Goal: Transaction & Acquisition: Purchase product/service

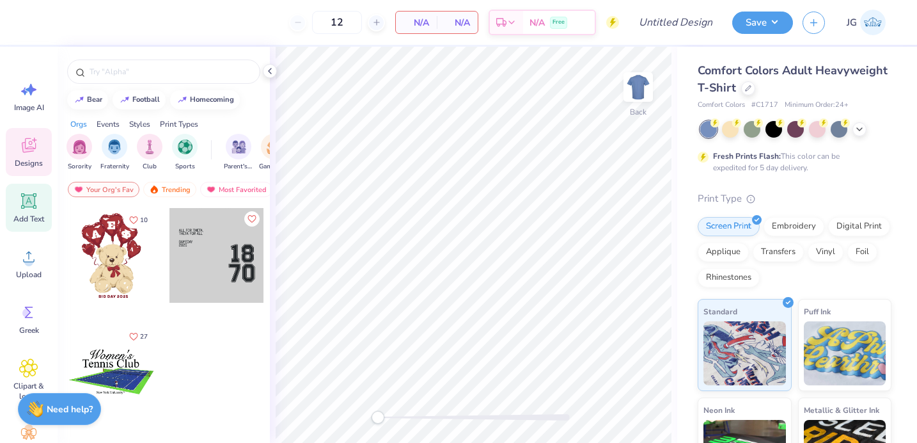
click at [10, 212] on div "Add Text" at bounding box center [29, 208] width 46 height 48
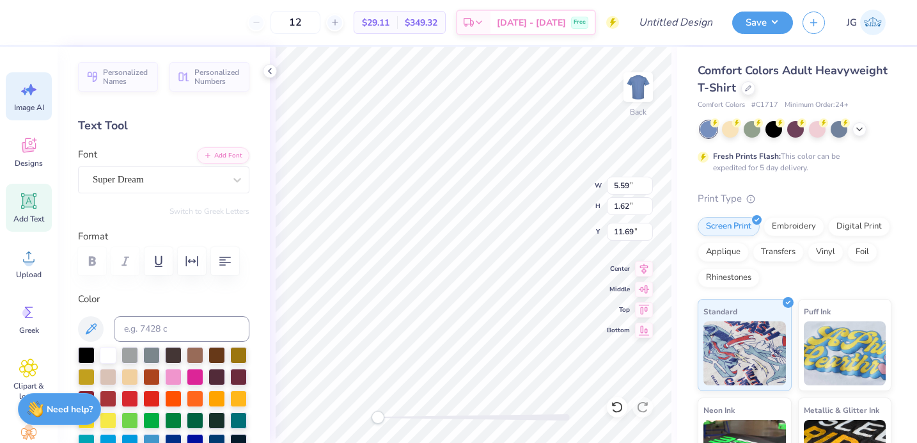
click at [37, 89] on icon at bounding box center [28, 89] width 19 height 19
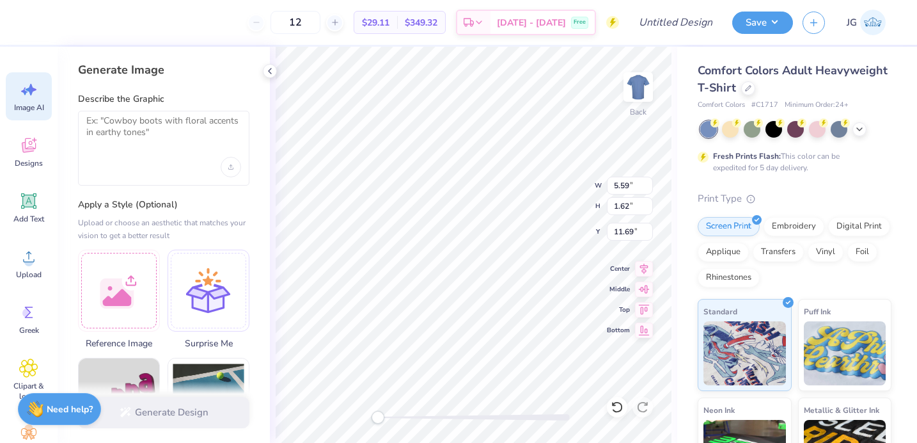
click at [23, 122] on div "Image AI Designs Add Text Upload Greek Clipart & logos Decorate" at bounding box center [29, 268] width 46 height 392
click at [17, 150] on div "Designs" at bounding box center [29, 152] width 46 height 48
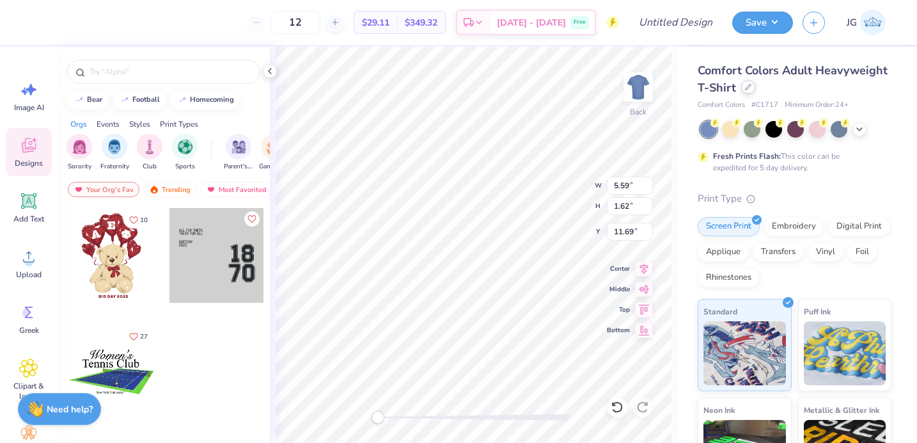
click at [747, 88] on icon at bounding box center [748, 87] width 6 height 6
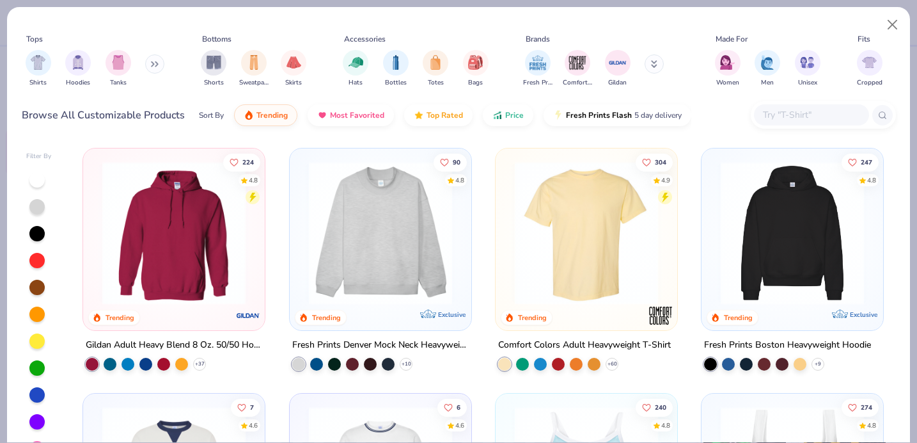
click at [379, 216] on img at bounding box center [381, 232] width 156 height 143
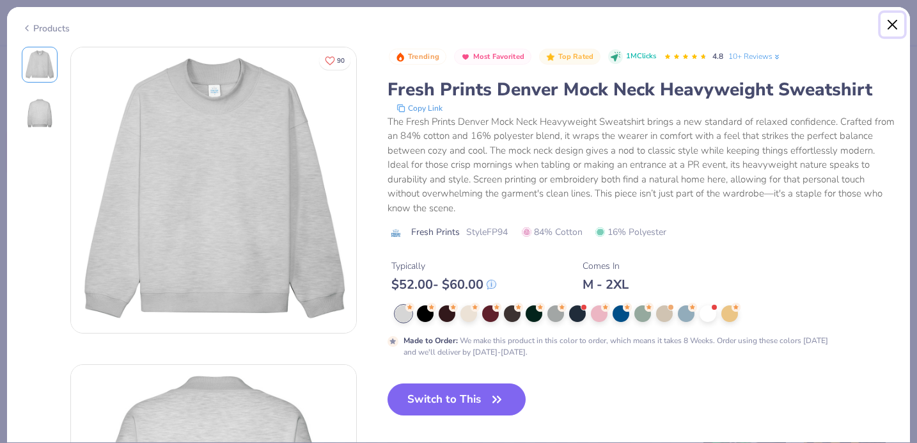
click at [891, 24] on button "Close" at bounding box center [893, 25] width 24 height 24
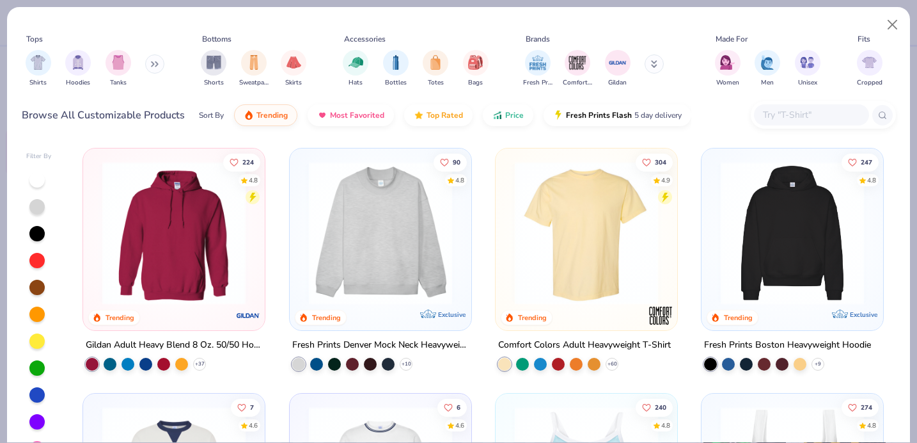
click at [749, 235] on img at bounding box center [793, 232] width 156 height 143
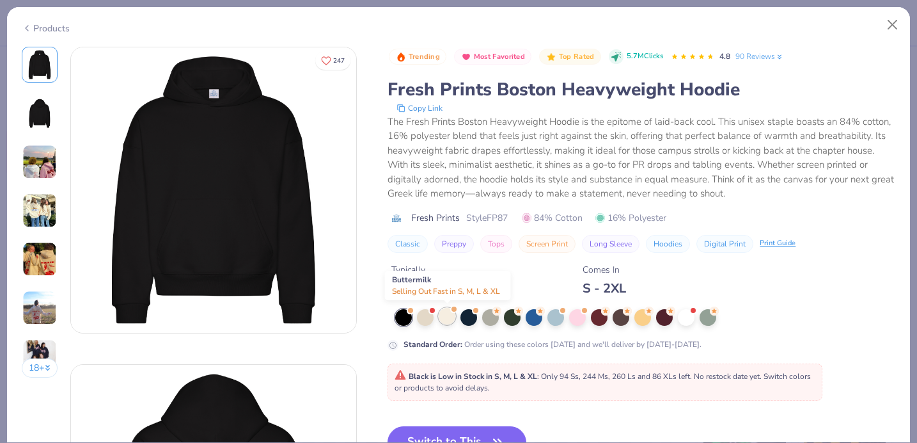
click at [452, 315] on div at bounding box center [447, 316] width 17 height 17
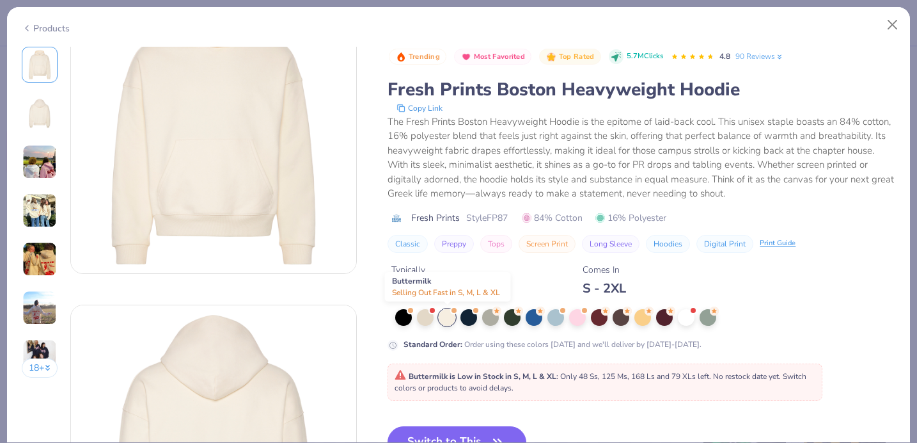
scroll to position [62, 0]
click at [427, 434] on button "Switch to This" at bounding box center [457, 442] width 139 height 32
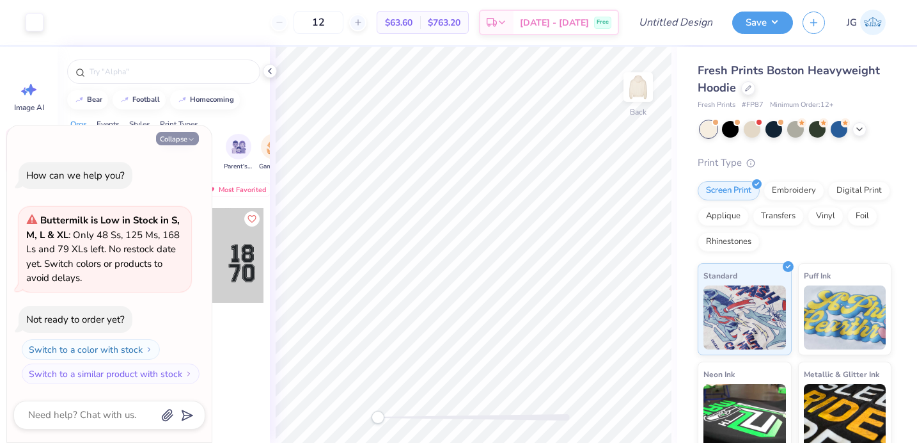
click at [178, 141] on button "Collapse" at bounding box center [177, 138] width 43 height 13
type textarea "x"
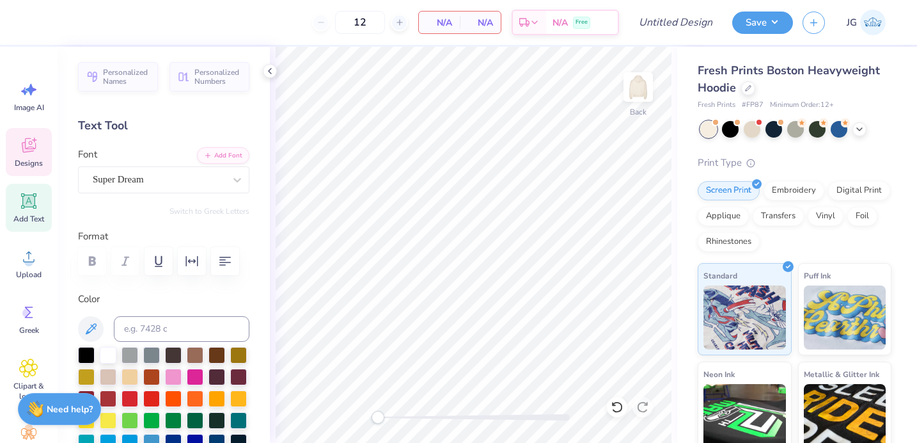
click at [28, 162] on span "Designs" at bounding box center [29, 163] width 28 height 10
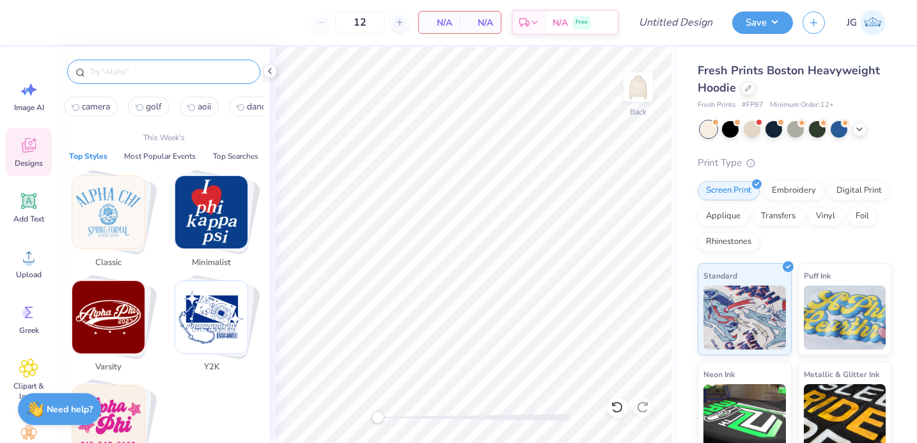
click at [125, 70] on input "text" at bounding box center [170, 71] width 164 height 13
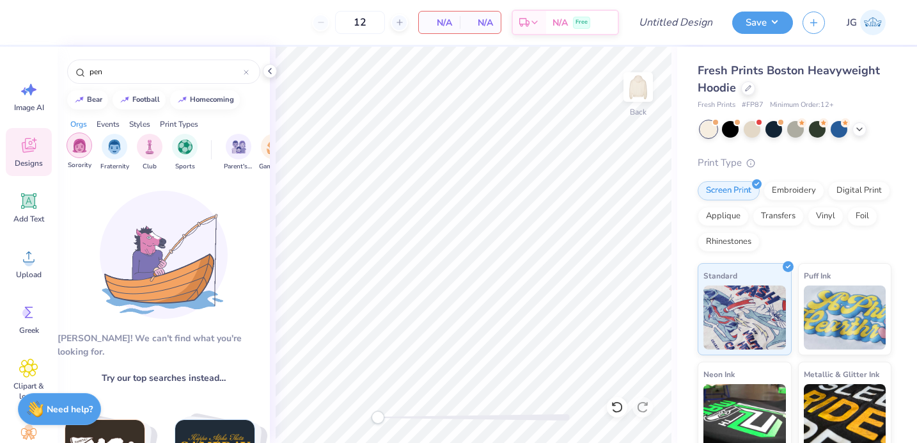
click at [86, 147] on img "filter for Sorority" at bounding box center [79, 145] width 15 height 15
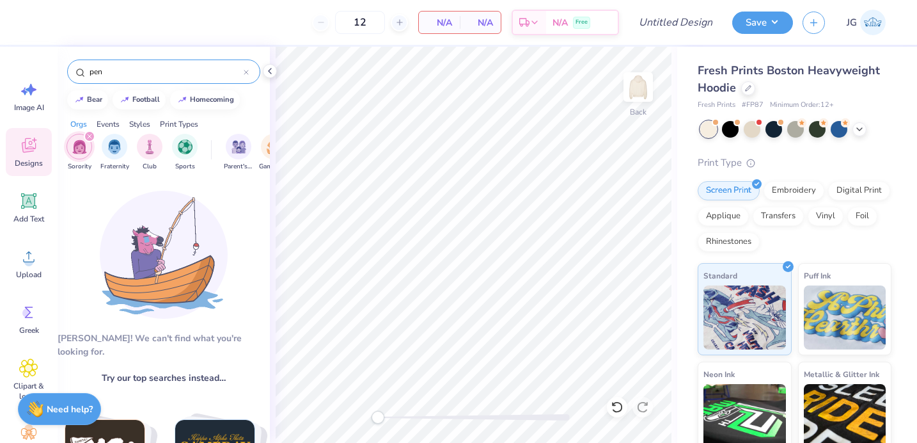
click at [168, 67] on input "pen" at bounding box center [165, 71] width 155 height 13
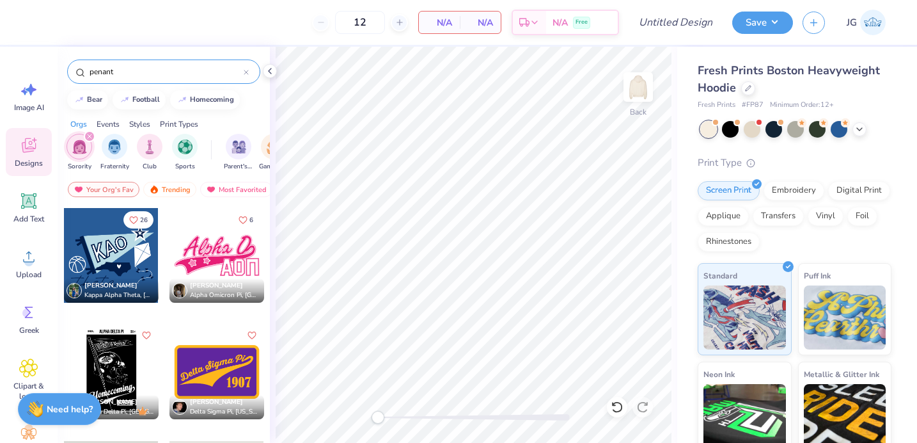
type input "penant"
click at [127, 242] on div at bounding box center [111, 255] width 95 height 95
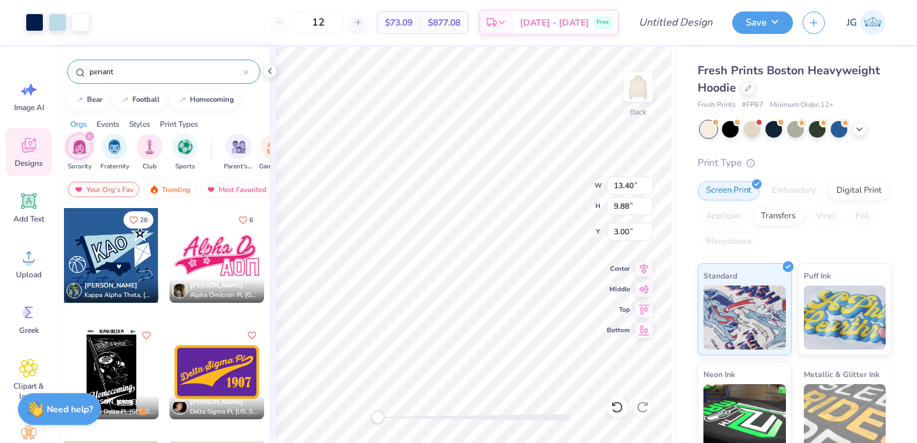
type input "13.40"
type input "9.88"
type input "14.72"
type input "10.85"
type input "0.84"
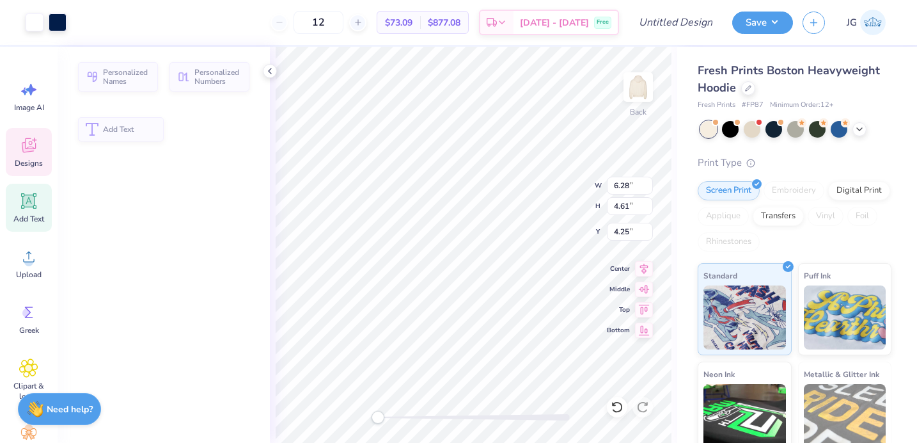
type input "6.28"
type input "4.61"
type input "4.25"
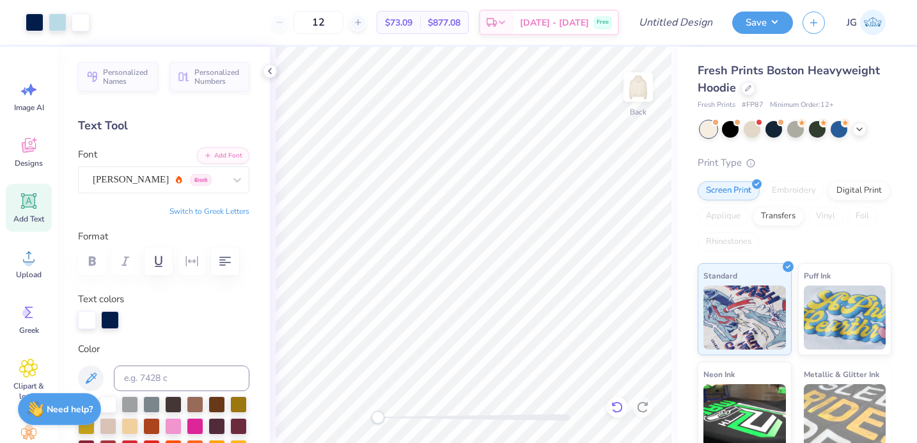
click at [619, 399] on div at bounding box center [617, 407] width 20 height 20
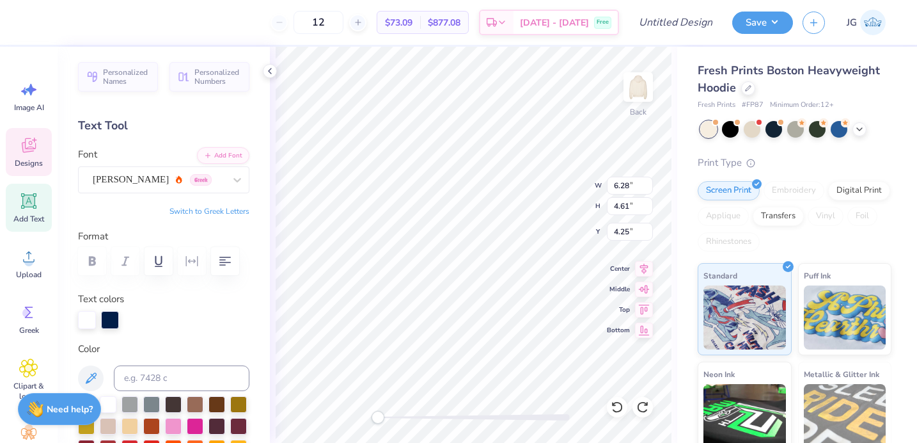
type textarea "AOP"
click at [223, 209] on button "Switch to Greek Letters" at bounding box center [210, 211] width 80 height 10
click at [204, 180] on div "Asimov Greek" at bounding box center [158, 180] width 134 height 20
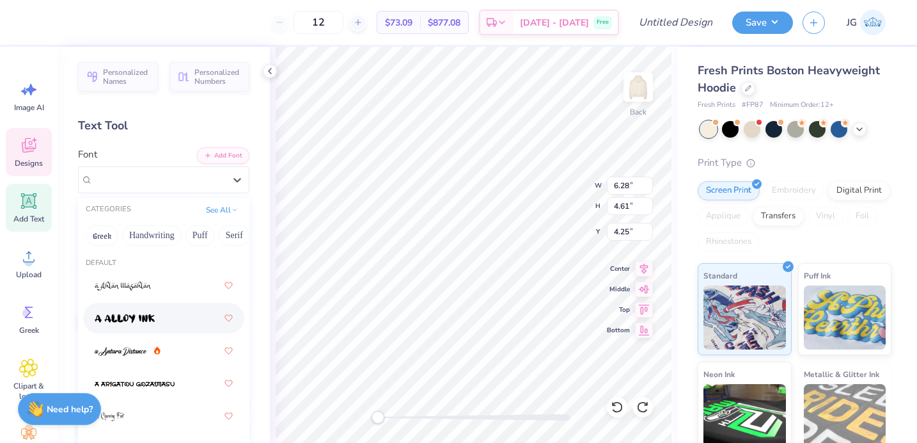
click at [195, 306] on div at bounding box center [163, 318] width 161 height 31
click at [208, 177] on div "a Alloy Ink" at bounding box center [158, 180] width 134 height 20
click at [100, 234] on button "Greek" at bounding box center [102, 235] width 33 height 20
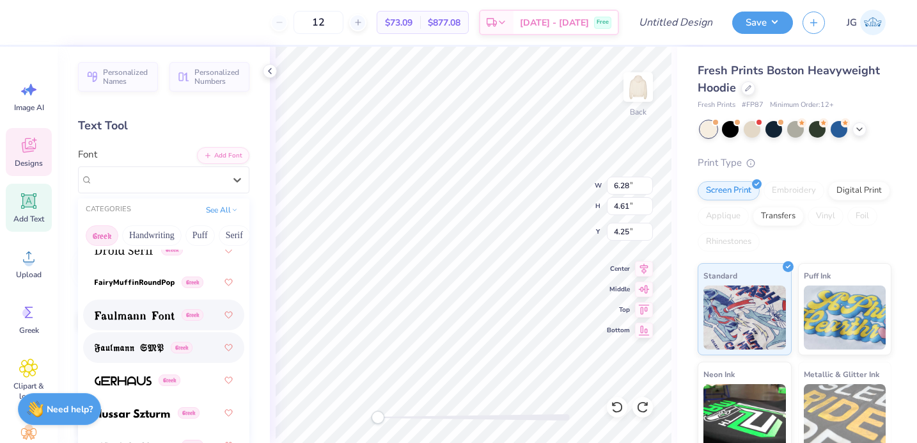
scroll to position [559, 0]
click at [144, 351] on img at bounding box center [129, 347] width 69 height 9
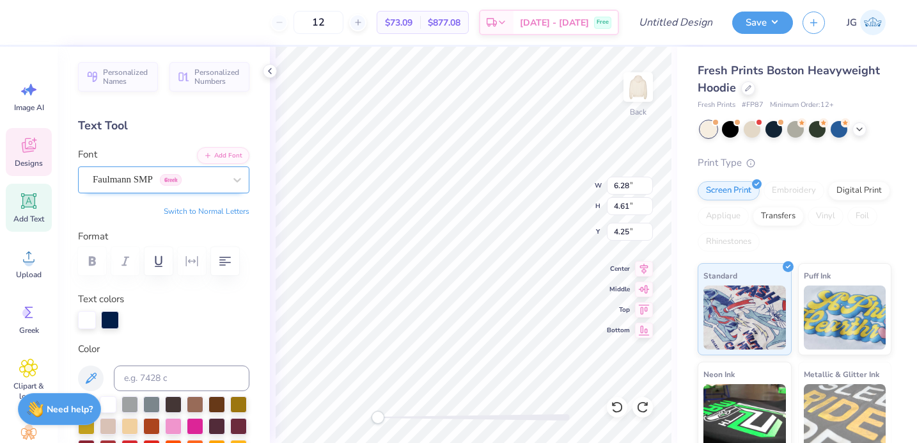
click at [225, 175] on div "Faulmann SMP Greek" at bounding box center [158, 180] width 134 height 20
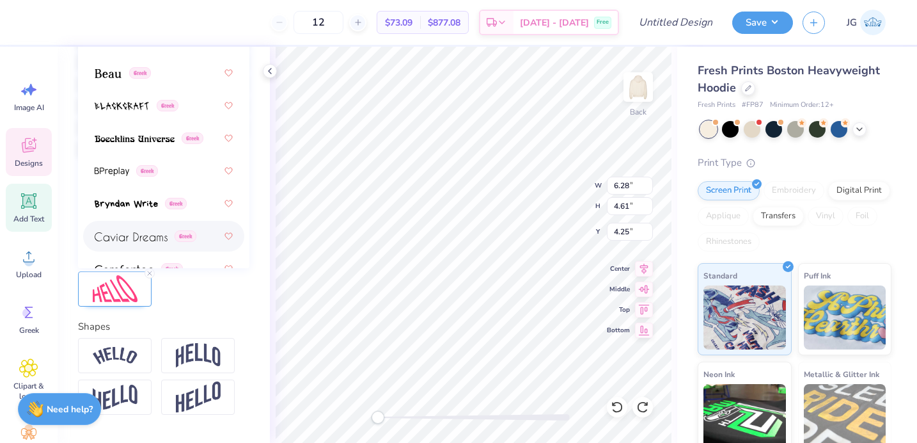
scroll to position [72, 0]
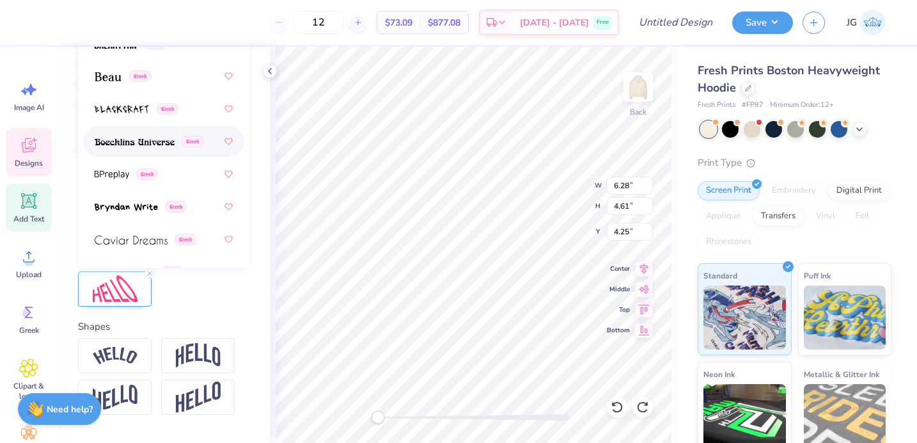
click at [134, 139] on img at bounding box center [135, 142] width 80 height 9
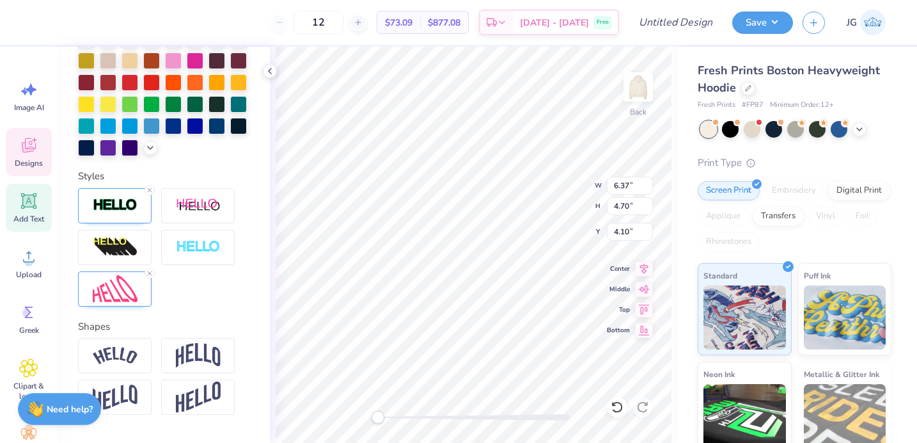
type input "12.13"
type input "7.07"
type input "3.60"
type input "6.37"
type input "4.70"
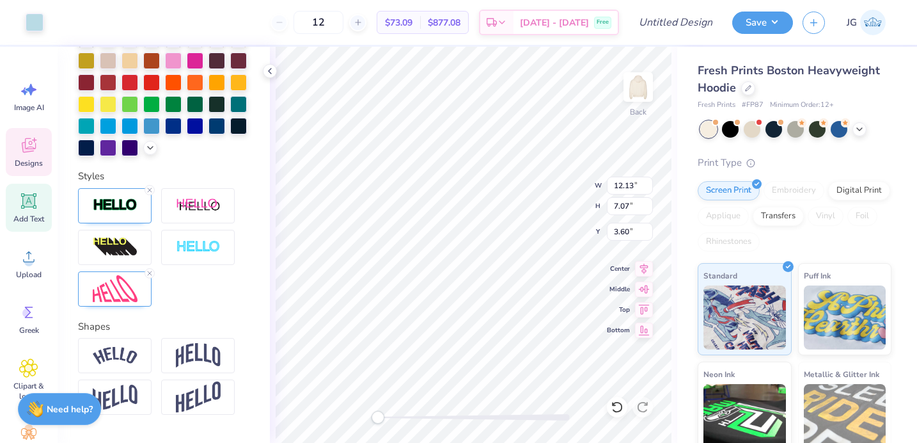
type input "4.10"
type input "7.05"
type input "5.21"
type input "3.74"
click at [129, 289] on img at bounding box center [115, 289] width 45 height 28
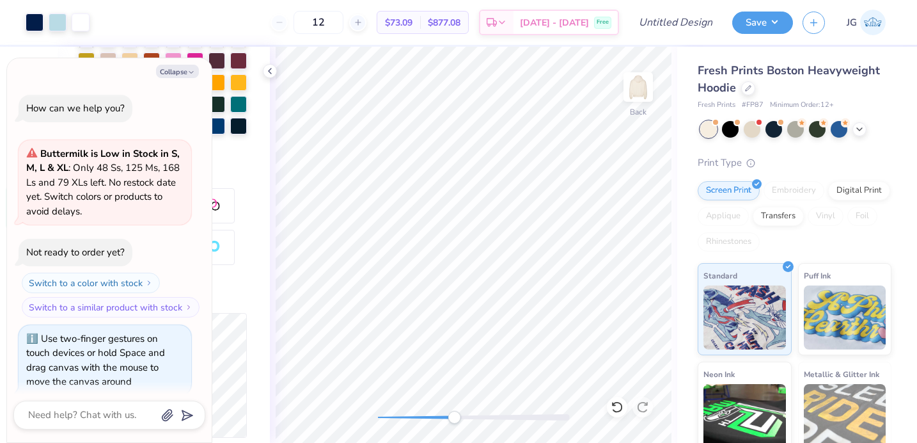
click at [454, 418] on div at bounding box center [474, 417] width 192 height 6
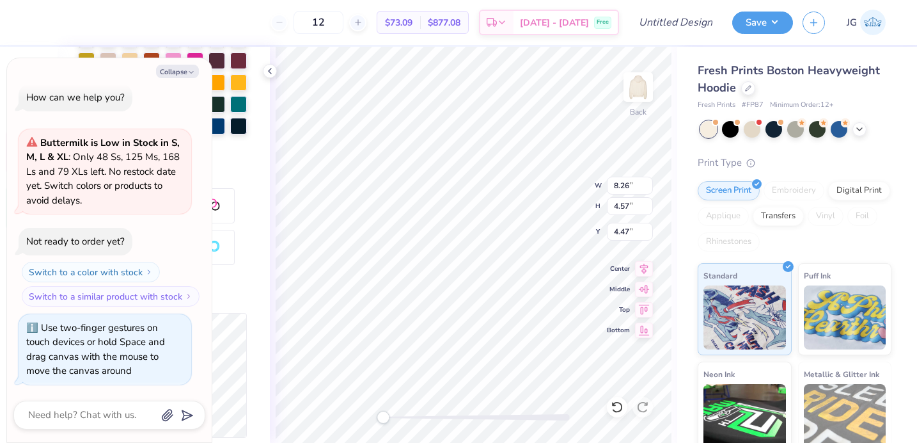
drag, startPoint x: 450, startPoint y: 420, endPoint x: 383, endPoint y: 418, distance: 66.6
click at [383, 418] on div "Accessibility label" at bounding box center [383, 417] width 13 height 13
click at [188, 75] on icon "button" at bounding box center [191, 72] width 8 height 8
type textarea "x"
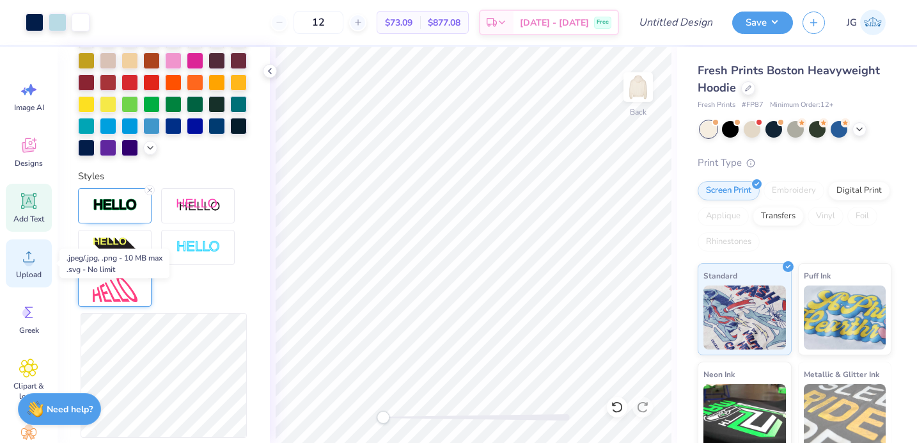
click at [19, 260] on icon at bounding box center [28, 256] width 19 height 19
click at [22, 253] on icon at bounding box center [28, 256] width 19 height 19
click at [12, 253] on div "Upload" at bounding box center [29, 263] width 46 height 48
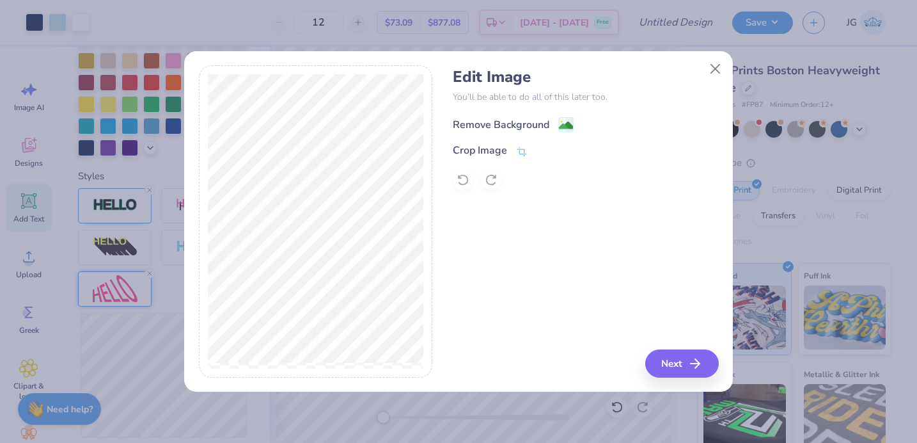
click at [566, 125] on image at bounding box center [566, 125] width 14 height 14
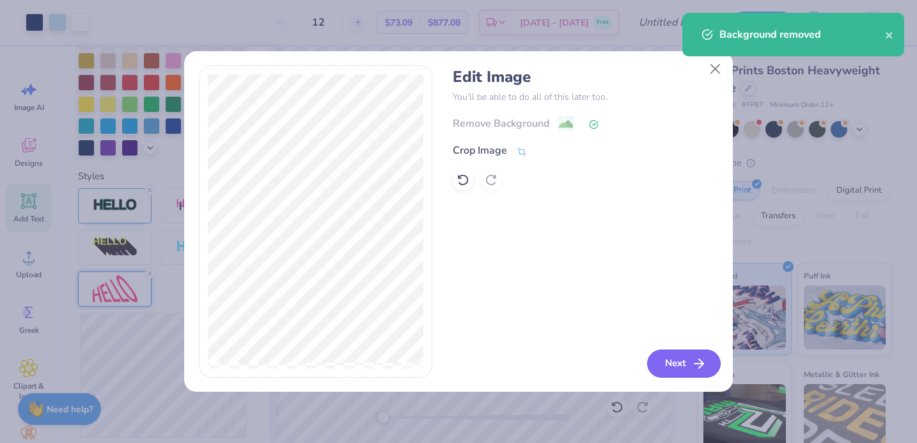
click at [677, 368] on button "Next" at bounding box center [684, 363] width 74 height 28
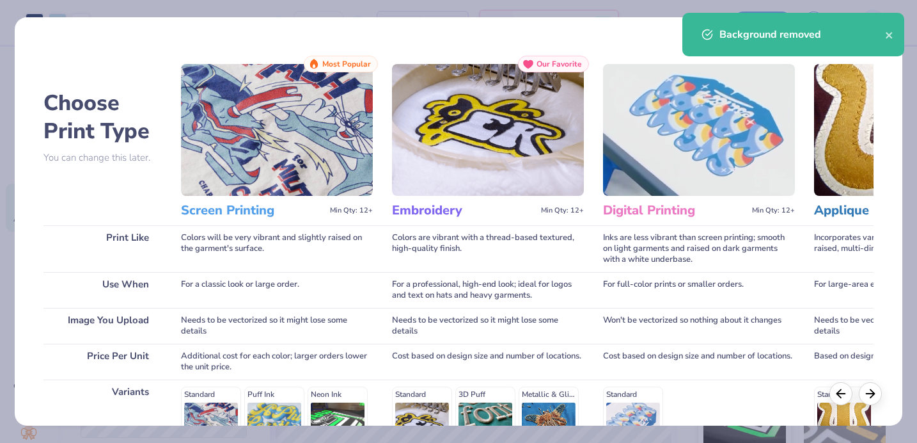
scroll to position [195, 0]
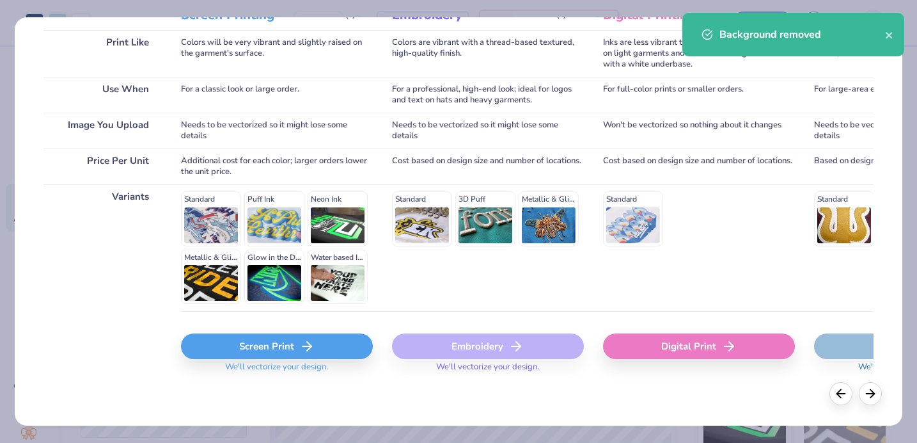
click at [225, 342] on div "Screen Print" at bounding box center [277, 346] width 192 height 26
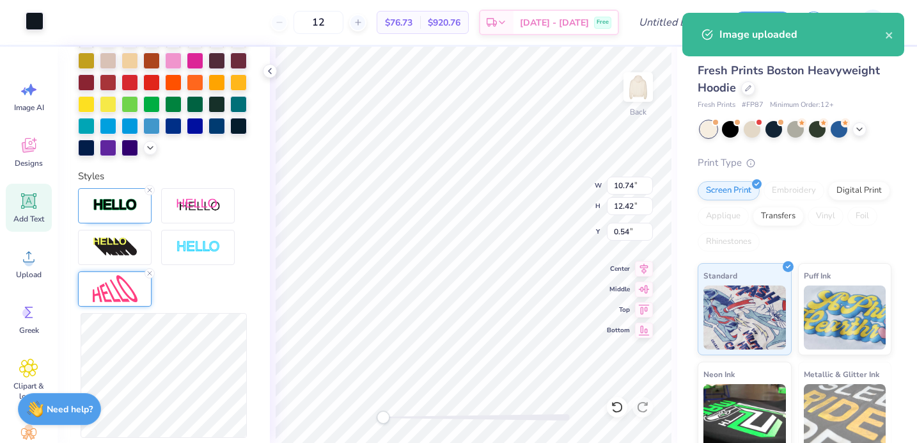
click at [28, 17] on div at bounding box center [35, 21] width 18 height 18
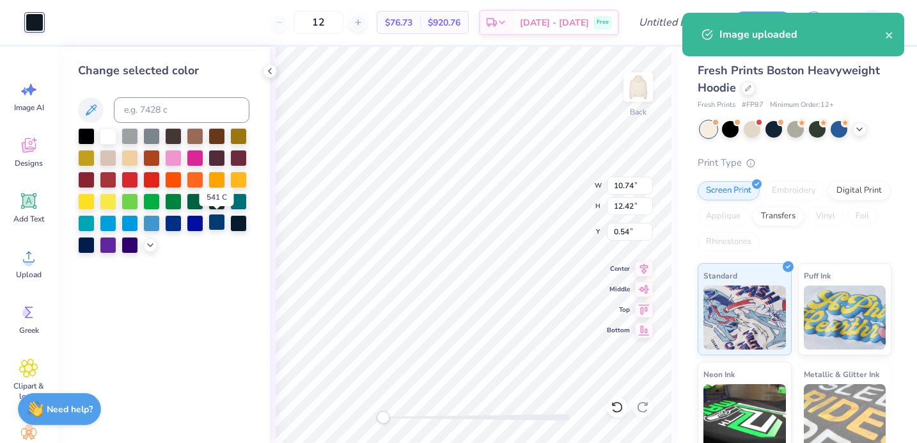
click at [210, 226] on div at bounding box center [217, 222] width 17 height 17
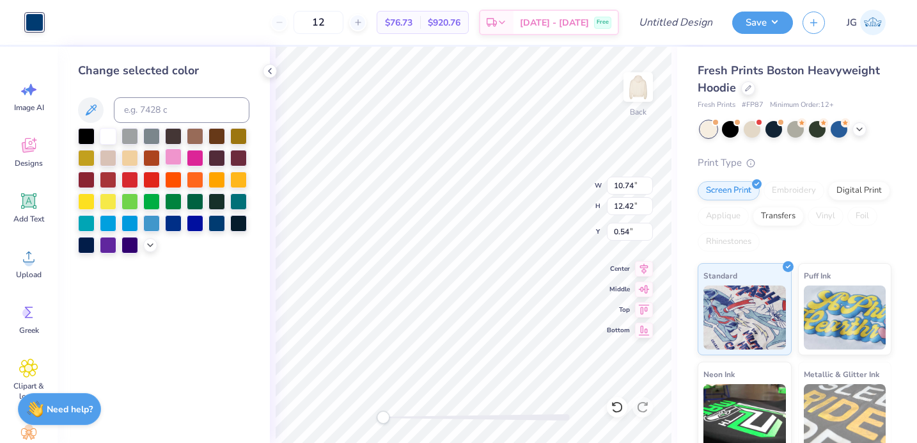
click at [176, 155] on div at bounding box center [173, 156] width 17 height 17
type input "5.42"
type input "6.27"
type input "6.69"
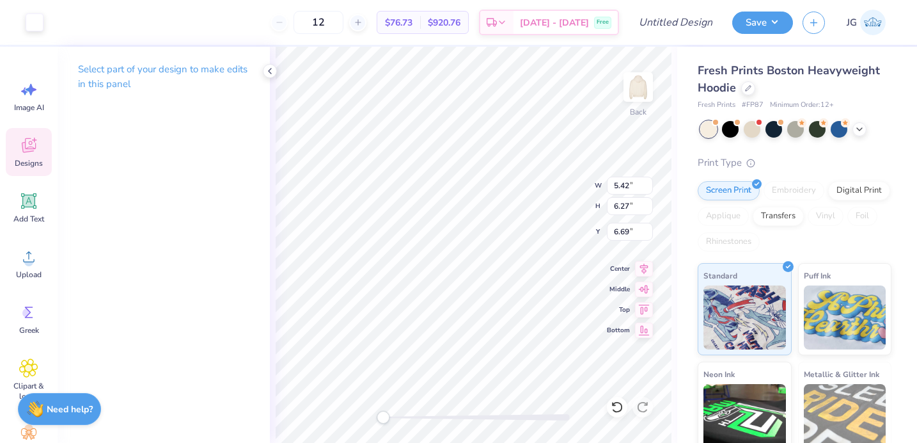
type input "2.87"
type input "4.56"
type input "5.34"
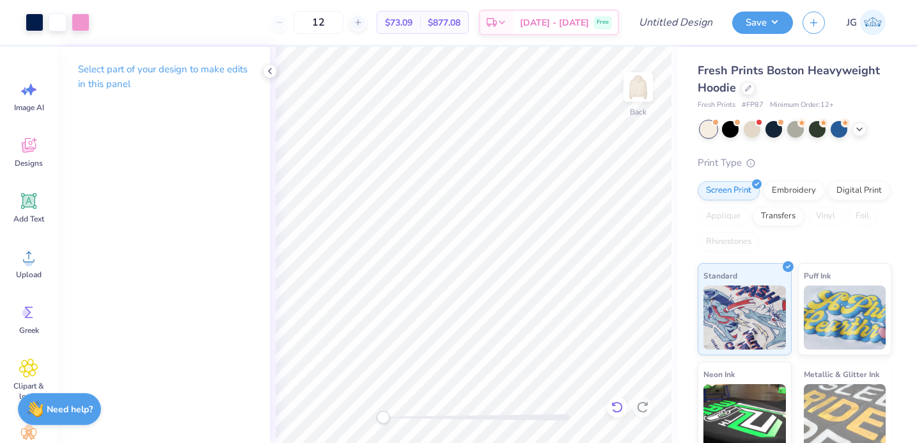
click at [611, 406] on icon at bounding box center [617, 406] width 13 height 13
click at [610, 403] on div at bounding box center [617, 407] width 20 height 20
type input "0.80"
type input "0.86"
type input "9.77"
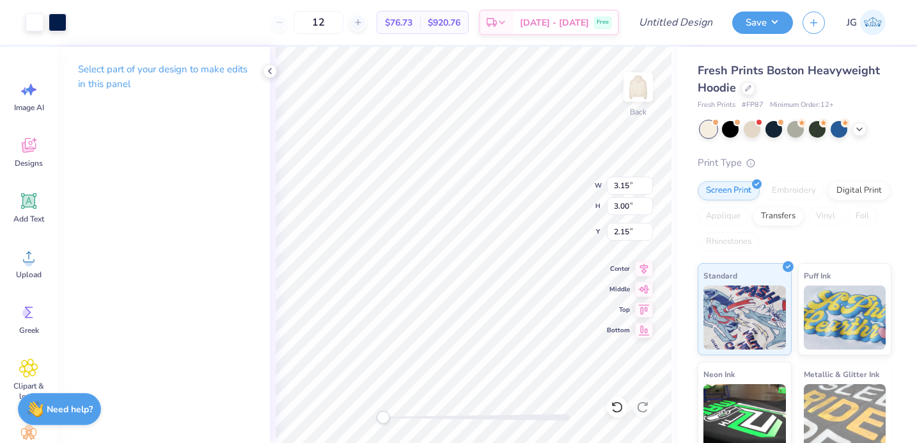
type input "2.10"
type input "5.42"
type input "6.27"
type input "6.73"
type input "8.15"
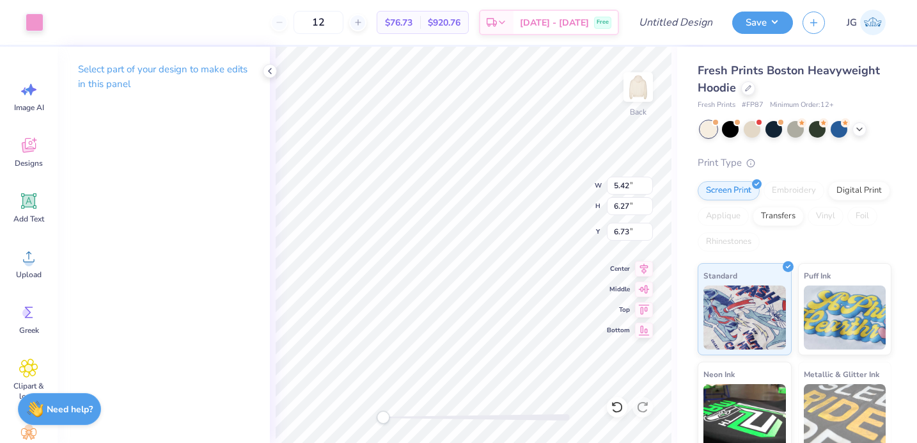
type input "1.94"
type input "11.06"
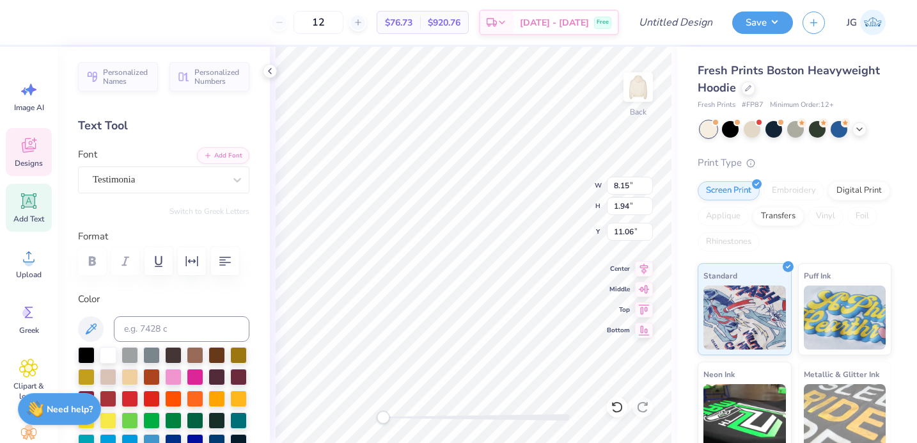
scroll to position [0, 1]
type textarea "alpha o"
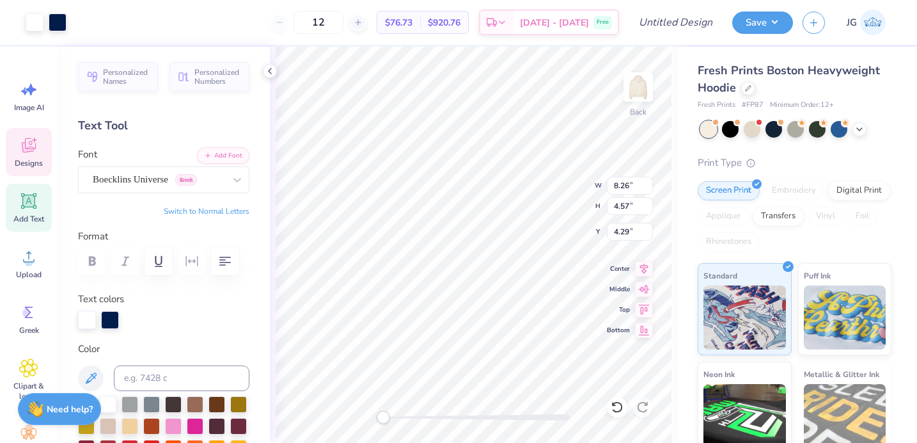
type input "8.26"
type input "4.57"
type input "4.29"
type input "0.83"
type input "0.79"
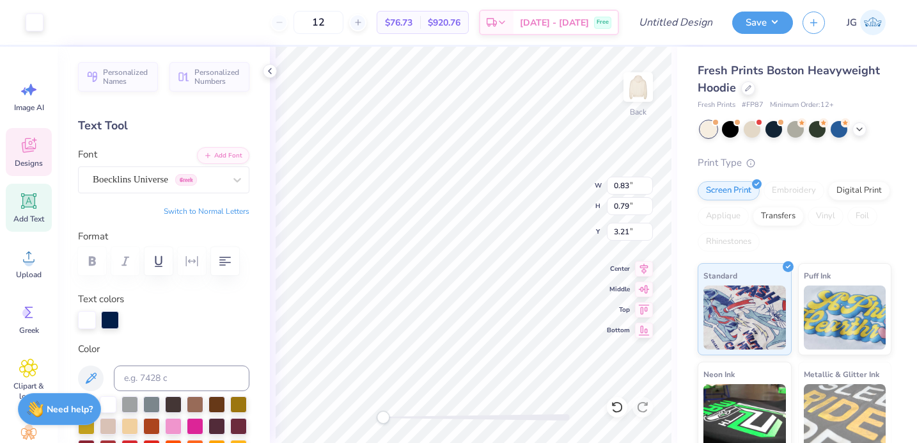
type input "3.21"
type input "10.00"
type input "13.19"
type input "7.14"
type input "3.82"
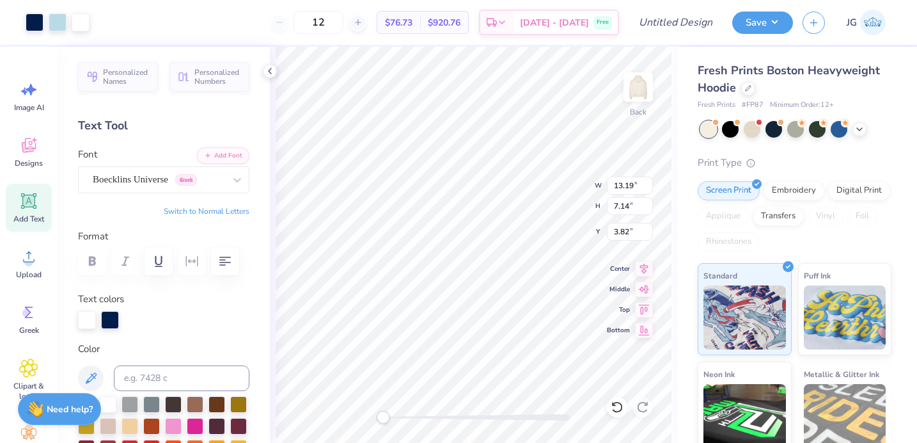
type input "13.17"
type input "7.39"
type input "2.95"
type input "3.00"
click at [58, 22] on div at bounding box center [58, 21] width 18 height 18
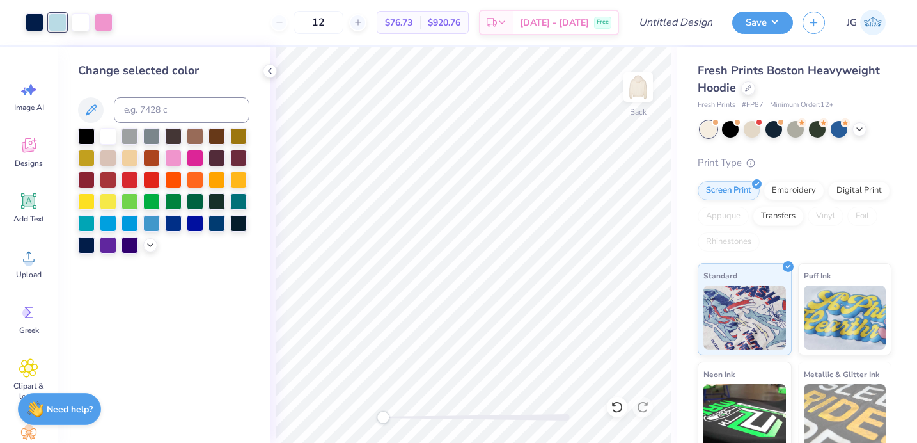
drag, startPoint x: 173, startPoint y: 157, endPoint x: 97, endPoint y: 8, distance: 167.4
click at [173, 157] on div at bounding box center [173, 158] width 17 height 17
click at [35, 22] on div at bounding box center [35, 21] width 18 height 18
click at [153, 242] on icon at bounding box center [150, 244] width 10 height 10
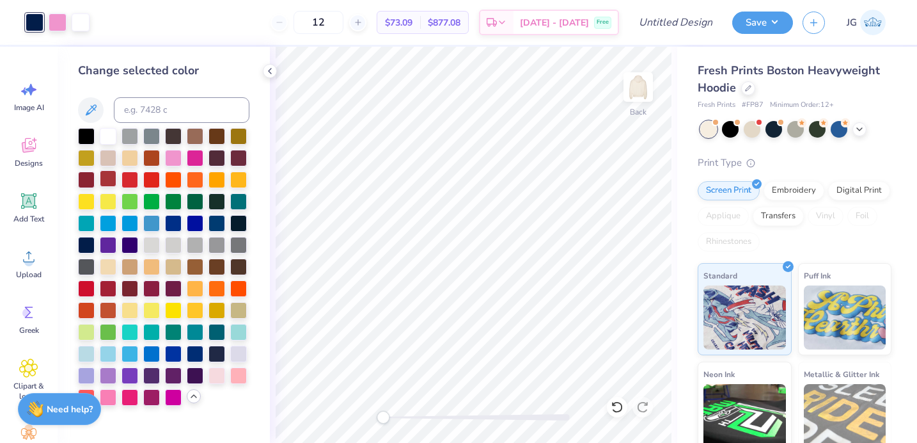
click at [109, 172] on div at bounding box center [108, 178] width 17 height 17
click at [84, 175] on div at bounding box center [86, 178] width 17 height 17
click at [131, 287] on div at bounding box center [130, 287] width 17 height 17
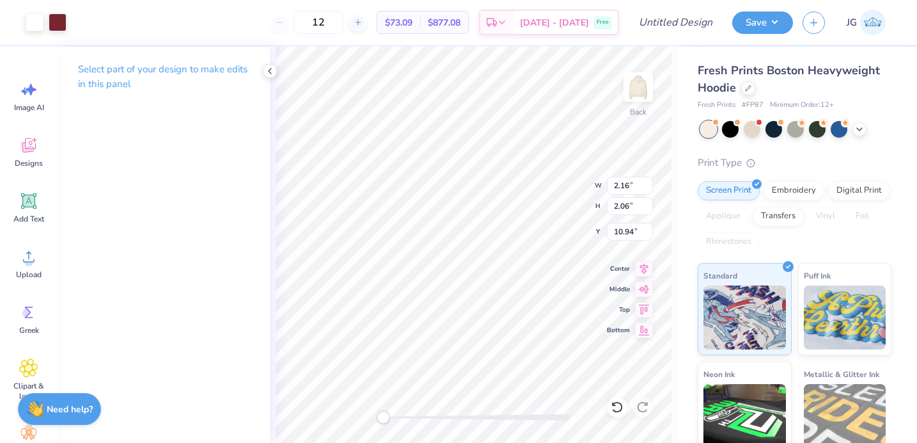
type input "2.16"
type input "2.06"
type input "2.28"
type input "5.42"
type input "6.27"
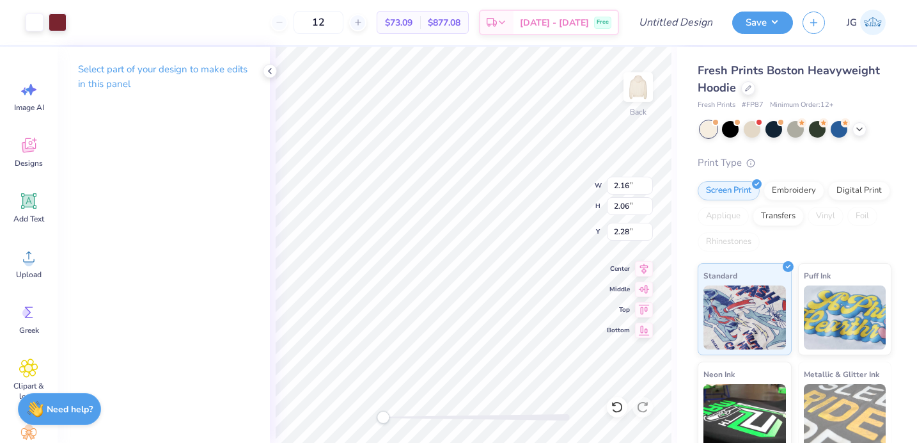
type input "6.73"
type input "0.72"
type input "0.73"
type input "9.14"
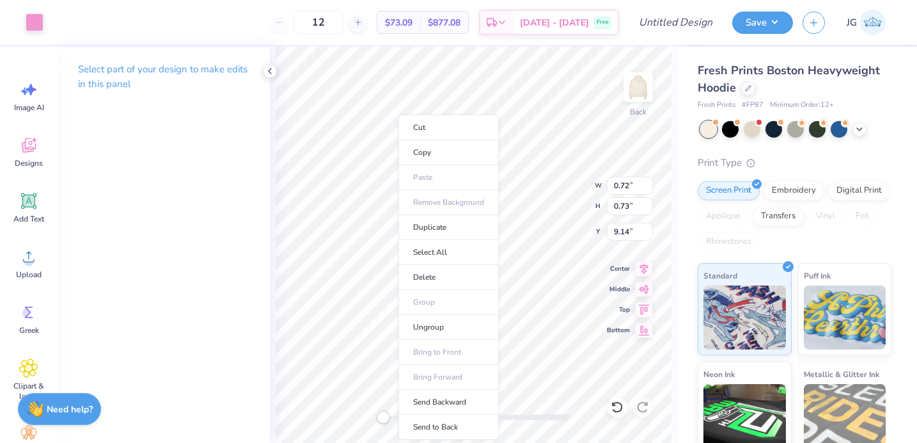
type input "5.42"
type input "6.27"
type input "6.73"
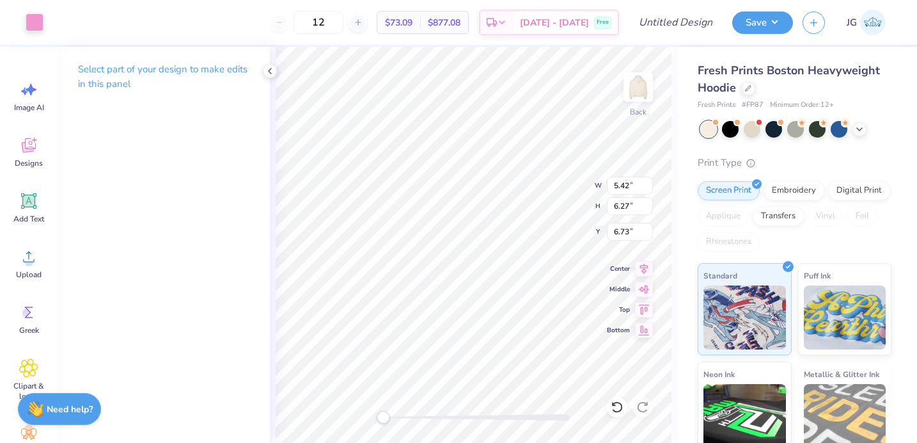
type input "0.72"
type input "0.73"
type input "11.64"
type input "5.42"
type input "6.27"
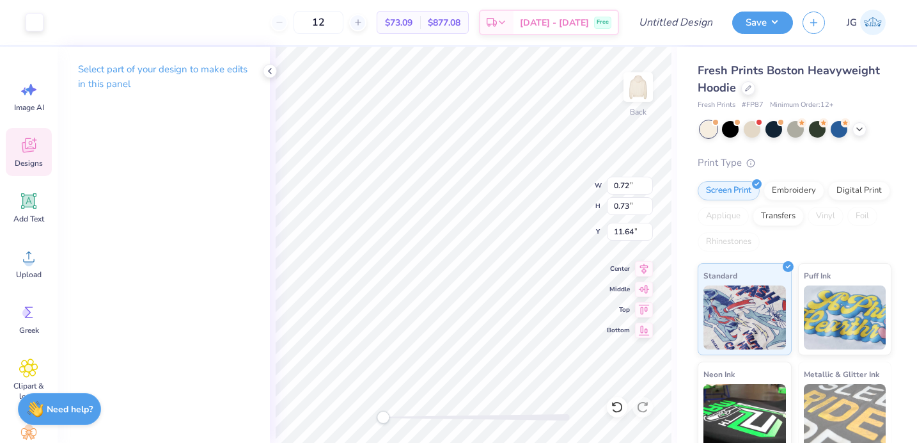
type input "6.14"
type input "0.72"
type input "0.73"
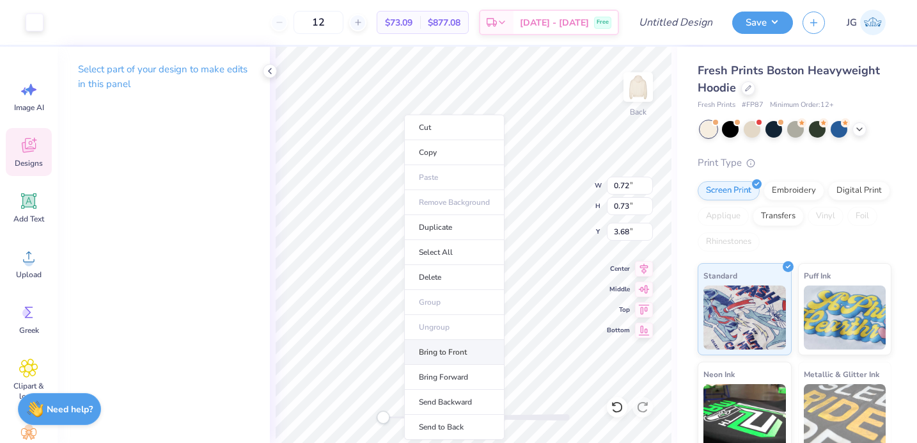
click at [442, 357] on li "Bring to Front" at bounding box center [454, 352] width 100 height 25
type input "11.61"
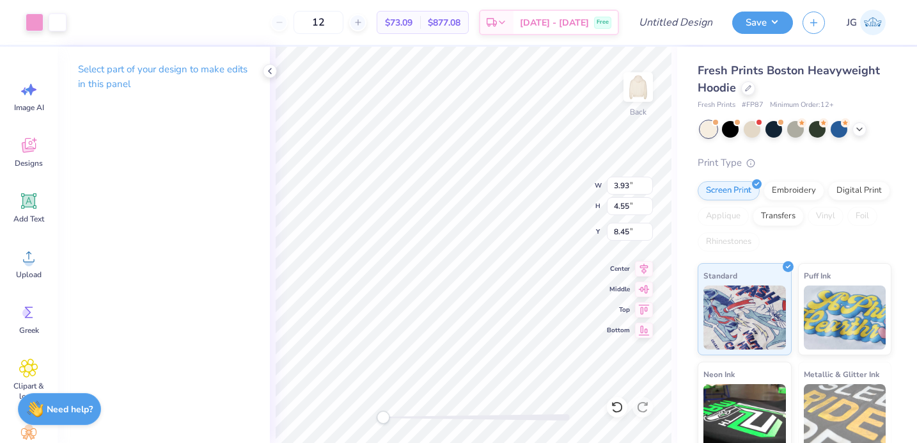
type input "3.93"
type input "4.55"
type input "7.32"
type input "11.74"
type input "6.53"
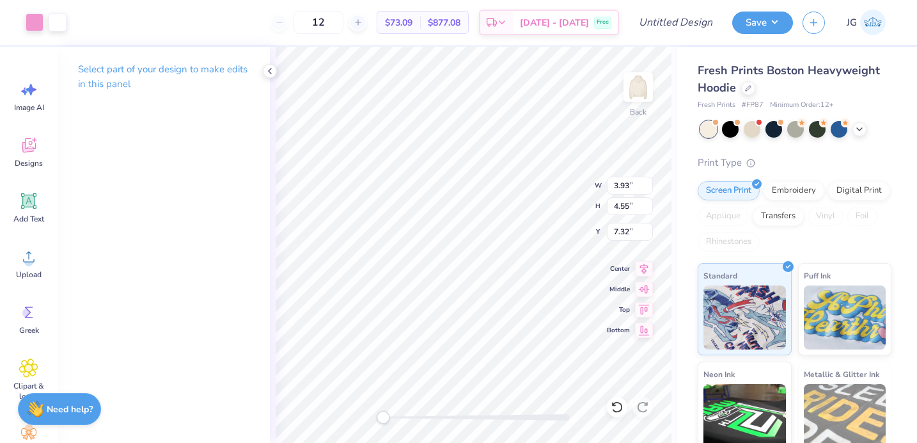
type input "3.07"
type input "9.78"
type input "2.55"
type input "0.75"
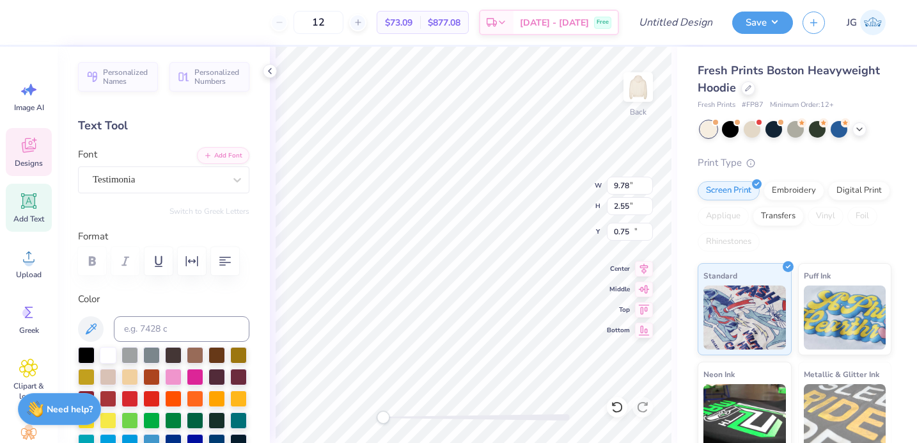
type input "4.28"
type input "1.12"
type input "11.55"
type input "13.00"
type input "8.31"
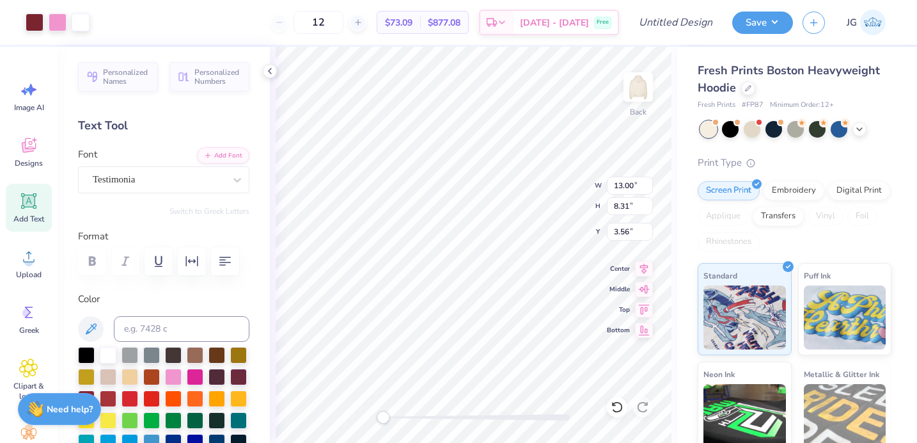
type input "3.00"
type input "1.78"
type input "1.87"
type input "3.04"
type input "2.86"
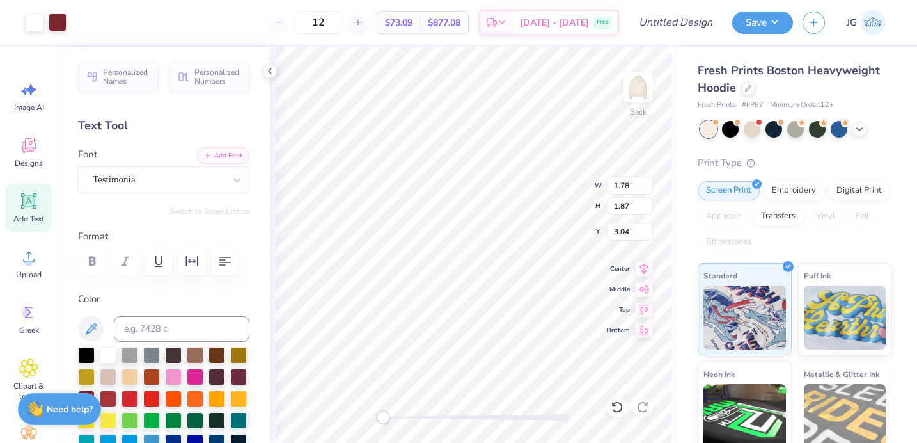
type input "2.86"
type input "8.05"
click at [617, 404] on icon at bounding box center [617, 406] width 13 height 13
type input "10.17"
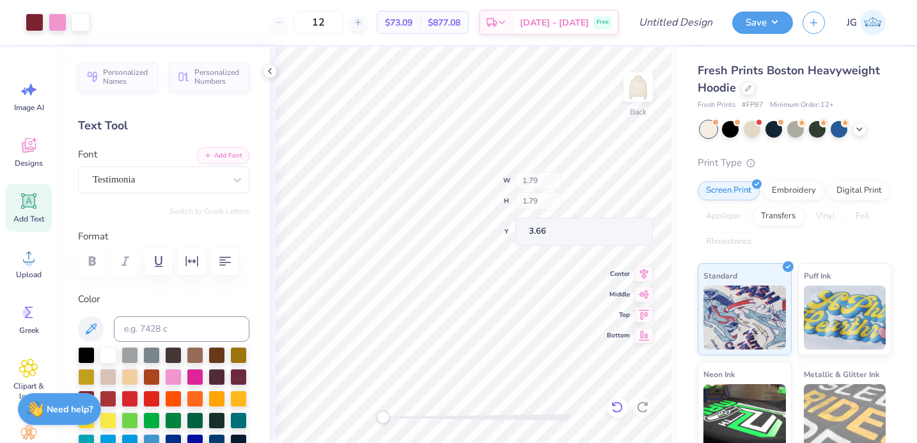
type input "5.66"
type input "3.69"
type input "4.60"
type input "5.32"
type input "6.75"
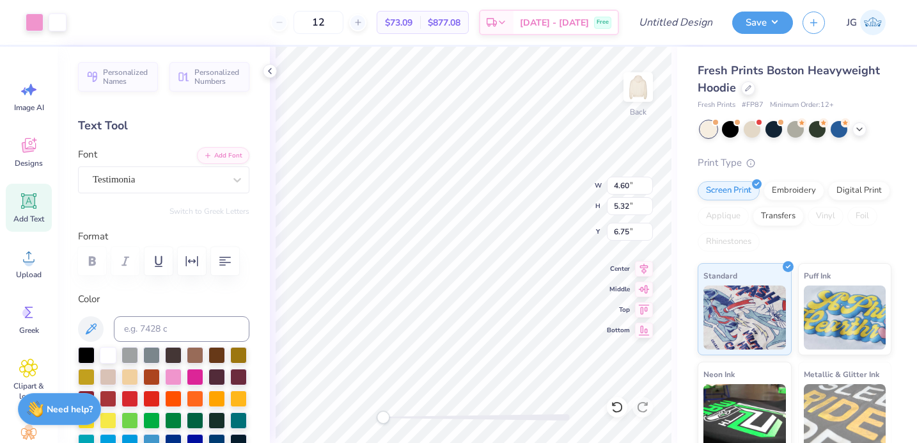
type input "10.17"
type input "5.66"
type input "3.69"
type input "3.00"
type input "4.60"
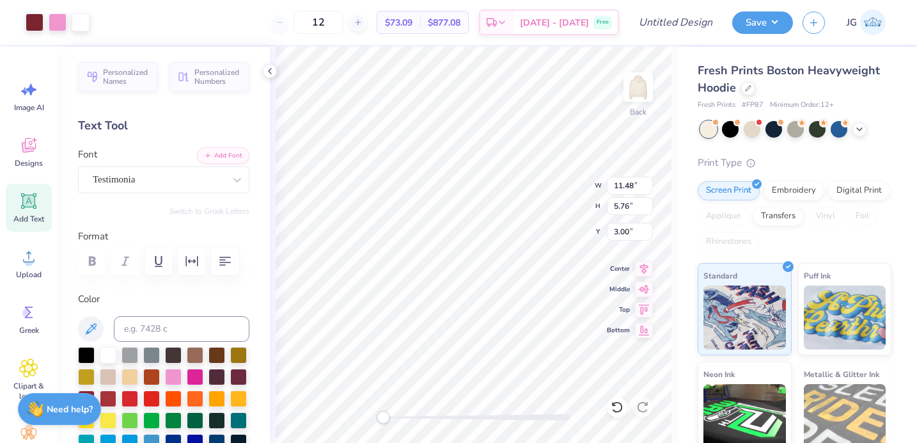
type input "5.32"
type input "6.75"
type input "5.72"
click at [566, 181] on div "Back W 4.60 H 5.32 Y 5.72 Center Middle Top Bottom" at bounding box center [474, 245] width 408 height 396
type input "4.60"
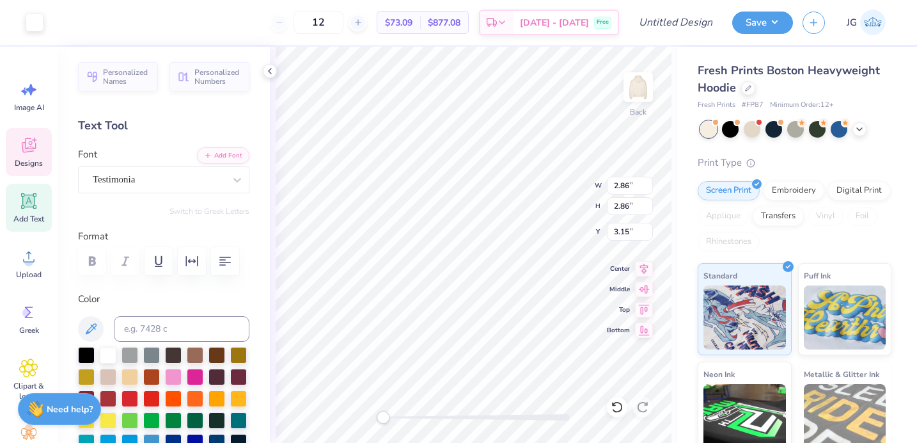
type input "5.32"
type input "5.72"
click at [556, 199] on div "Back W 4.60 4.60 " H 5.32 5.32 " Y 5.72 5.72 " Center Middle Top Bottom" at bounding box center [474, 245] width 408 height 396
type input "0.61"
type input "0.62"
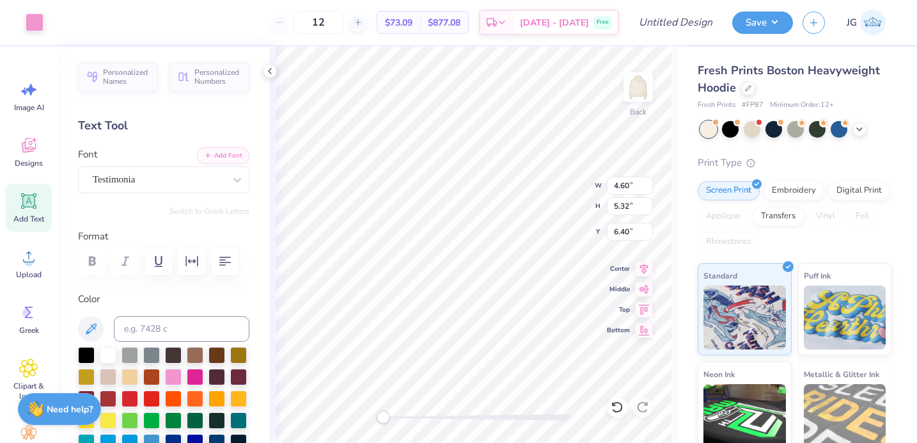
type input "9.87"
click at [418, 416] on div at bounding box center [474, 417] width 192 height 6
click at [388, 424] on div "Back W 14.42 14.42 " H 7.49 7.49 " Y 3.00 3.00 " Center Middle Top Bottom" at bounding box center [474, 245] width 408 height 396
drag, startPoint x: 386, startPoint y: 418, endPoint x: 374, endPoint y: 418, distance: 12.8
click at [374, 418] on div "Accessibility label" at bounding box center [378, 417] width 13 height 13
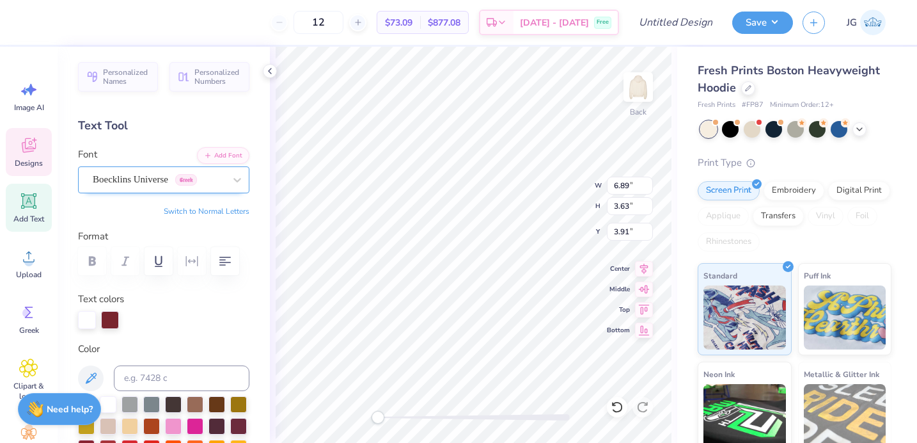
click at [180, 184] on div "Boecklins Universe Greek" at bounding box center [158, 180] width 134 height 20
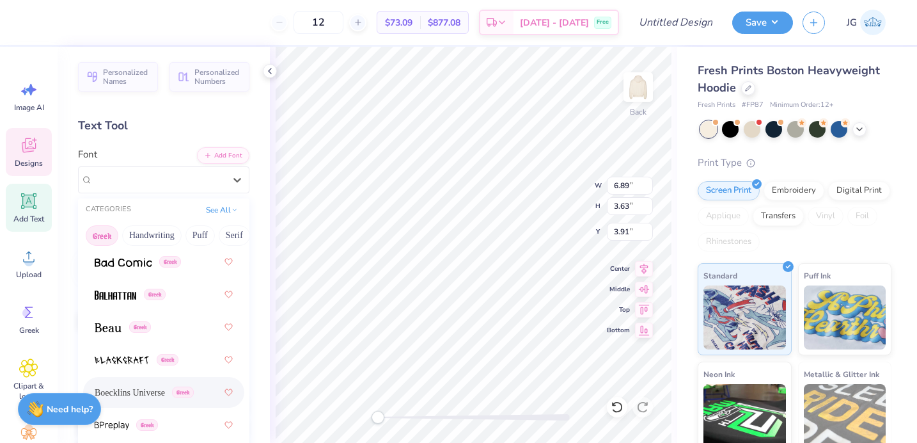
scroll to position [186, 0]
click at [131, 293] on img at bounding box center [116, 295] width 42 height 9
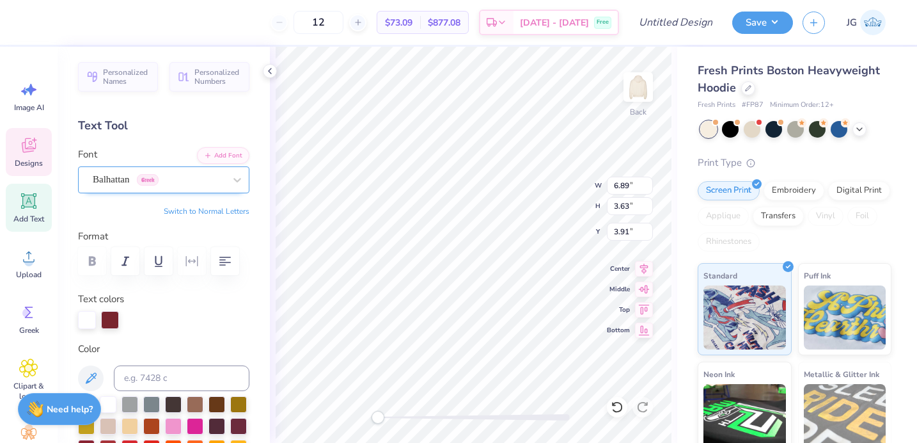
click at [202, 180] on div "Balhattan Greek" at bounding box center [158, 180] width 134 height 20
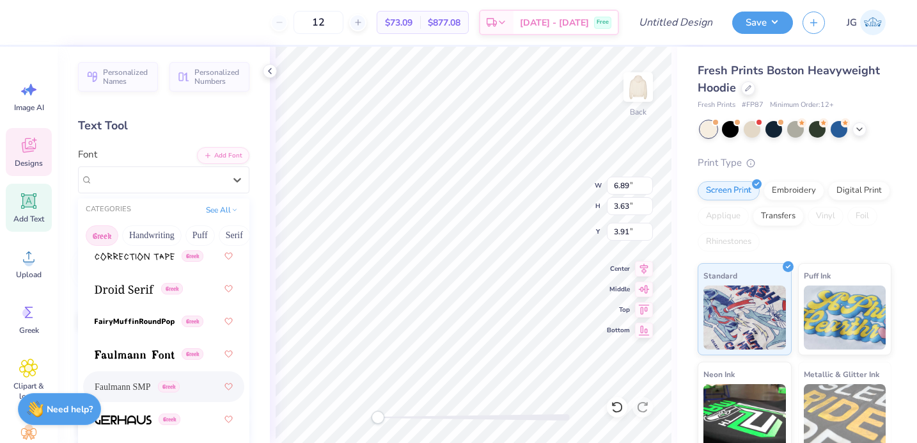
scroll to position [521, 0]
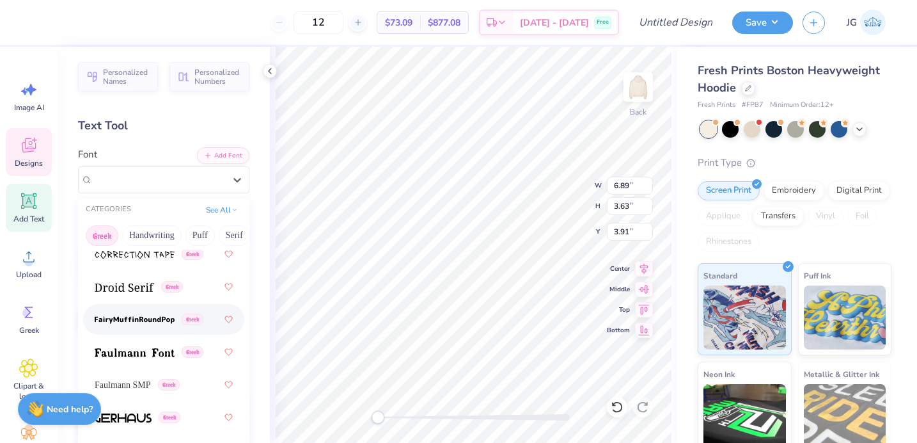
click at [150, 314] on span at bounding box center [135, 319] width 80 height 13
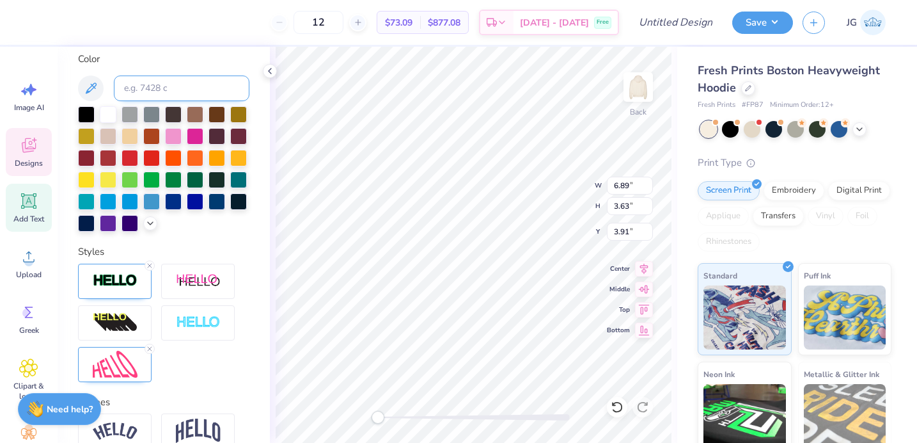
scroll to position [291, 0]
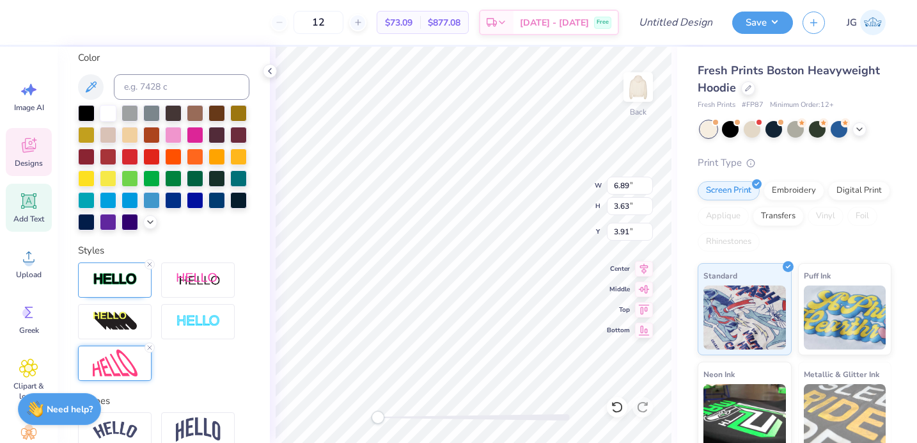
click at [114, 356] on img at bounding box center [115, 363] width 45 height 28
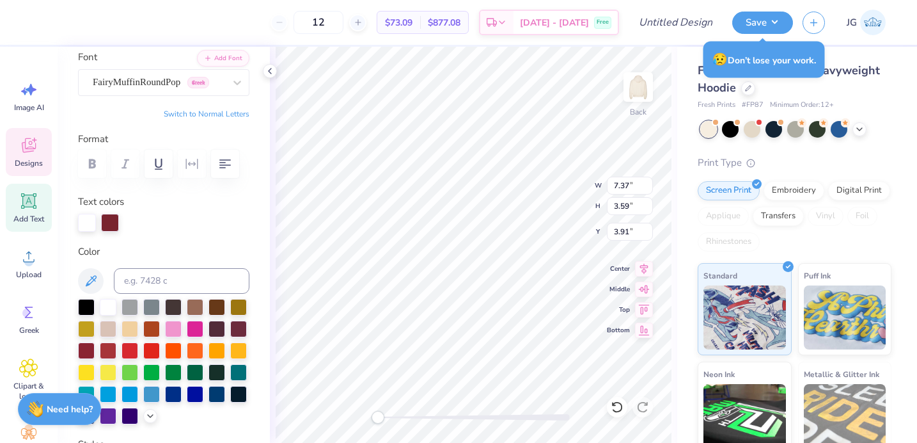
scroll to position [87, 0]
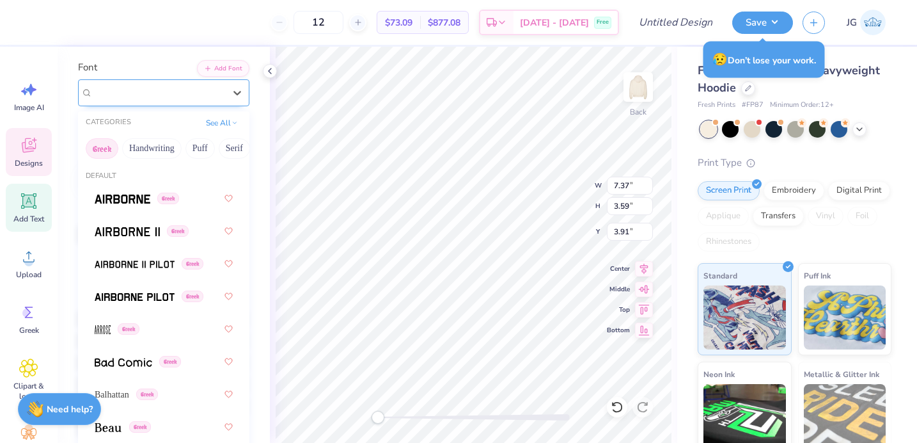
click at [194, 101] on div "FairyMuffinRoundPop Greek" at bounding box center [158, 93] width 134 height 20
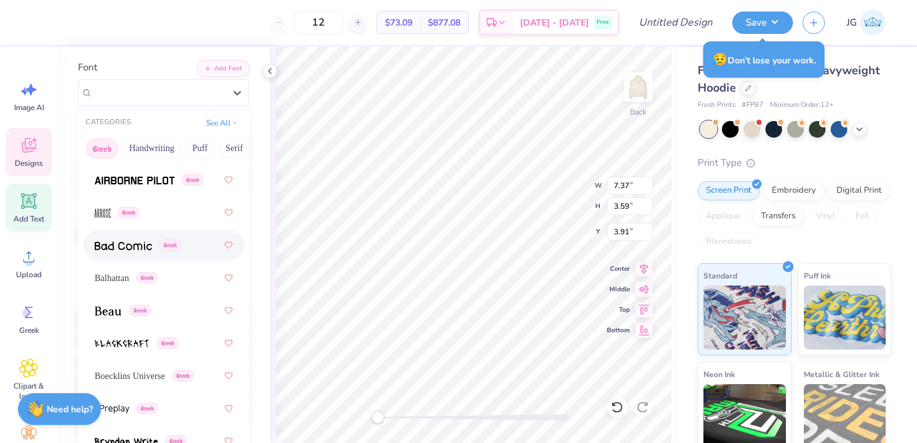
scroll to position [117, 0]
click at [138, 283] on div "Balhattan Greek" at bounding box center [126, 277] width 63 height 13
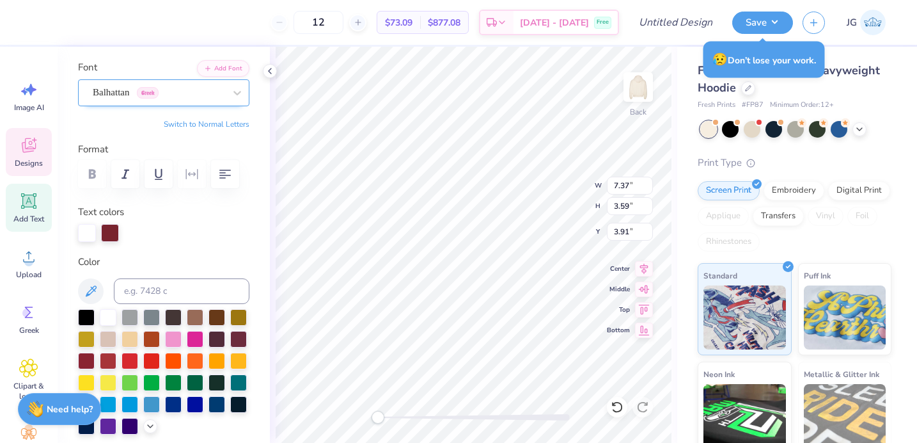
click at [184, 98] on div "Balhattan Greek" at bounding box center [158, 93] width 134 height 20
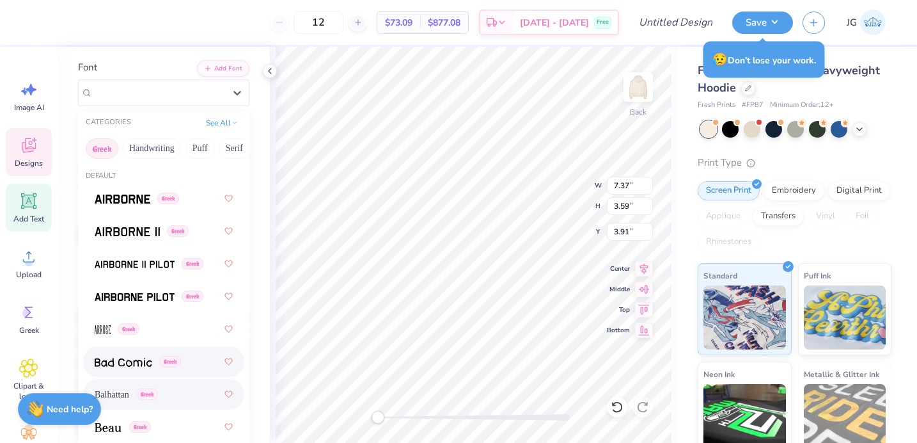
click at [130, 347] on div "Greek" at bounding box center [163, 361] width 161 height 31
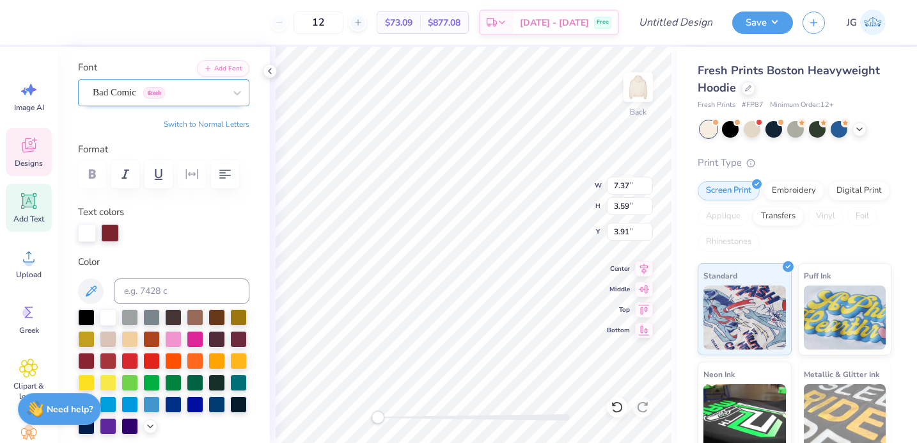
click at [209, 89] on div "Bad Comic Greek" at bounding box center [158, 93] width 134 height 20
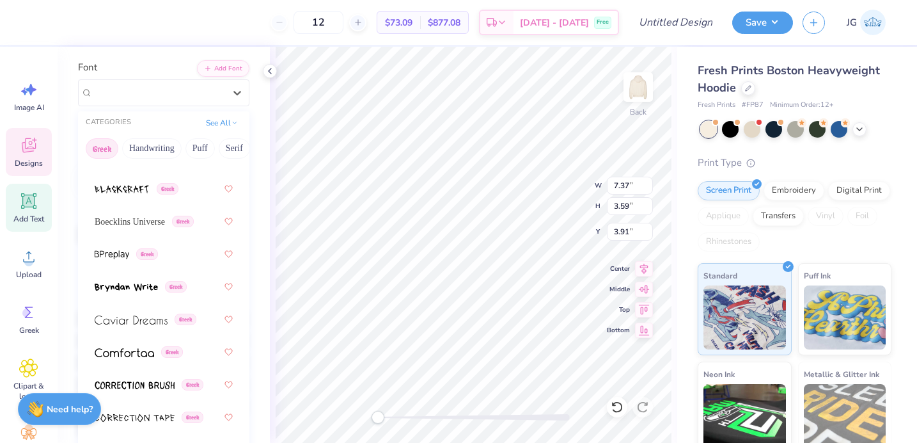
scroll to position [405, 0]
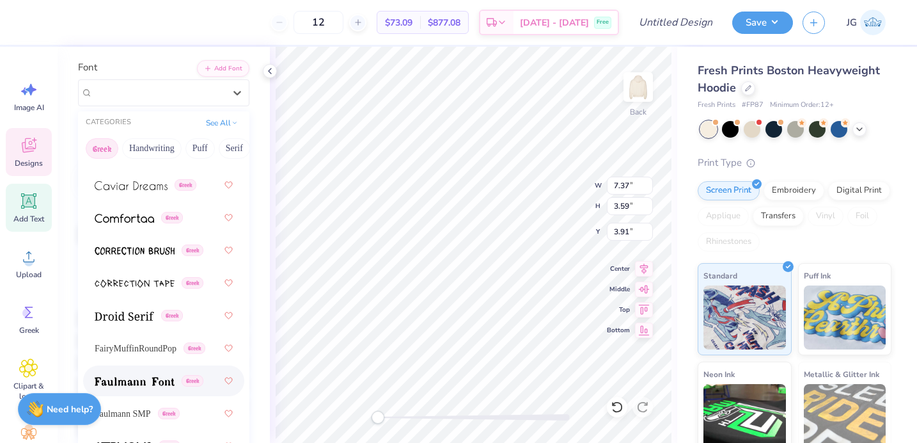
click at [144, 385] on img at bounding box center [135, 381] width 80 height 9
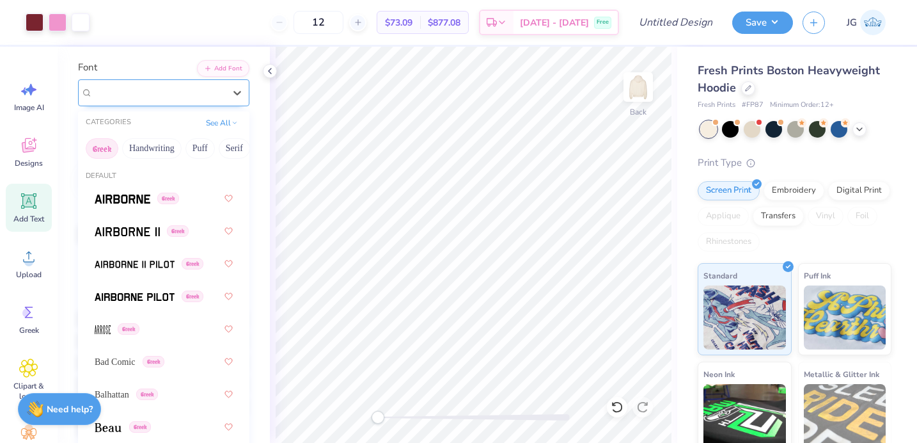
click at [198, 93] on div "Faulmann Font Greek" at bounding box center [158, 93] width 134 height 20
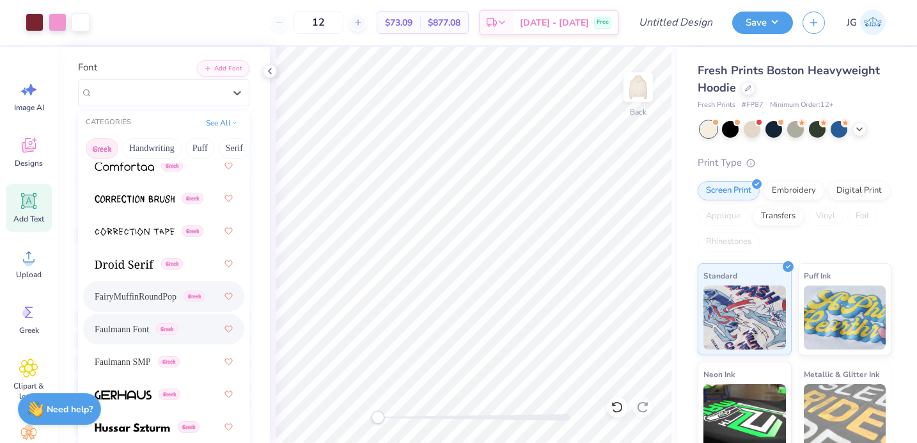
scroll to position [827, 0]
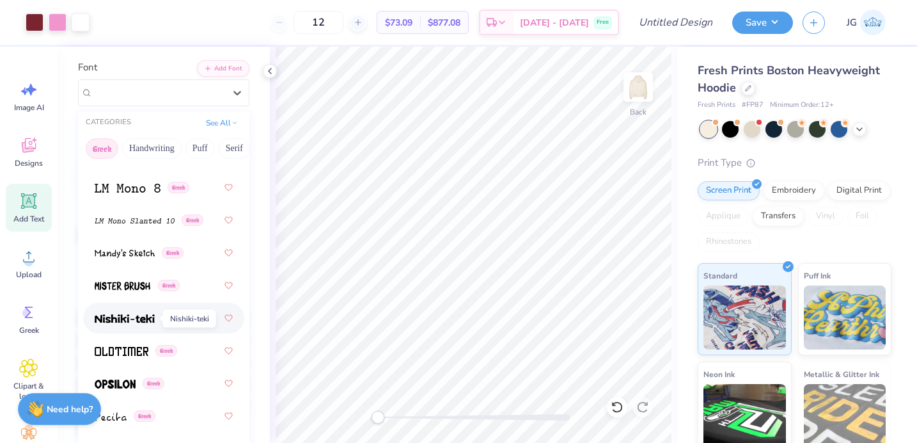
click at [149, 313] on span at bounding box center [125, 318] width 60 height 13
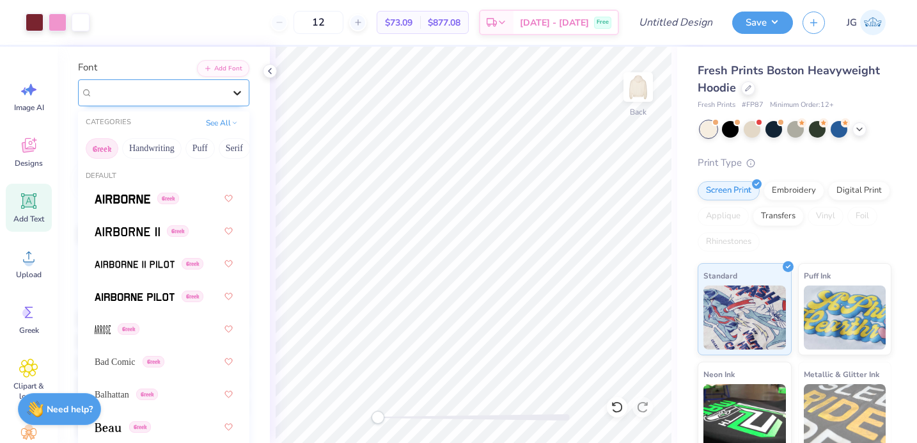
click at [243, 99] on div at bounding box center [237, 92] width 23 height 23
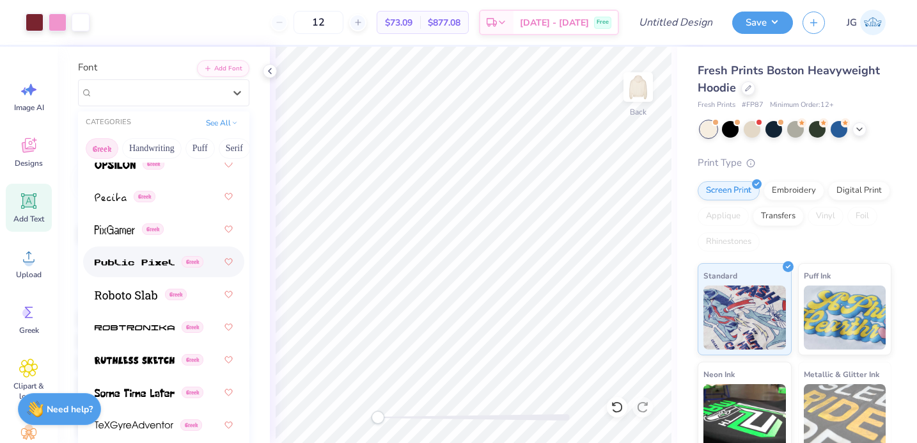
scroll to position [1045, 0]
click at [123, 358] on img at bounding box center [135, 360] width 80 height 9
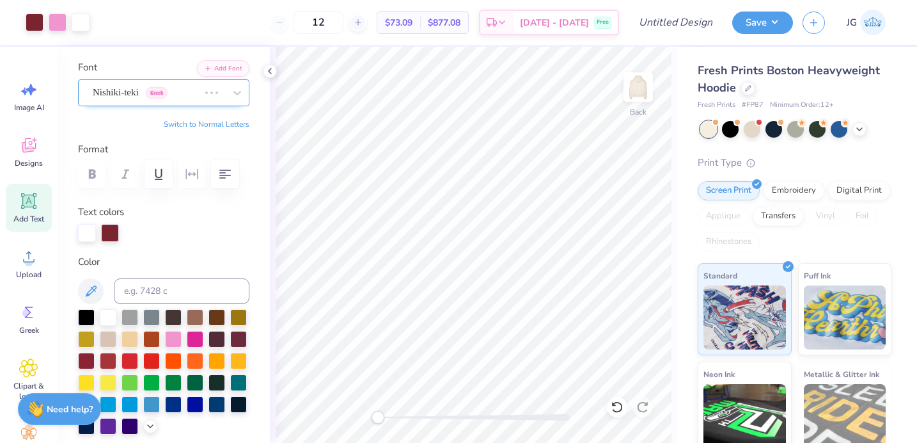
click at [198, 90] on div "Nishiki-teki Greek" at bounding box center [145, 93] width 109 height 20
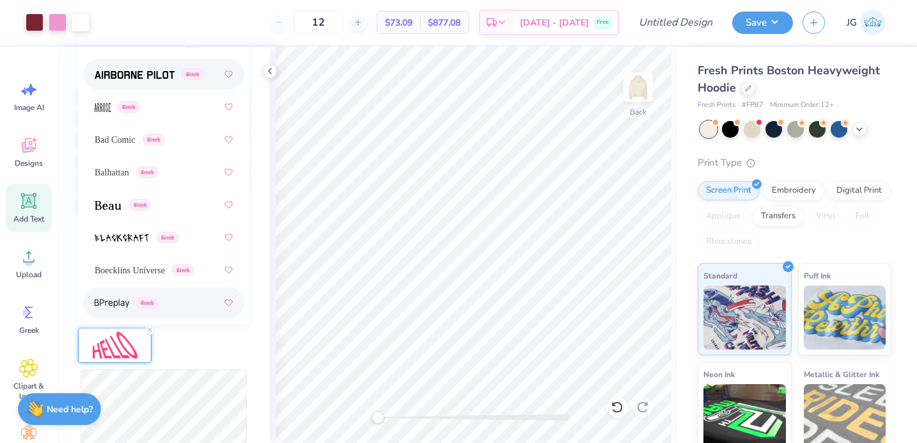
scroll to position [0, 0]
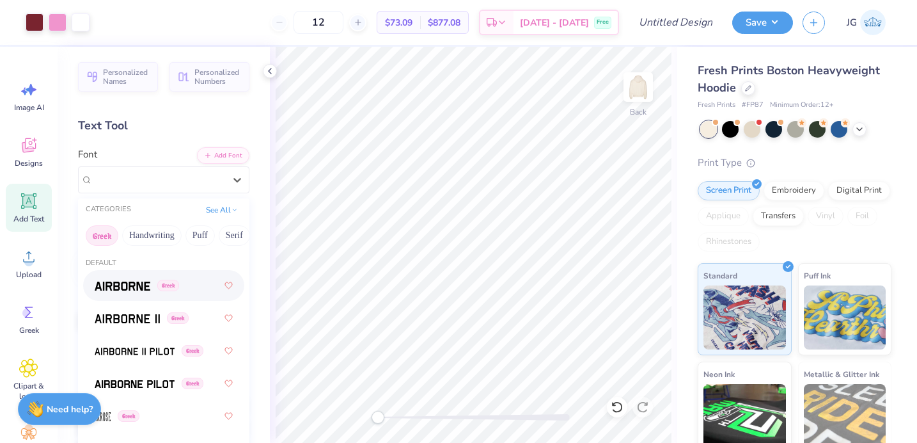
click at [122, 284] on img at bounding box center [123, 285] width 56 height 9
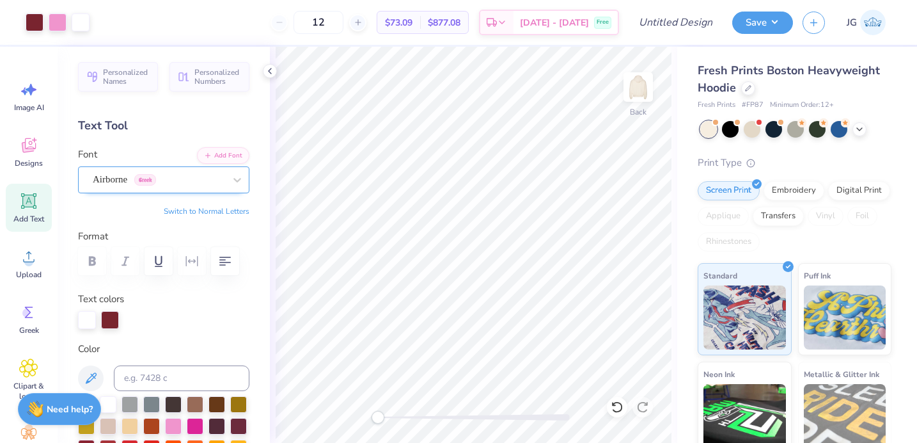
click at [136, 181] on div "Airborne Greek" at bounding box center [158, 180] width 134 height 20
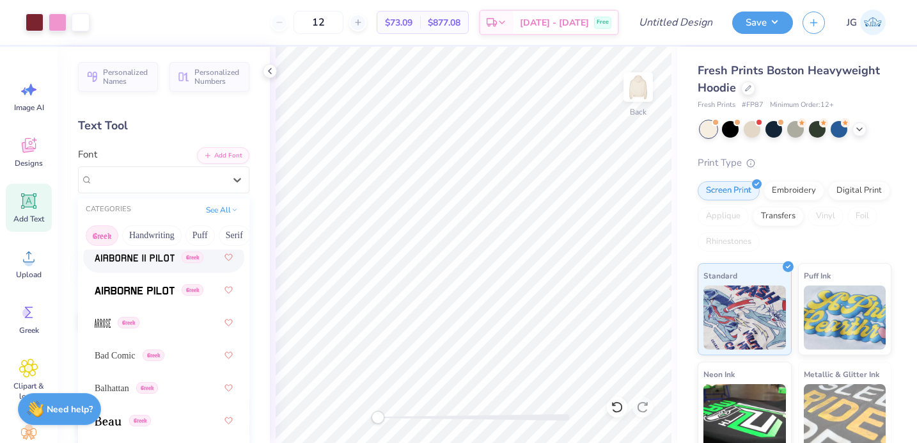
scroll to position [95, 0]
click at [147, 287] on img at bounding box center [135, 289] width 80 height 9
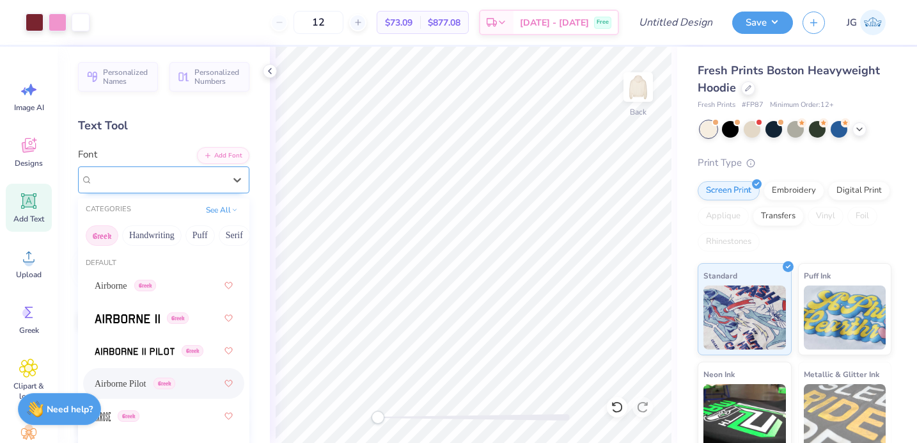
click at [202, 174] on div "Airborne Pilot Greek" at bounding box center [158, 180] width 134 height 20
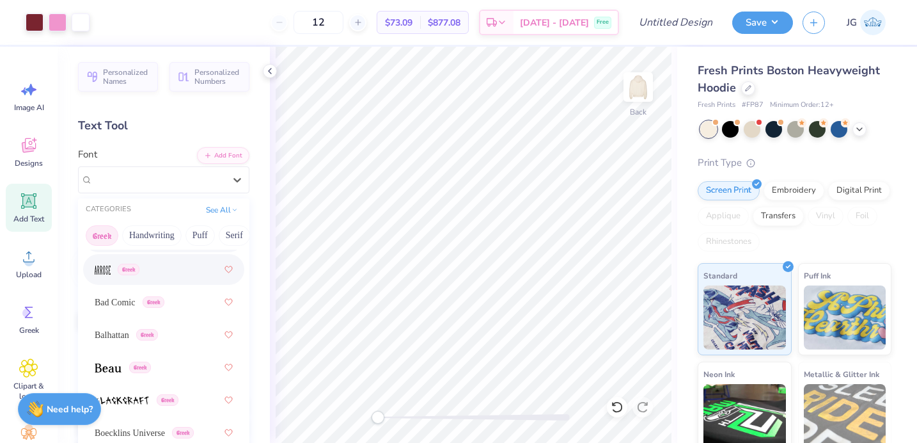
scroll to position [168, 0]
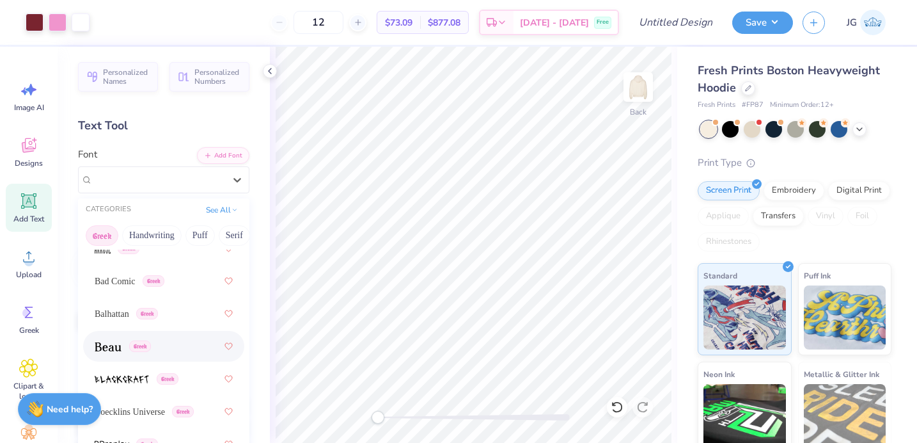
click at [118, 338] on div "Greek" at bounding box center [164, 346] width 138 height 23
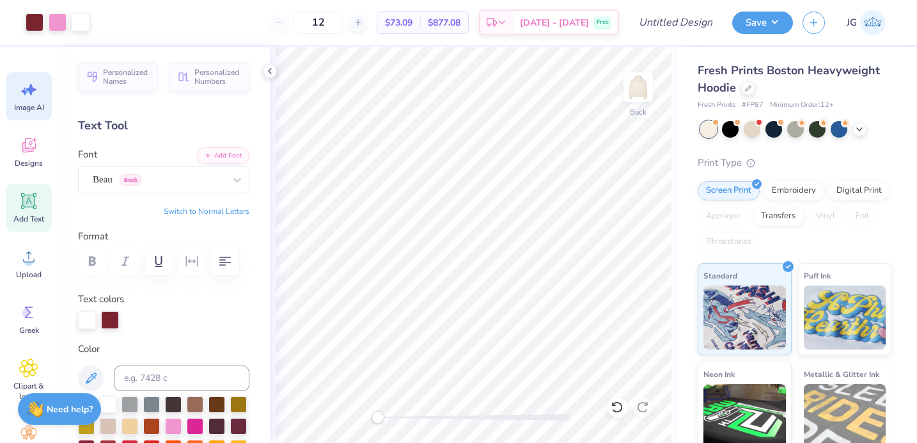
click at [32, 104] on span "Image AI" at bounding box center [29, 107] width 30 height 10
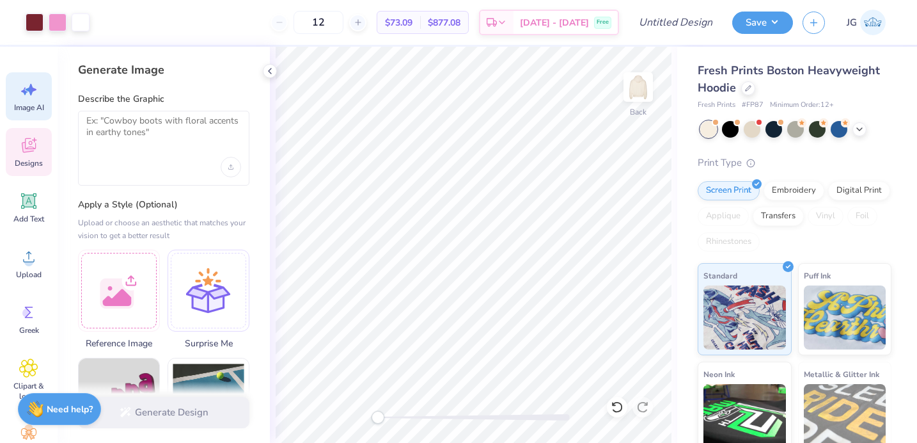
click at [26, 169] on div "Designs" at bounding box center [29, 152] width 46 height 48
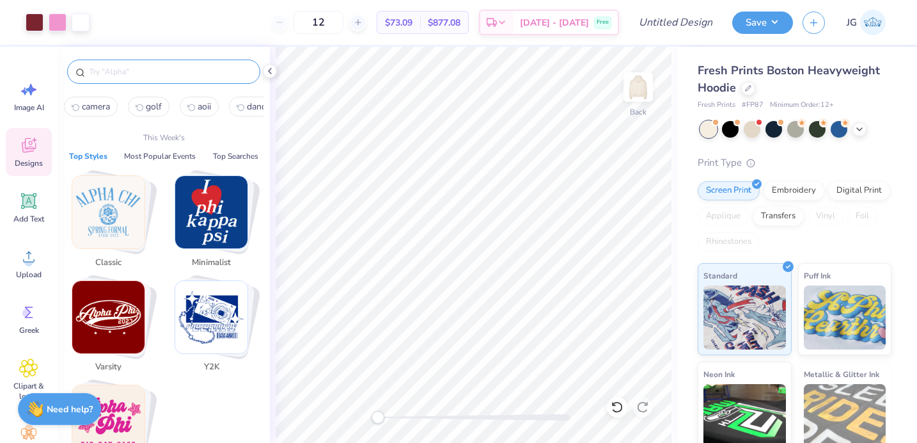
click at [212, 66] on input "text" at bounding box center [170, 71] width 164 height 13
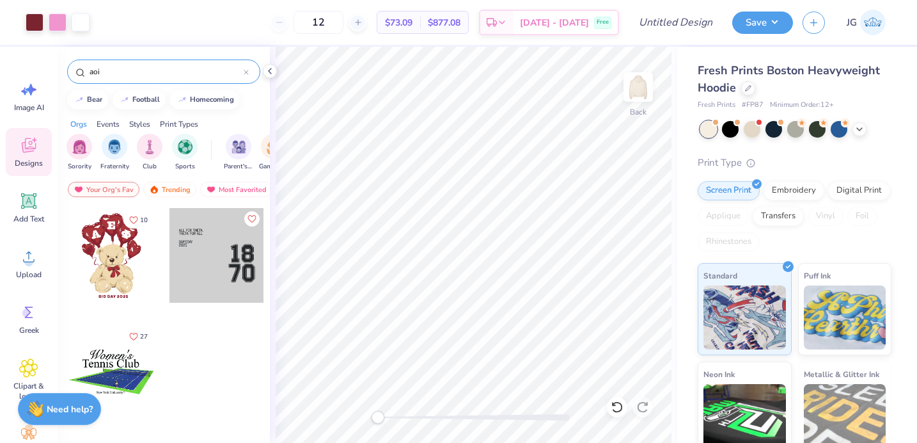
type input "aoii"
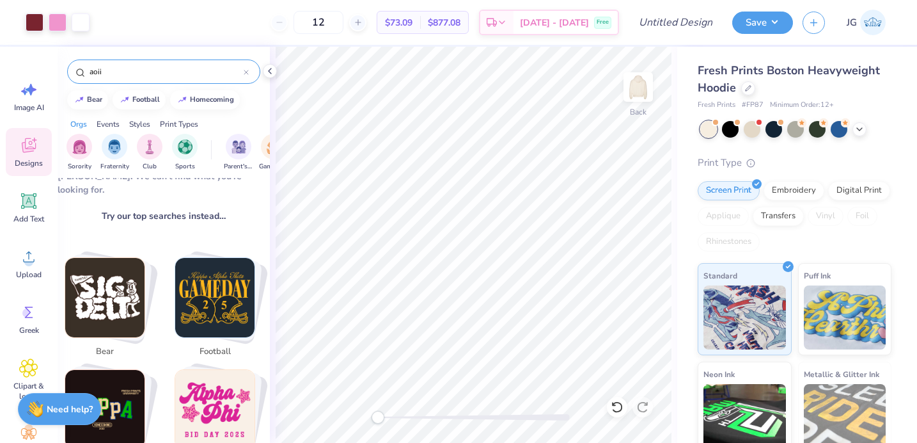
scroll to position [163, 0]
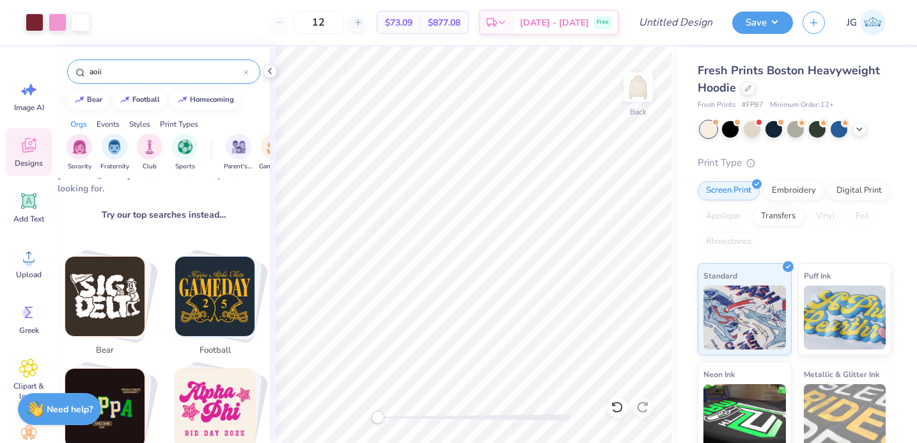
click at [246, 68] on div at bounding box center [246, 72] width 5 height 12
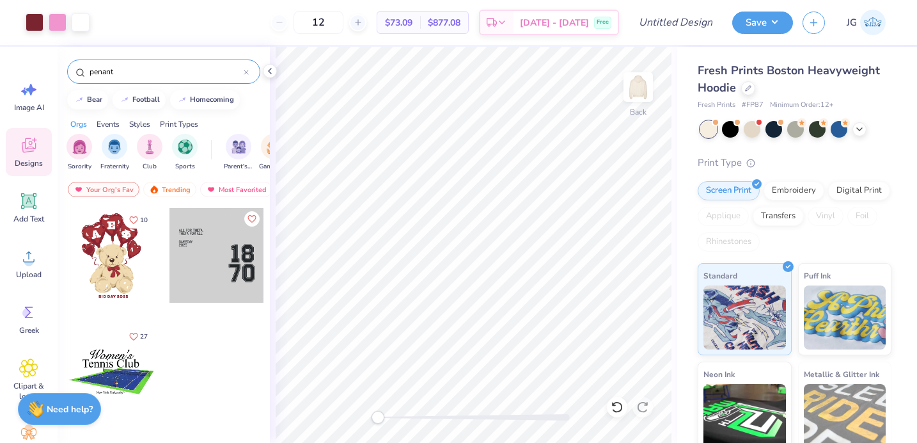
type input "penant"
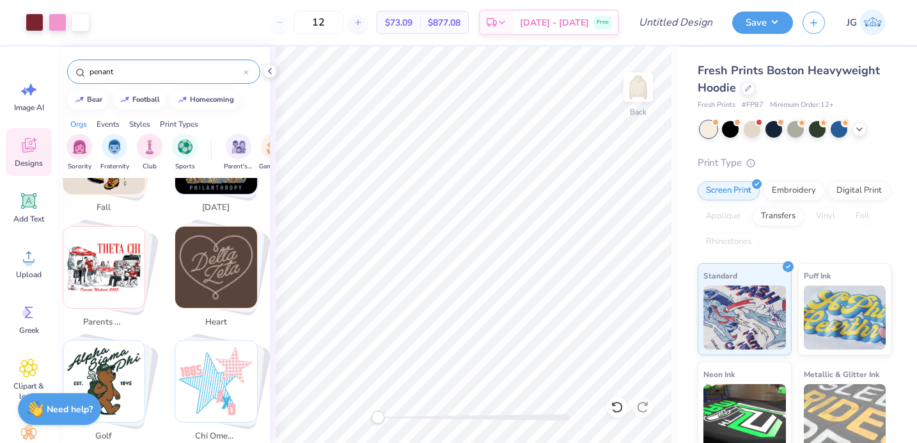
scroll to position [539, 0]
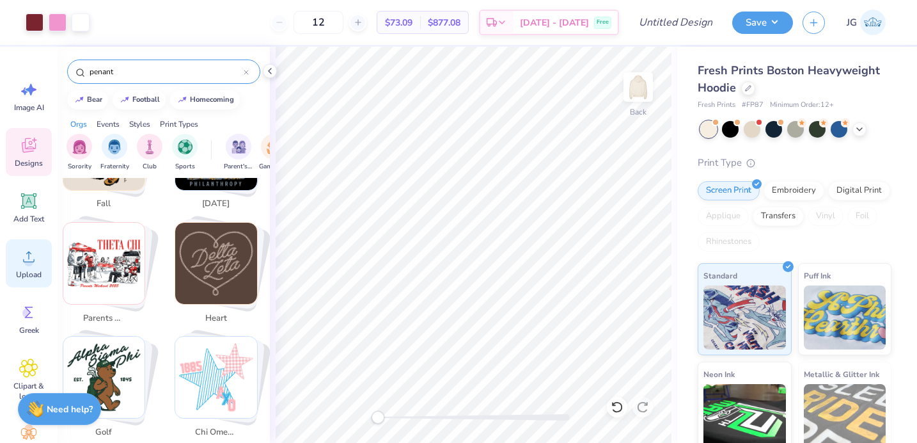
click at [27, 260] on circle at bounding box center [28, 261] width 9 height 9
click at [24, 271] on span "Upload" at bounding box center [29, 274] width 26 height 10
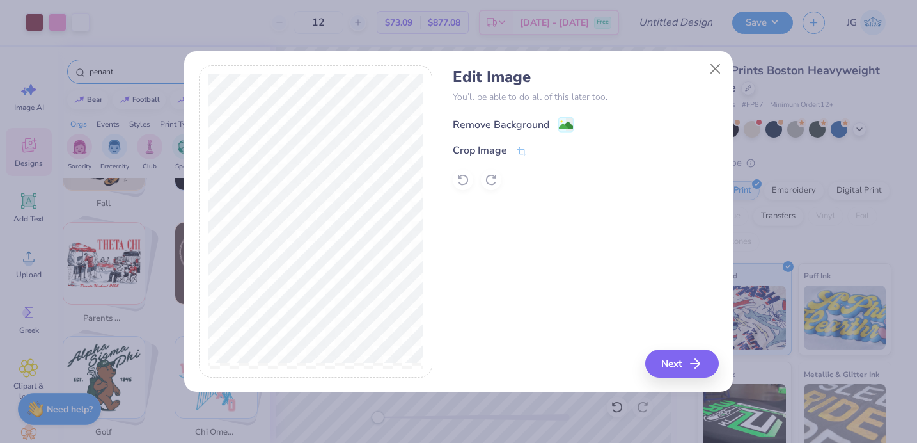
click at [562, 125] on image at bounding box center [566, 125] width 14 height 14
click at [667, 363] on button "Next" at bounding box center [684, 363] width 74 height 28
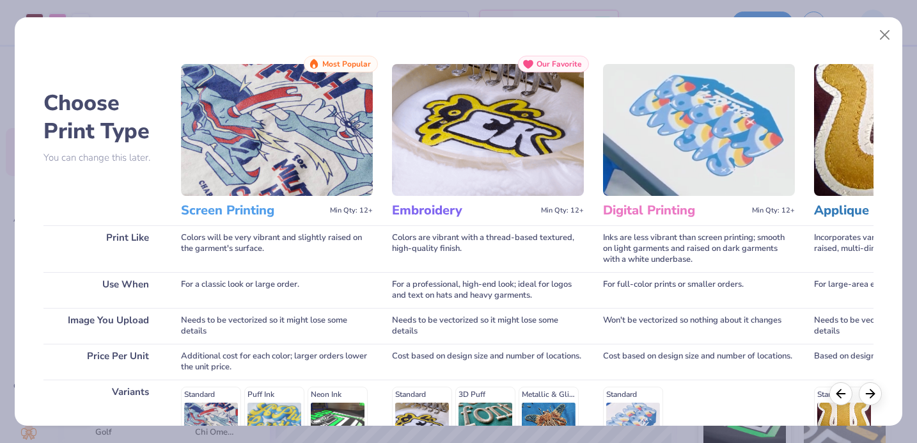
scroll to position [195, 0]
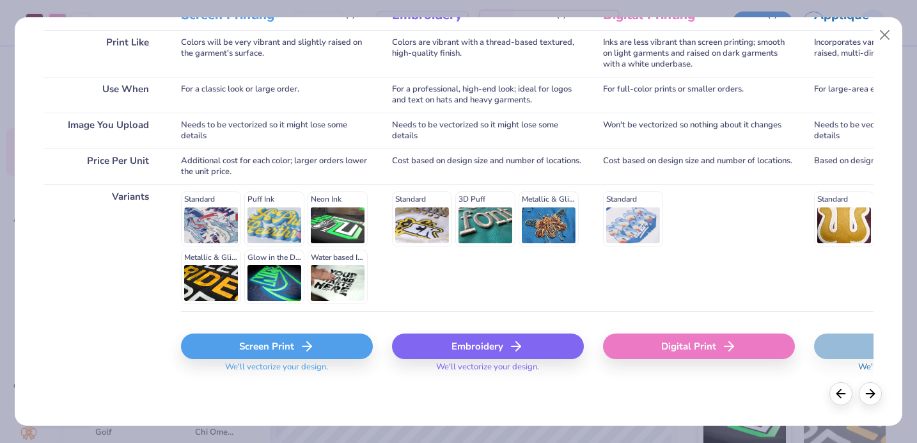
click at [333, 343] on div "Screen Print" at bounding box center [277, 346] width 192 height 26
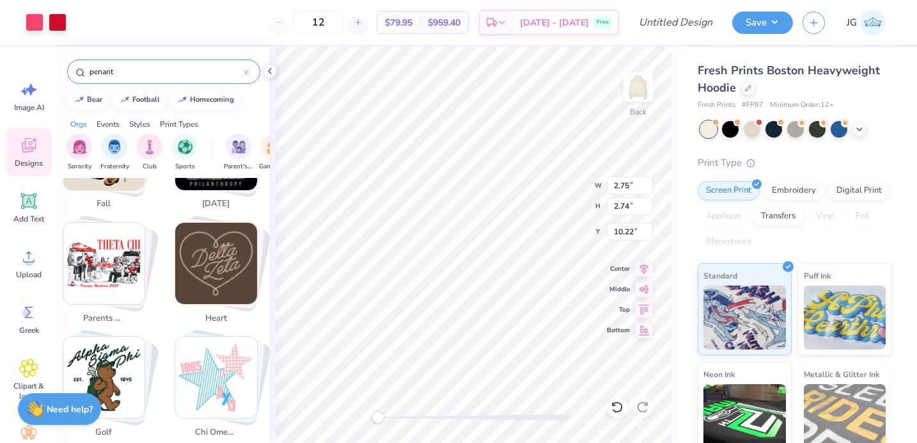
type input "2.75"
type input "2.74"
type input "10.22"
click at [59, 20] on div at bounding box center [58, 21] width 18 height 18
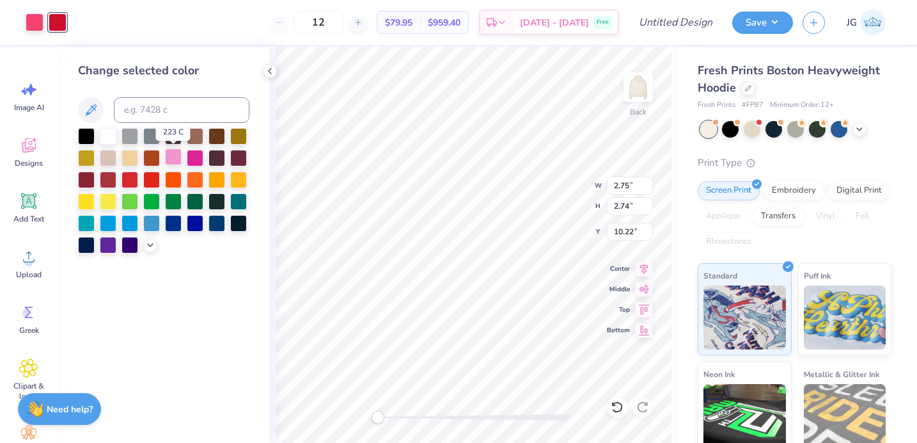
click at [174, 158] on div at bounding box center [173, 156] width 17 height 17
type input "2.70"
type input "6.33"
click at [34, 21] on div at bounding box center [35, 21] width 18 height 18
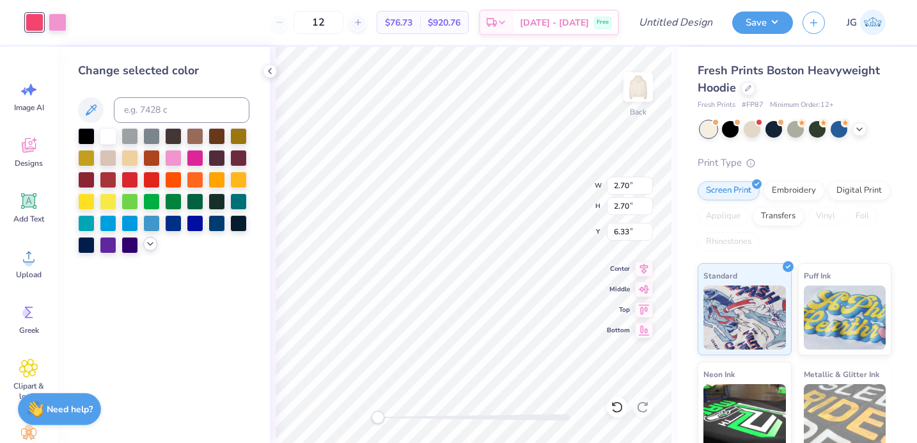
click at [153, 242] on polyline at bounding box center [150, 243] width 5 height 3
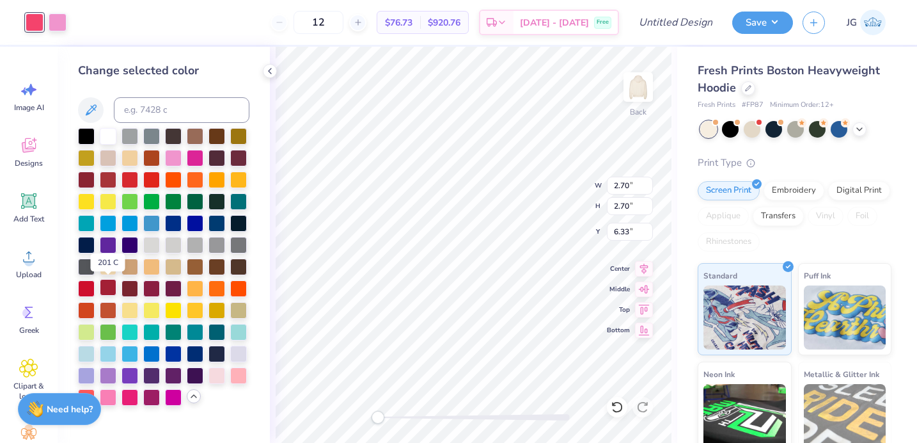
click at [109, 289] on div at bounding box center [108, 287] width 17 height 17
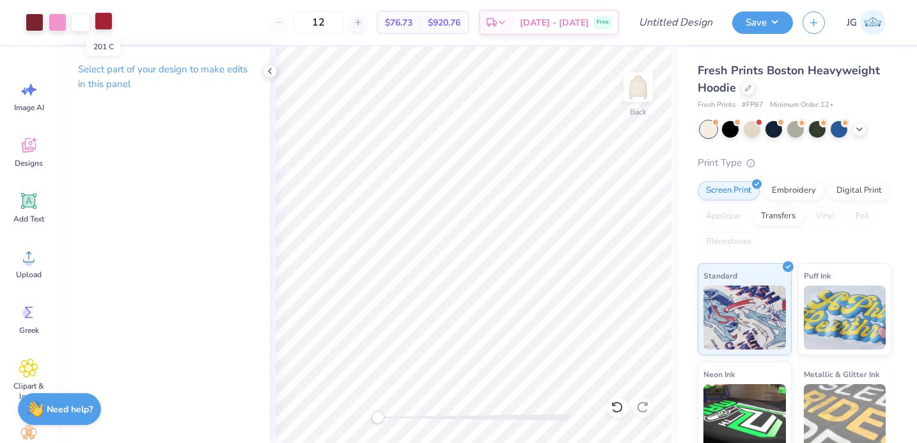
click at [103, 23] on div at bounding box center [104, 21] width 18 height 18
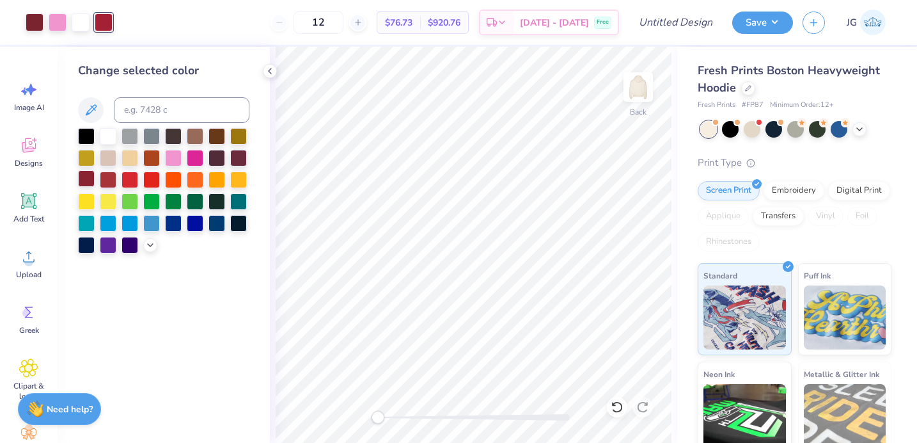
click at [83, 175] on div at bounding box center [86, 178] width 17 height 17
click at [39, 22] on div at bounding box center [35, 21] width 18 height 18
click at [87, 179] on div at bounding box center [86, 178] width 17 height 17
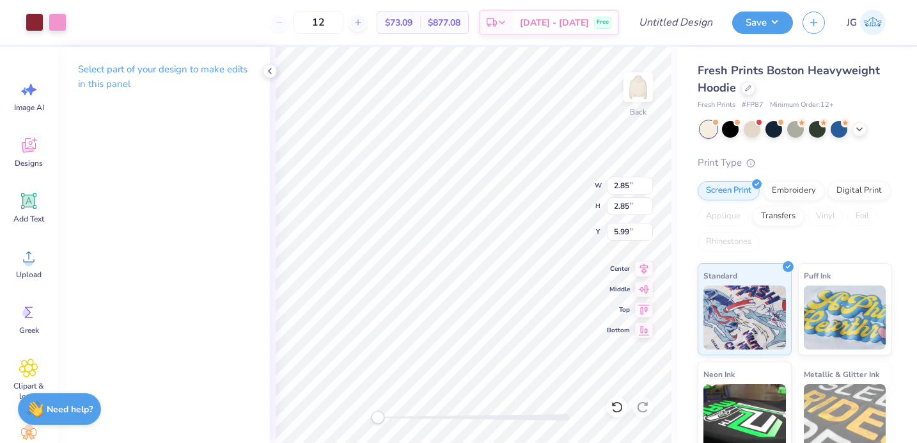
type input "2.85"
type input "5.99"
click at [22, 257] on icon at bounding box center [28, 256] width 19 height 19
click at [22, 263] on icon at bounding box center [28, 256] width 19 height 19
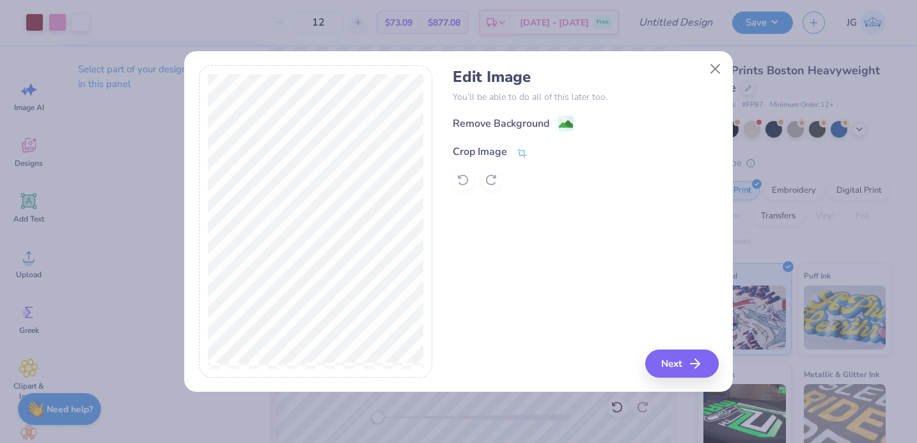
click at [525, 155] on icon at bounding box center [522, 153] width 12 height 12
click at [546, 151] on icon at bounding box center [544, 151] width 8 height 8
click at [566, 122] on image at bounding box center [566, 125] width 14 height 14
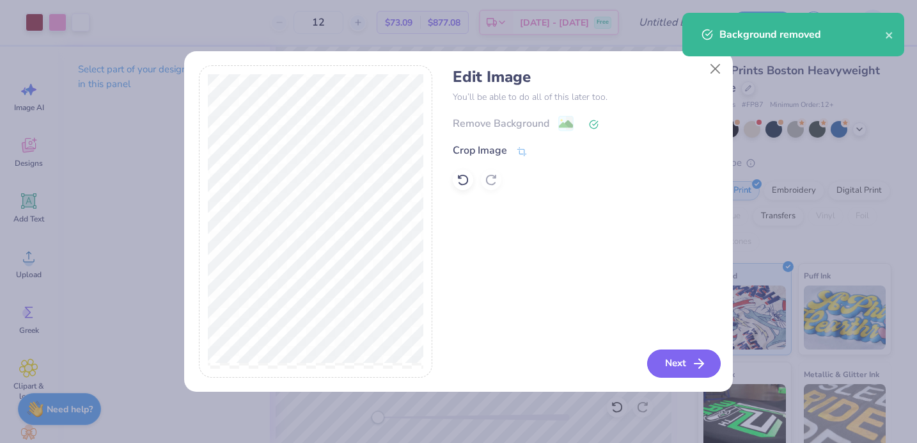
click at [681, 363] on button "Next" at bounding box center [684, 363] width 74 height 28
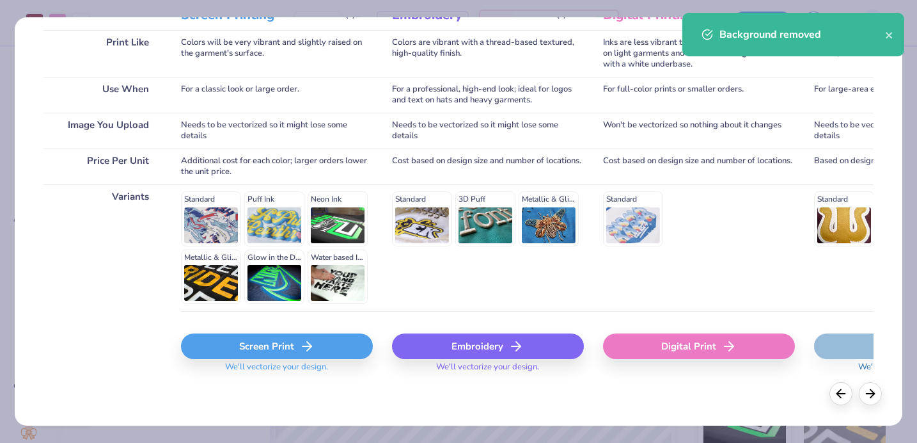
click at [290, 346] on div "Screen Print" at bounding box center [277, 346] width 192 height 26
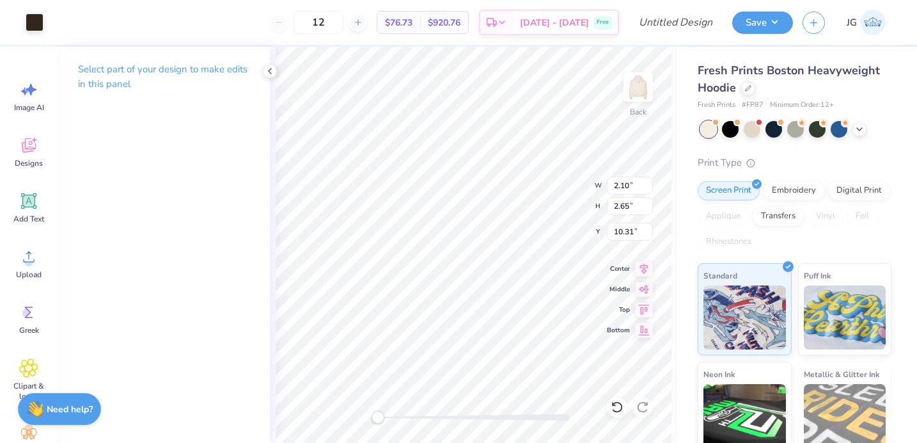
type input "2.10"
type input "2.65"
type input "10.31"
type input "2.85"
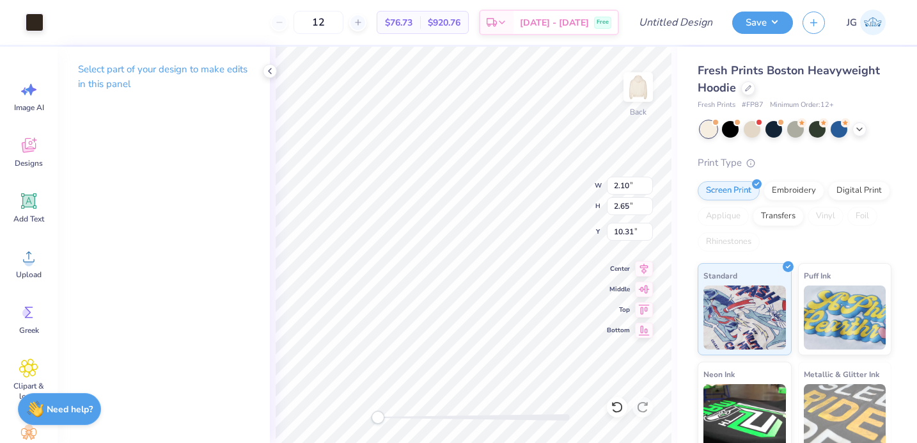
type input "6.09"
type input "2.29"
type input "6.17"
type input "2.10"
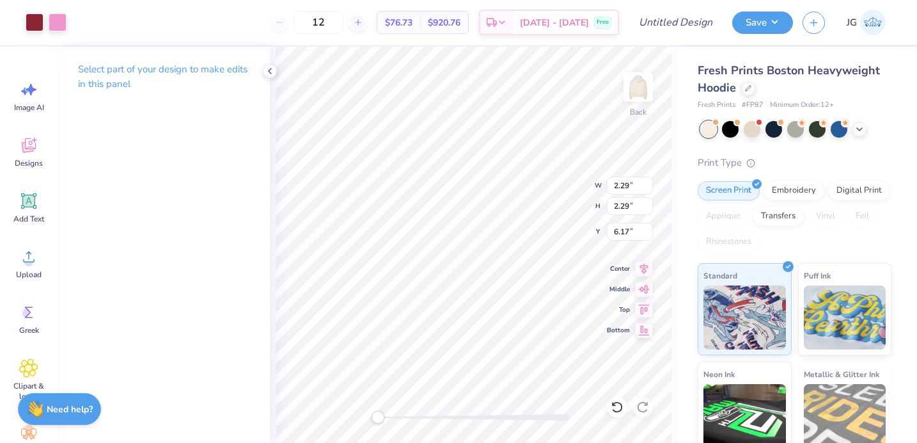
type input "2.65"
click at [28, 28] on div at bounding box center [35, 21] width 18 height 18
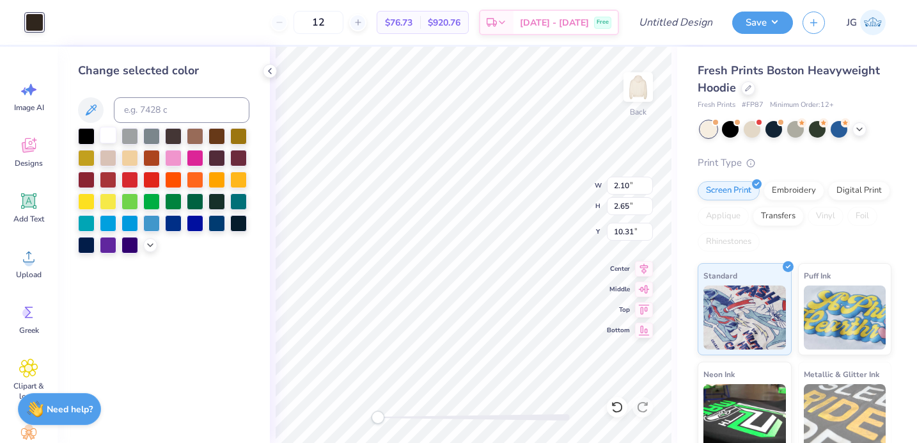
click at [113, 133] on div at bounding box center [108, 135] width 17 height 17
type input "7.31"
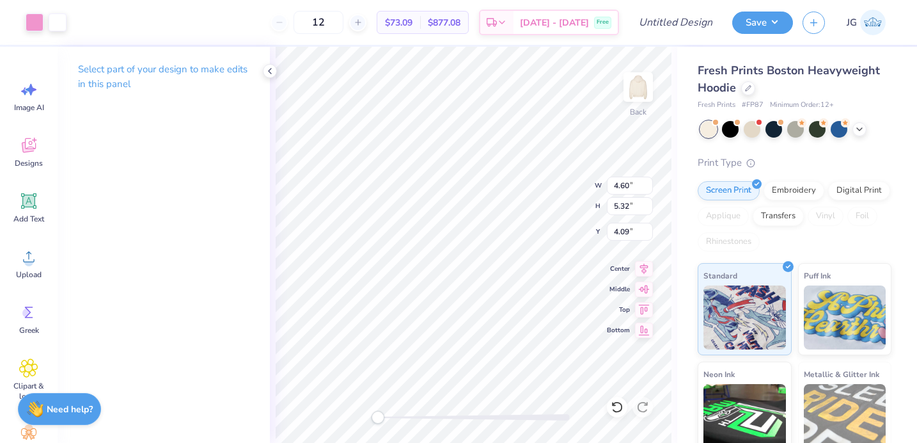
type input "4.09"
type input "2.29"
type input "6.17"
type input "2.93"
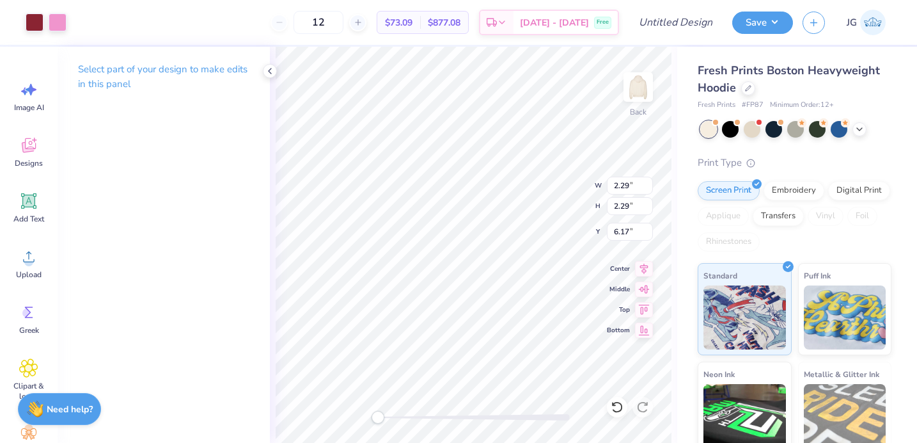
type input "2.93"
type input "6.24"
type input "2.71"
type input "3.18"
type input "7.29"
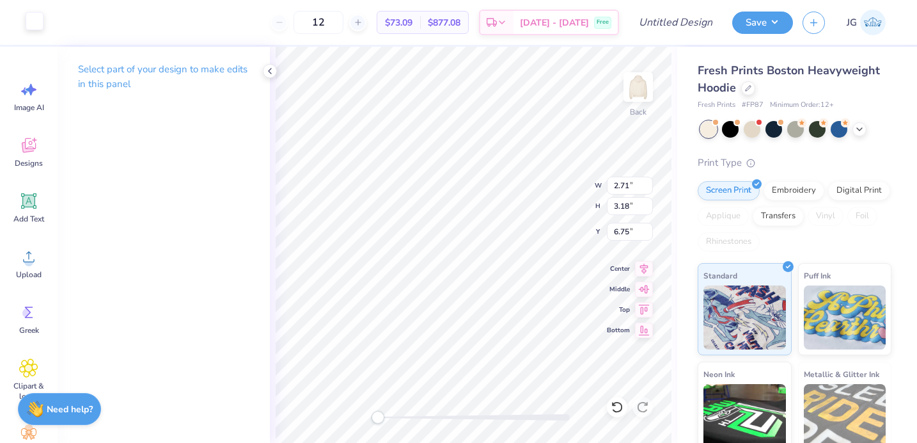
click at [28, 17] on div at bounding box center [35, 21] width 18 height 18
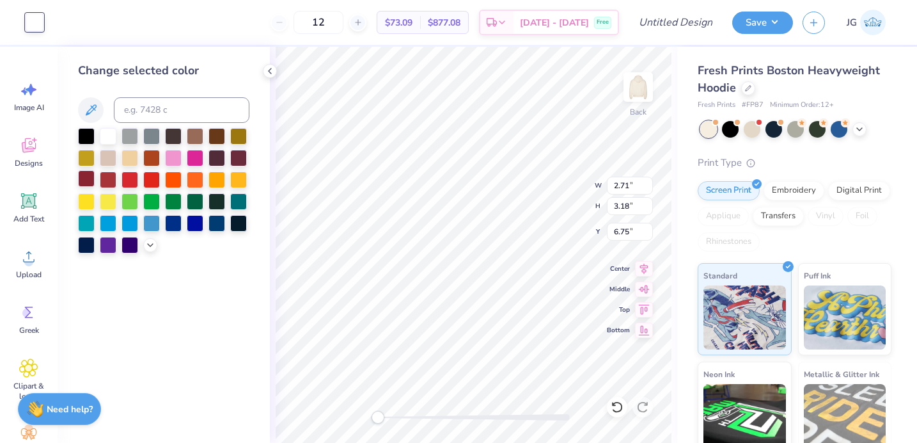
click at [88, 171] on div at bounding box center [86, 178] width 17 height 17
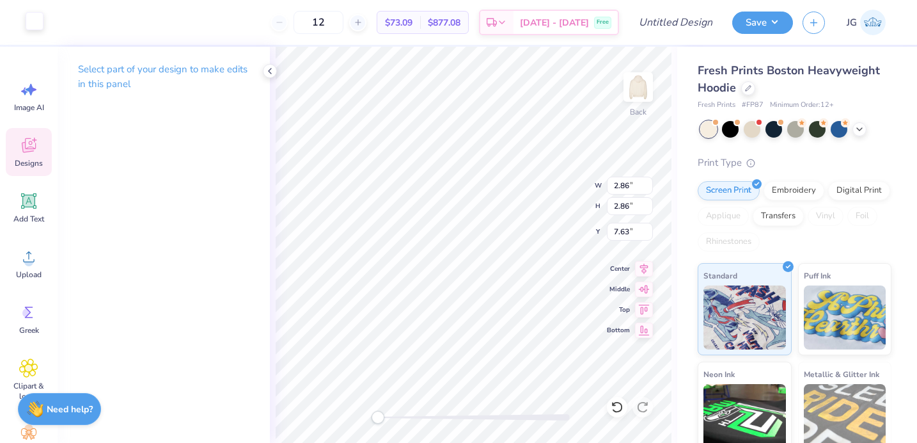
click at [38, 24] on div at bounding box center [35, 21] width 18 height 18
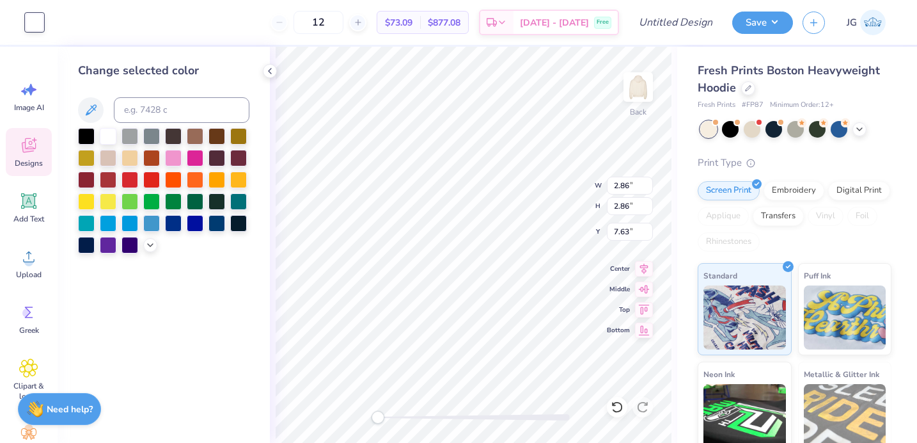
drag, startPoint x: 170, startPoint y: 152, endPoint x: 263, endPoint y: 262, distance: 144.4
click at [170, 152] on div at bounding box center [173, 158] width 17 height 17
type input "7.48"
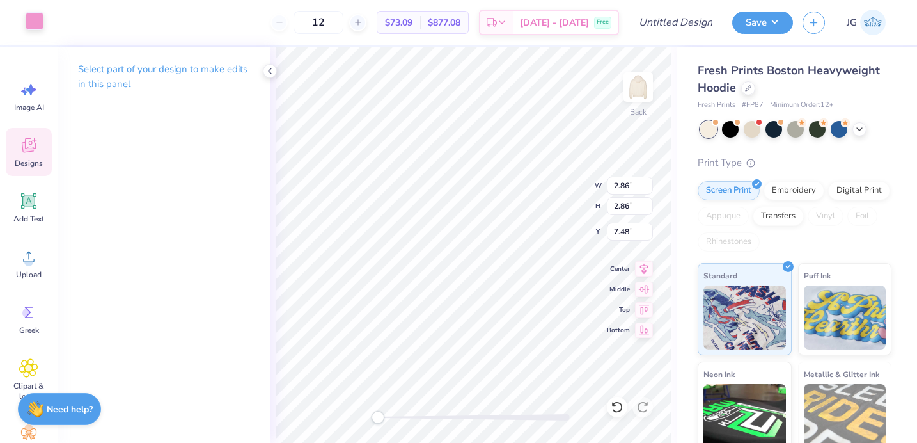
click at [36, 23] on div at bounding box center [35, 21] width 18 height 18
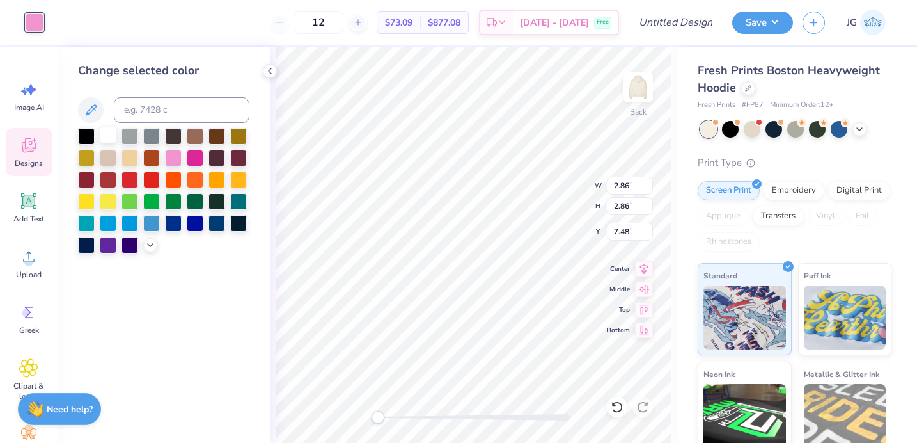
click at [102, 138] on div at bounding box center [108, 135] width 17 height 17
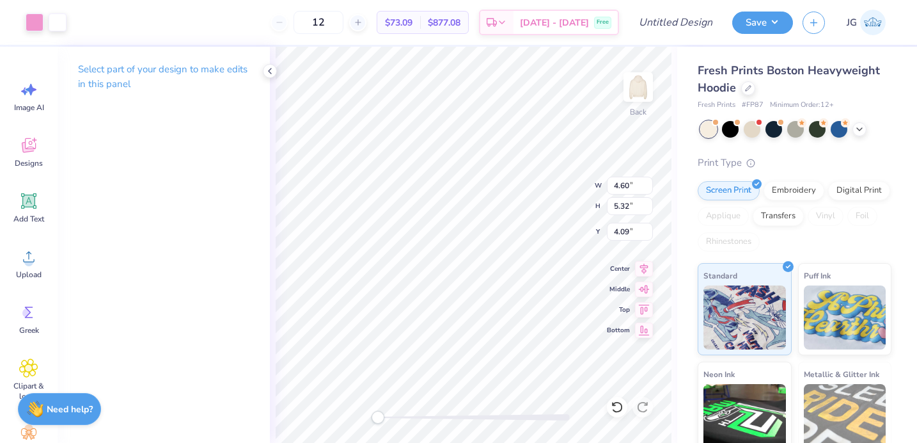
type input "5.68"
type input "2.93"
type input "2.63"
type input "3.75"
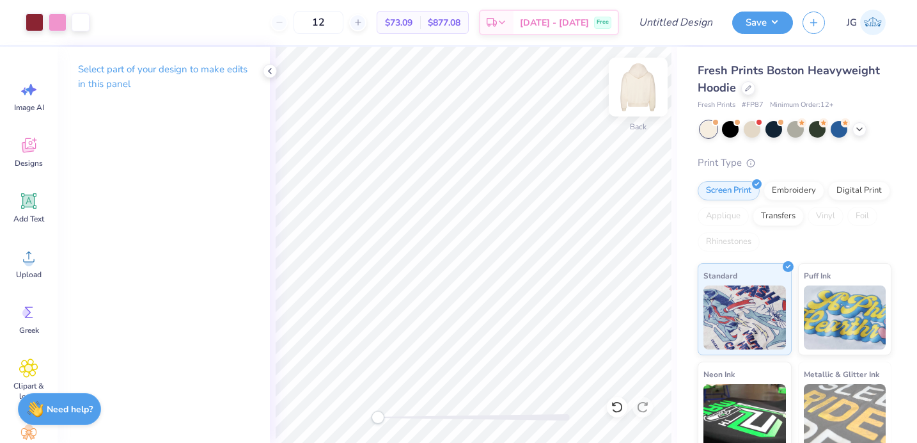
click at [630, 98] on img at bounding box center [638, 86] width 51 height 51
click at [38, 198] on div "Add Text" at bounding box center [29, 208] width 46 height 48
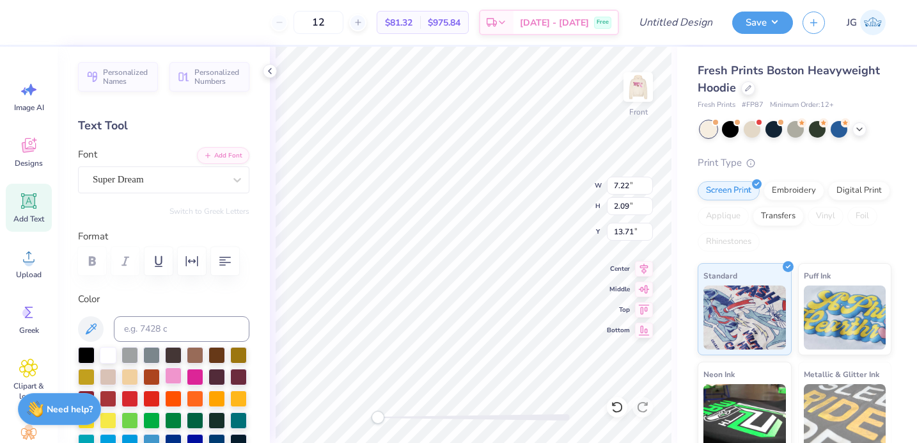
click at [180, 374] on div at bounding box center [173, 375] width 17 height 17
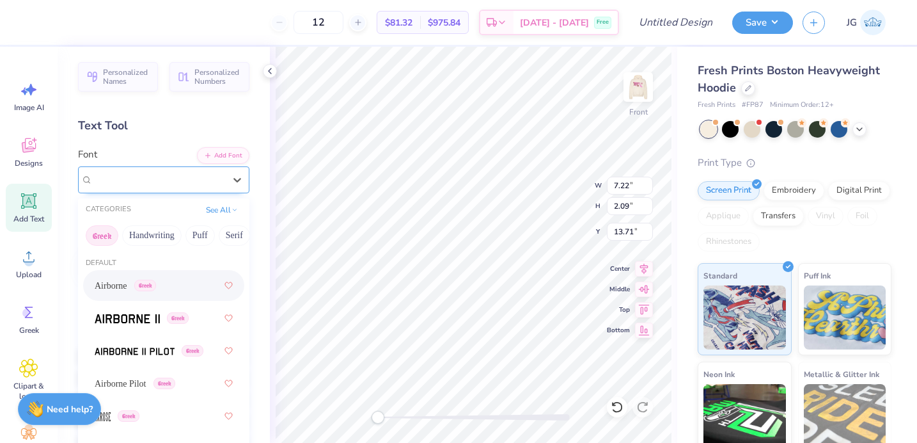
click at [223, 186] on div "Super Dream" at bounding box center [158, 180] width 134 height 20
click at [168, 236] on button "Handwriting" at bounding box center [151, 235] width 59 height 20
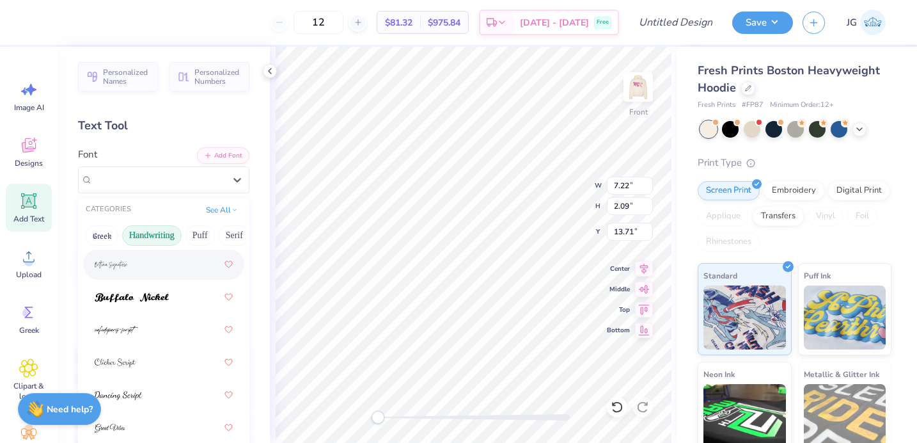
scroll to position [121, 0]
click at [138, 267] on div at bounding box center [164, 262] width 138 height 23
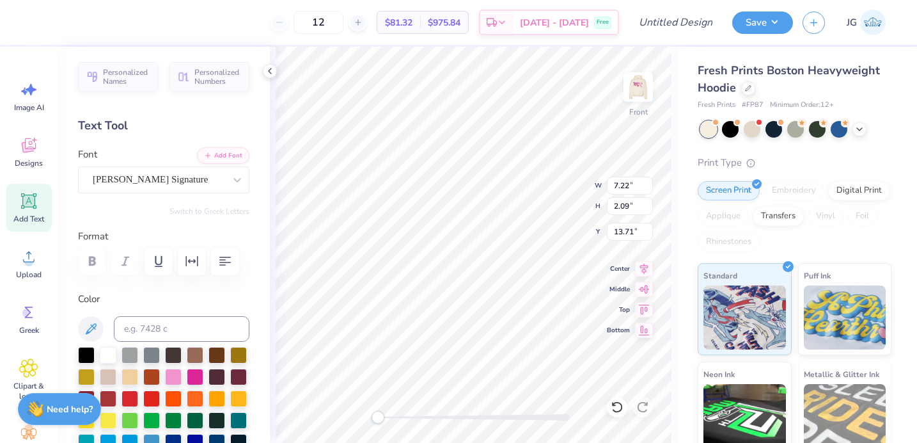
scroll to position [0, 3]
type textarea "Alpha Omicron Pi"
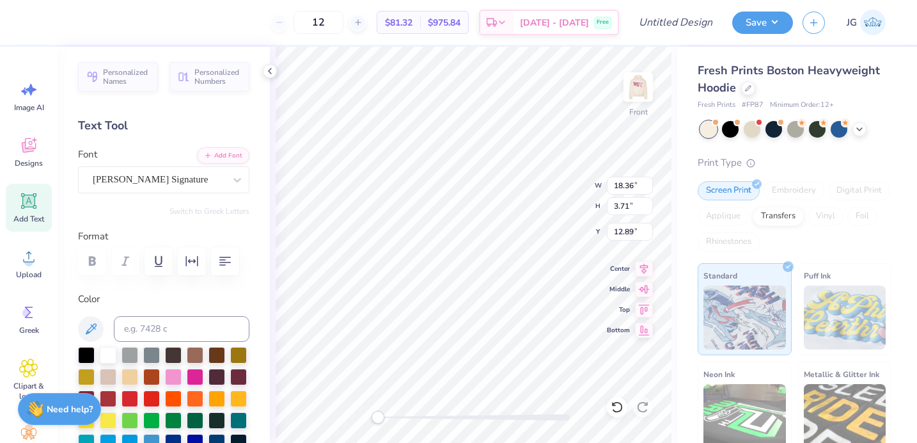
type input "14.38"
type input "2.91"
type input "13.70"
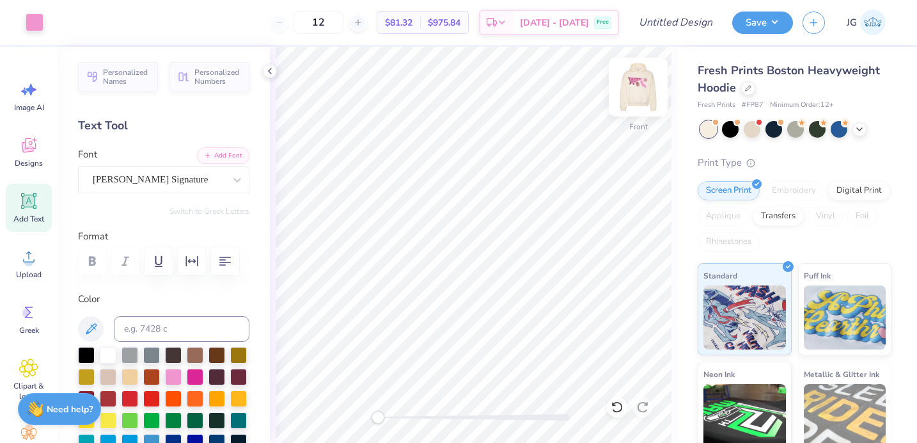
click at [639, 84] on img at bounding box center [638, 86] width 51 height 51
type input "2.71"
type input "3.18"
type input "7.50"
type input "4.60"
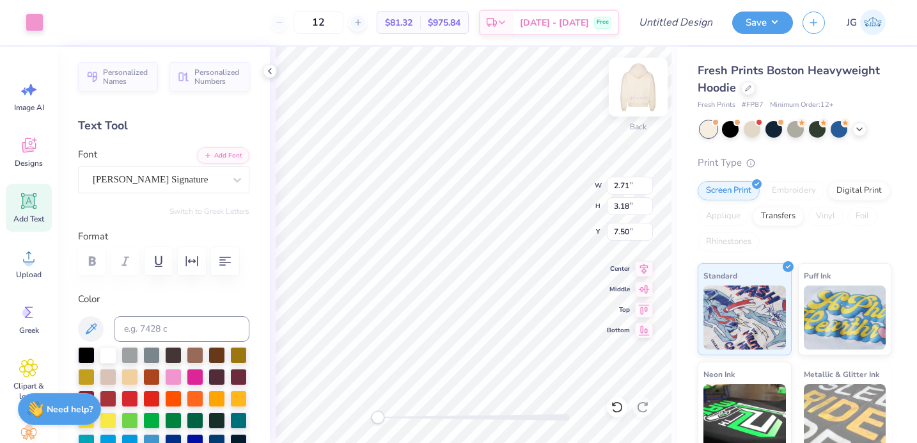
type input "5.32"
type input "6.43"
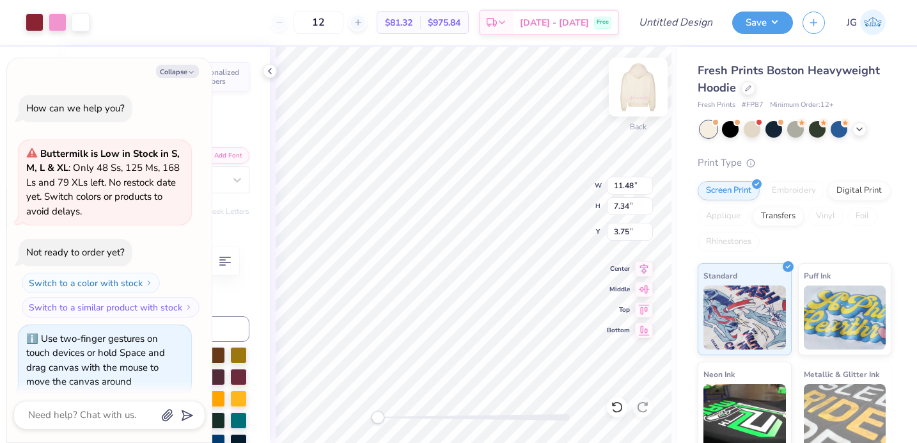
scroll to position [85, 0]
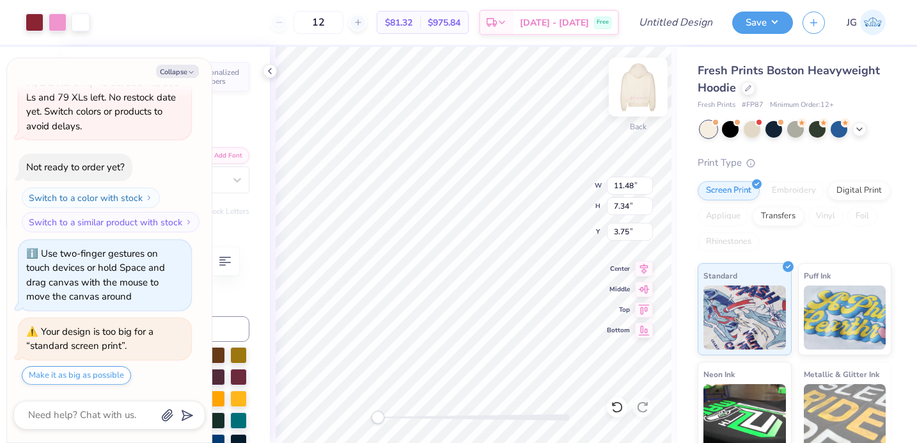
type textarea "x"
type input "14.07"
type input "8.99"
type input "2.07"
type textarea "x"
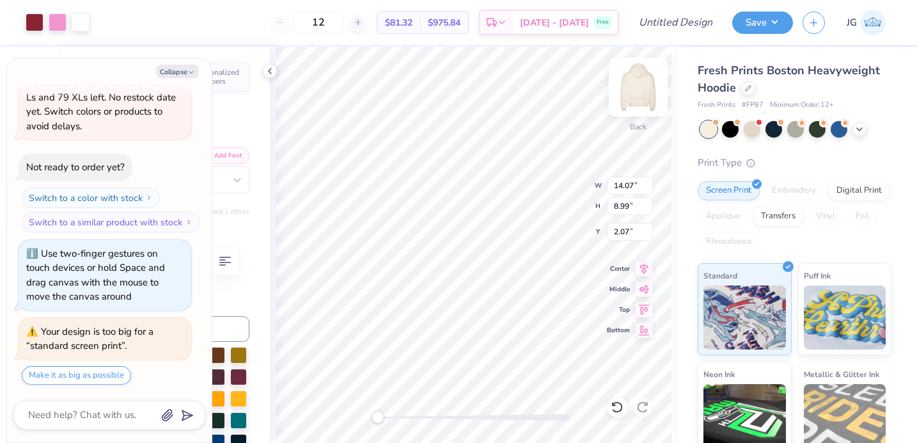
type input "2.25"
type textarea "x"
type input "4.60"
type input "5.32"
type input "7.68"
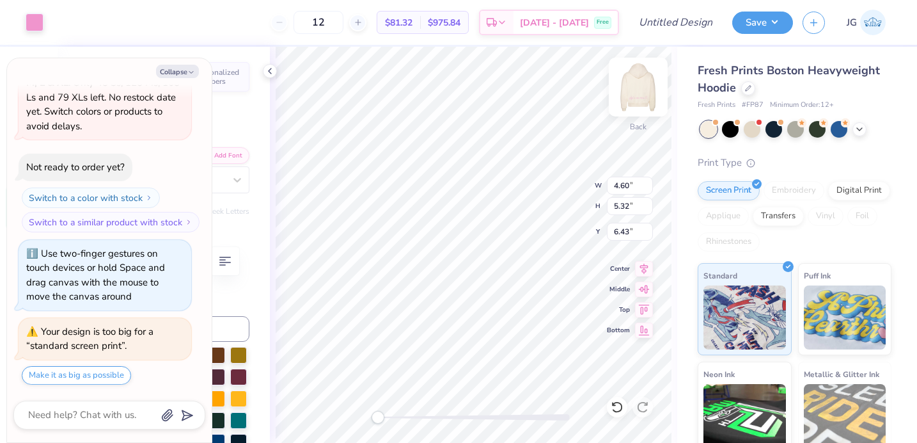
type textarea "x"
type input "4.94"
type input "5.71"
type input "6.04"
type textarea "x"
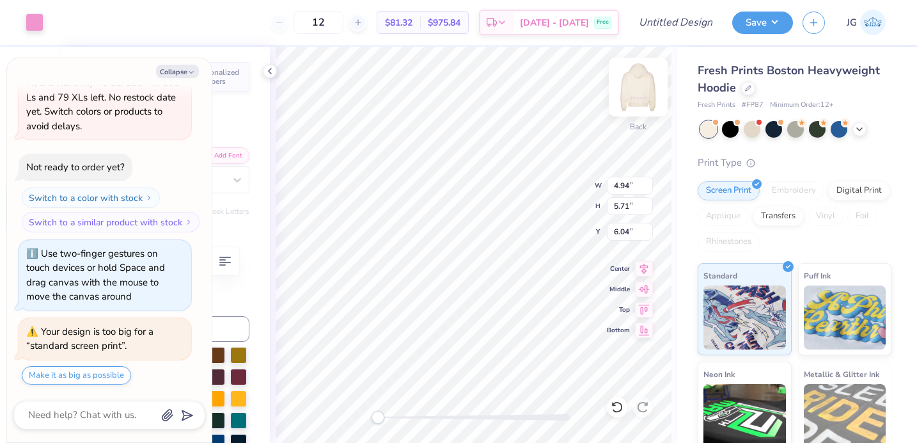
type input "4.87"
type input "5.63"
type input "6.32"
type textarea "x"
type input "4.41"
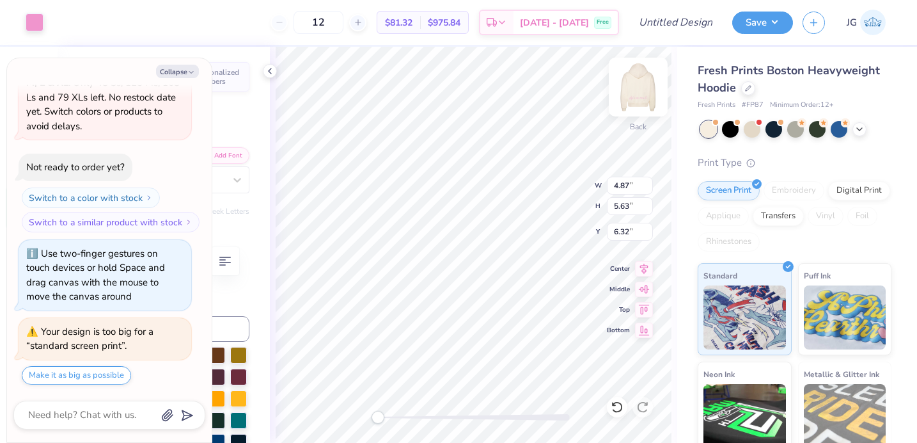
type input "5.10"
click at [490, 413] on div at bounding box center [474, 417] width 192 height 13
drag, startPoint x: 488, startPoint y: 416, endPoint x: 411, endPoint y: 413, distance: 77.5
click at [411, 413] on div "Accessibility label" at bounding box center [410, 417] width 13 height 13
type textarea "x"
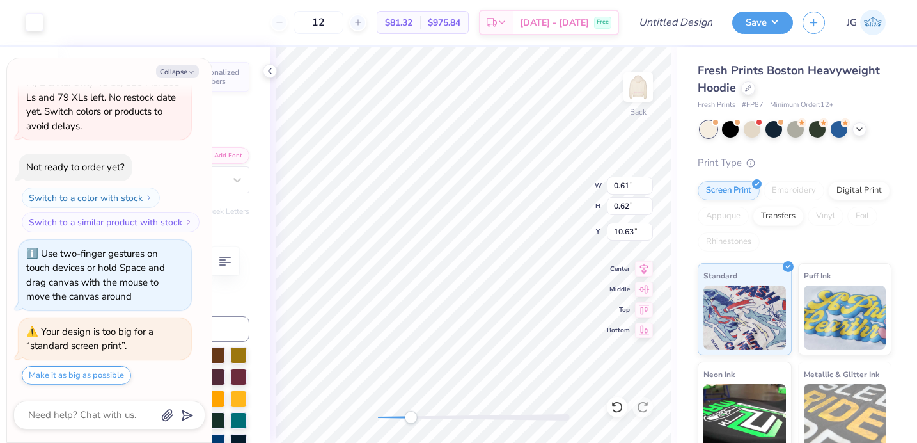
type input "2.93"
type input "4.57"
type textarea "x"
type input "3.86"
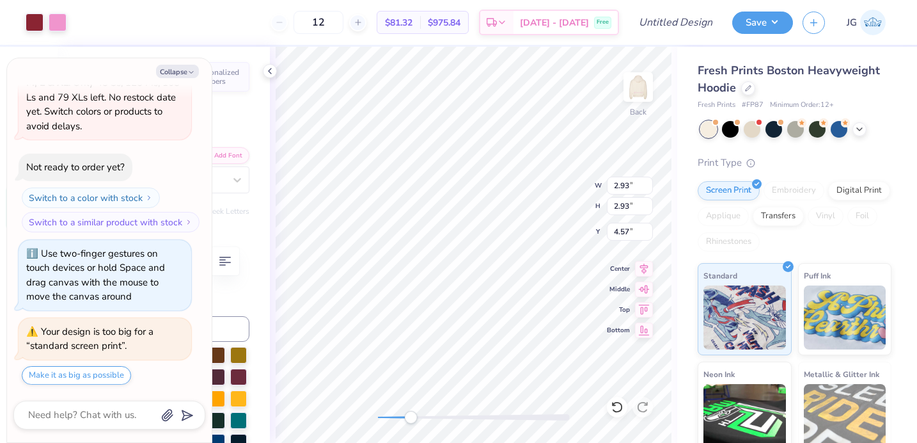
type input "3.86"
type input "4.68"
click at [346, 419] on div "Back" at bounding box center [474, 245] width 408 height 396
type textarea "x"
type input "3.00"
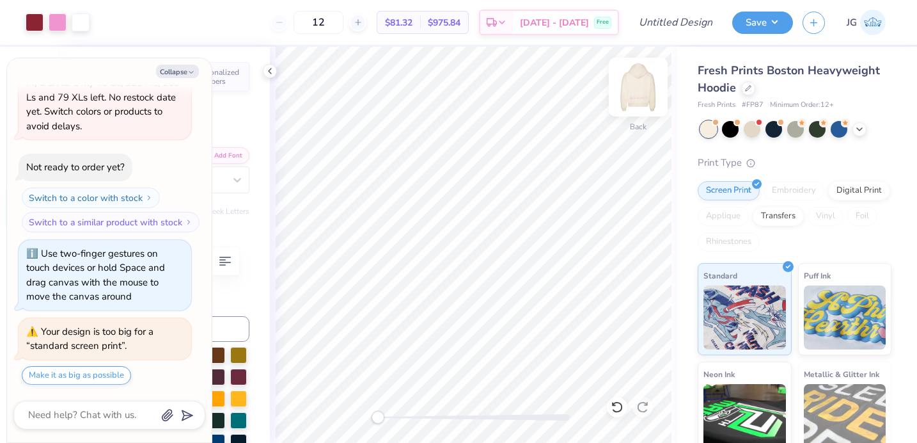
click at [634, 94] on img at bounding box center [638, 86] width 51 height 51
click at [642, 97] on img at bounding box center [639, 87] width 26 height 26
click at [177, 70] on button "Collapse" at bounding box center [177, 71] width 43 height 13
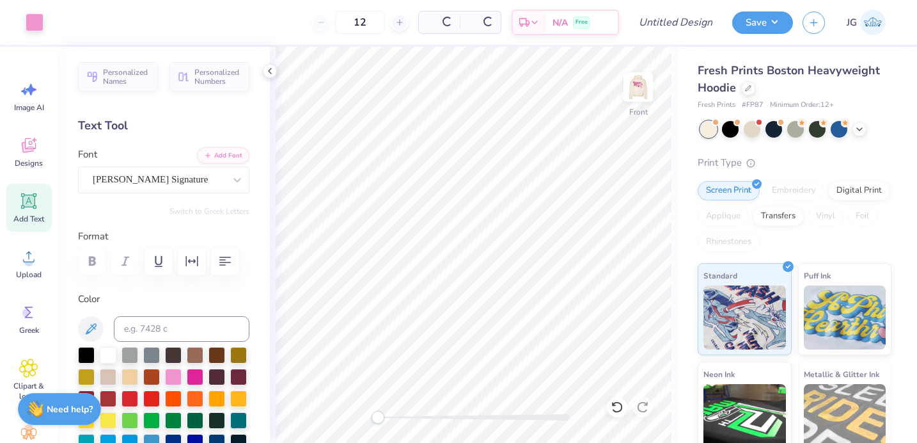
type textarea "x"
click at [635, 89] on img at bounding box center [638, 86] width 51 height 51
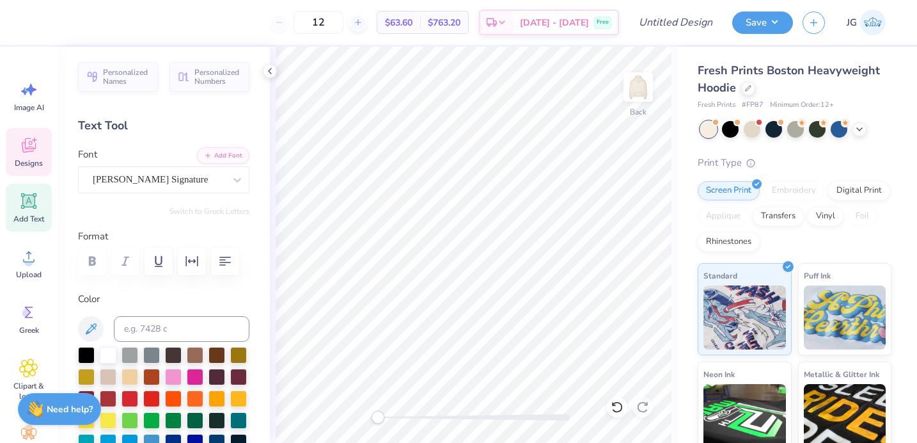
click at [27, 146] on icon at bounding box center [28, 145] width 19 height 19
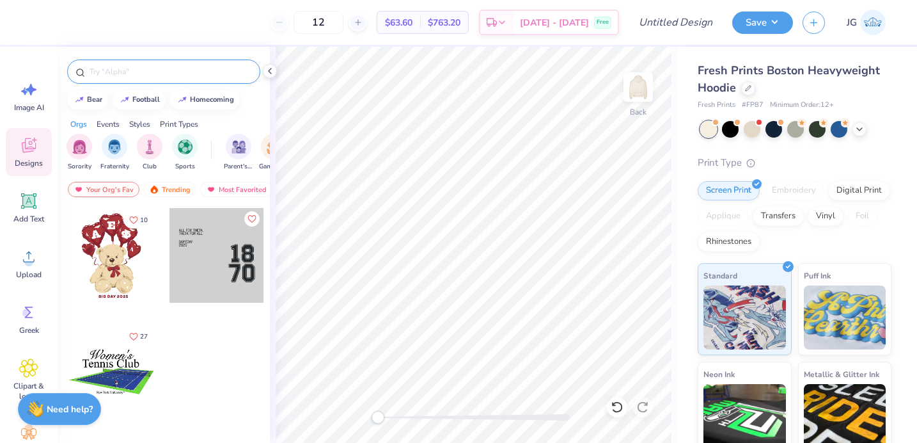
click at [157, 68] on input "text" at bounding box center [170, 71] width 164 height 13
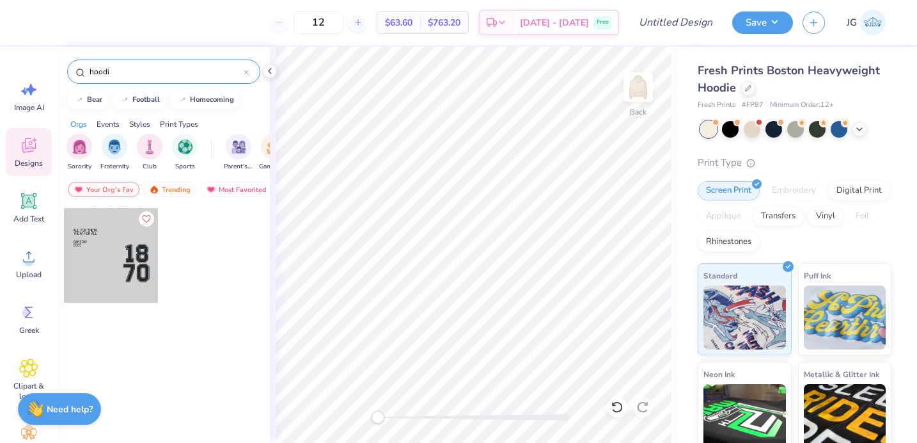
type input "hoodie"
click at [248, 71] on icon at bounding box center [246, 72] width 4 height 4
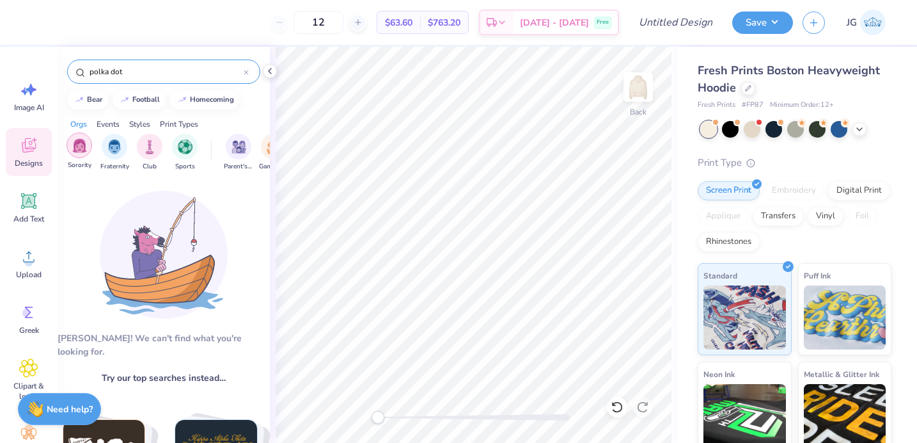
type input "polka dot"
click at [77, 143] on img "filter for Sorority" at bounding box center [79, 145] width 15 height 15
click at [148, 73] on input "polka dot" at bounding box center [165, 71] width 155 height 13
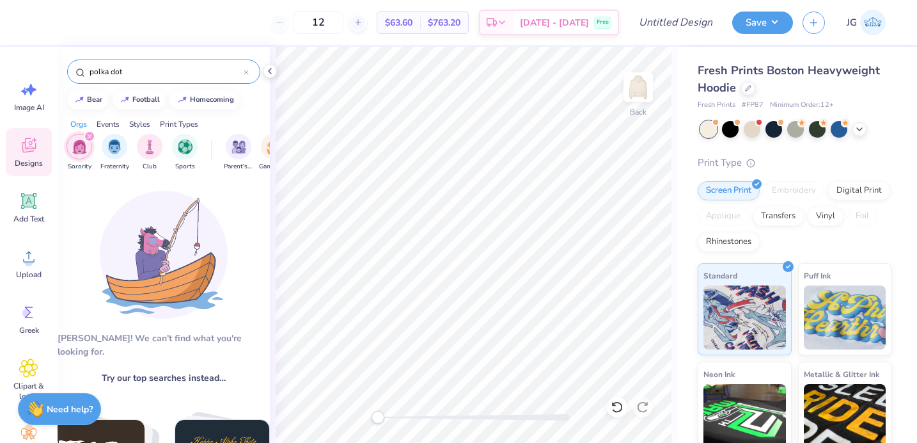
scroll to position [324, 0]
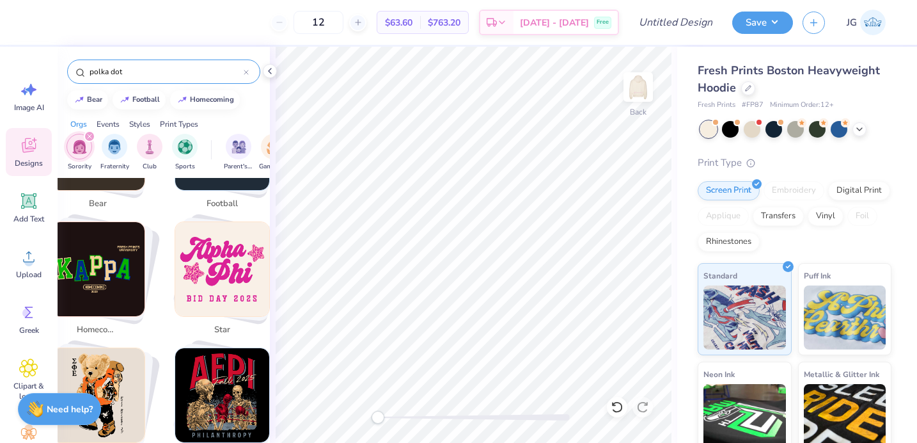
click at [244, 74] on icon at bounding box center [246, 72] width 5 height 5
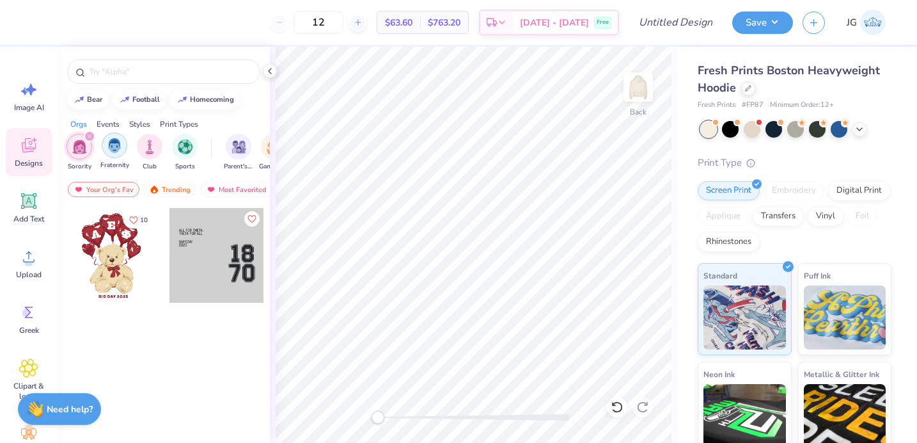
click at [117, 149] on img "filter for Fraternity" at bounding box center [114, 145] width 14 height 15
click at [148, 152] on img "filter for Club" at bounding box center [150, 145] width 14 height 15
click at [190, 146] on img "filter for Sports" at bounding box center [185, 145] width 15 height 15
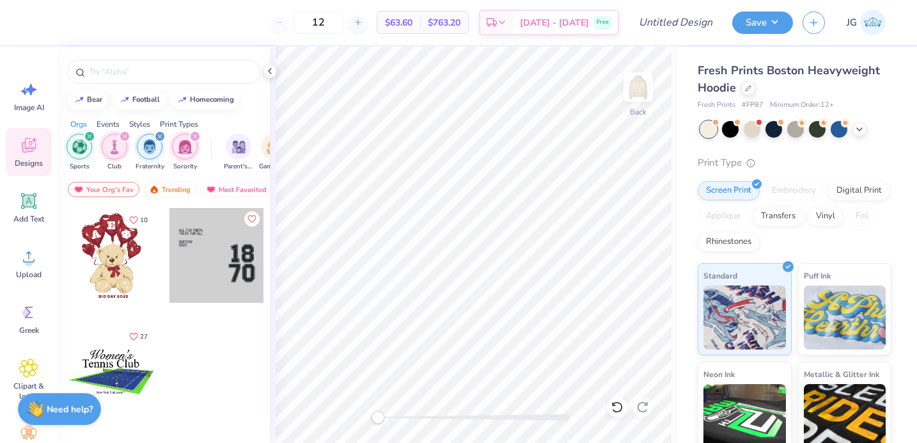
click at [156, 137] on div "filter for Fraternity" at bounding box center [160, 137] width 12 height 12
click at [157, 135] on icon "filter for Sorority" at bounding box center [159, 136] width 5 height 5
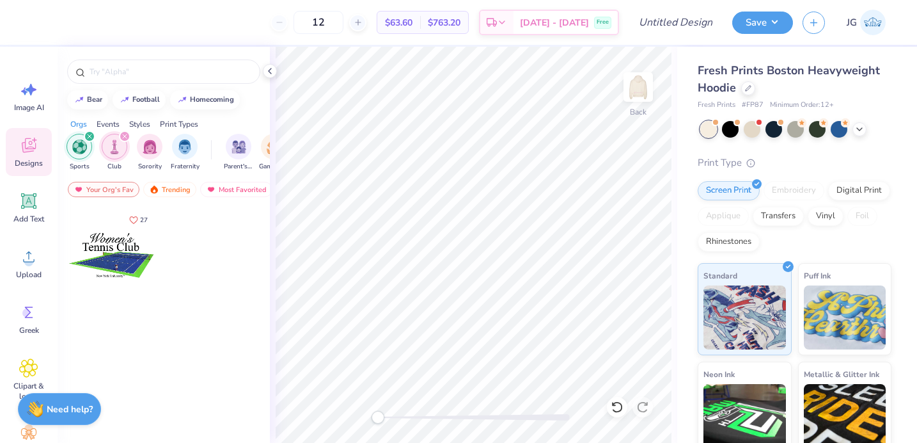
click at [125, 134] on icon "filter for Club" at bounding box center [124, 136] width 5 height 5
click at [91, 134] on icon "filter for Sports" at bounding box center [89, 136] width 5 height 5
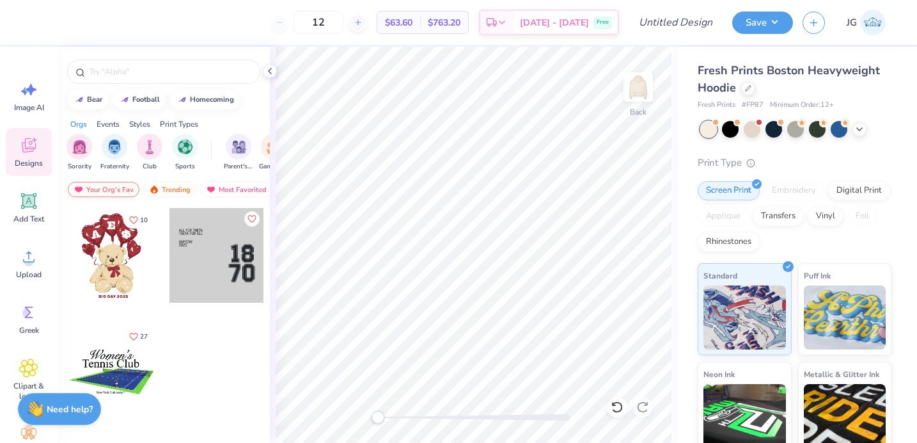
click at [100, 189] on div "Your Org's Fav" at bounding box center [104, 189] width 72 height 15
click at [164, 187] on div "Trending" at bounding box center [169, 189] width 53 height 15
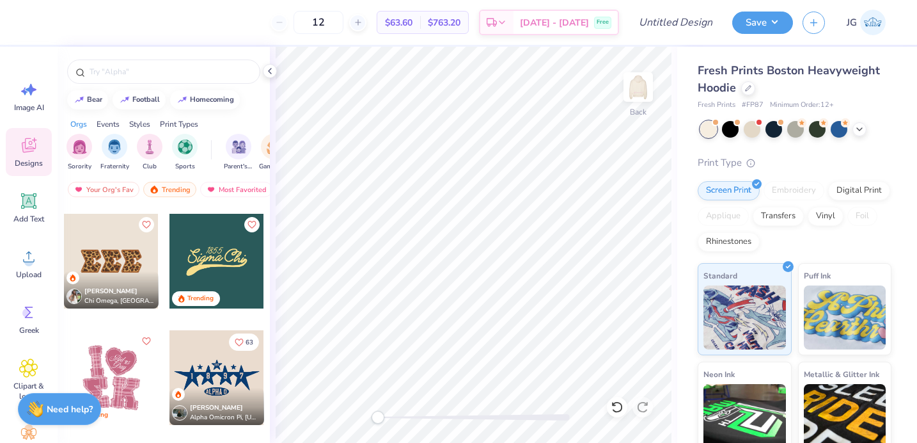
scroll to position [2908, 0]
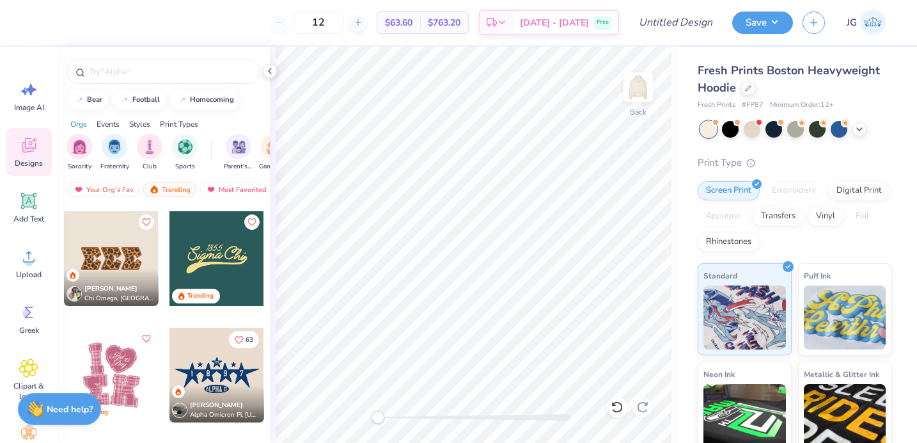
click at [138, 264] on div at bounding box center [111, 258] width 95 height 95
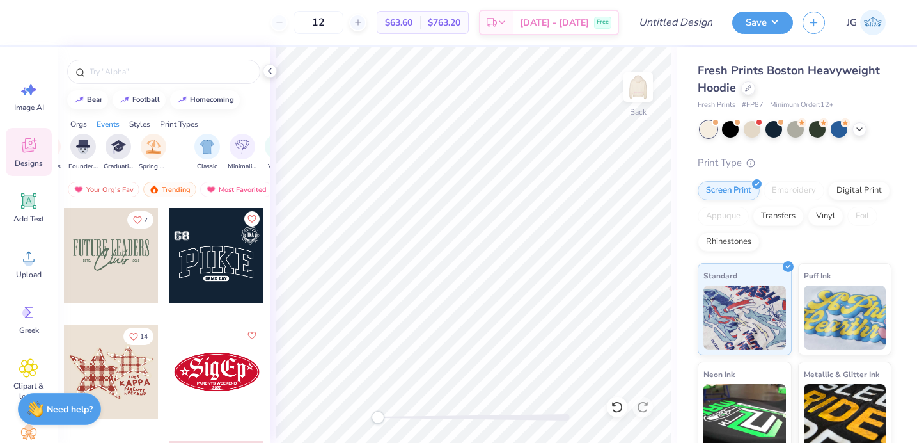
scroll to position [0, 509]
click at [176, 122] on div "Print Types" at bounding box center [179, 124] width 38 height 12
click at [81, 157] on div "filter for Embroidery" at bounding box center [80, 145] width 26 height 26
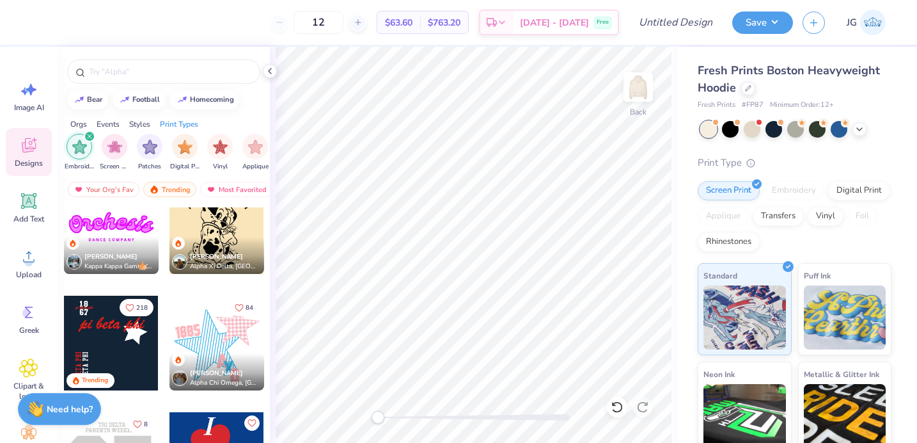
scroll to position [150, 0]
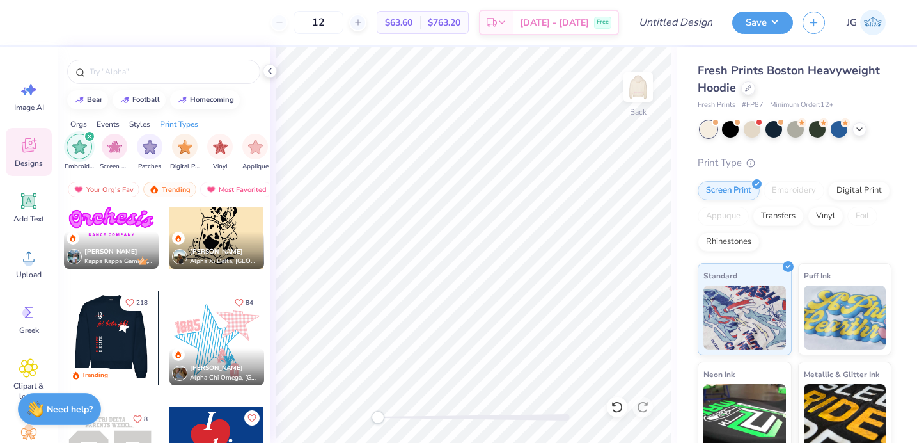
click at [64, 333] on div at bounding box center [16, 337] width 95 height 95
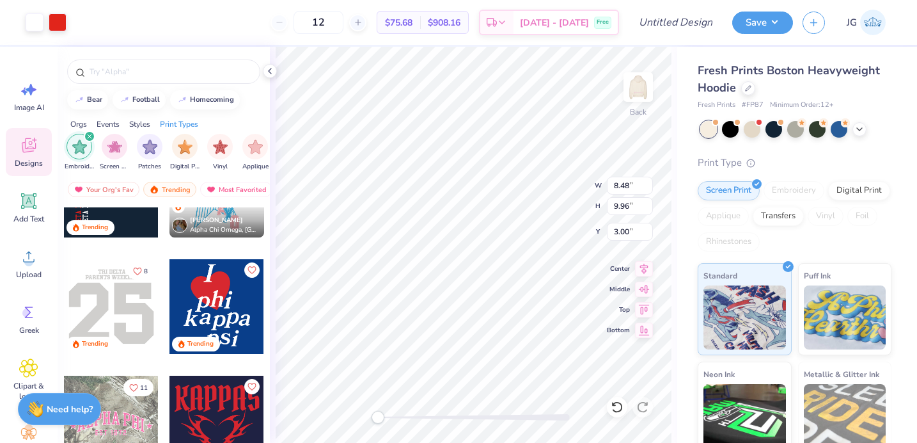
scroll to position [299, 0]
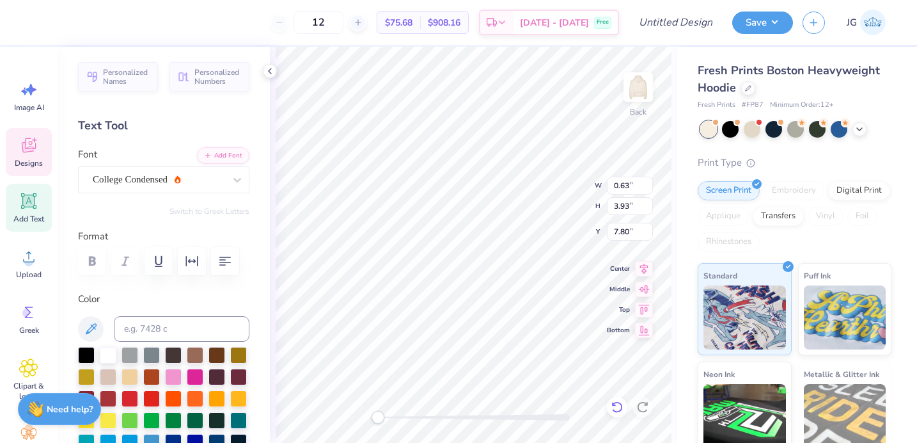
click at [616, 404] on icon at bounding box center [617, 406] width 13 height 13
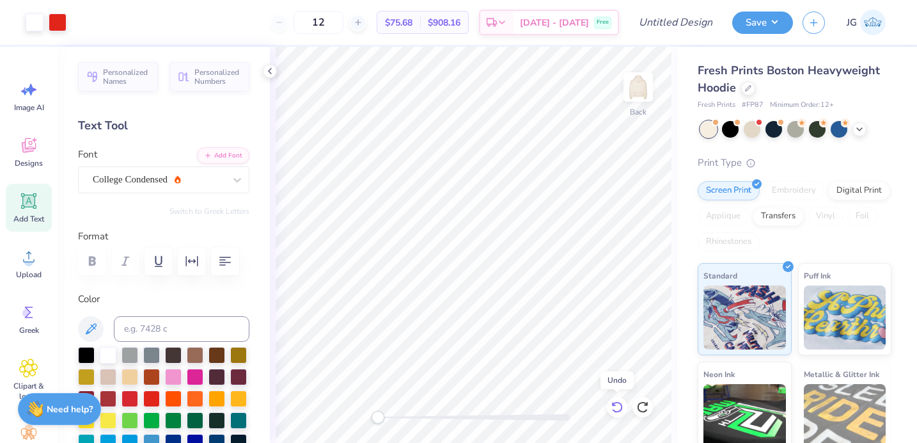
click at [616, 404] on icon at bounding box center [617, 406] width 13 height 13
type input "1.76"
type input "4.81"
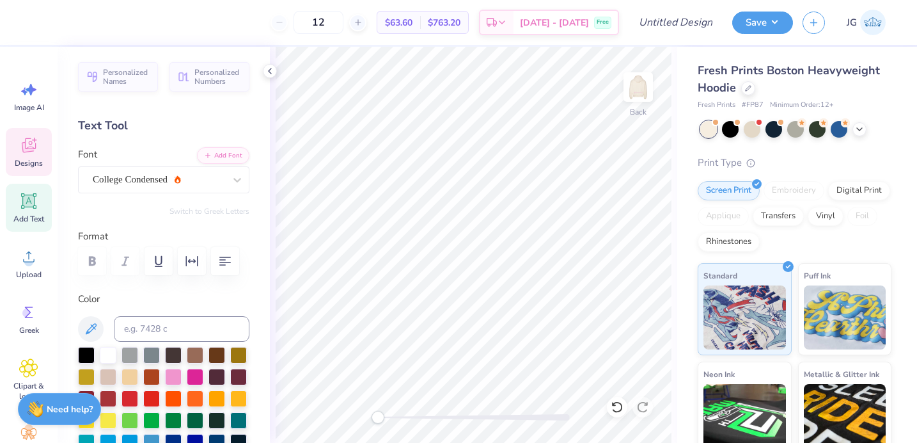
click at [33, 159] on span "Designs" at bounding box center [29, 163] width 28 height 10
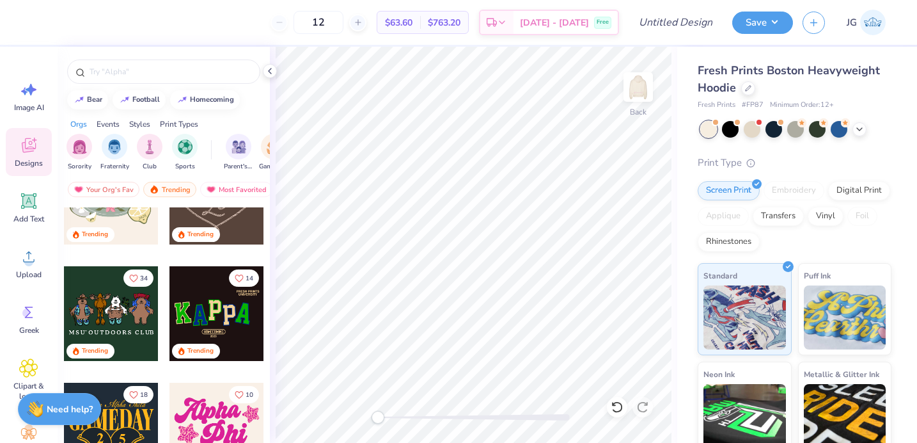
scroll to position [623, 0]
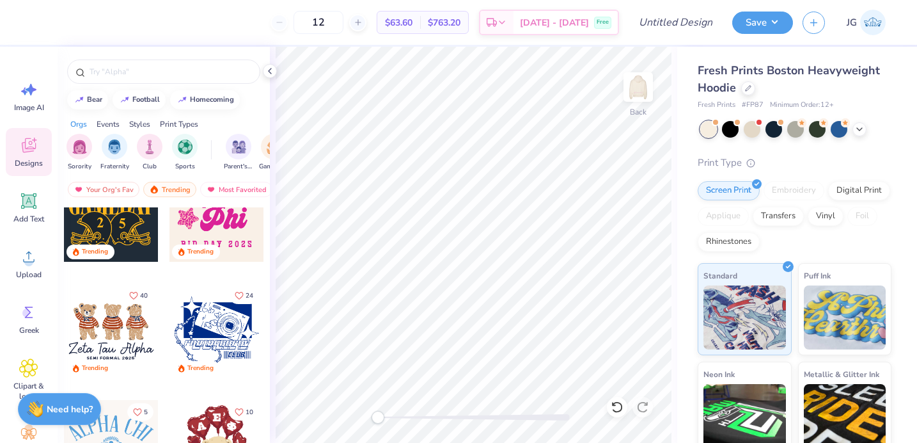
click at [177, 123] on div "Print Types" at bounding box center [179, 124] width 38 height 12
click at [80, 150] on img "filter for Embroidery" at bounding box center [79, 145] width 15 height 15
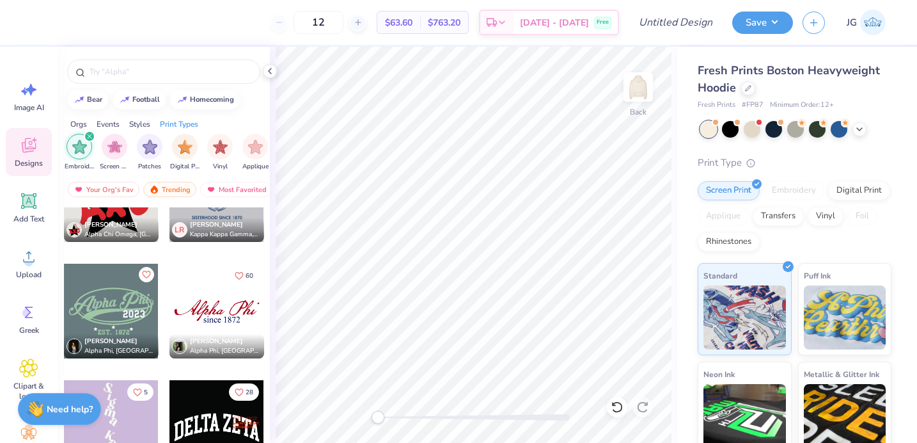
scroll to position [4394, 0]
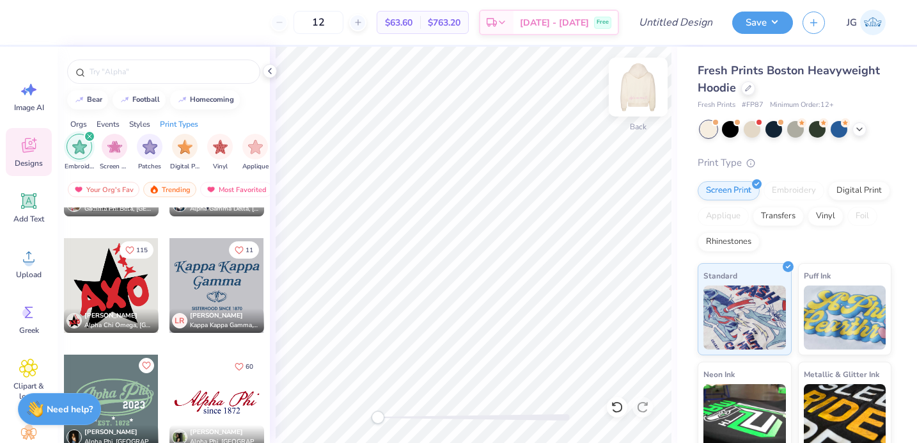
click at [631, 99] on img at bounding box center [638, 86] width 51 height 51
click at [105, 268] on div at bounding box center [111, 285] width 95 height 95
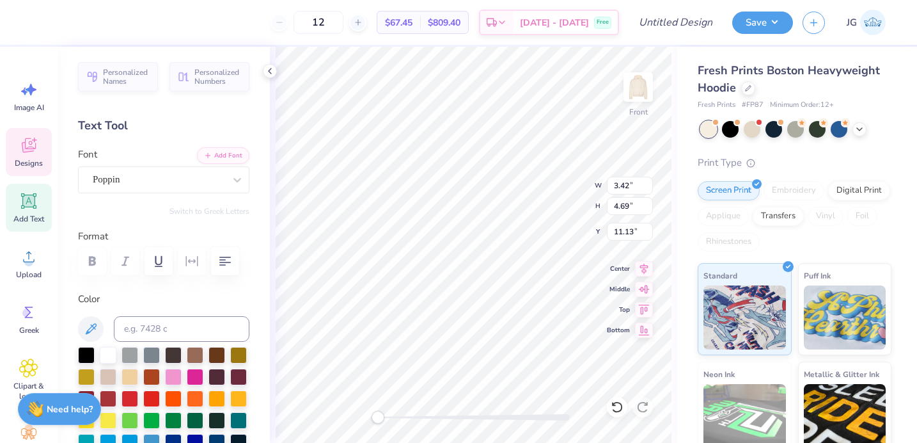
click at [479, 413] on div at bounding box center [474, 417] width 192 height 13
click at [386, 424] on div "Front W 3.42 3.42 " H 4.69 4.69 " Y 11.13 11.13 " Center Middle Top Bottom" at bounding box center [474, 245] width 408 height 396
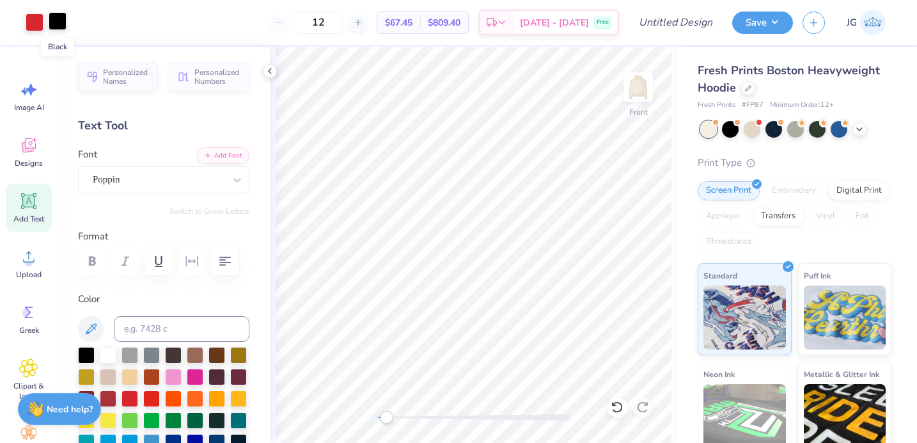
click at [61, 12] on div at bounding box center [58, 21] width 18 height 18
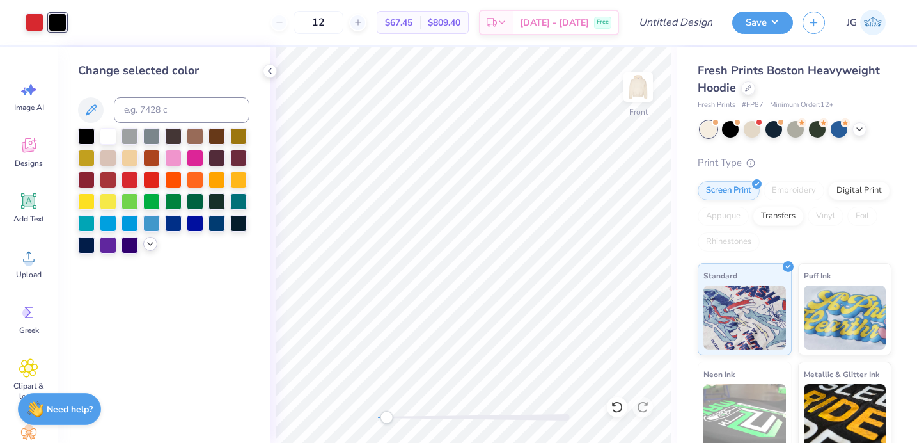
click at [150, 244] on polyline at bounding box center [150, 243] width 5 height 3
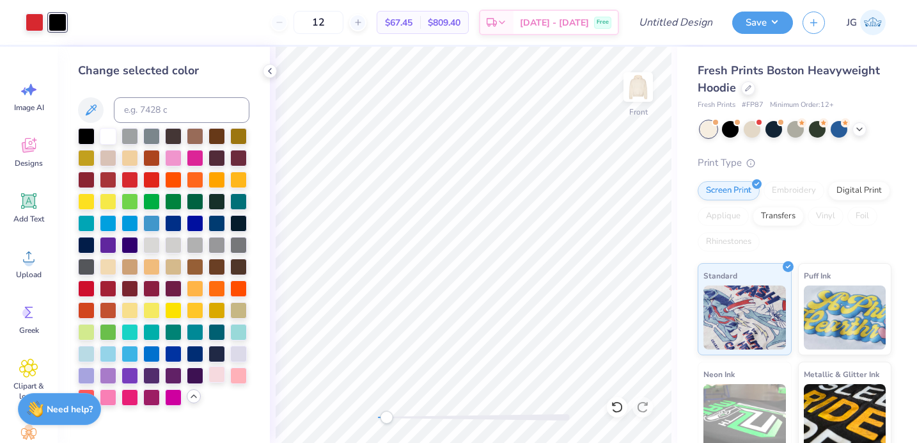
click at [214, 378] on div at bounding box center [217, 374] width 17 height 17
click at [108, 287] on div at bounding box center [108, 287] width 17 height 17
click at [35, 23] on div at bounding box center [35, 21] width 18 height 18
click at [215, 375] on div at bounding box center [217, 374] width 17 height 17
click at [102, 392] on div at bounding box center [108, 396] width 17 height 17
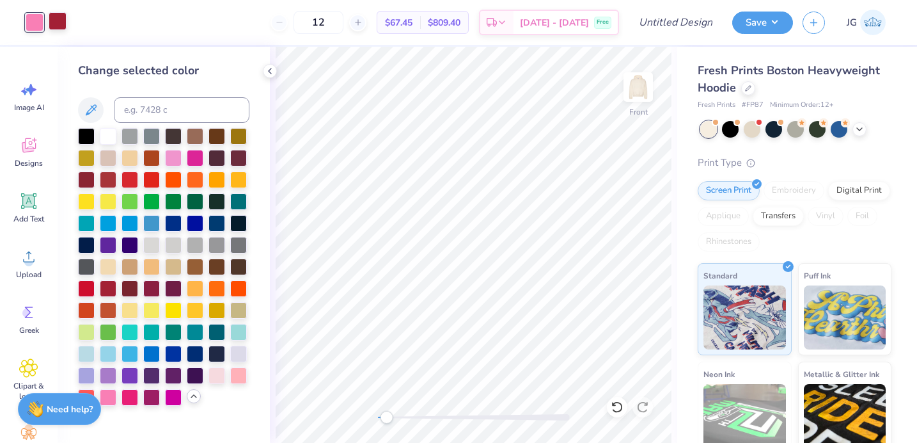
click at [55, 27] on div at bounding box center [58, 21] width 18 height 18
click at [107, 271] on div at bounding box center [108, 265] width 17 height 17
click at [112, 141] on div at bounding box center [108, 135] width 17 height 17
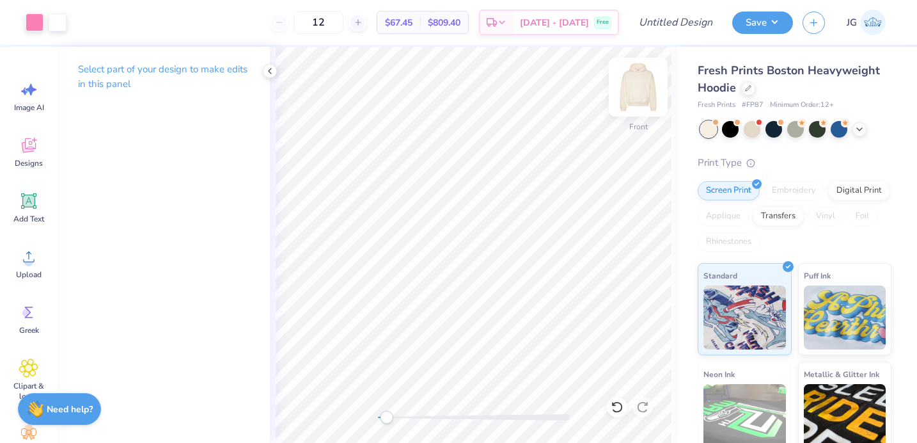
click at [633, 82] on img at bounding box center [638, 86] width 51 height 51
click at [635, 77] on img at bounding box center [638, 86] width 51 height 51
click at [654, 77] on img at bounding box center [638, 86] width 51 height 51
click at [35, 152] on icon at bounding box center [28, 145] width 19 height 19
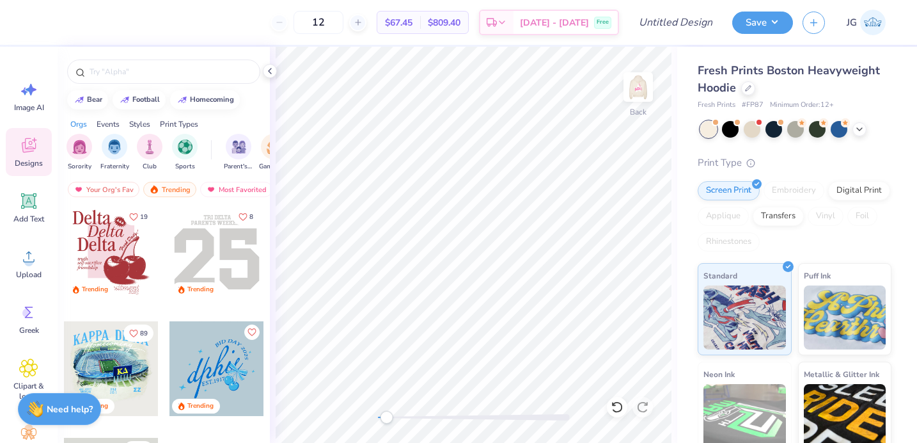
scroll to position [1911, 0]
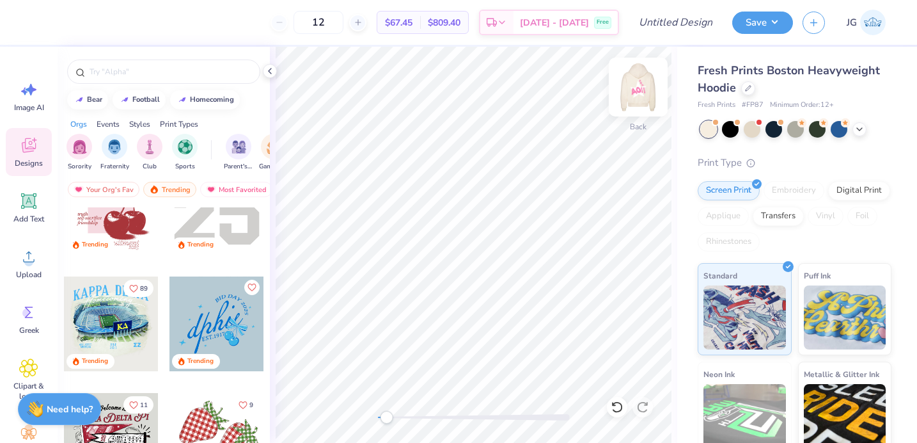
click at [640, 83] on img at bounding box center [638, 86] width 51 height 51
click at [412, 418] on div at bounding box center [474, 417] width 192 height 6
click at [654, 95] on img at bounding box center [638, 86] width 51 height 51
click at [393, 412] on div at bounding box center [474, 417] width 192 height 13
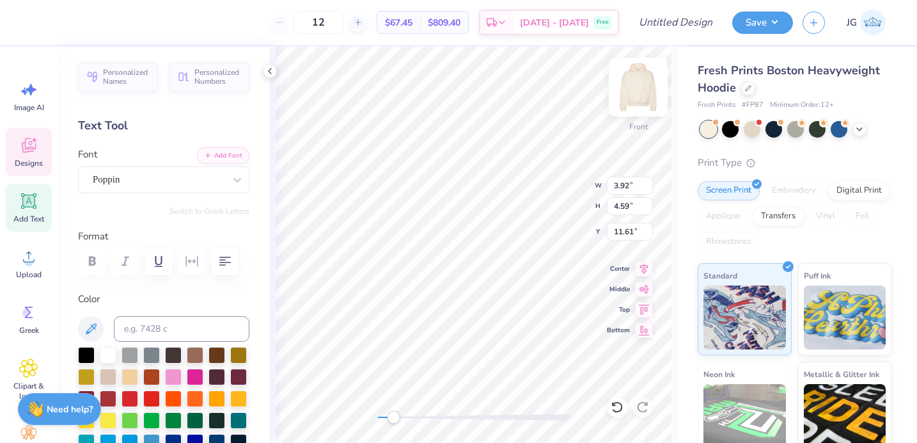
click at [636, 77] on img at bounding box center [638, 86] width 51 height 51
click at [355, 422] on div "Back W 3.83 3.83 " H 4.48 4.48 " Y 8.48 8.48 " Center Middle Top Bottom" at bounding box center [474, 245] width 408 height 396
click at [215, 182] on div "Poppin" at bounding box center [158, 180] width 134 height 20
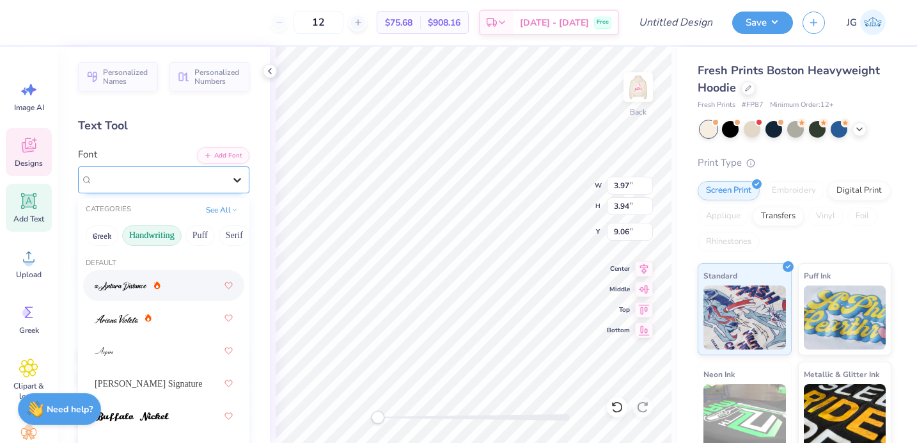
click at [235, 181] on icon at bounding box center [237, 179] width 13 height 13
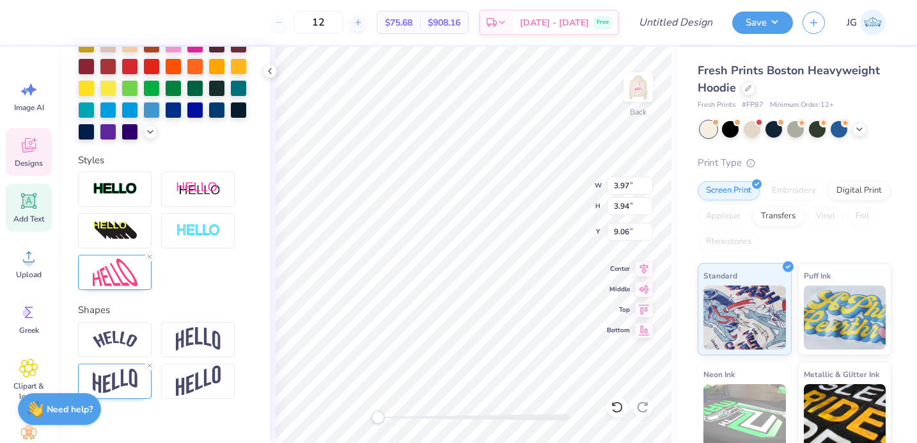
scroll to position [351, 0]
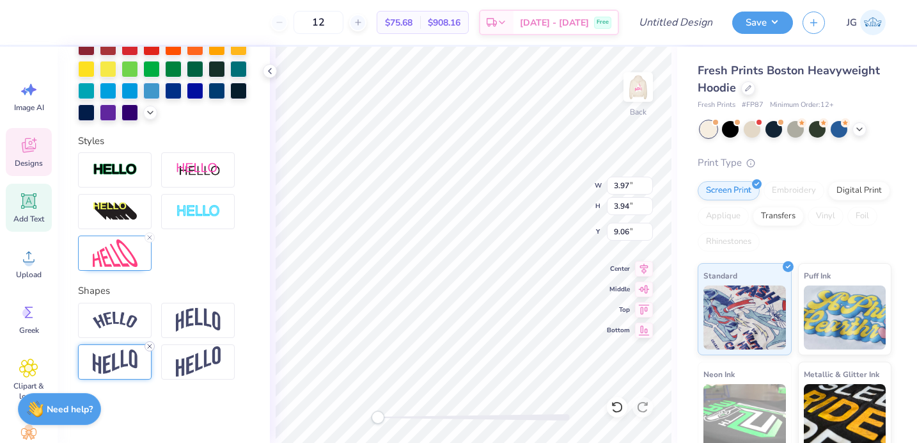
click at [148, 344] on line at bounding box center [150, 346] width 4 height 4
click at [93, 253] on img at bounding box center [115, 253] width 45 height 28
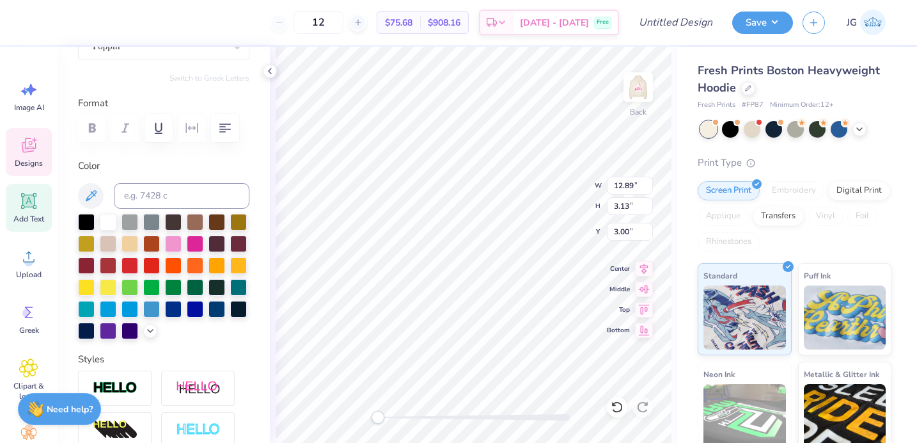
scroll to position [54, 0]
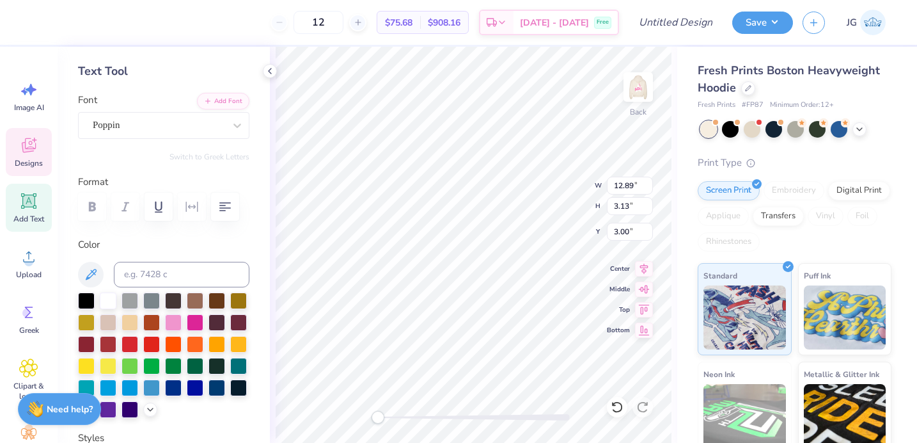
click at [29, 141] on icon at bounding box center [29, 145] width 14 height 15
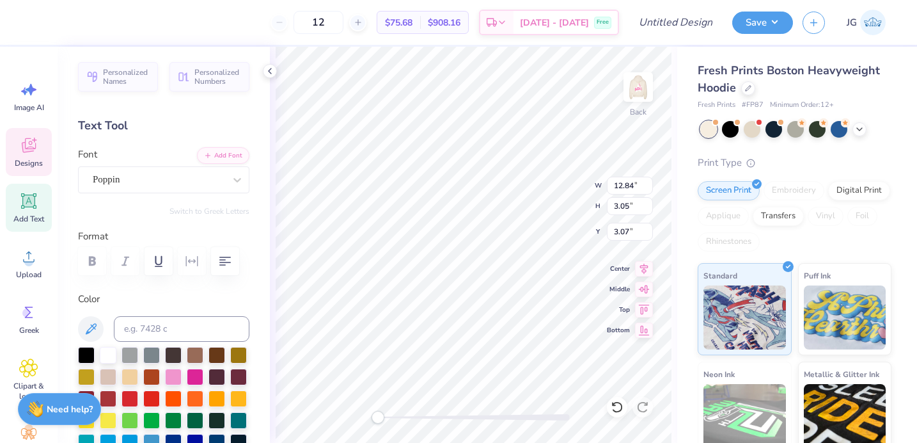
scroll to position [351, 0]
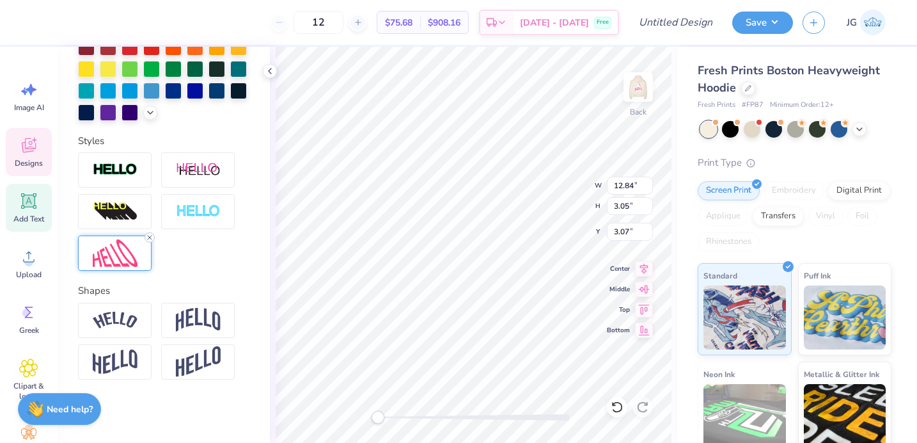
click at [152, 235] on line at bounding box center [150, 237] width 4 height 4
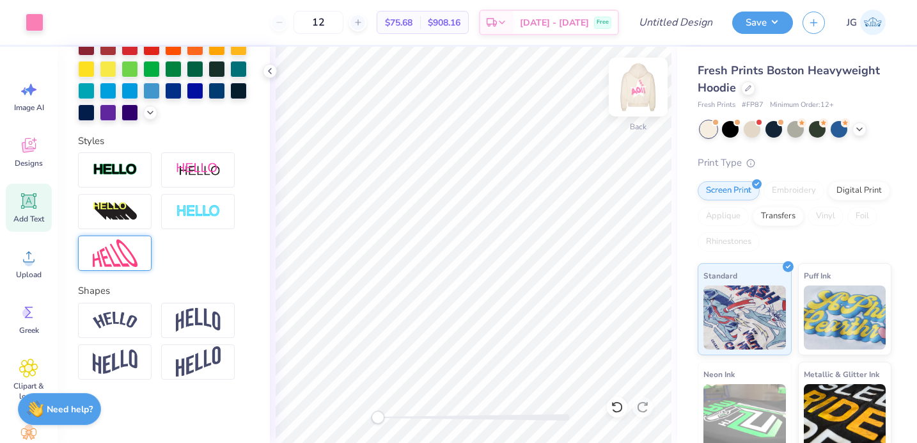
click at [636, 87] on img at bounding box center [638, 86] width 51 height 51
click at [648, 83] on img at bounding box center [638, 86] width 51 height 51
click at [23, 150] on icon at bounding box center [28, 147] width 12 height 10
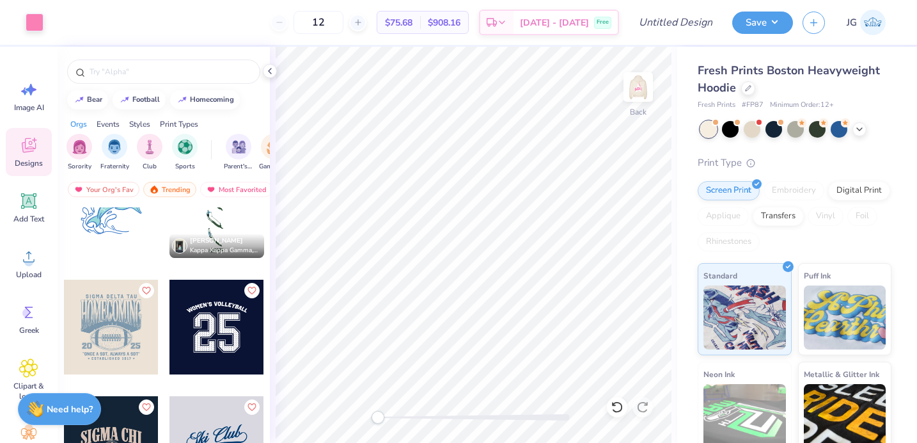
scroll to position [12854, 0]
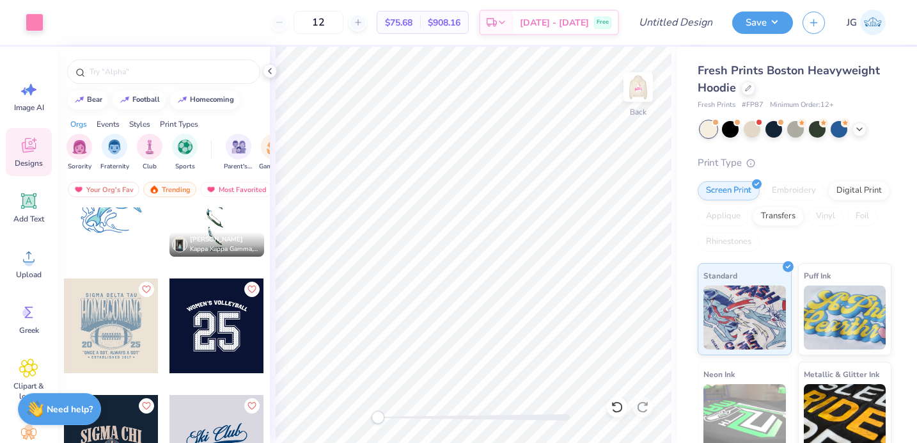
click at [235, 214] on div at bounding box center [217, 209] width 95 height 95
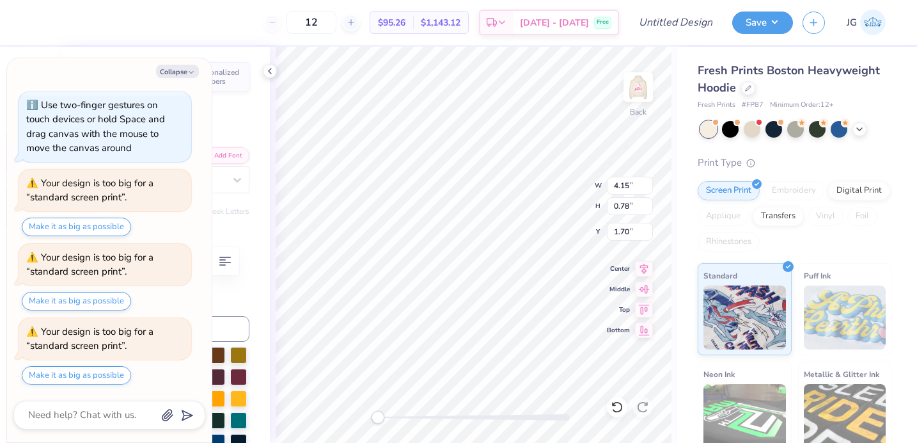
scroll to position [0, 1]
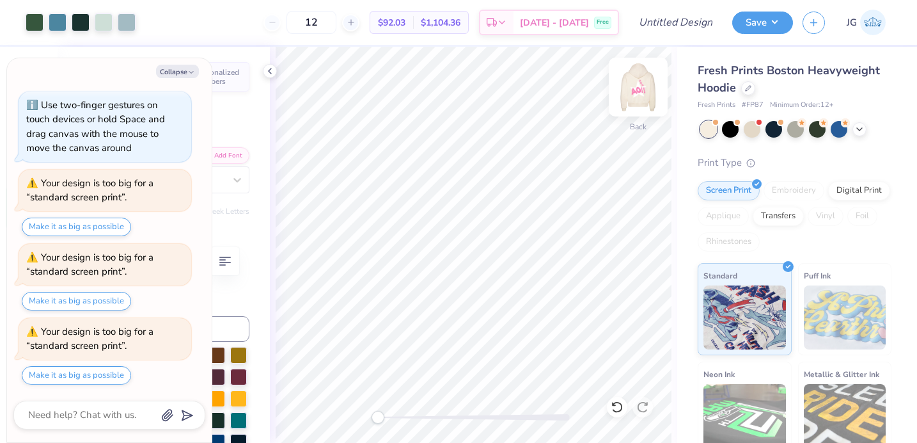
click at [632, 87] on img at bounding box center [638, 86] width 51 height 51
click at [637, 98] on img at bounding box center [638, 86] width 51 height 51
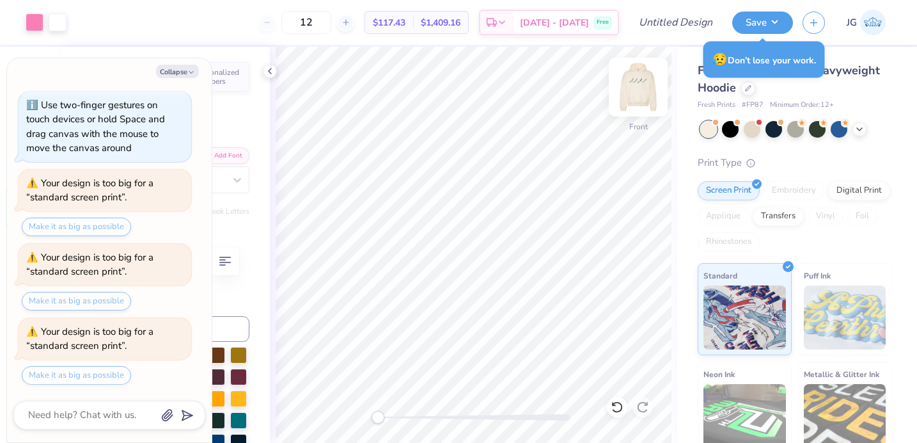
click at [644, 90] on img at bounding box center [638, 86] width 51 height 51
click at [182, 69] on button "Collapse" at bounding box center [177, 71] width 43 height 13
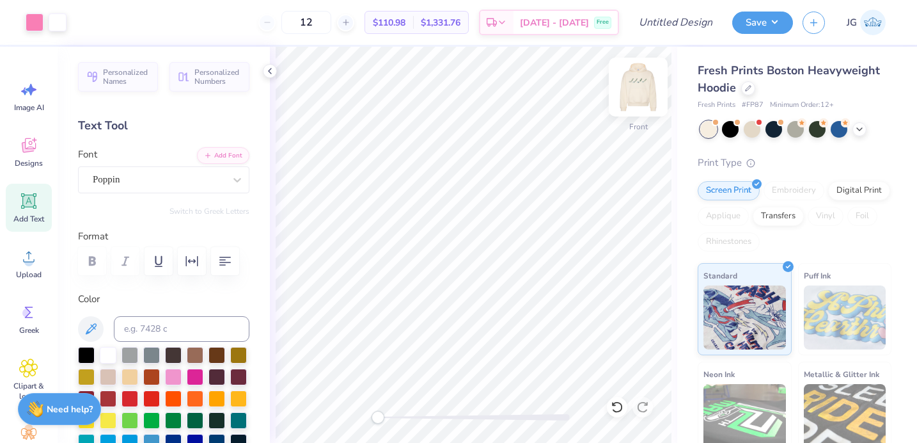
click at [653, 90] on img at bounding box center [638, 86] width 51 height 51
click at [757, 22] on button "Save" at bounding box center [763, 23] width 61 height 22
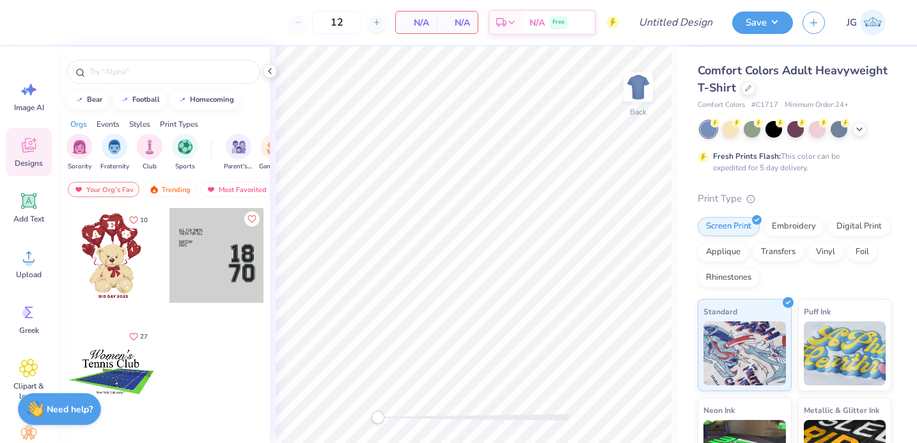
click at [866, 136] on div at bounding box center [796, 129] width 191 height 17
click at [862, 130] on icon at bounding box center [860, 128] width 10 height 10
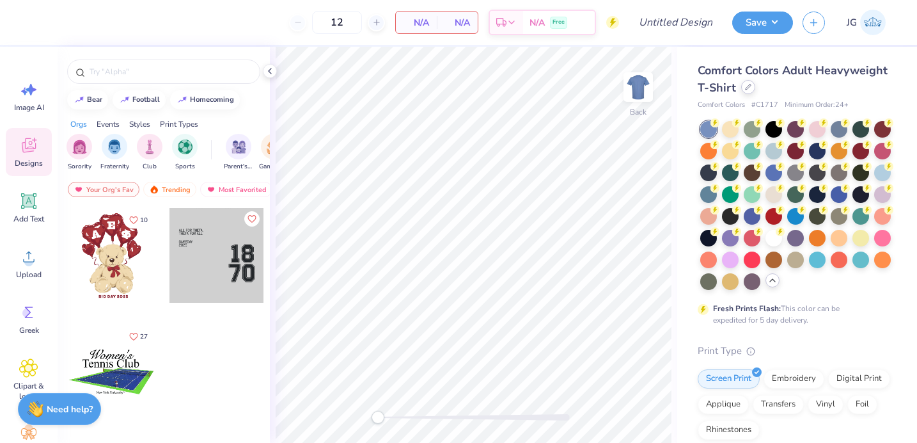
click at [752, 88] on div at bounding box center [748, 87] width 14 height 14
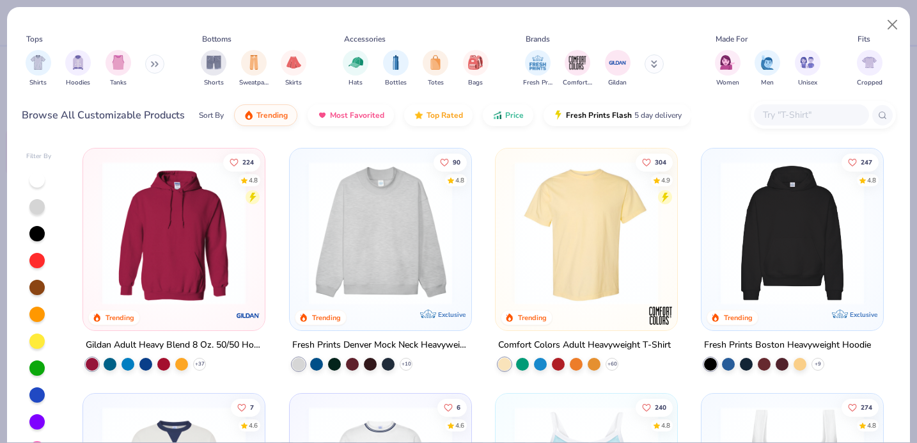
click at [775, 230] on img at bounding box center [793, 232] width 156 height 143
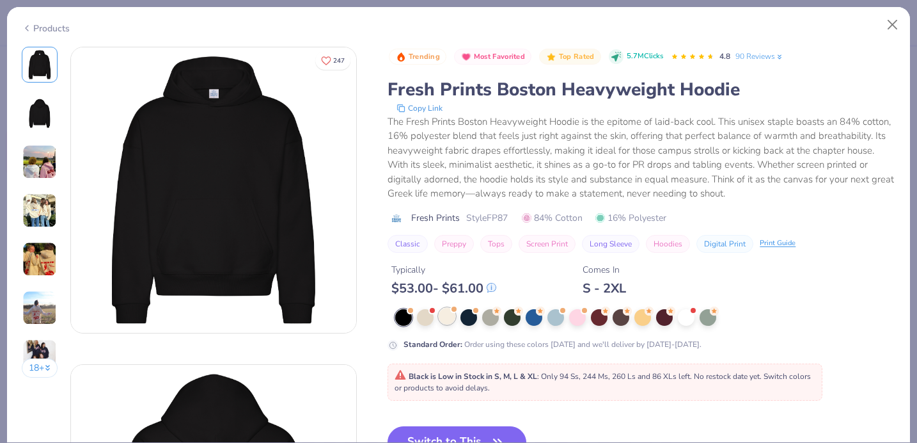
click at [452, 318] on div at bounding box center [447, 316] width 17 height 17
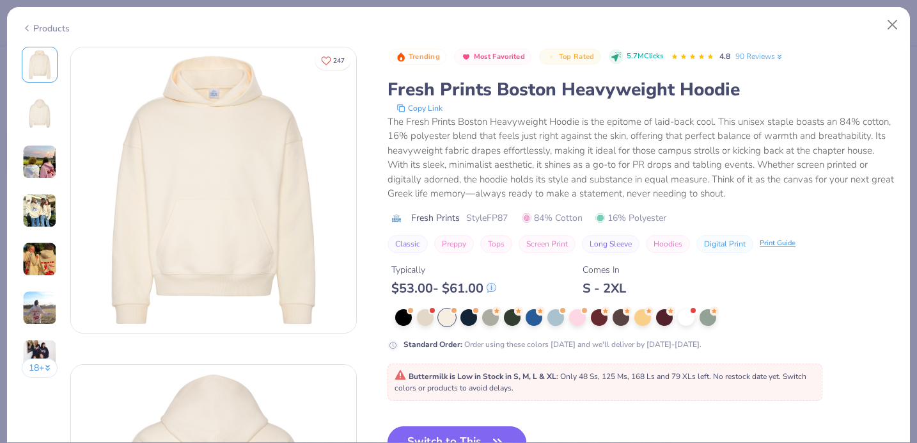
click at [477, 429] on button "Switch to This" at bounding box center [457, 442] width 139 height 32
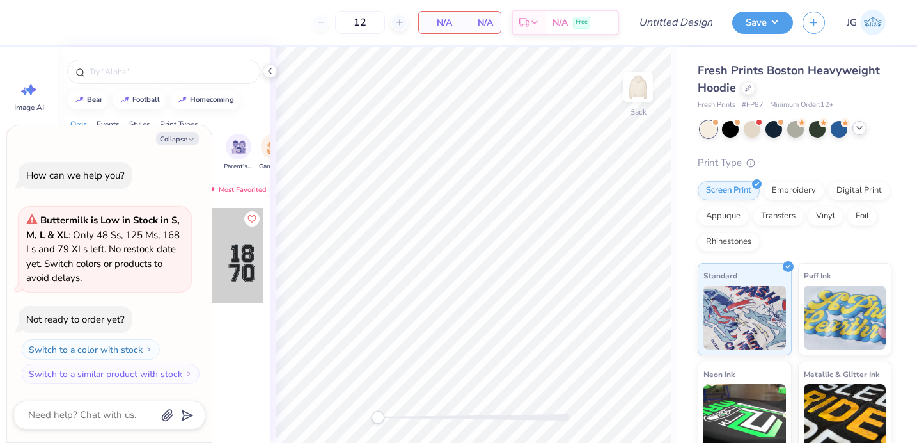
click at [167, 129] on div "Collapse How can we help you? Buttermilk is Low in Stock in S, M, L & XL : Only…" at bounding box center [109, 283] width 205 height 317
click at [166, 138] on button "Collapse" at bounding box center [177, 138] width 43 height 13
type textarea "x"
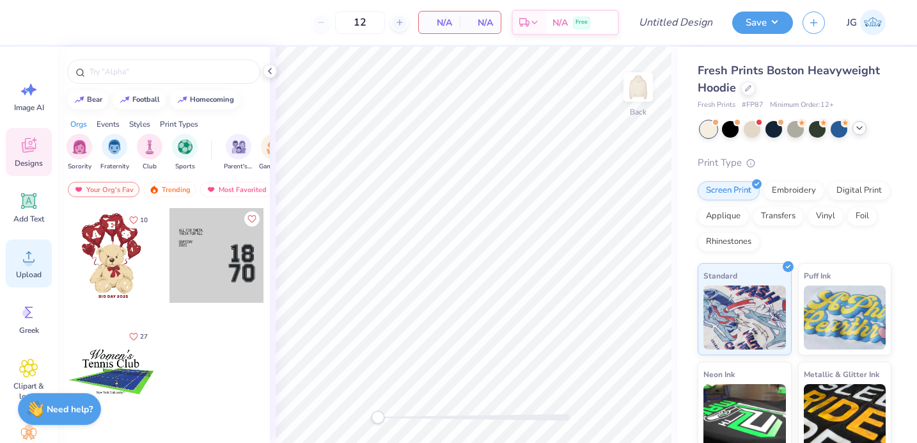
click at [24, 256] on icon at bounding box center [28, 256] width 19 height 19
click at [40, 268] on div "Upload" at bounding box center [29, 263] width 46 height 48
click at [28, 259] on circle at bounding box center [28, 261] width 9 height 9
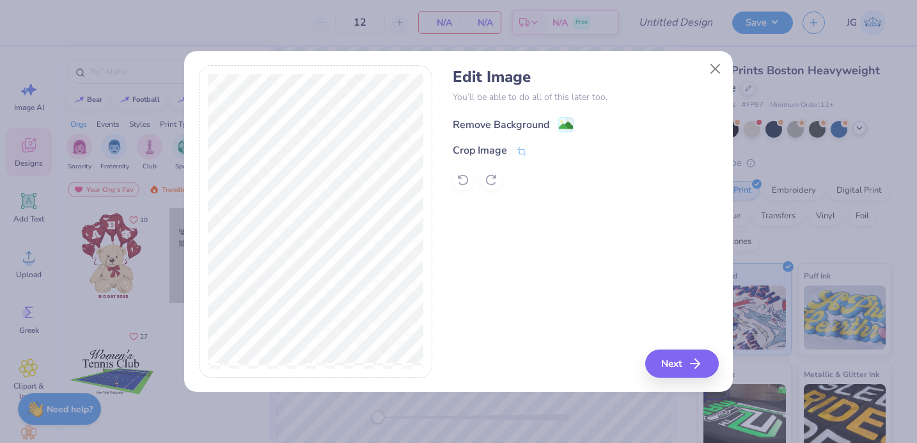
click at [559, 120] on image at bounding box center [566, 125] width 14 height 14
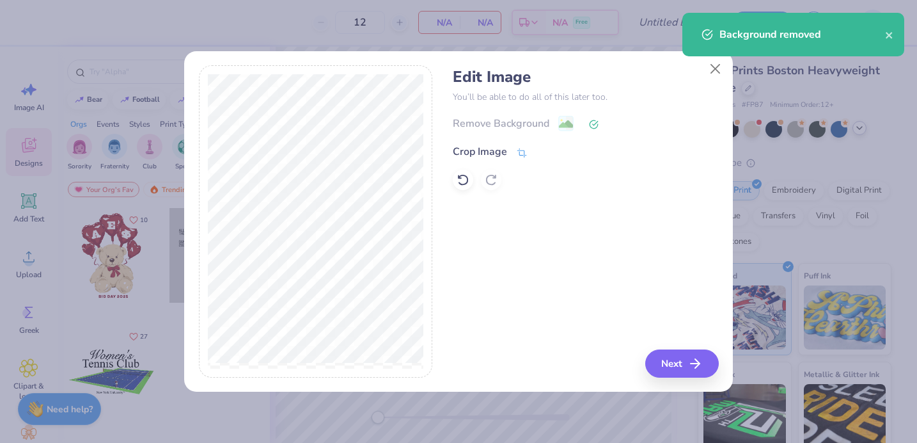
click at [521, 150] on icon at bounding box center [522, 153] width 12 height 12
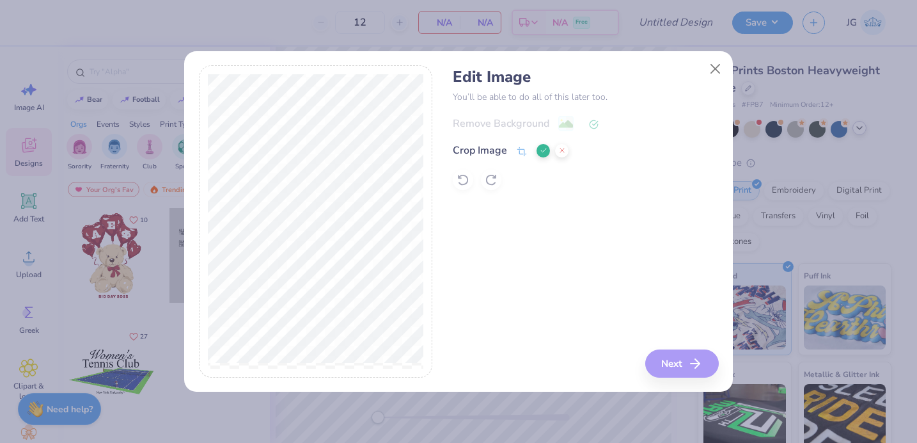
click at [543, 150] on icon at bounding box center [544, 151] width 8 height 8
click at [518, 154] on icon at bounding box center [522, 153] width 12 height 12
click at [541, 152] on icon at bounding box center [544, 151] width 8 height 8
click at [695, 360] on icon "button" at bounding box center [699, 363] width 15 height 15
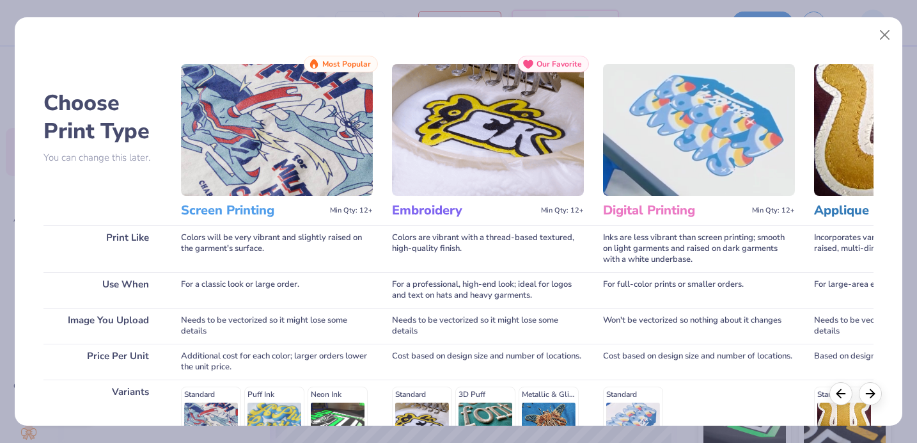
scroll to position [195, 0]
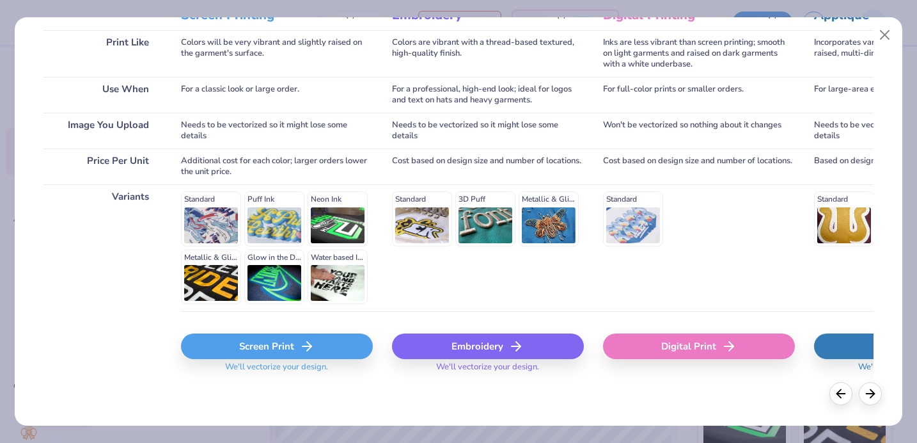
click at [297, 350] on div "Screen Print" at bounding box center [277, 346] width 192 height 26
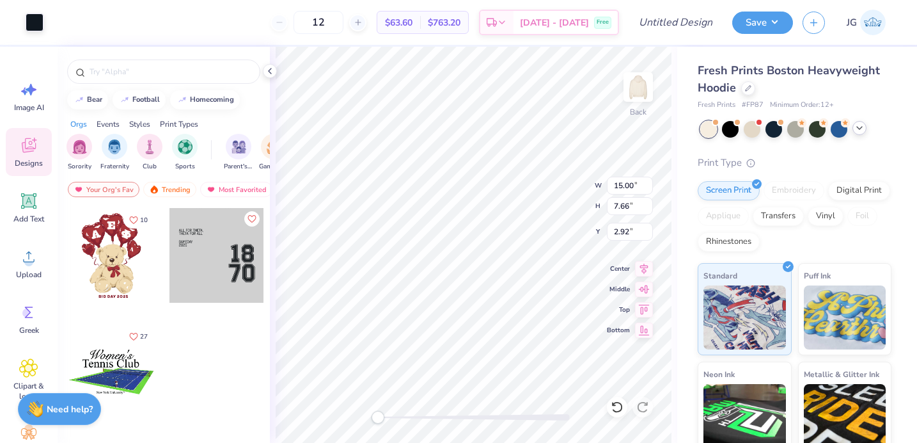
click at [860, 132] on icon at bounding box center [860, 128] width 10 height 10
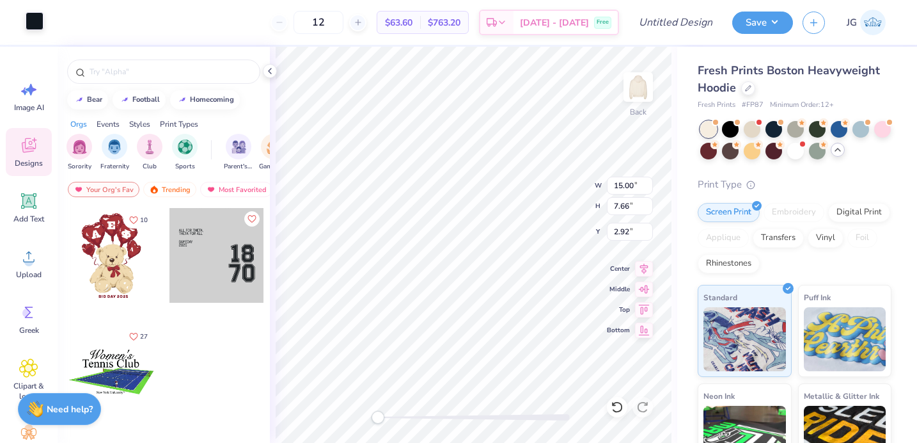
click at [31, 12] on div at bounding box center [35, 21] width 18 height 18
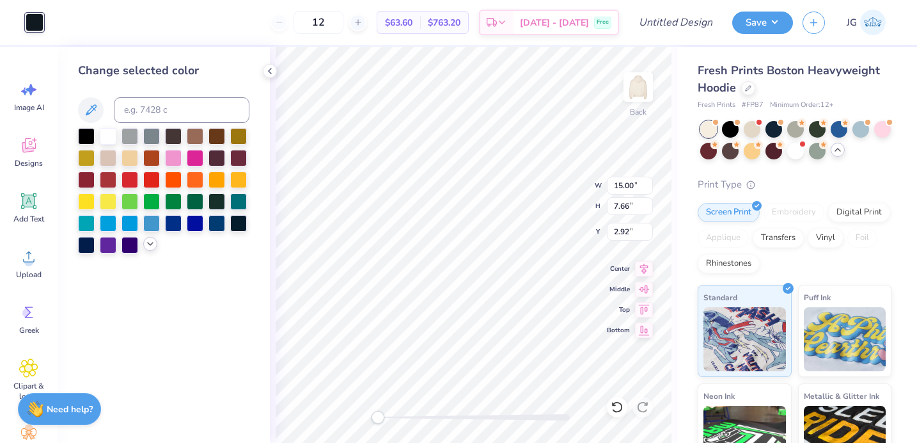
click at [152, 241] on icon at bounding box center [150, 244] width 10 height 10
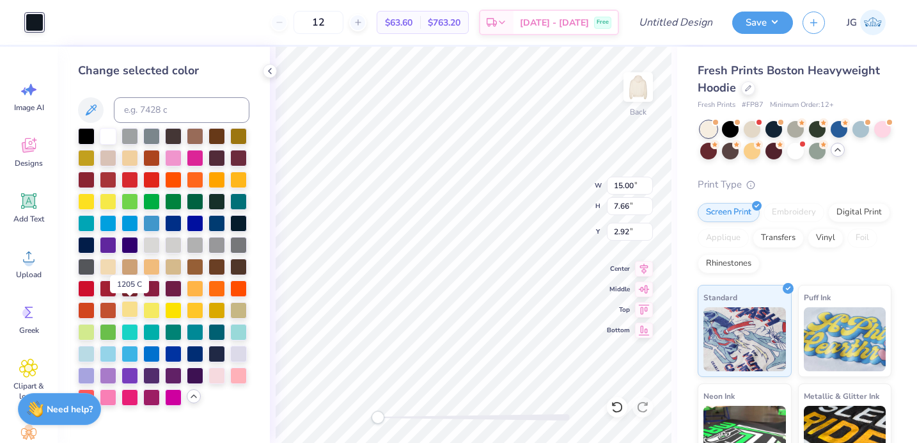
click at [132, 313] on div at bounding box center [130, 309] width 17 height 17
click at [215, 372] on div at bounding box center [217, 374] width 17 height 17
click at [242, 381] on div at bounding box center [238, 374] width 17 height 17
click at [219, 372] on div at bounding box center [217, 374] width 17 height 17
click at [107, 397] on div at bounding box center [108, 396] width 17 height 17
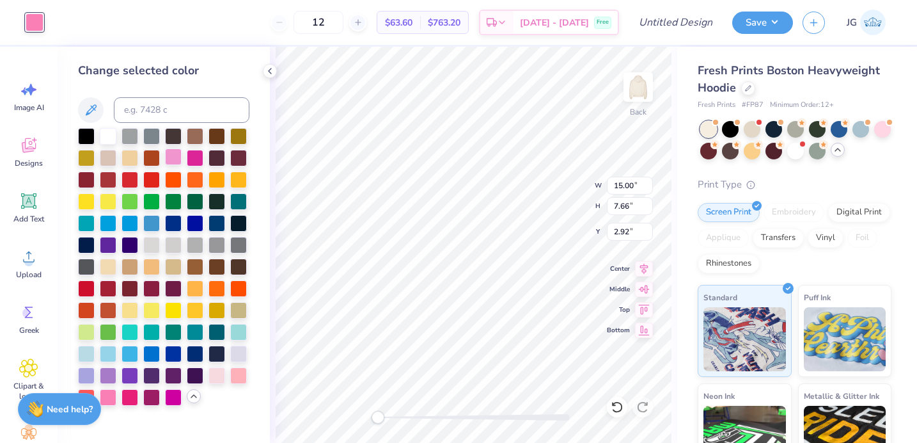
click at [175, 158] on div at bounding box center [173, 156] width 17 height 17
click at [113, 399] on div at bounding box center [108, 396] width 17 height 17
type input "13.10"
type input "6.69"
type input "3.89"
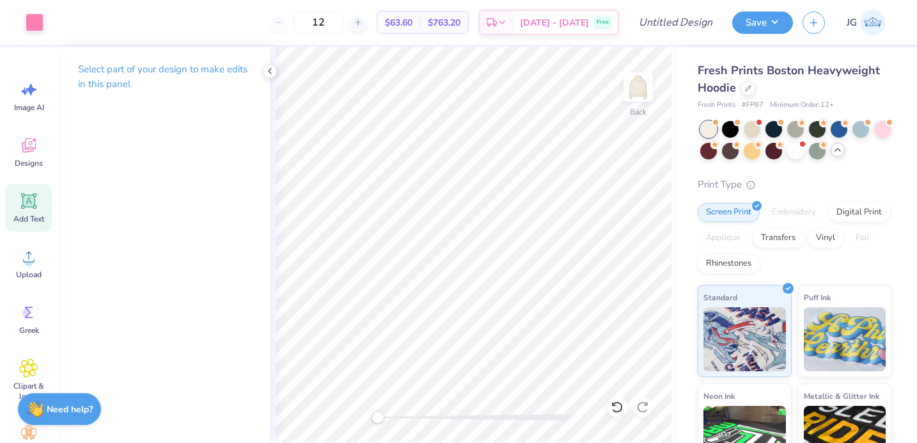
click at [19, 212] on div "Add Text" at bounding box center [29, 208] width 46 height 48
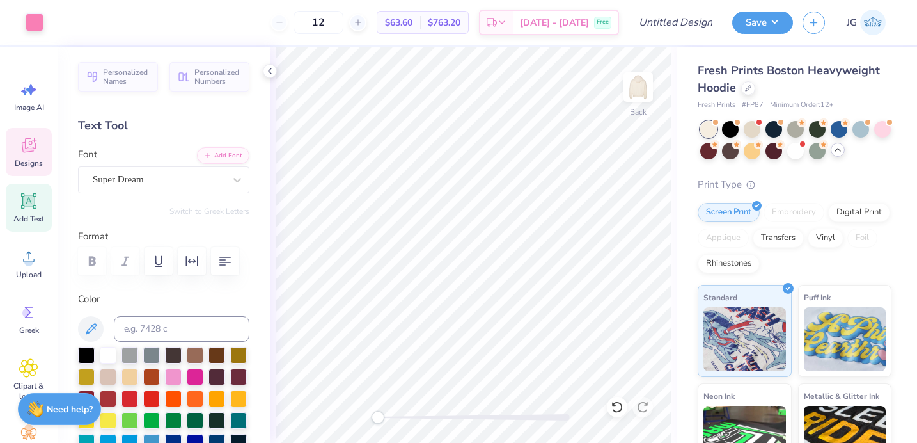
click at [35, 145] on icon at bounding box center [28, 145] width 19 height 19
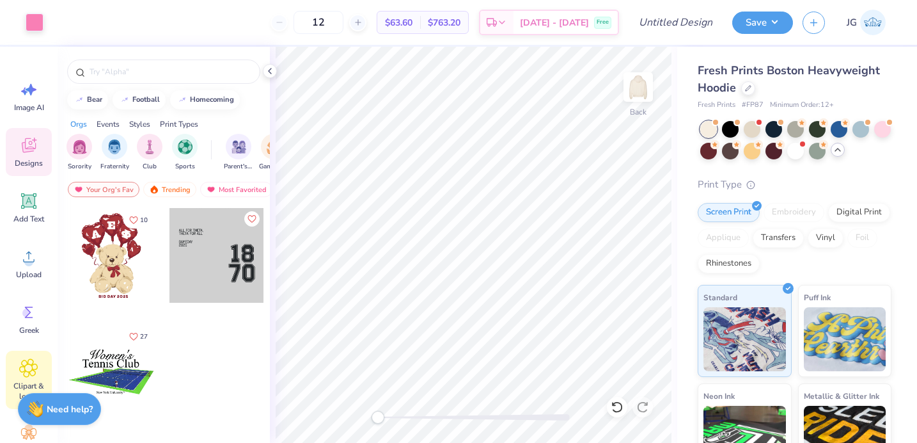
click at [25, 363] on icon at bounding box center [28, 367] width 19 height 19
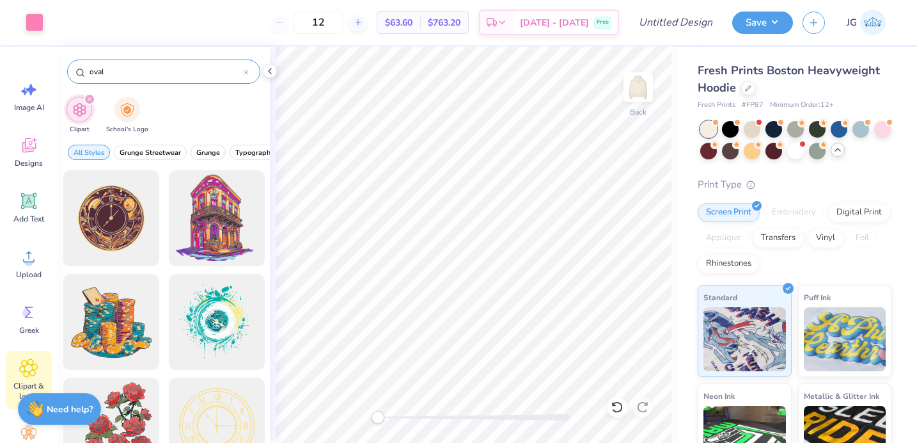
type input "oval"
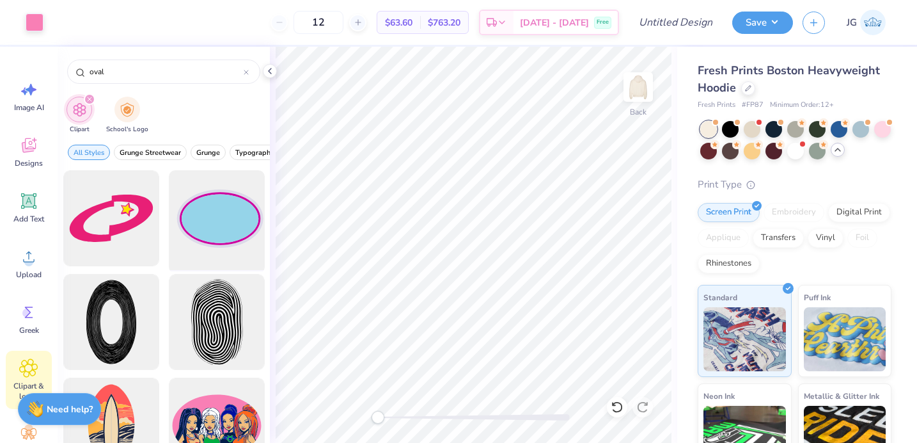
click at [228, 232] on div at bounding box center [217, 219] width 106 height 106
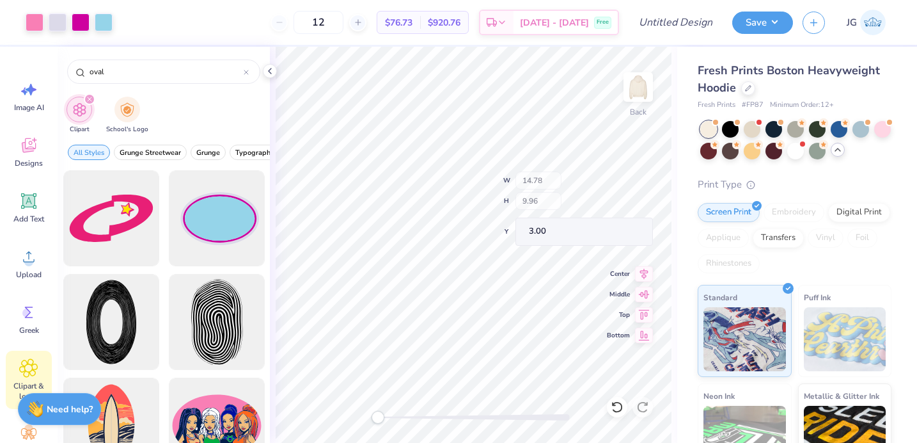
type input "13.84"
type input "9.02"
type input "3.47"
type input "8.89"
type input "5.64"
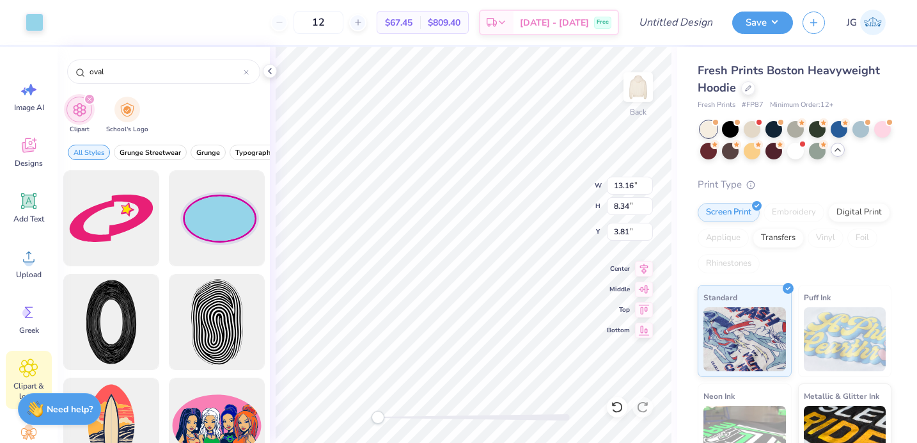
type input "6.51"
type input "13.49"
type input "6.86"
type input "3.00"
type input "8.89"
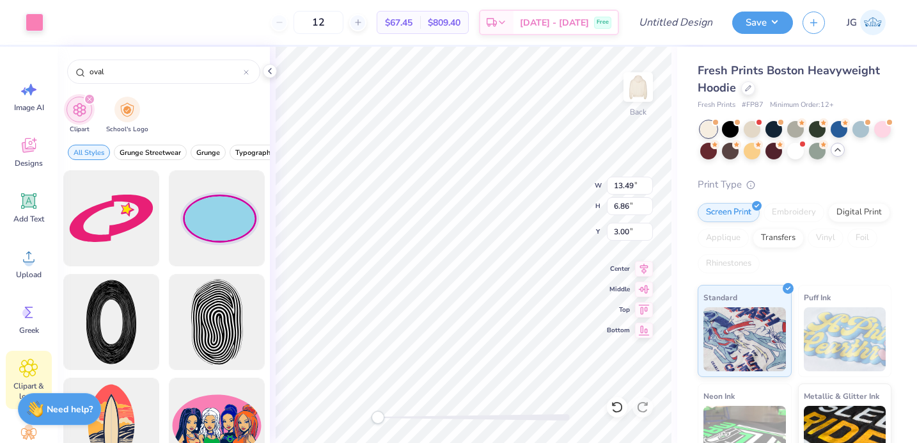
type input "5.64"
type input "6.51"
type input "7.56"
type input "4.79"
type input "7.27"
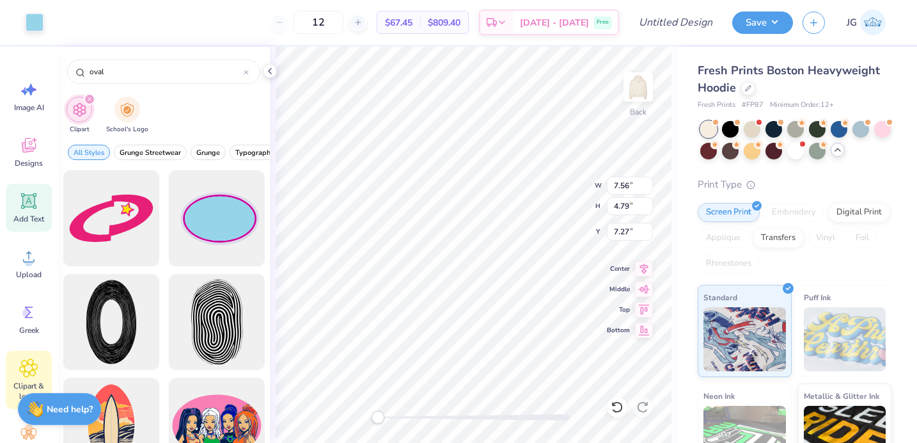
click at [40, 199] on div "Add Text" at bounding box center [29, 208] width 46 height 48
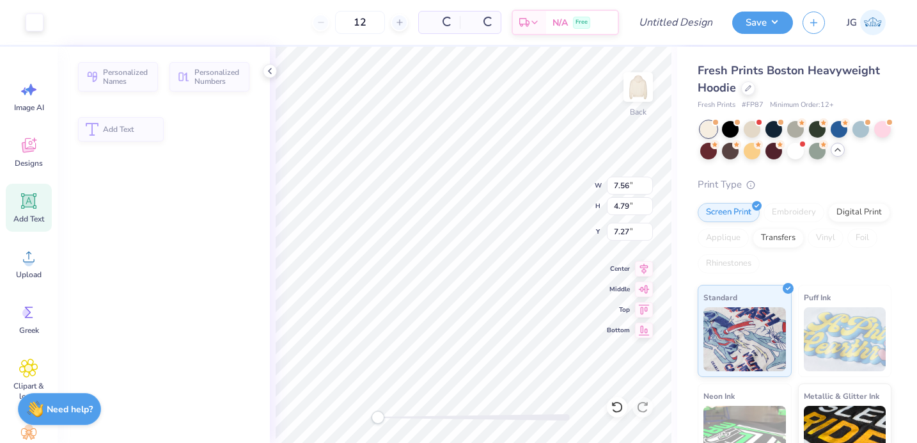
type input "7.05"
type input "2.04"
type input "5.73"
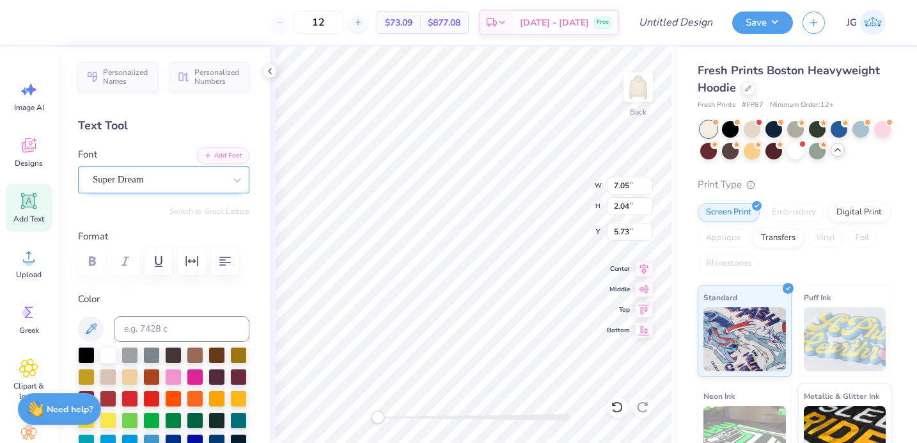
click at [154, 188] on div "Super Dream" at bounding box center [158, 180] width 134 height 20
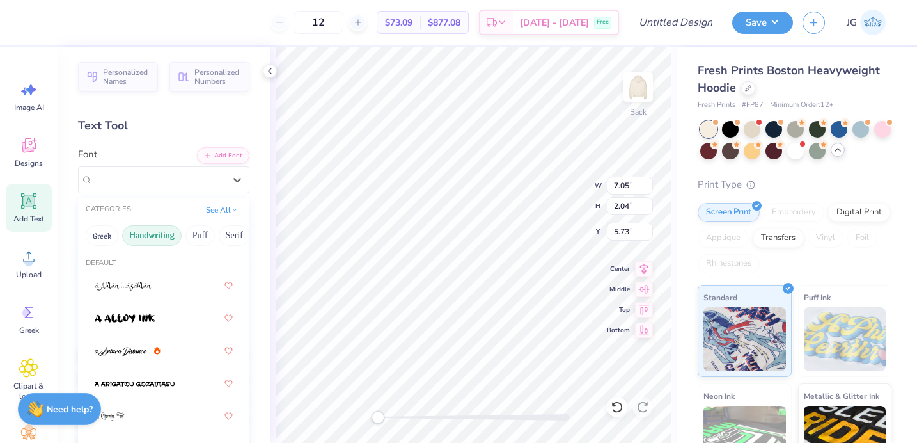
click at [171, 235] on button "Handwriting" at bounding box center [151, 235] width 59 height 20
click at [198, 233] on button "Puff" at bounding box center [200, 235] width 29 height 20
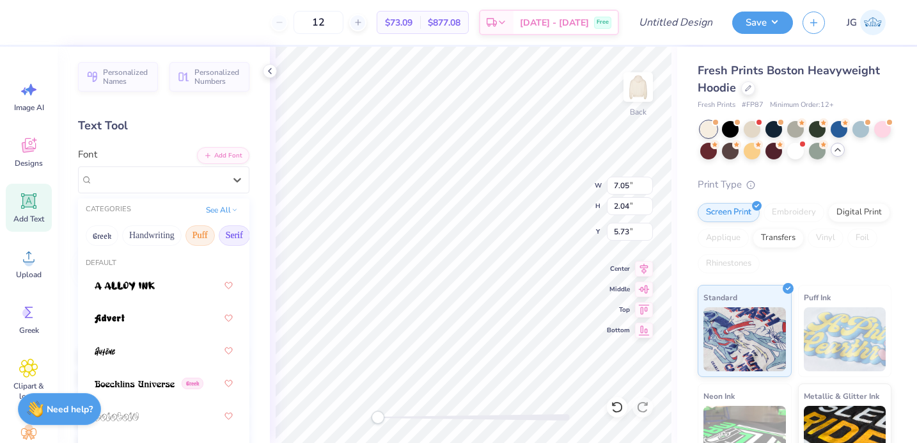
click at [233, 235] on button "Serif" at bounding box center [234, 235] width 31 height 20
click at [206, 242] on button "Puff" at bounding box center [200, 235] width 29 height 20
click at [231, 232] on button "Serif" at bounding box center [234, 235] width 31 height 20
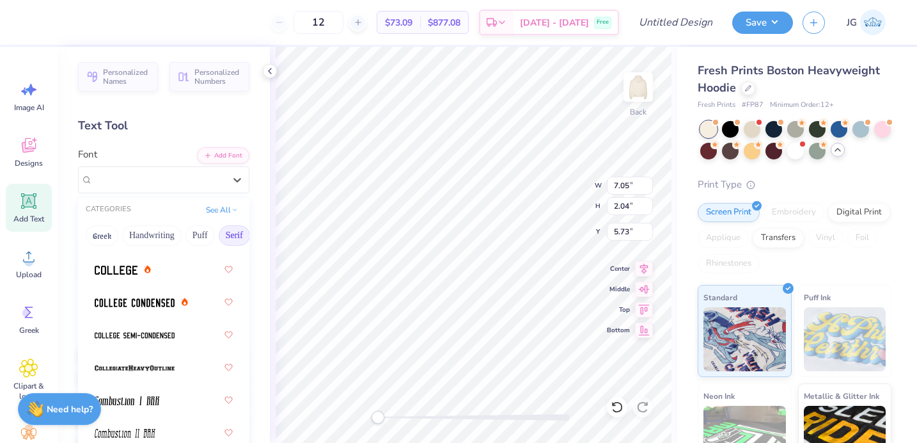
scroll to position [439, 0]
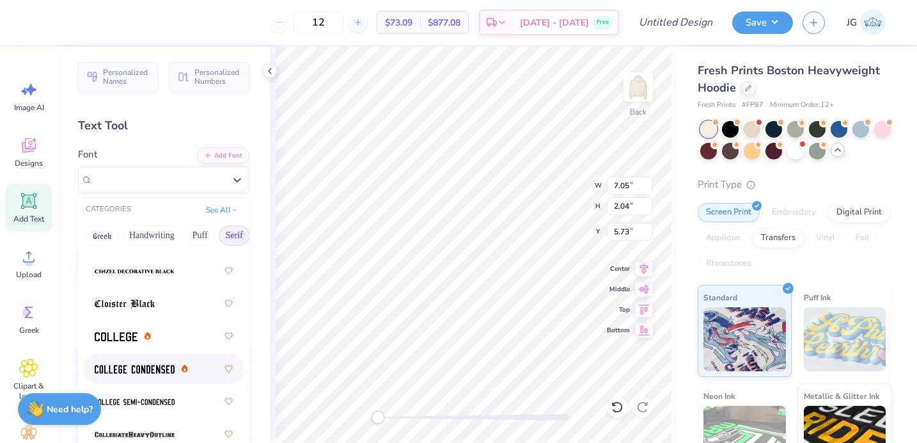
click at [151, 369] on img at bounding box center [135, 369] width 80 height 9
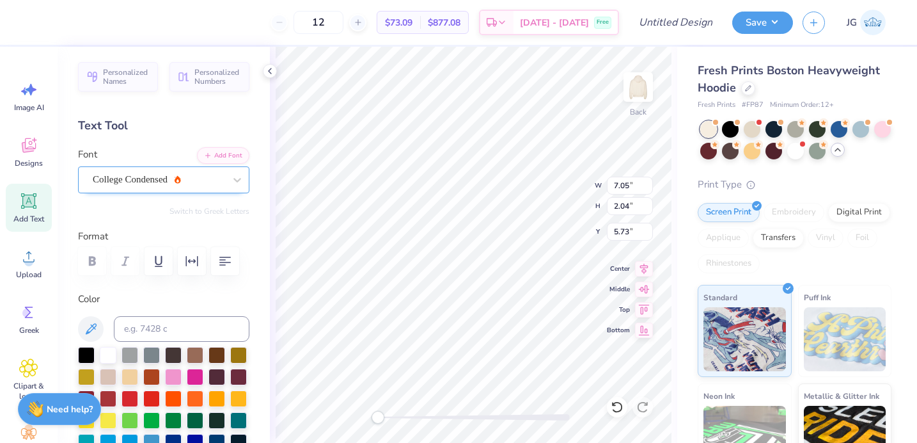
type textarea "858"
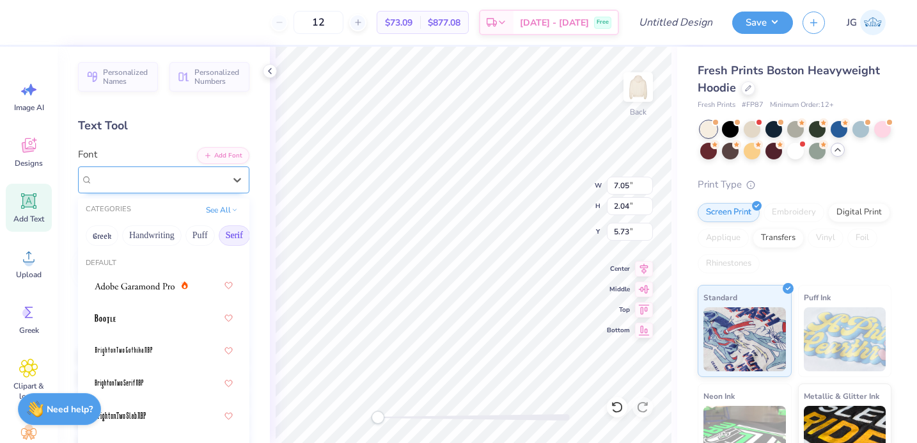
click at [172, 178] on div "College Condensed" at bounding box center [158, 180] width 134 height 20
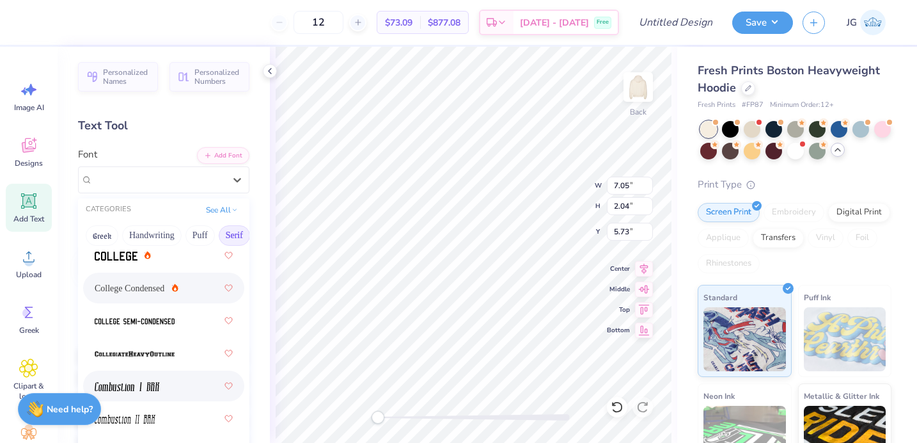
scroll to position [516, 0]
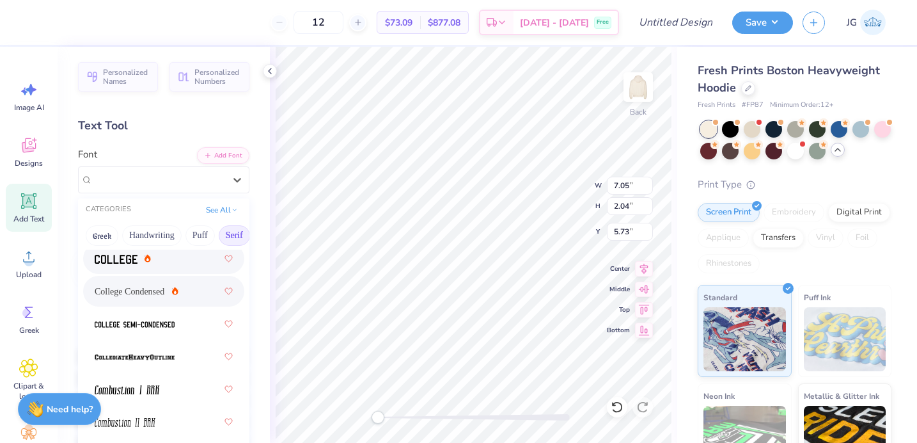
click at [148, 260] on icon at bounding box center [148, 259] width 3 height 3
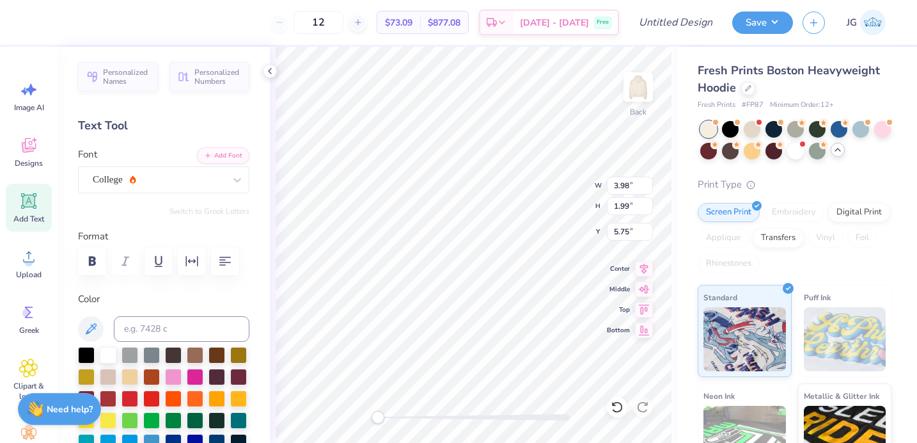
type input "5.63"
type input "2.81"
type input "8.29"
type input "5.30"
type input "3.36"
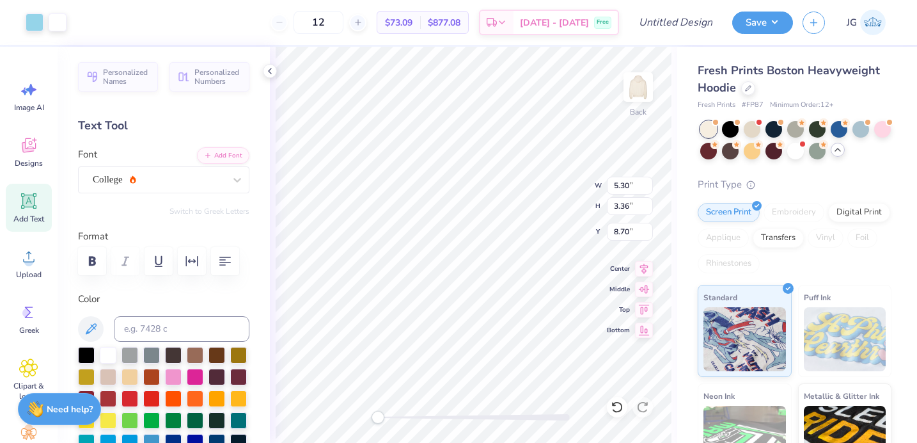
type input "1.97"
type input "5.21"
type input "3.51"
type input "1.89"
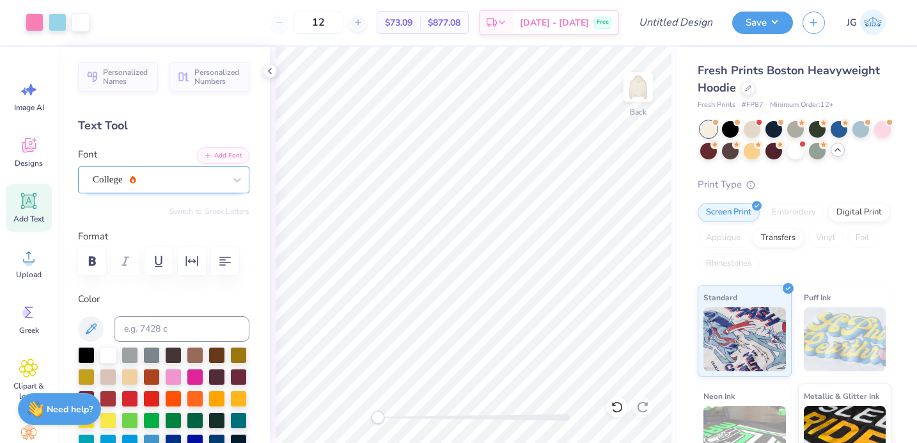
click at [149, 176] on div "College" at bounding box center [158, 180] width 134 height 20
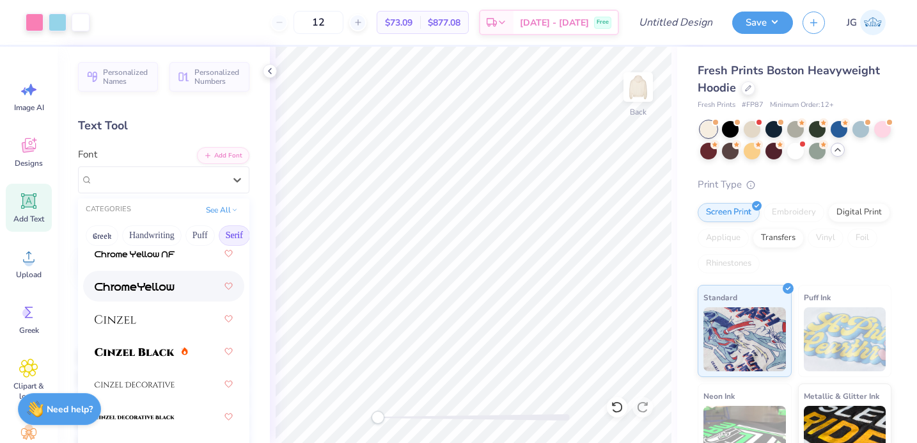
scroll to position [296, 0]
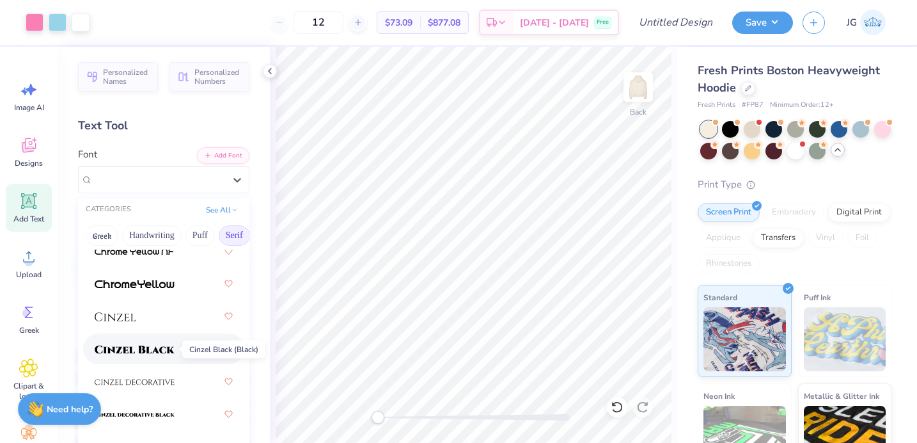
click at [141, 351] on img at bounding box center [135, 349] width 80 height 9
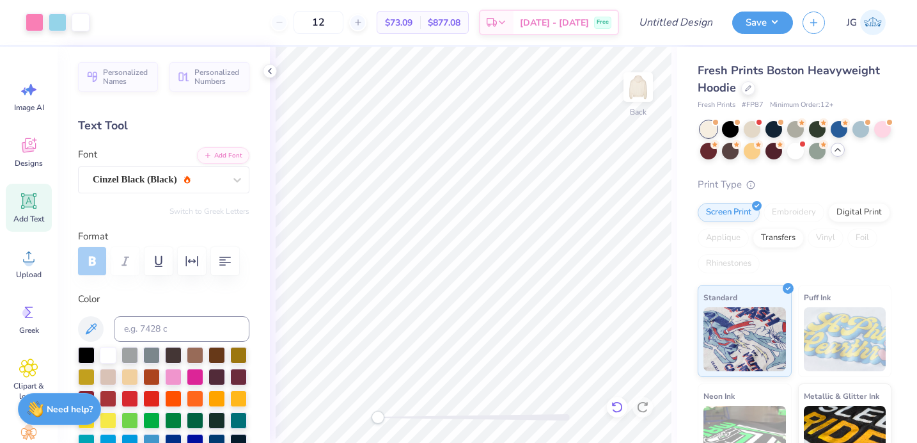
click at [614, 401] on icon at bounding box center [617, 406] width 13 height 13
click at [23, 207] on icon at bounding box center [28, 200] width 19 height 19
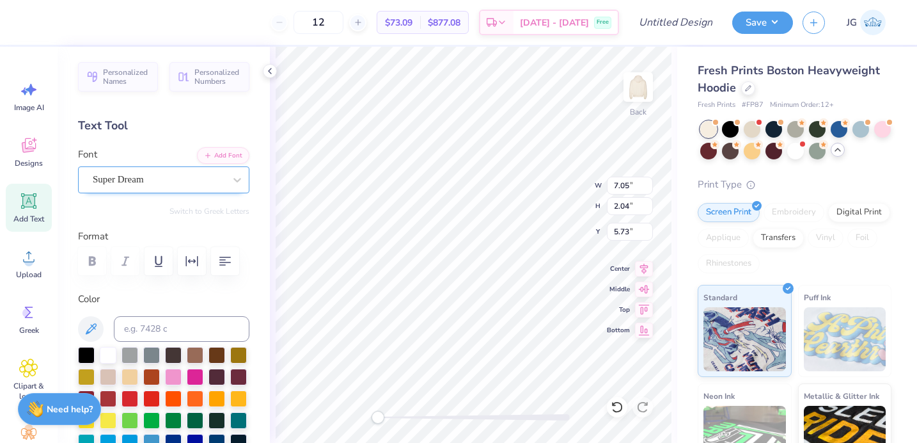
click at [115, 180] on div "Super Dream" at bounding box center [158, 180] width 134 height 20
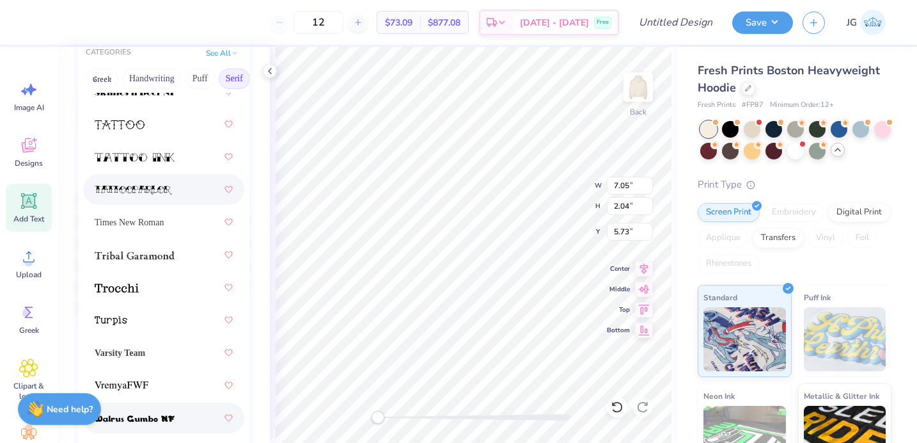
scroll to position [219, 0]
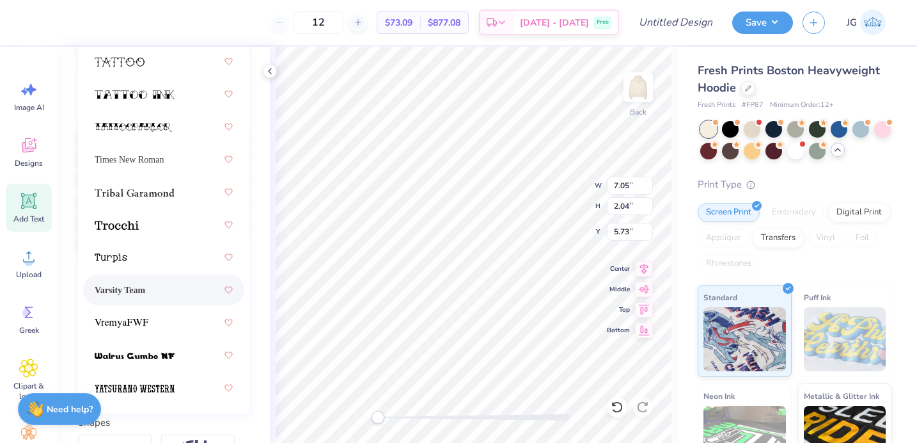
click at [161, 292] on div "Varsity Team" at bounding box center [164, 289] width 138 height 23
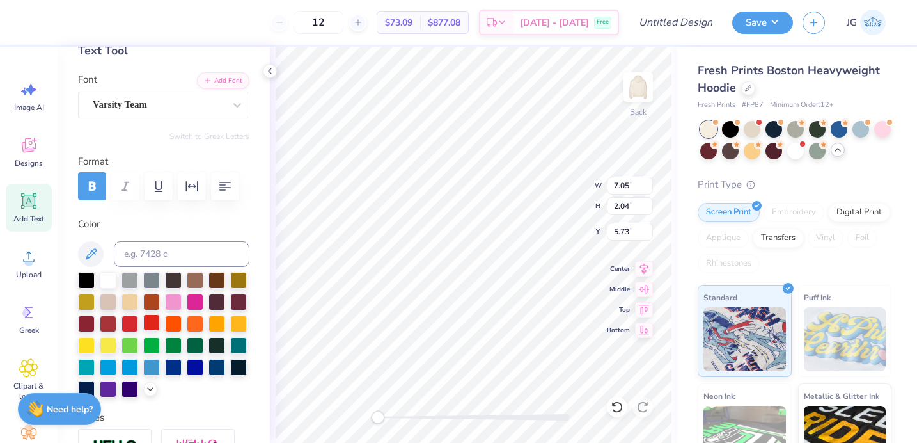
scroll to position [68, 0]
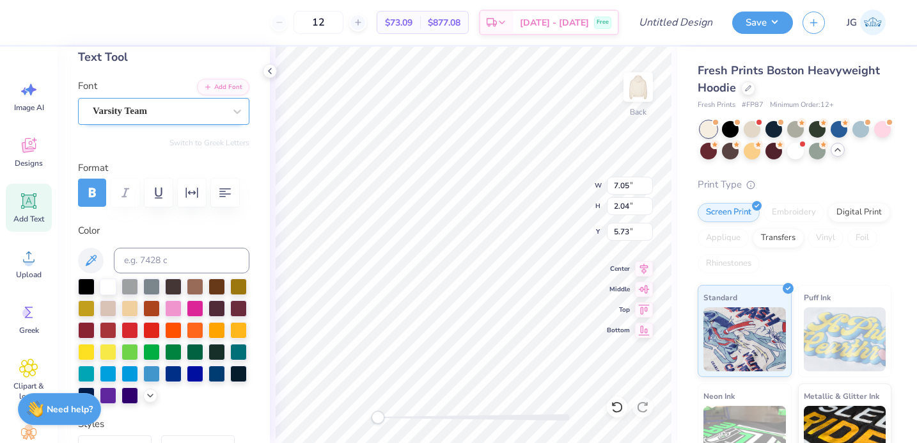
click at [186, 115] on div "Varsity Team" at bounding box center [158, 111] width 134 height 20
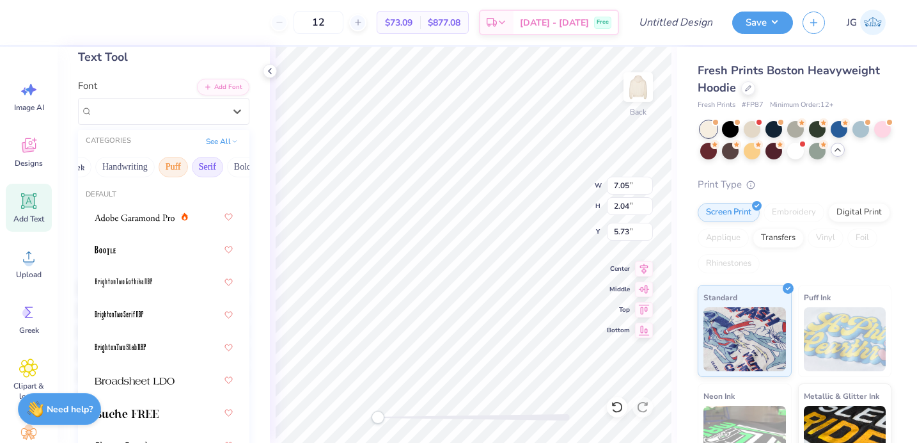
scroll to position [0, 36]
click at [167, 164] on button "Puff" at bounding box center [163, 167] width 29 height 20
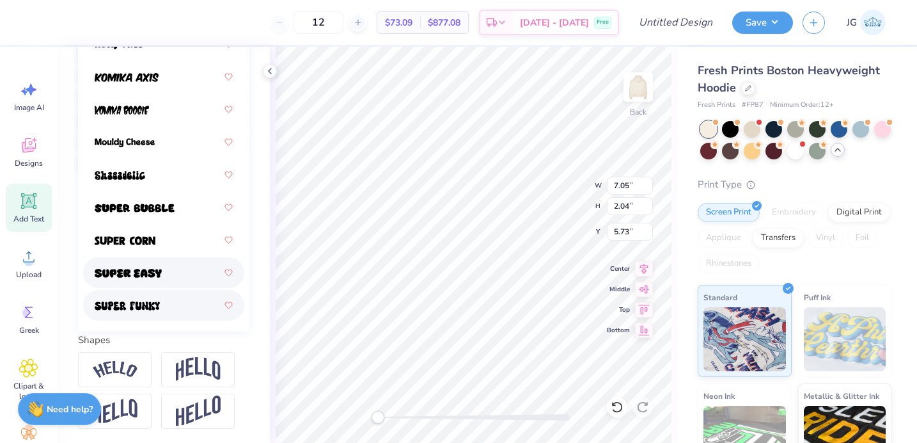
scroll to position [309, 0]
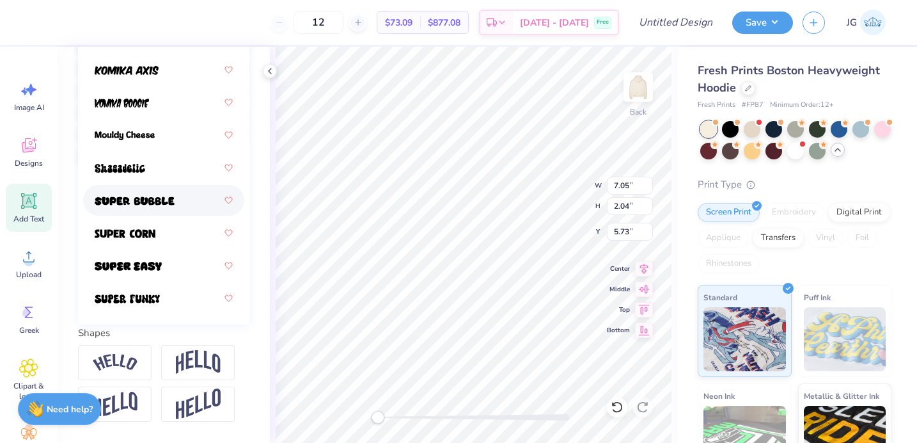
click at [183, 201] on div at bounding box center [164, 200] width 138 height 23
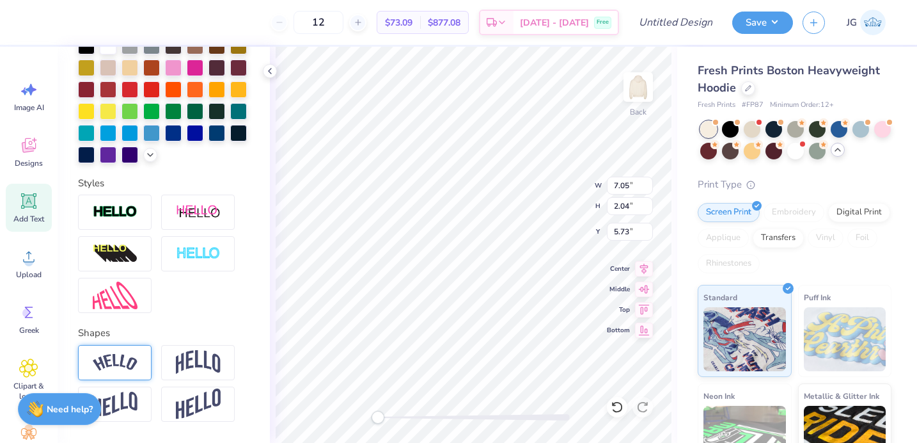
scroll to position [345, 0]
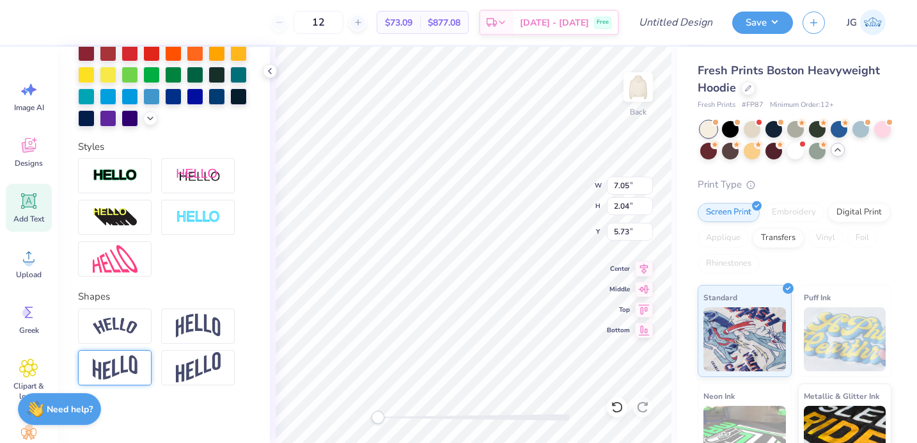
type textarea "Alpha o"
click at [113, 363] on img at bounding box center [115, 367] width 45 height 25
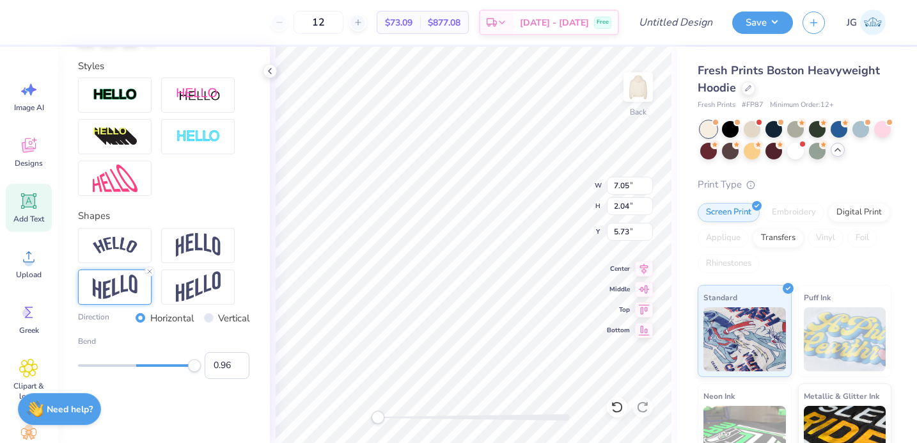
type input "1.00"
drag, startPoint x: 168, startPoint y: 367, endPoint x: 203, endPoint y: 367, distance: 34.6
click at [203, 367] on div "Bend 1.00" at bounding box center [163, 357] width 171 height 44
type input "0.29"
drag, startPoint x: 190, startPoint y: 365, endPoint x: 153, endPoint y: 365, distance: 37.1
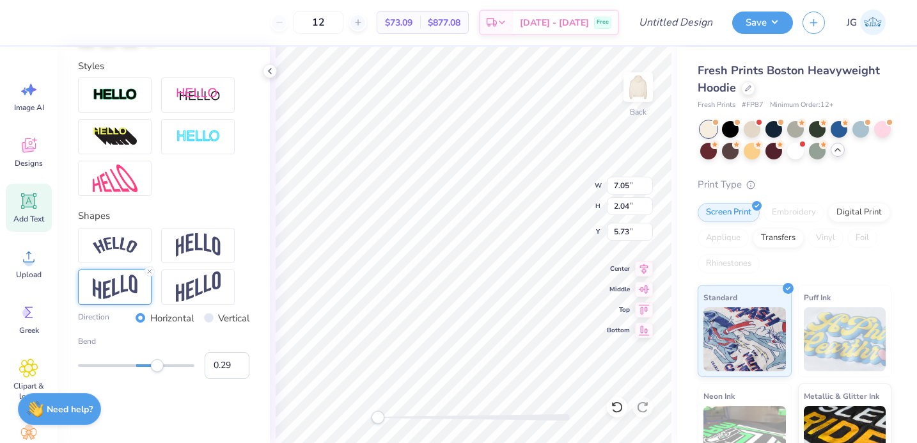
click at [153, 365] on div "Accessibility label" at bounding box center [157, 365] width 13 height 13
type input "-0.27"
drag, startPoint x: 152, startPoint y: 366, endPoint x: 120, endPoint y: 366, distance: 32.0
click at [120, 366] on div "Accessibility label" at bounding box center [125, 365] width 13 height 13
click at [122, 287] on img at bounding box center [115, 286] width 45 height 25
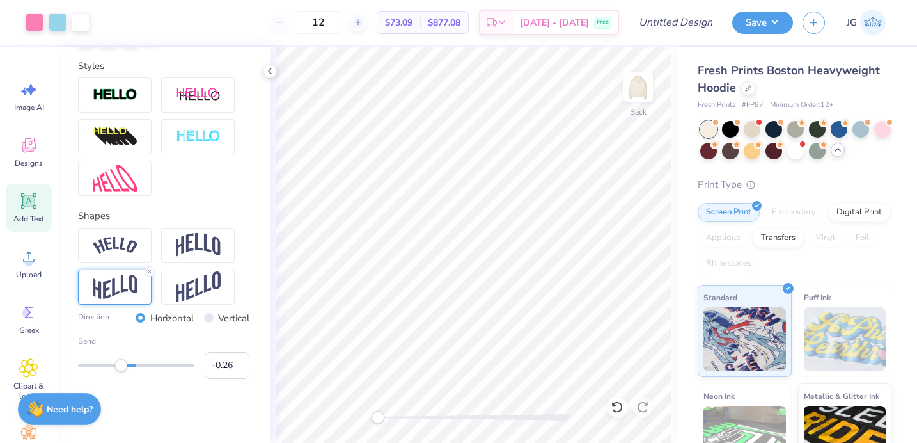
scroll to position [351, 0]
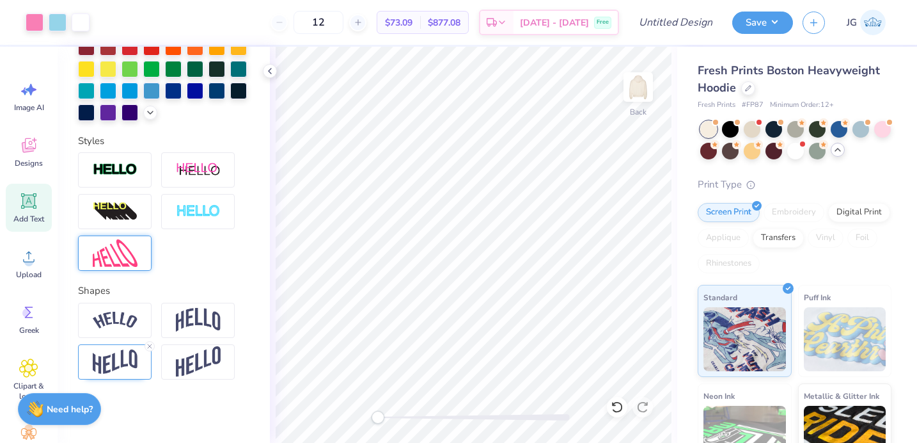
click at [109, 267] on div at bounding box center [115, 252] width 74 height 35
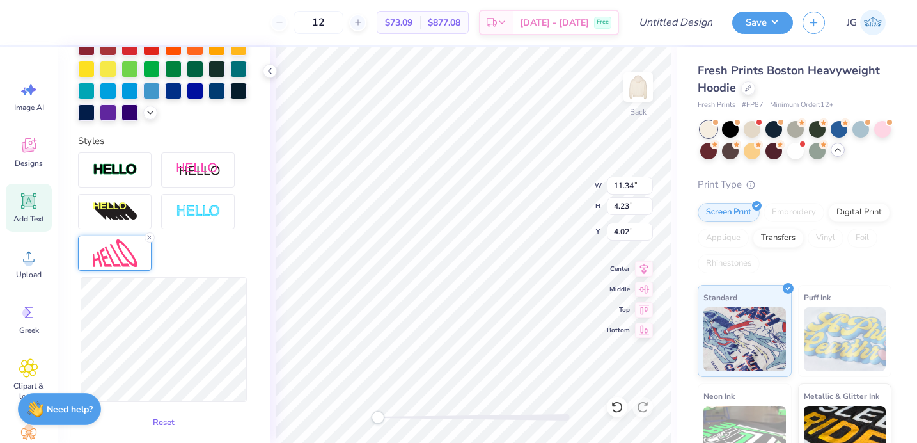
type input "11.34"
type input "4.23"
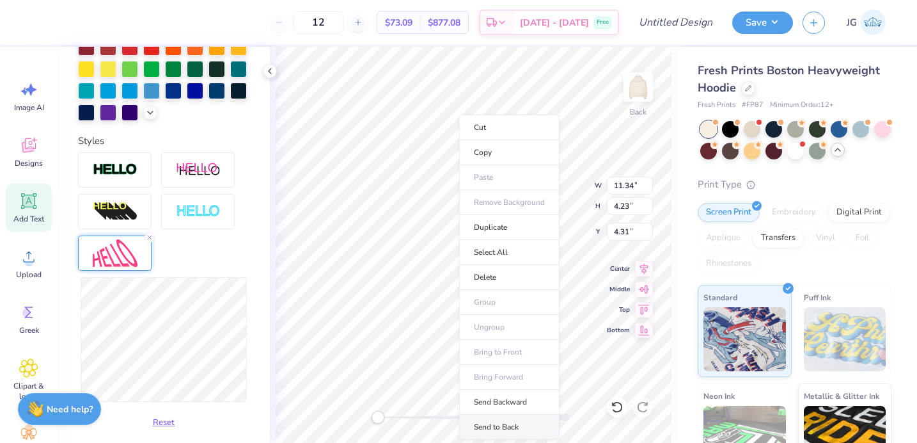
click at [508, 424] on li "Send to Back" at bounding box center [509, 427] width 100 height 25
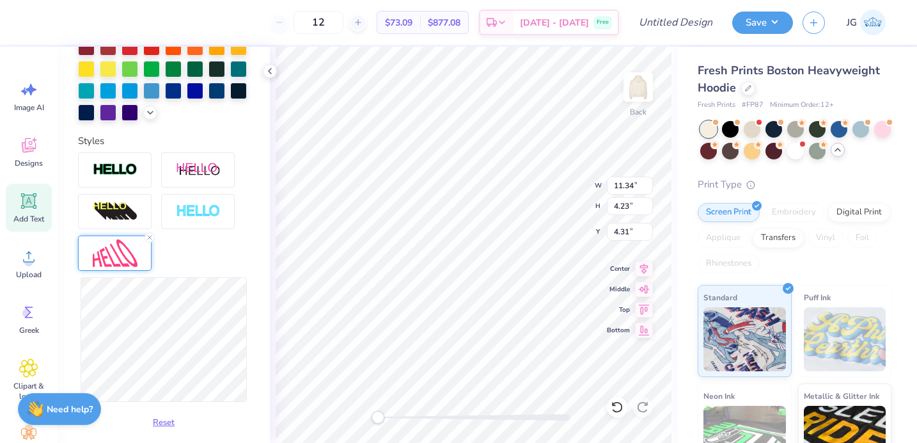
type input "13.49"
type input "6.86"
type input "3.00"
type input "10.71"
type input "5.44"
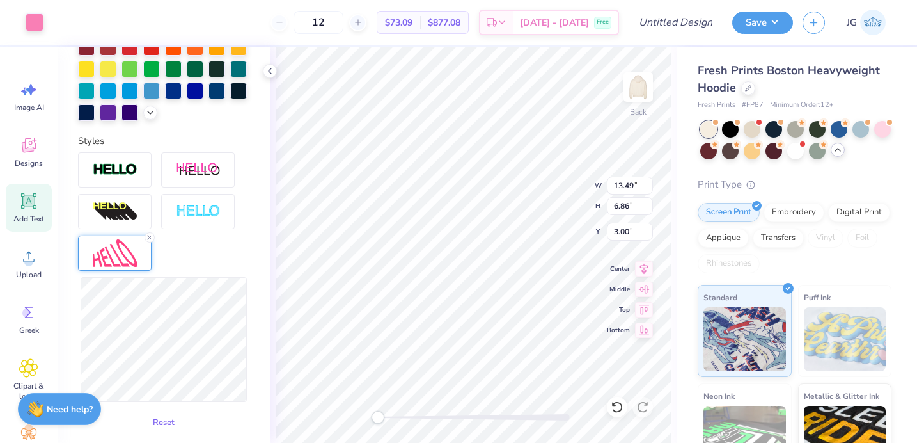
type input "3.04"
type input "11.34"
type input "4.23"
type input "4.31"
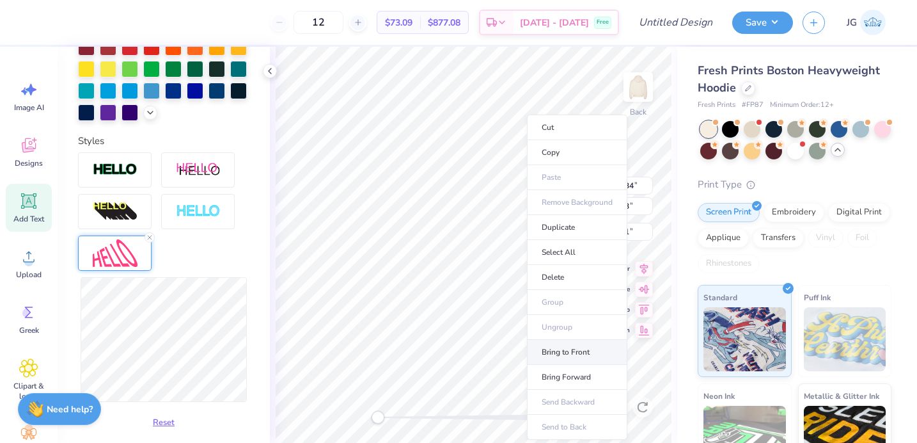
click at [555, 343] on li "Bring to Front" at bounding box center [577, 352] width 100 height 25
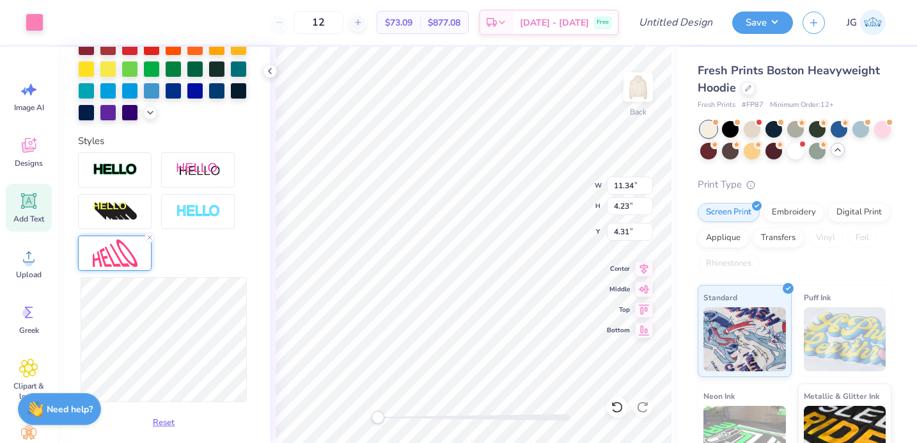
type input "10.71"
type input "5.44"
type input "3.04"
type input "13.80"
type input "7.01"
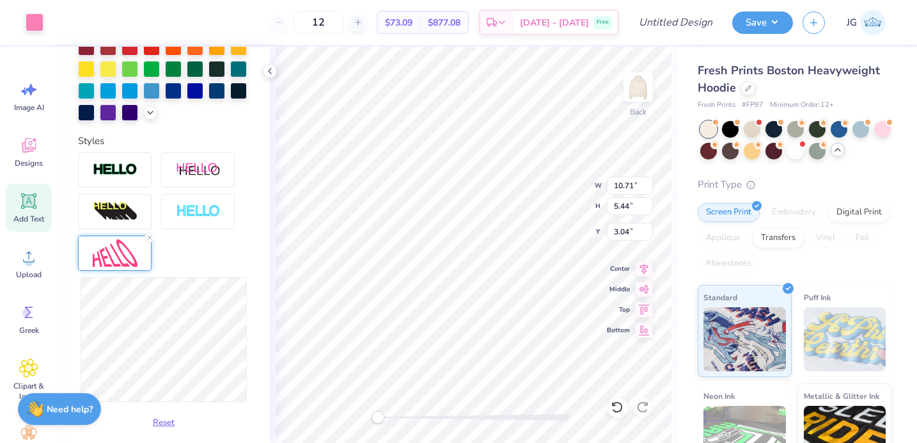
type input "3.00"
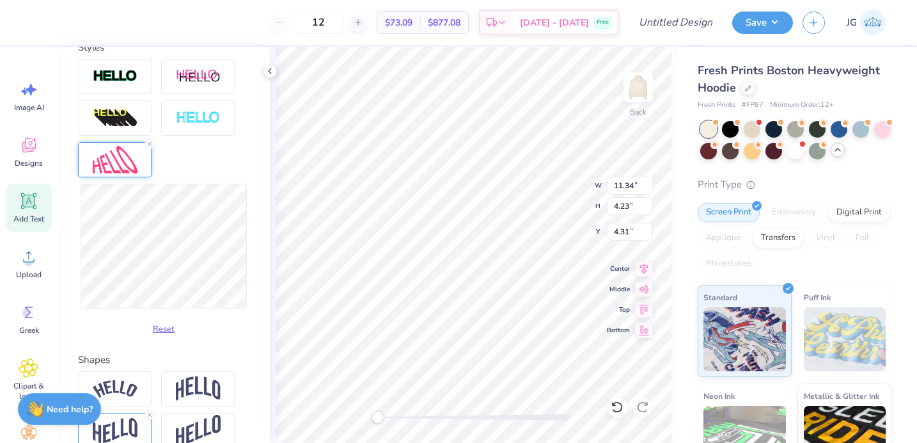
scroll to position [514, 0]
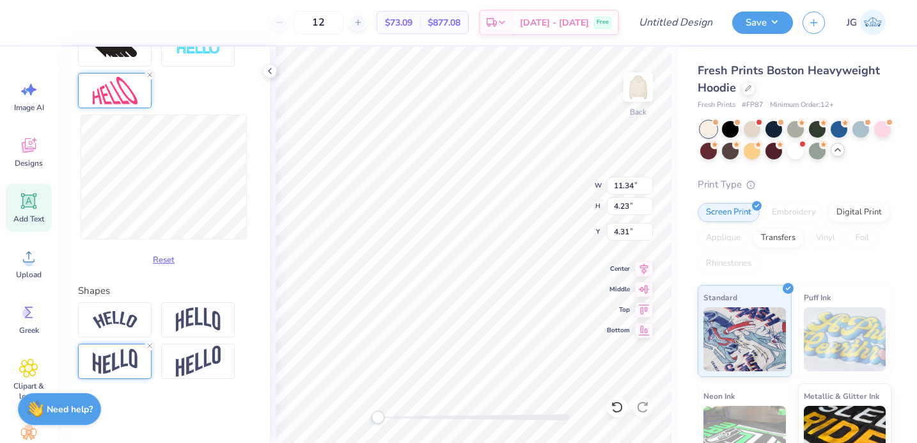
click at [134, 358] on img at bounding box center [115, 361] width 45 height 25
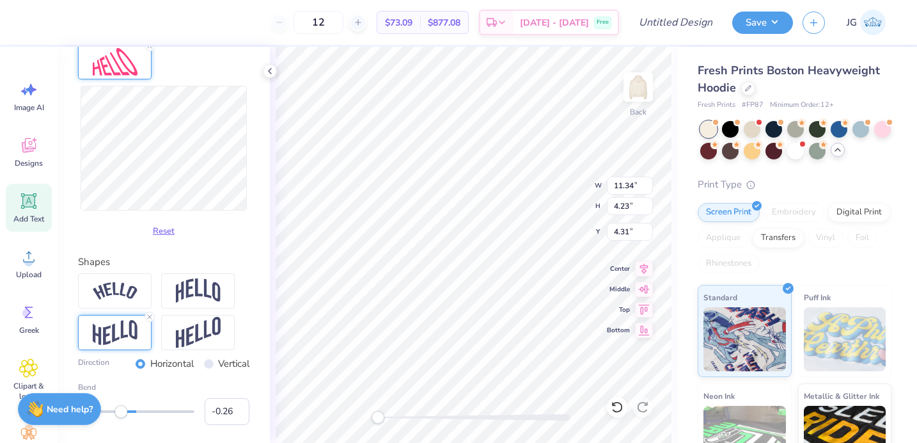
scroll to position [545, 0]
type input "-0.54"
drag, startPoint x: 122, startPoint y: 408, endPoint x: 105, endPoint y: 406, distance: 16.7
click at [107, 406] on div "Accessibility label" at bounding box center [113, 408] width 13 height 13
type input "10.66"
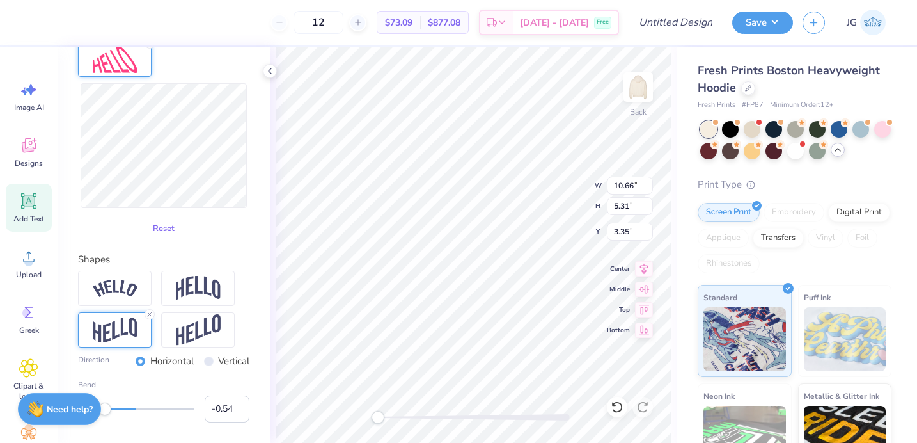
type input "5.31"
type input "3.35"
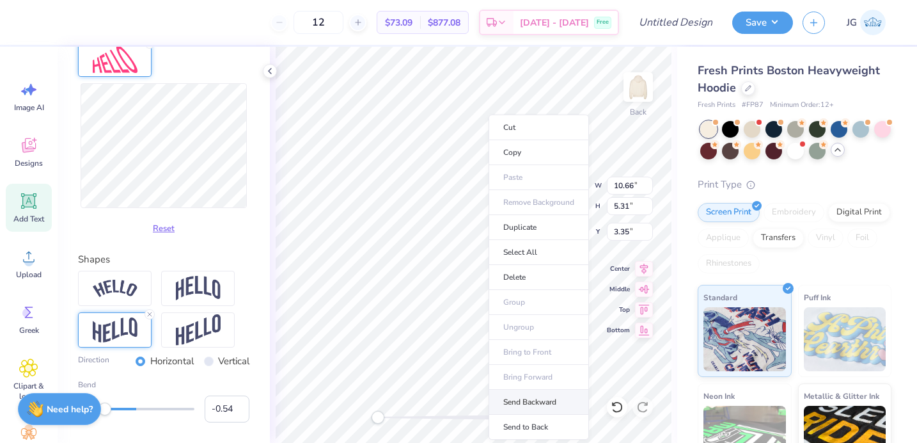
click at [535, 400] on li "Send Backward" at bounding box center [539, 402] width 100 height 25
click at [534, 397] on li "Send Backward" at bounding box center [544, 402] width 100 height 25
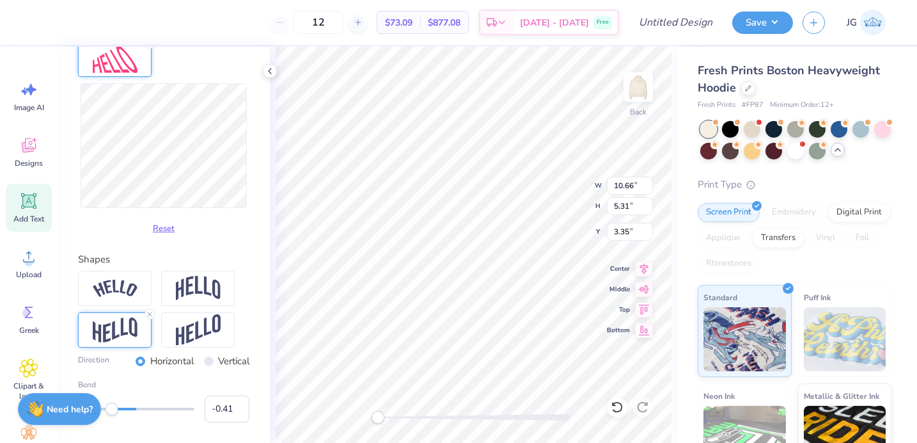
type input "-0.40"
click at [113, 408] on div "Accessibility label" at bounding box center [113, 408] width 13 height 13
type input "1.91"
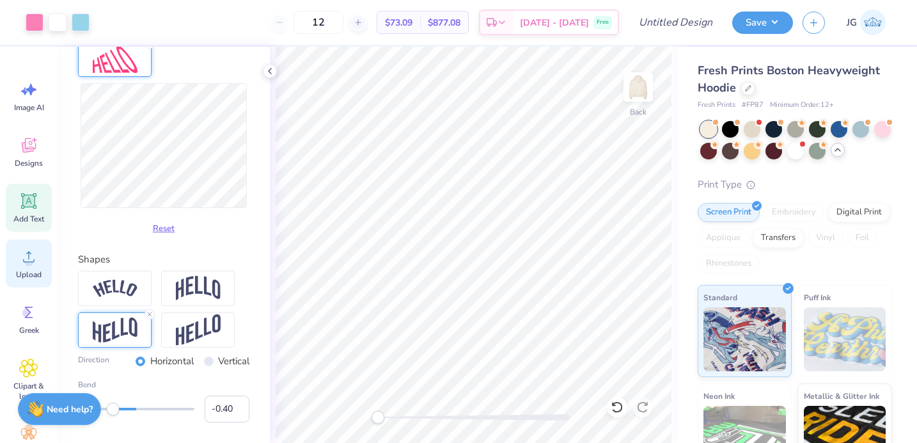
click at [27, 272] on span "Upload" at bounding box center [29, 274] width 26 height 10
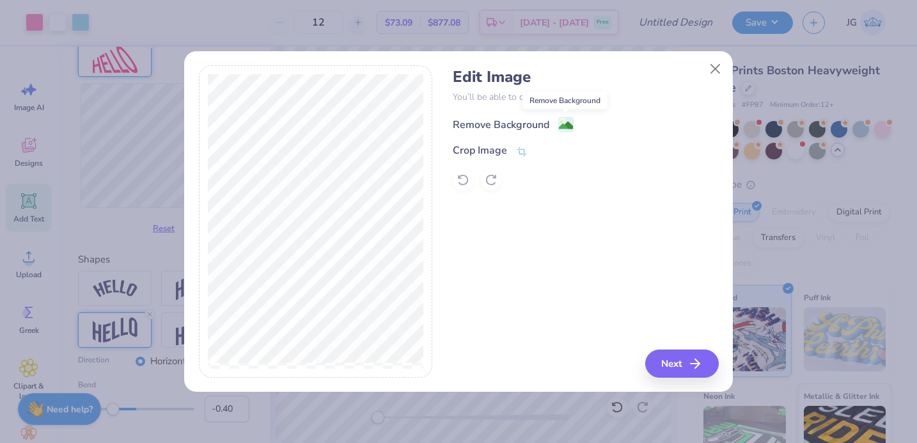
click at [571, 122] on image at bounding box center [566, 125] width 14 height 14
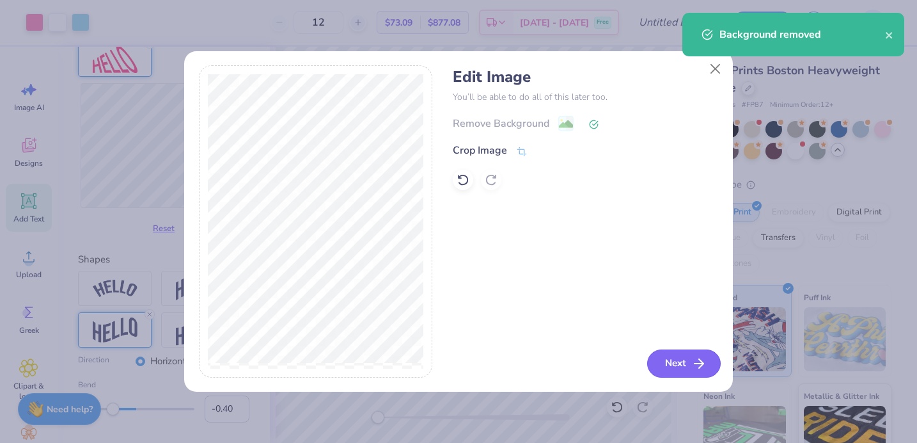
click at [667, 363] on button "Next" at bounding box center [684, 363] width 74 height 28
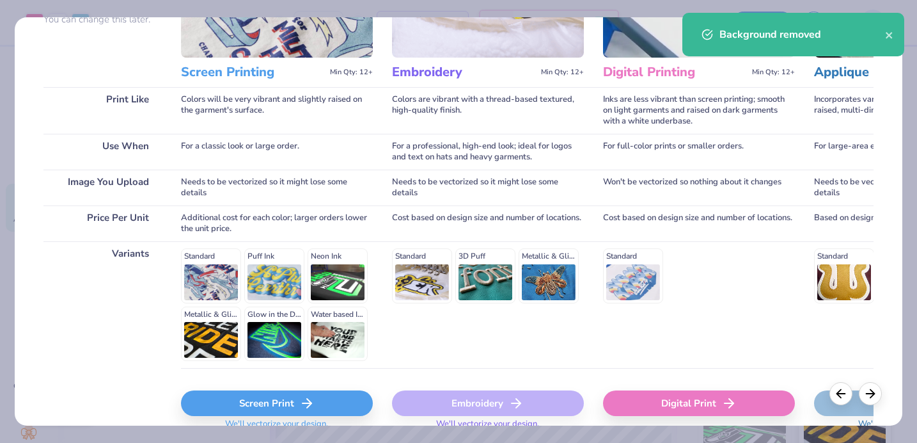
scroll to position [195, 0]
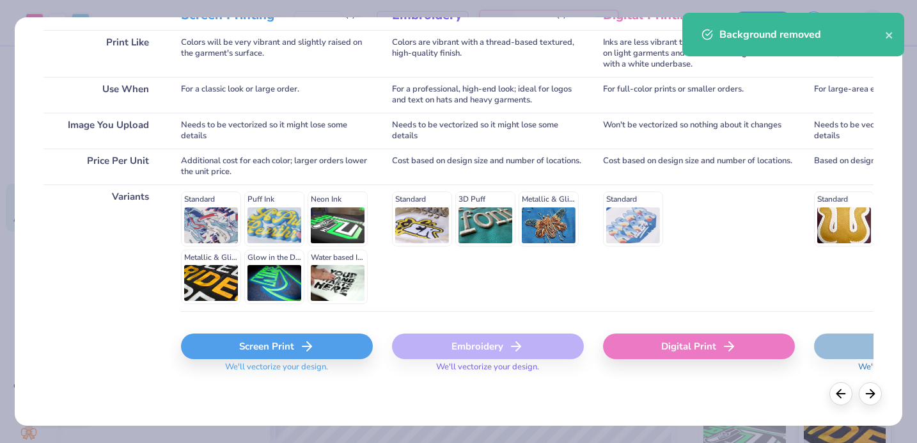
click at [297, 338] on div "Screen Print" at bounding box center [277, 346] width 192 height 26
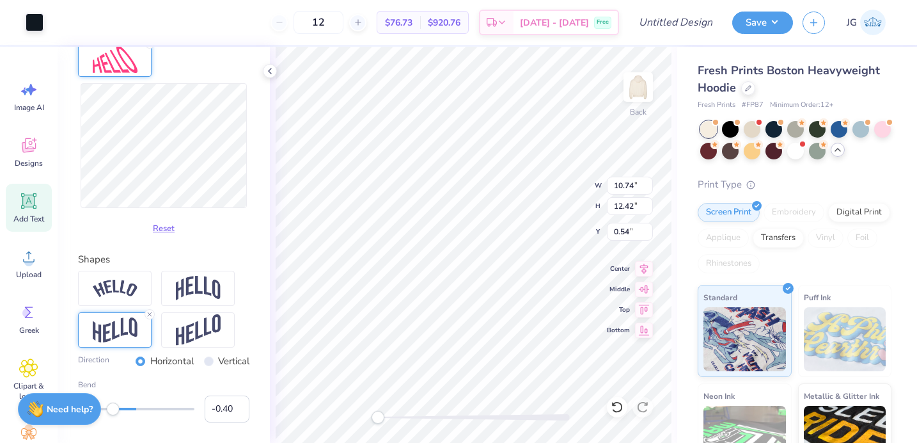
type input "4.90"
type input "5.67"
type input "7.30"
click at [111, 23] on div at bounding box center [104, 21] width 18 height 18
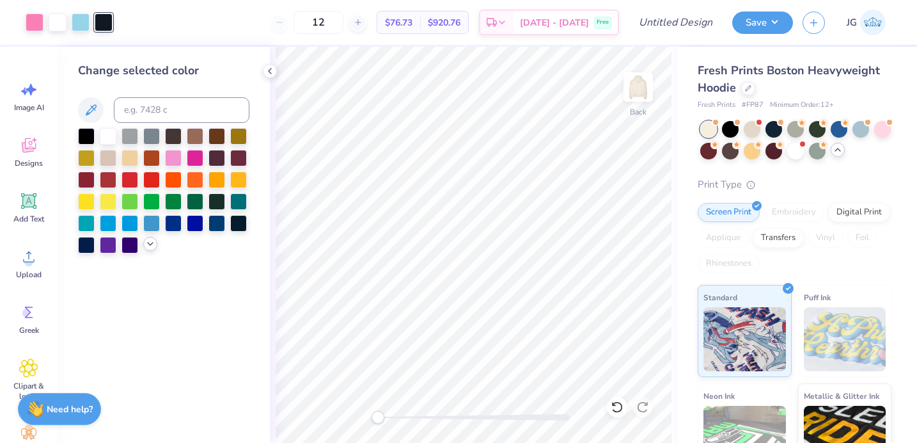
click at [148, 241] on icon at bounding box center [150, 244] width 10 height 10
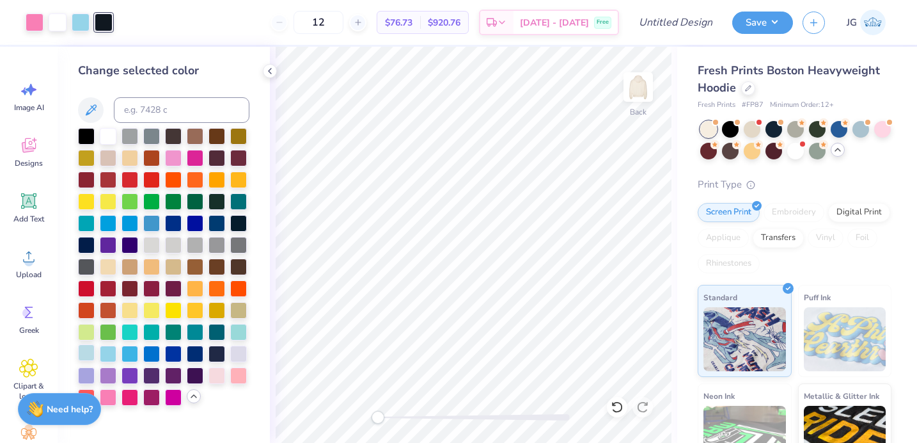
click at [85, 351] on div at bounding box center [86, 352] width 17 height 17
click at [83, 22] on div at bounding box center [81, 21] width 18 height 18
click at [84, 344] on div at bounding box center [86, 352] width 17 height 17
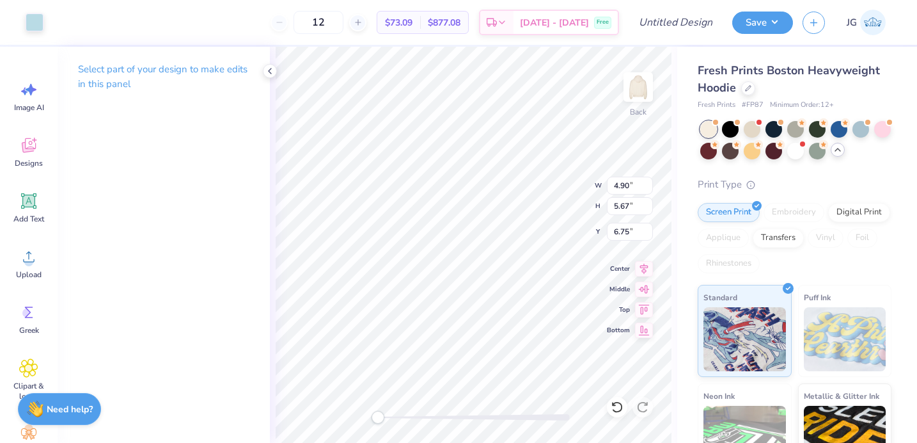
type input "4.11"
type input "2.39"
type input "2.41"
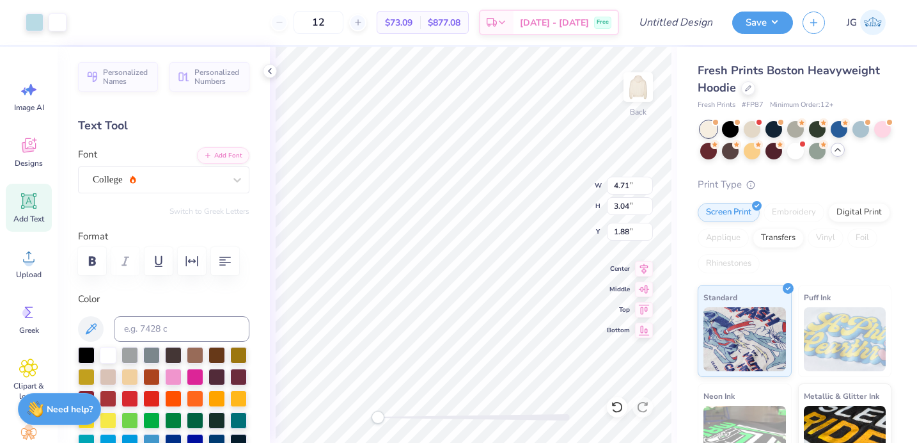
type input "4.71"
type input "3.04"
type input "1.48"
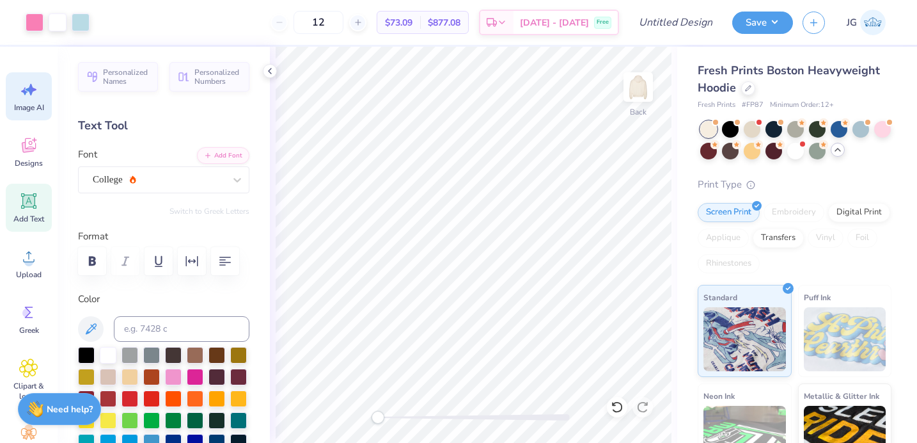
click at [32, 97] on icon at bounding box center [28, 89] width 19 height 19
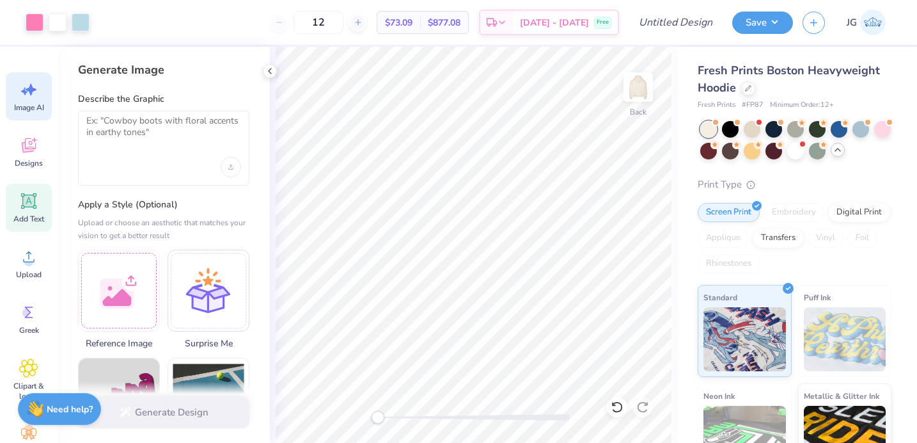
click at [36, 207] on icon at bounding box center [28, 200] width 19 height 19
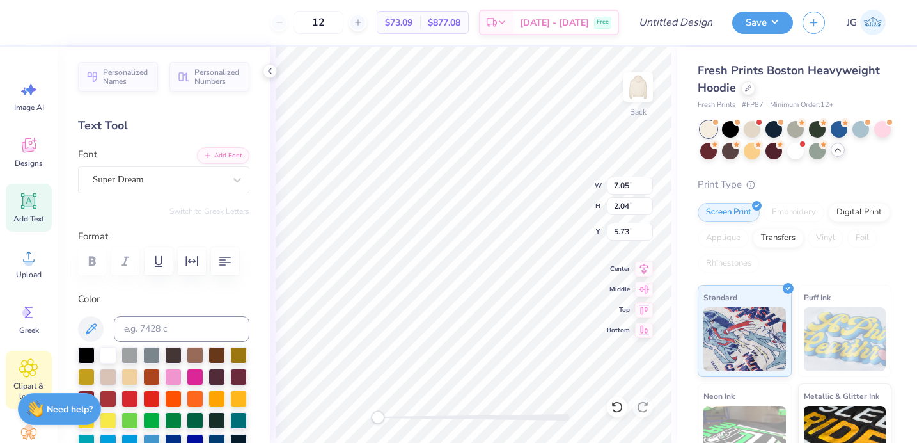
click at [33, 367] on icon at bounding box center [29, 368] width 8 height 8
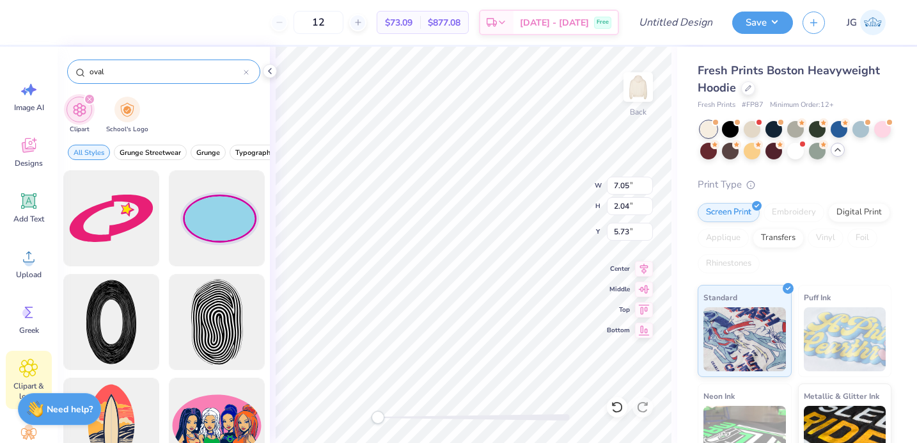
click at [248, 75] on div at bounding box center [246, 72] width 5 height 12
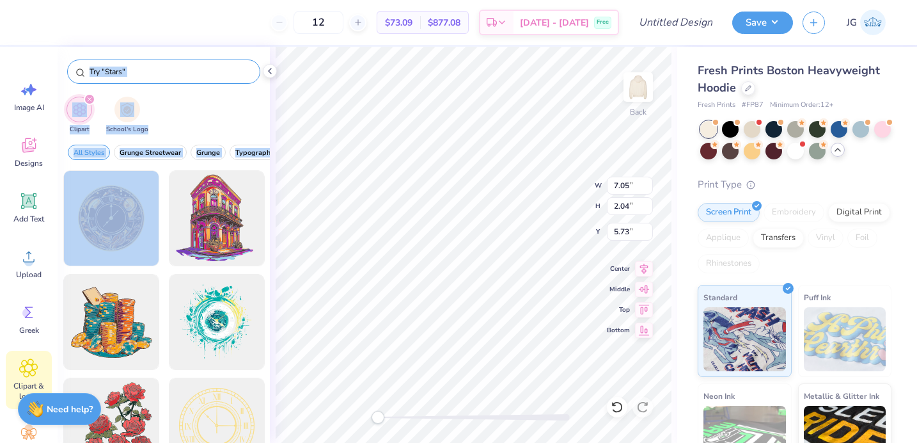
click at [175, 65] on div "Clipart School's Logo All Styles Grunge Streetwear Grunge Typography Graphic St…" at bounding box center [164, 245] width 212 height 396
click at [175, 66] on input "text" at bounding box center [170, 71] width 164 height 13
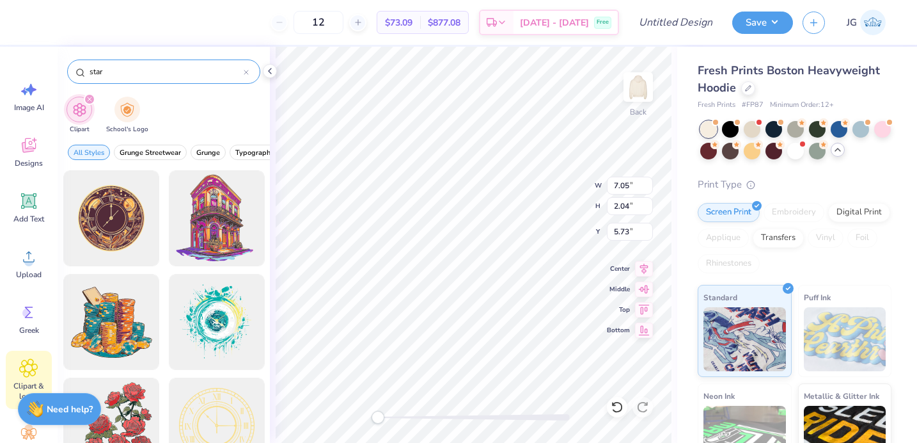
type input "star"
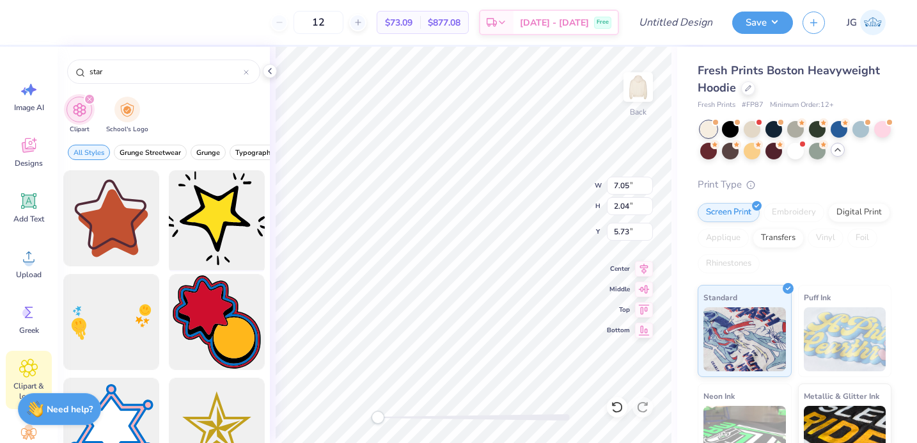
click at [202, 230] on div at bounding box center [217, 219] width 106 height 106
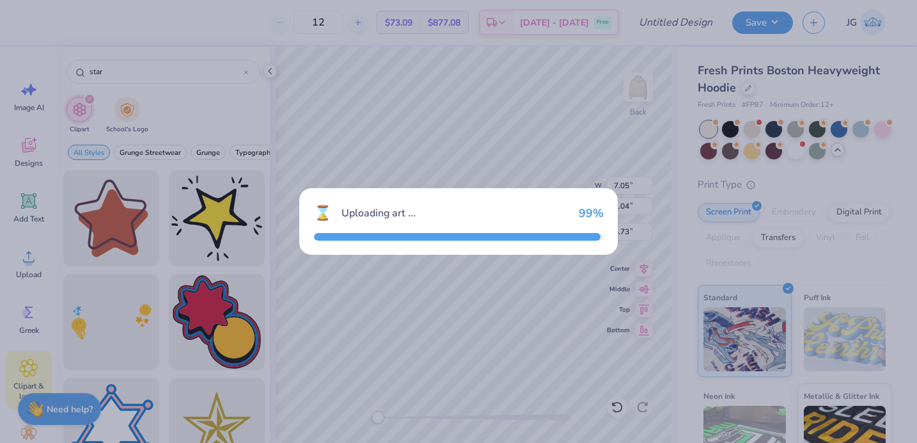
type input "10.59"
type input "9.96"
type input "3.00"
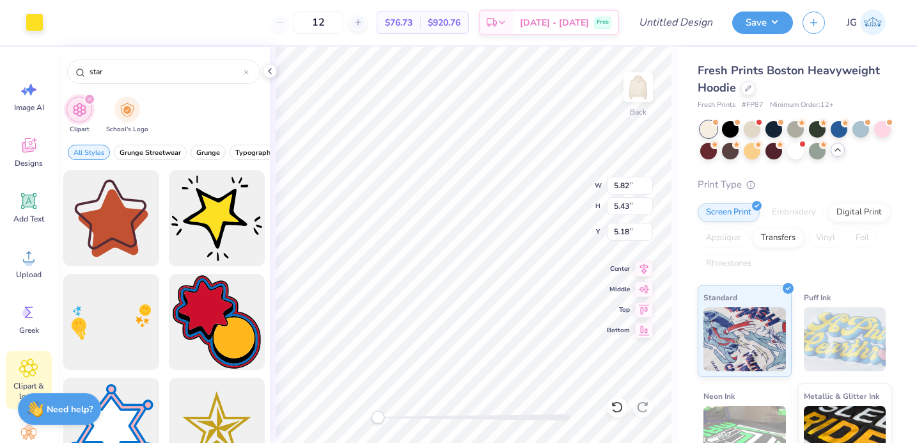
type input "10.66"
type input "5.59"
type input "3.61"
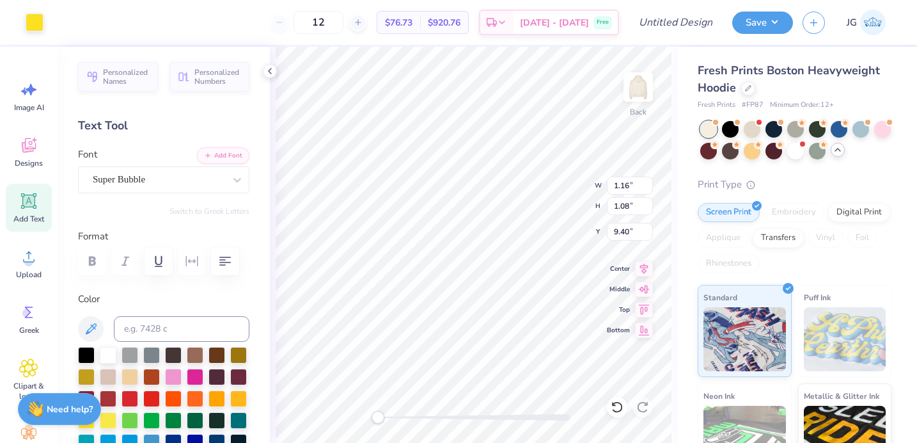
type input "1.16"
type input "1.08"
type input "9.40"
type input "7.05"
type input "2.04"
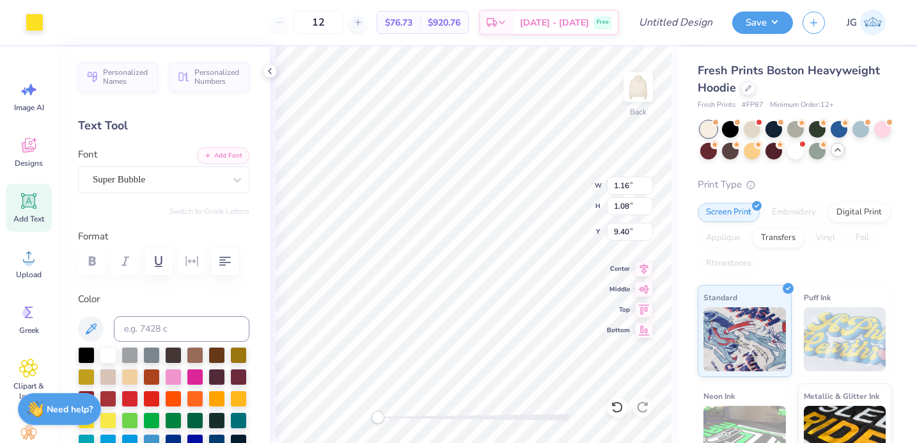
type input "5.73"
click at [35, 19] on div at bounding box center [35, 21] width 18 height 18
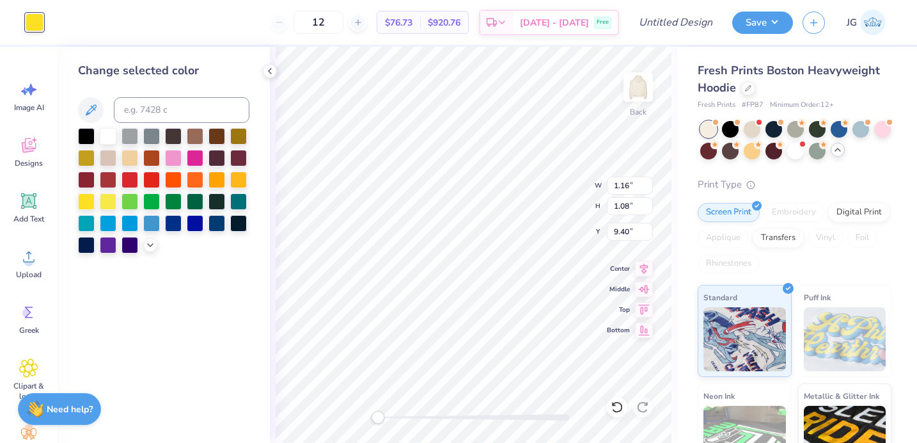
click at [107, 138] on div at bounding box center [108, 136] width 17 height 17
type input "11.33"
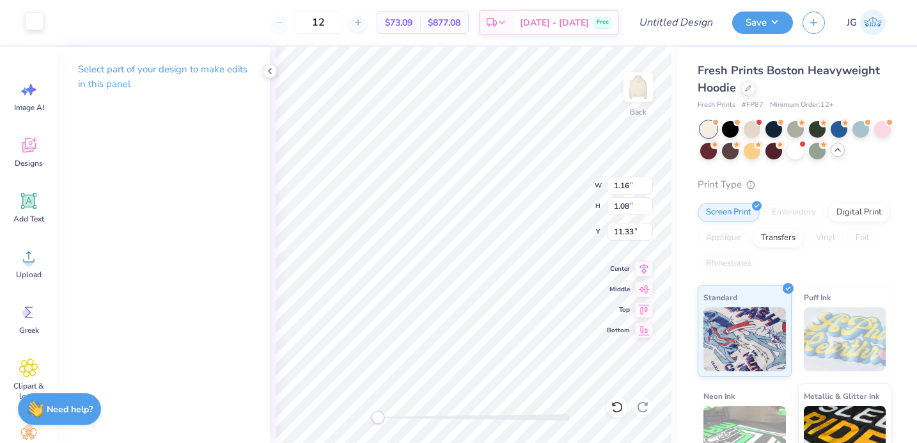
click at [37, 21] on div at bounding box center [35, 21] width 18 height 18
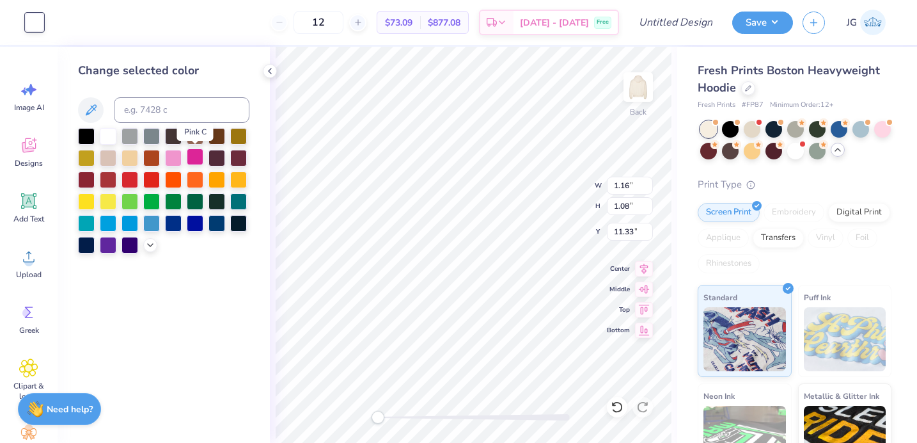
click at [194, 153] on div at bounding box center [195, 156] width 17 height 17
click at [176, 151] on div at bounding box center [173, 156] width 17 height 17
click at [148, 244] on icon at bounding box center [150, 244] width 10 height 10
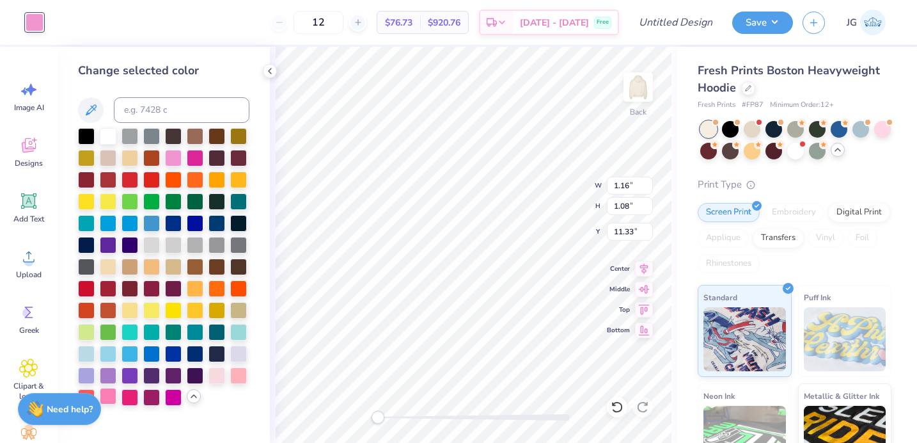
click at [112, 397] on div at bounding box center [108, 396] width 17 height 17
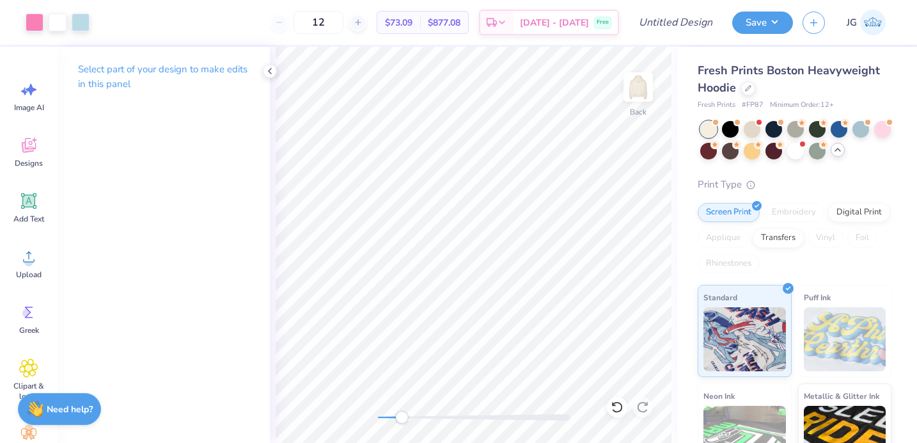
click at [402, 414] on div at bounding box center [474, 417] width 192 height 6
click at [480, 417] on div at bounding box center [474, 417] width 192 height 6
click at [344, 414] on div "Back" at bounding box center [474, 245] width 408 height 396
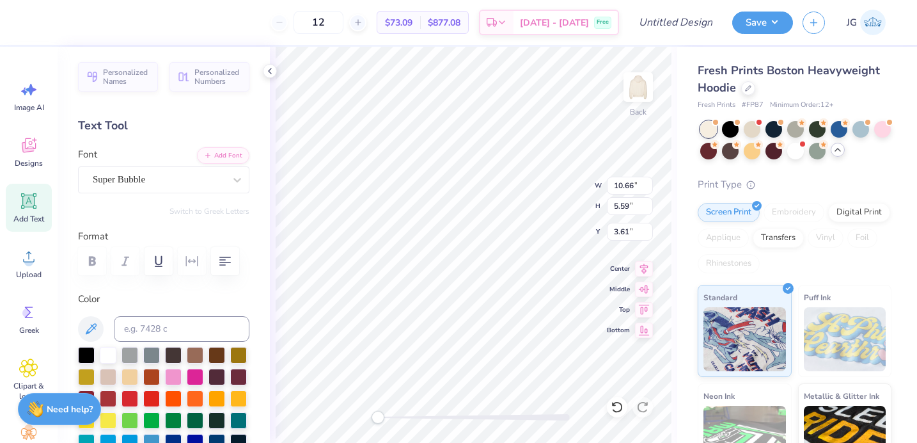
type input "11.08"
type input "5.81"
type input "3.39"
type input "10.80"
type input "5.66"
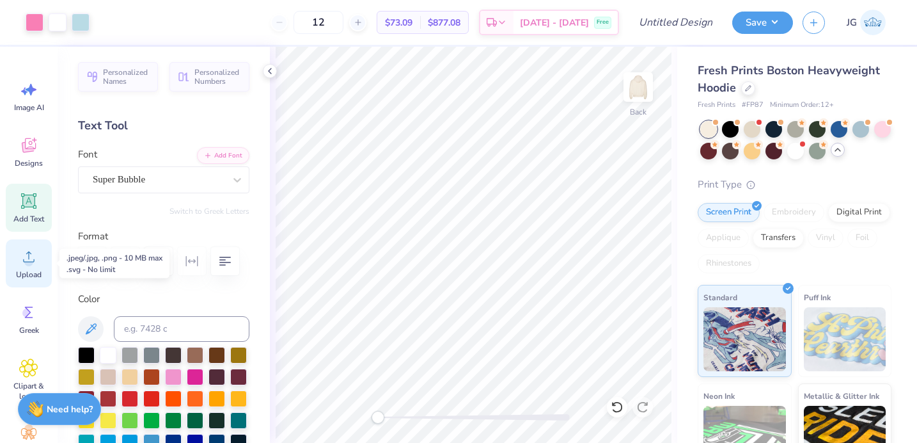
click at [38, 262] on icon at bounding box center [28, 256] width 19 height 19
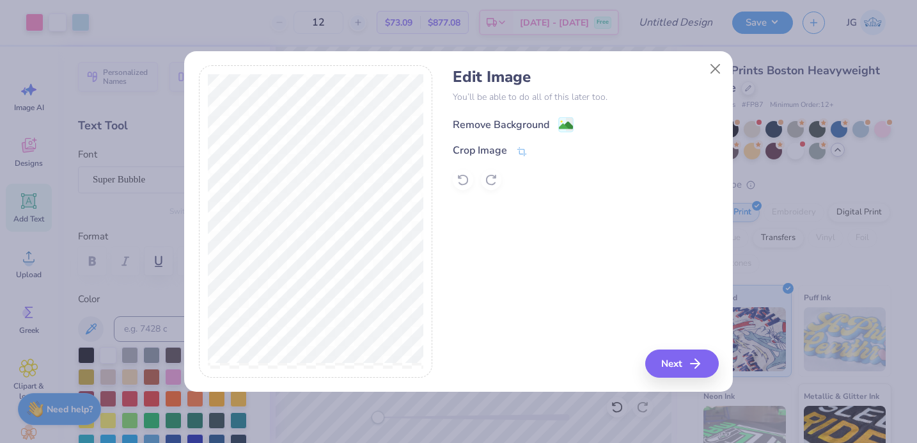
click at [562, 123] on image at bounding box center [566, 125] width 14 height 14
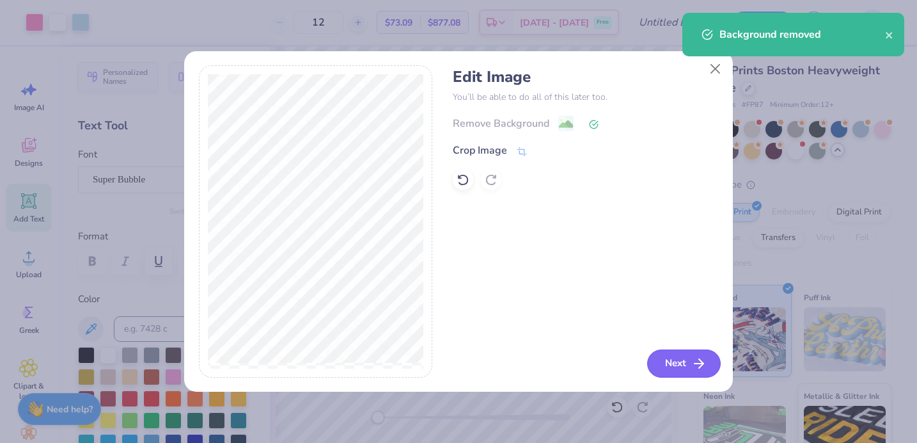
click at [679, 357] on button "Next" at bounding box center [684, 363] width 74 height 28
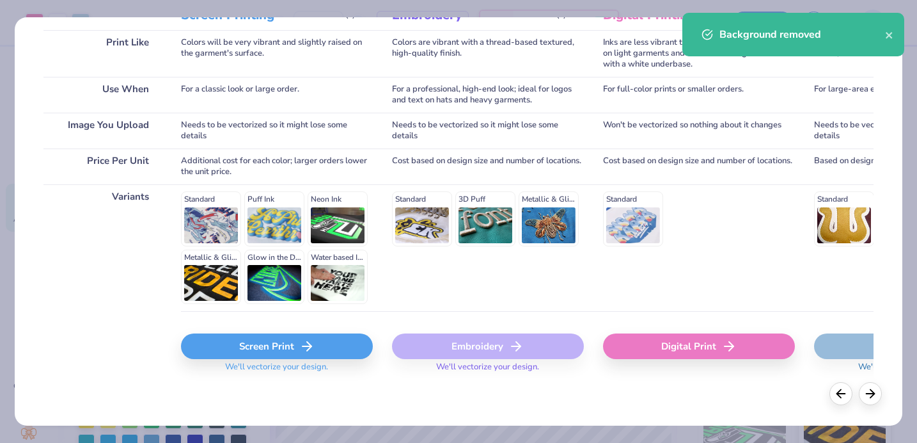
click at [324, 337] on div "Screen Print" at bounding box center [277, 346] width 192 height 26
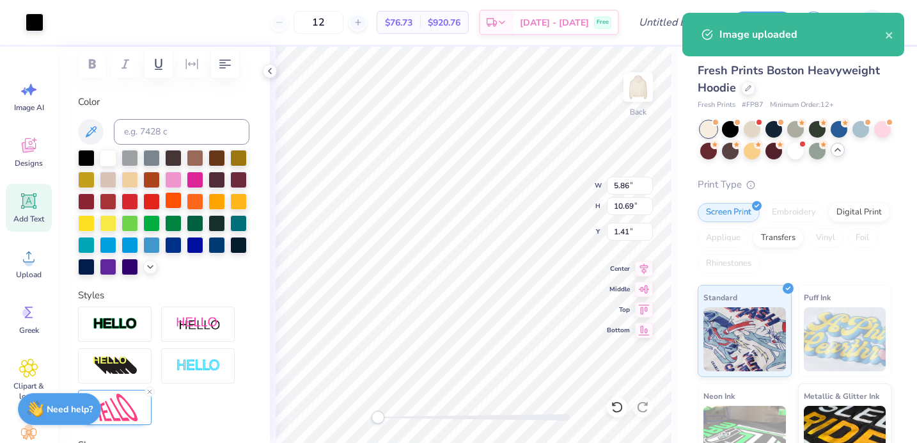
scroll to position [198, 0]
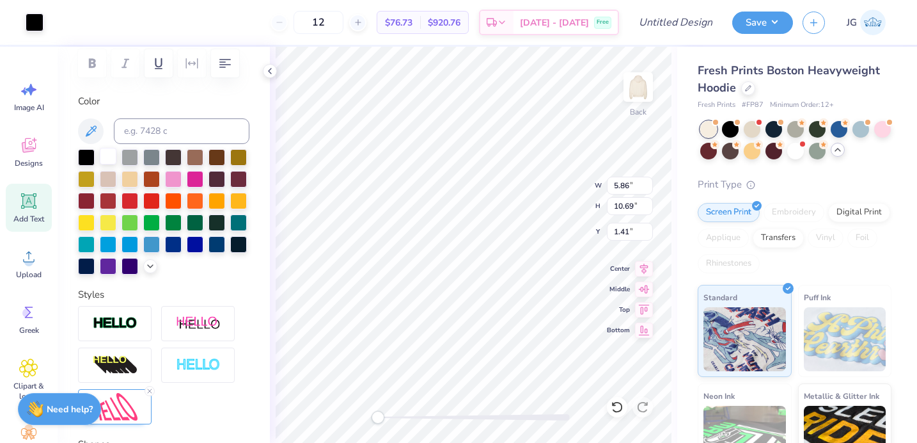
click at [111, 157] on div at bounding box center [108, 156] width 17 height 17
click at [108, 154] on div at bounding box center [108, 156] width 17 height 17
click at [35, 22] on div at bounding box center [35, 21] width 18 height 18
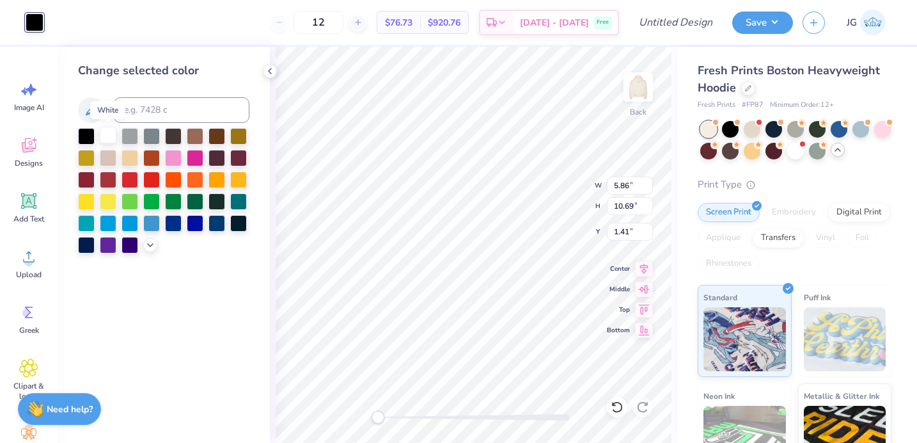
click at [114, 138] on div at bounding box center [108, 135] width 17 height 17
click at [274, 75] on icon at bounding box center [270, 71] width 10 height 10
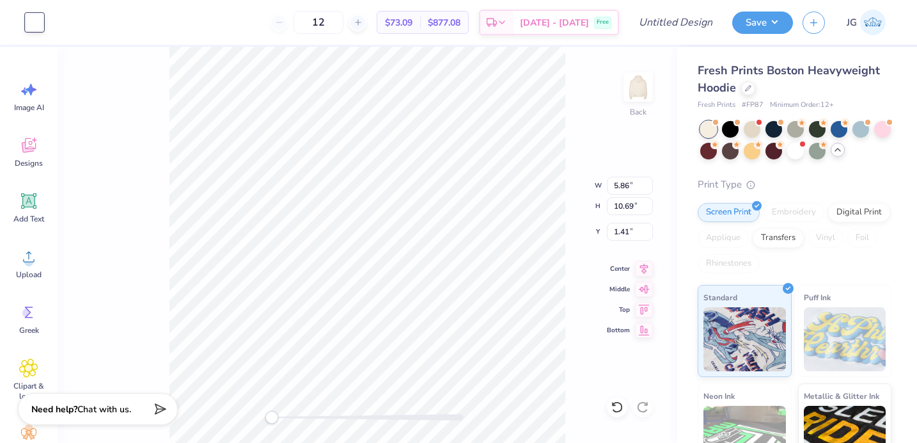
type input "2.81"
type input "5.12"
type input "6.97"
click at [37, 26] on div at bounding box center [35, 22] width 18 height 18
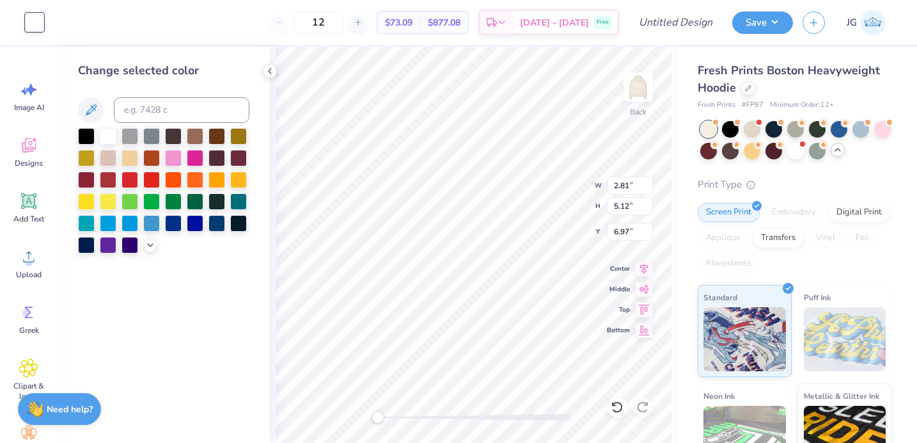
click at [145, 237] on div at bounding box center [163, 190] width 171 height 125
click at [148, 244] on icon at bounding box center [150, 244] width 10 height 10
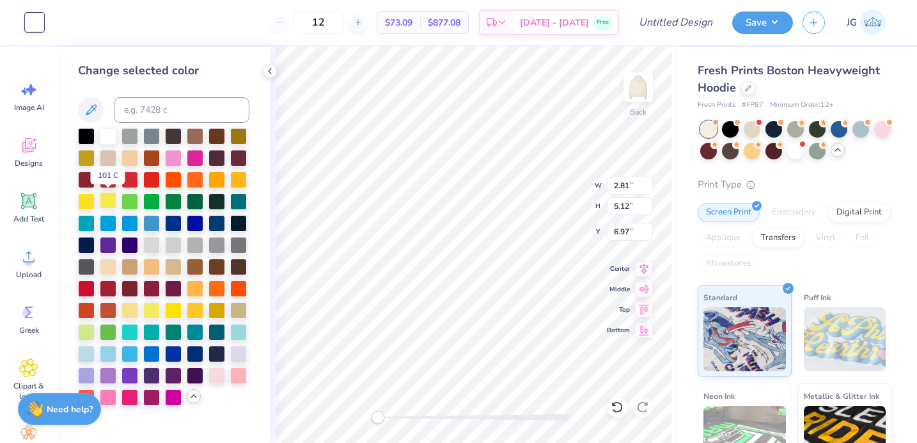
click at [104, 200] on div at bounding box center [108, 200] width 17 height 17
click at [129, 311] on div at bounding box center [130, 309] width 17 height 17
type input "1.16"
type input "1.08"
type input "10.90"
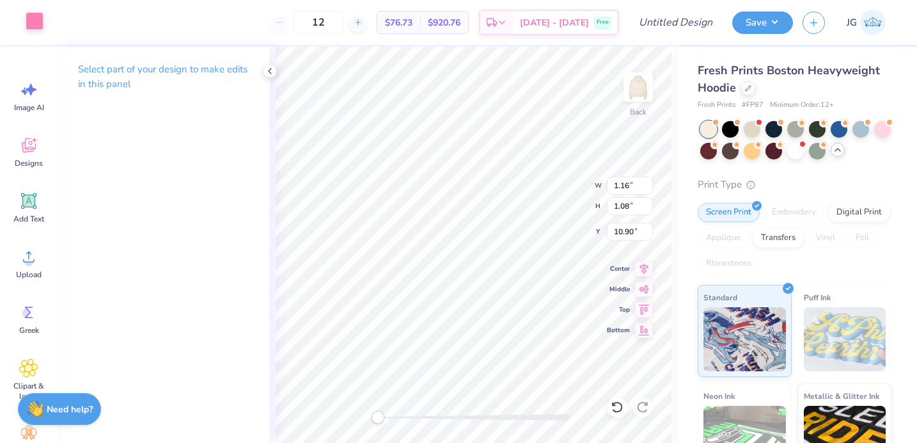
click at [36, 21] on div at bounding box center [35, 21] width 18 height 18
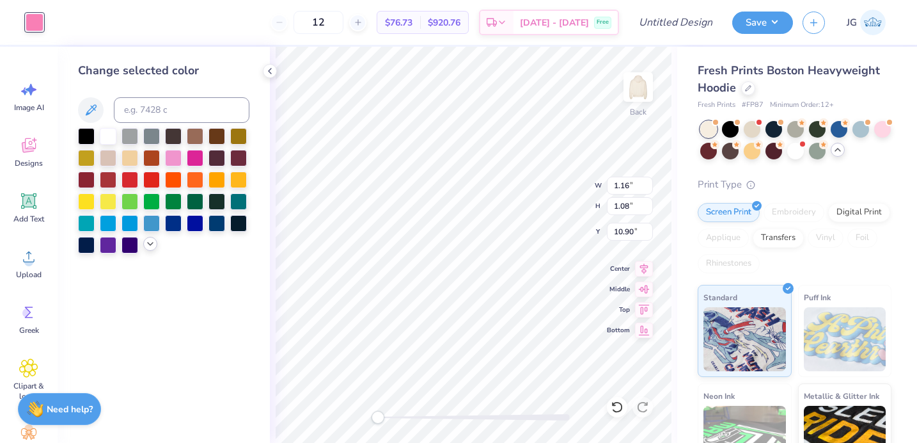
click at [149, 242] on icon at bounding box center [150, 244] width 10 height 10
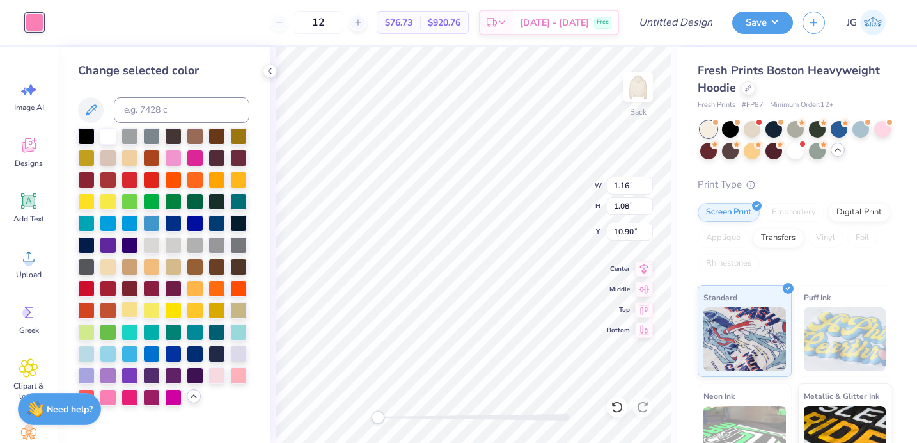
click at [133, 312] on div at bounding box center [130, 309] width 17 height 17
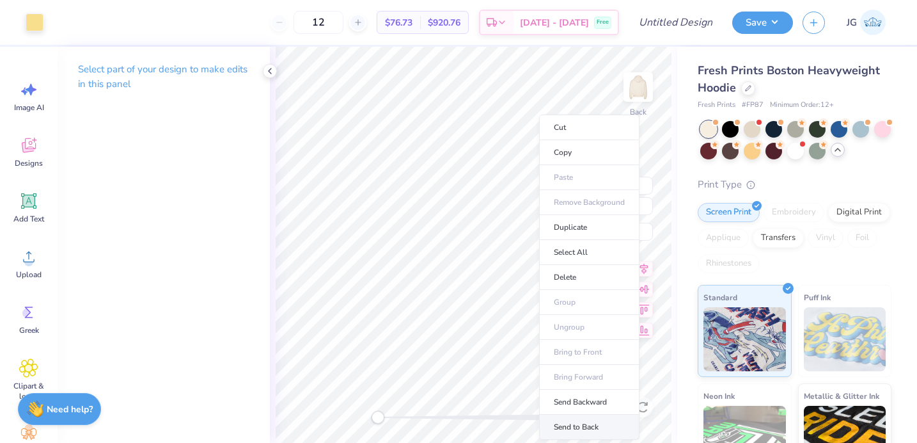
click at [571, 423] on li "Send to Back" at bounding box center [589, 427] width 100 height 25
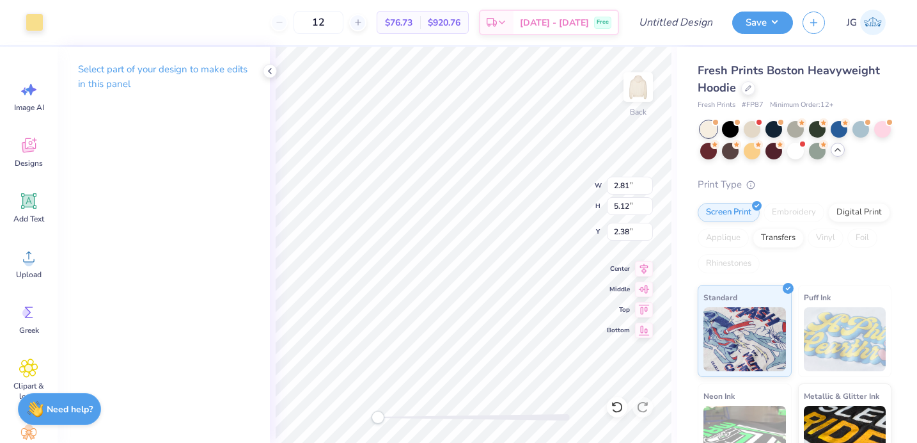
type input "2.38"
type input "2.51"
type input "4.57"
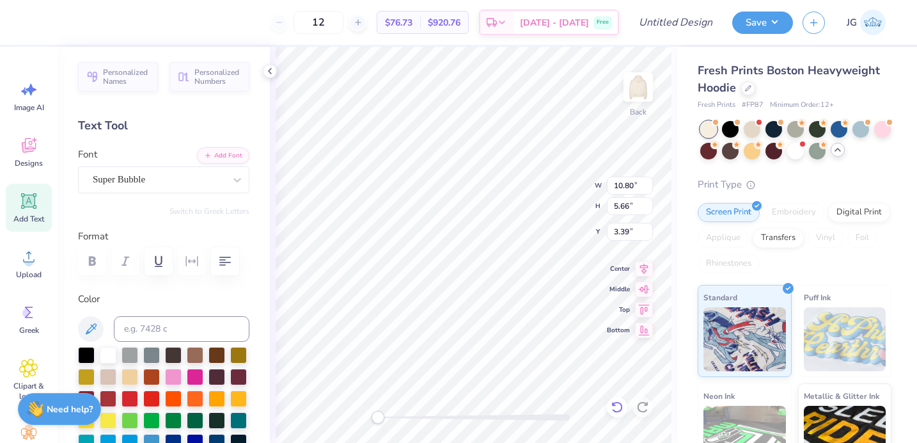
click at [624, 410] on div at bounding box center [617, 407] width 20 height 20
click at [618, 403] on icon at bounding box center [617, 406] width 13 height 13
click at [647, 404] on icon at bounding box center [646, 403] width 3 height 3
type input "4.42"
type input "5.12"
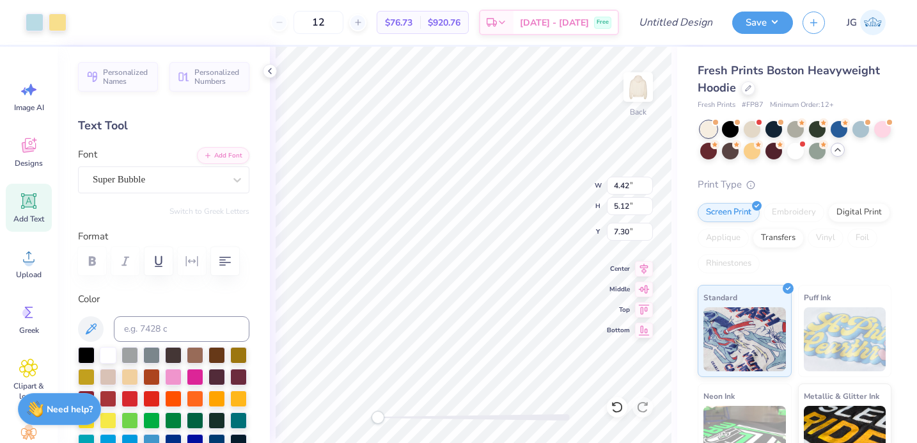
type input "6.75"
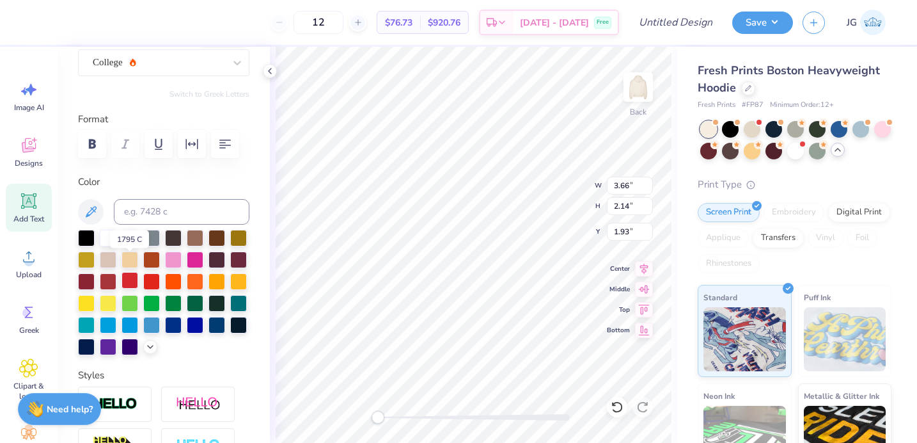
scroll to position [136, 0]
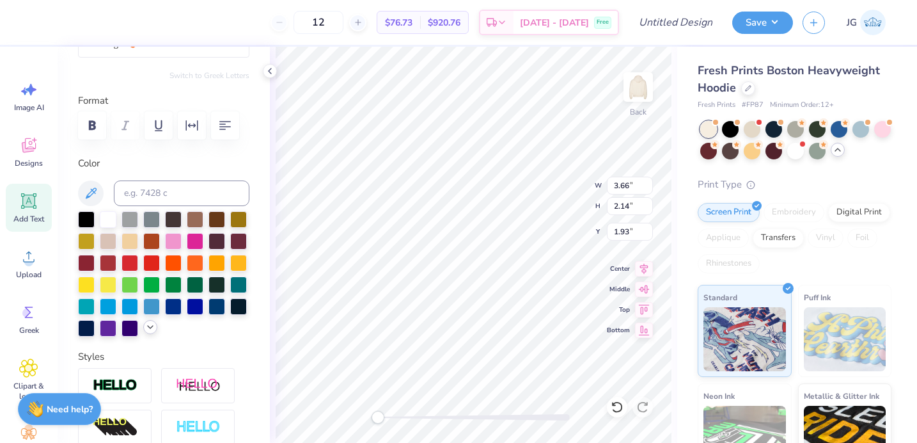
click at [151, 322] on icon at bounding box center [150, 327] width 10 height 10
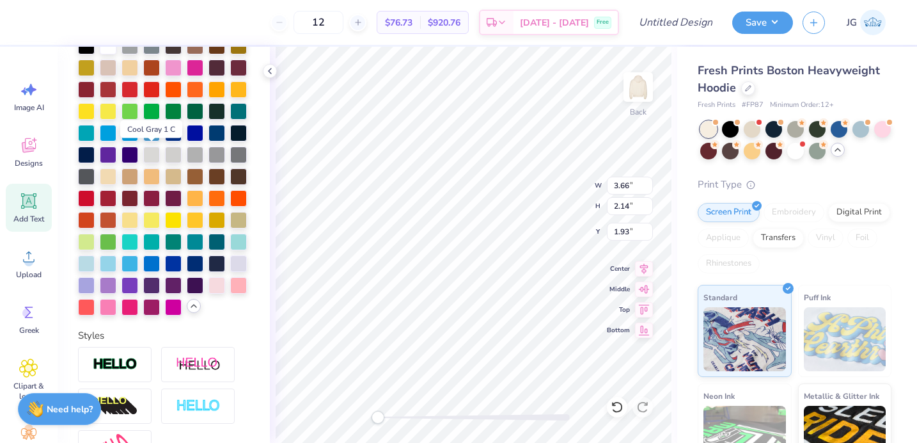
scroll to position [310, 0]
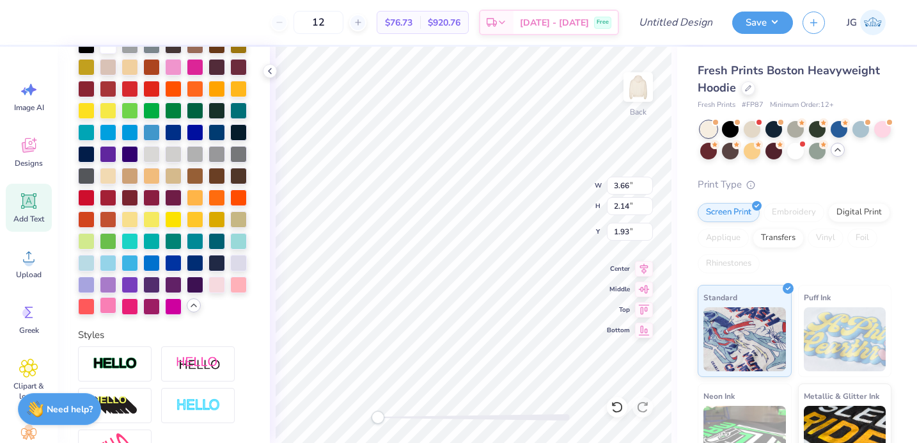
click at [109, 303] on div at bounding box center [108, 305] width 17 height 17
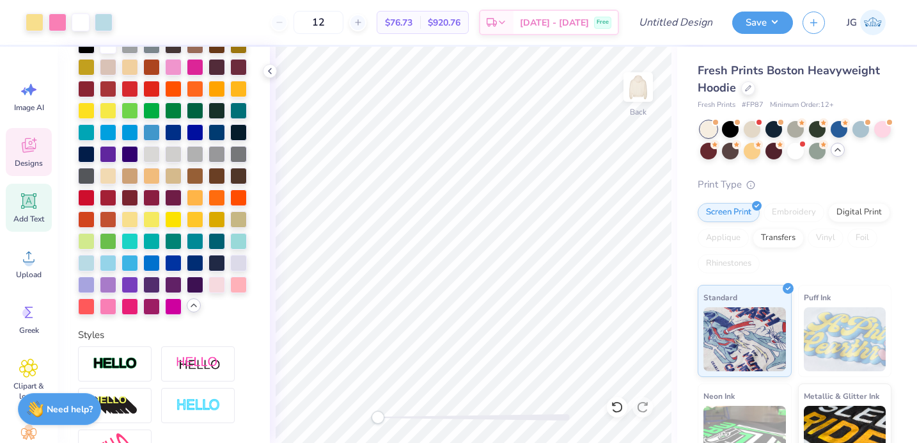
click at [32, 150] on icon at bounding box center [28, 147] width 12 height 10
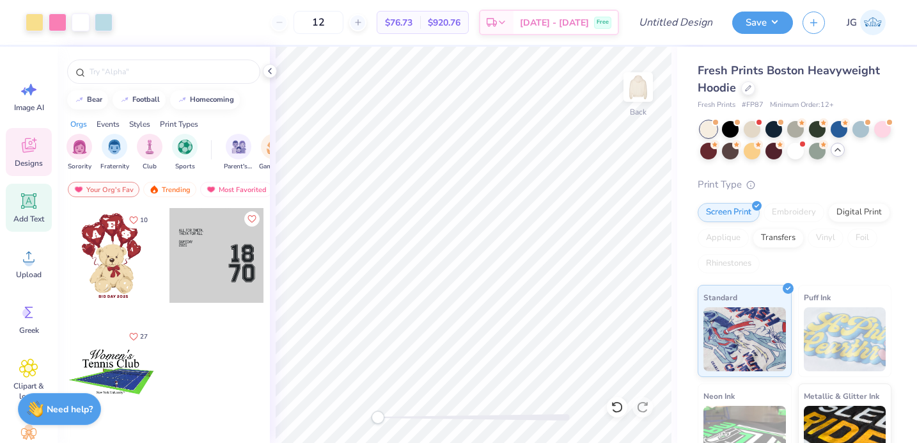
click at [13, 194] on div "Add Text" at bounding box center [29, 208] width 46 height 48
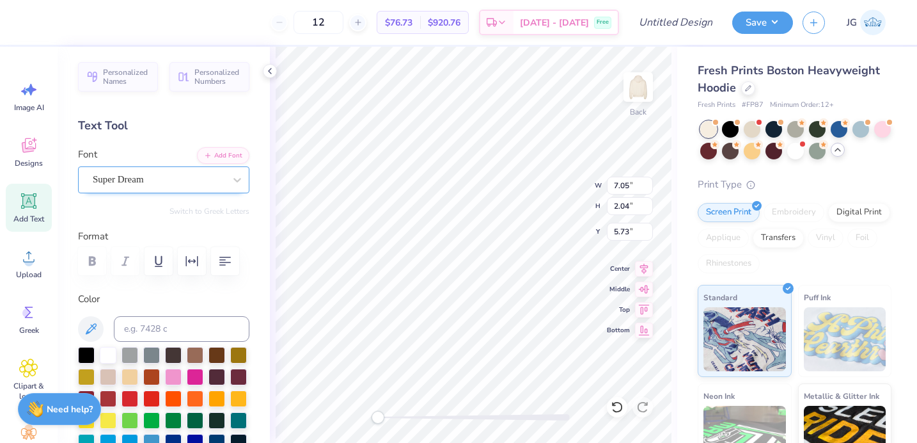
click at [148, 177] on div "Super Dream" at bounding box center [158, 180] width 134 height 20
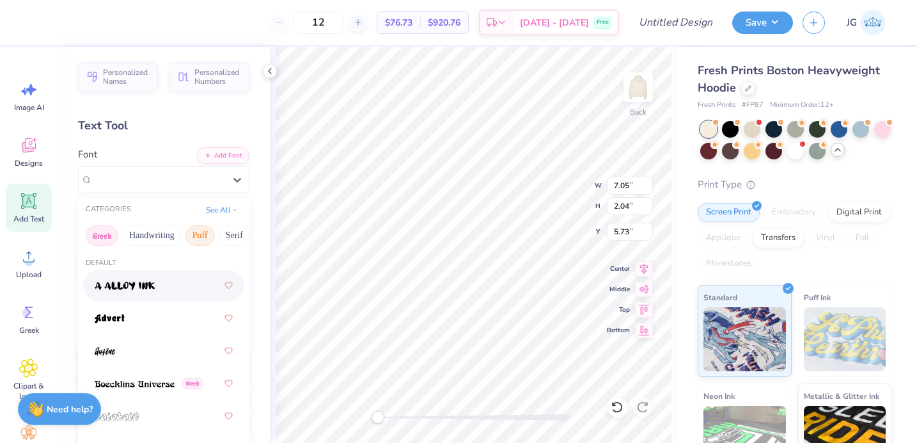
click at [107, 235] on button "Greek" at bounding box center [102, 235] width 33 height 20
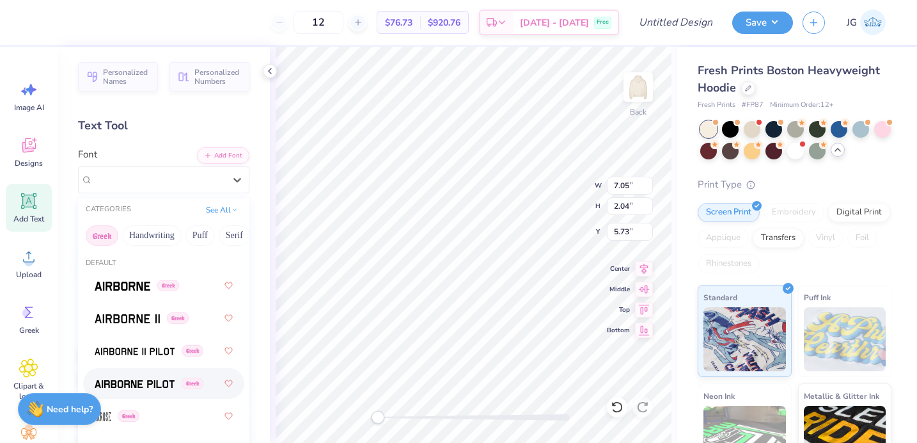
click at [143, 372] on div "Greek" at bounding box center [164, 383] width 138 height 23
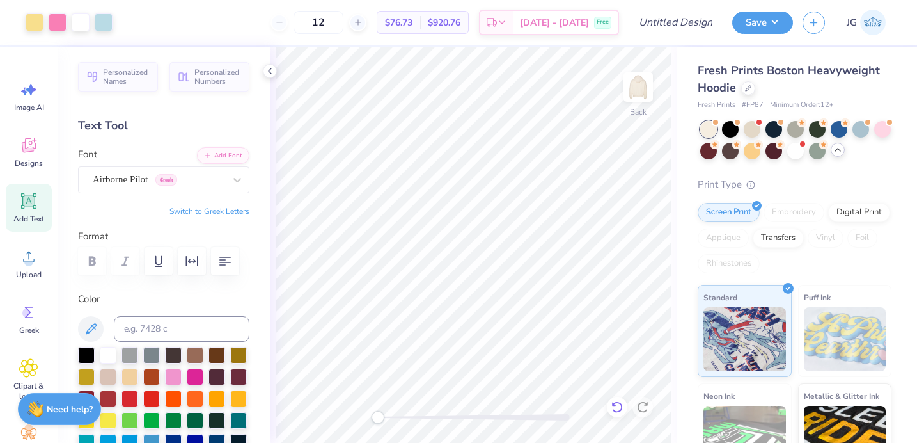
click at [617, 407] on icon at bounding box center [617, 406] width 13 height 13
type textarea "AOP"
click at [236, 212] on button "Switch to Greek Letters" at bounding box center [210, 211] width 80 height 10
type textarea "Α"
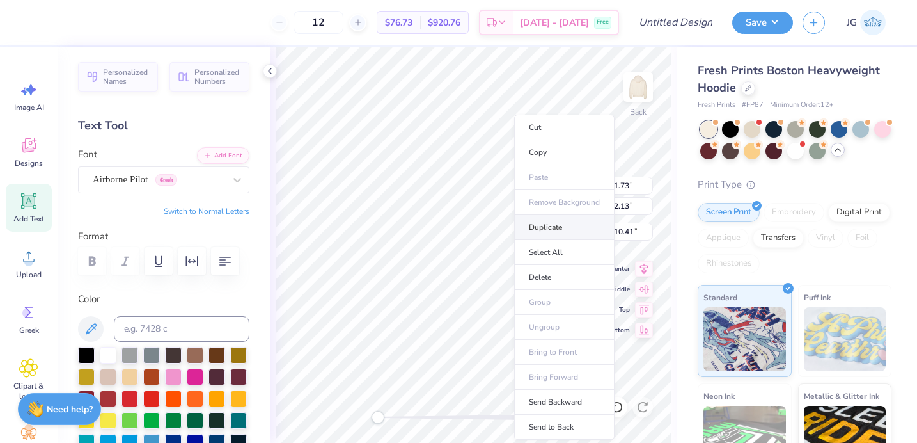
click at [537, 223] on li "Duplicate" at bounding box center [564, 227] width 100 height 25
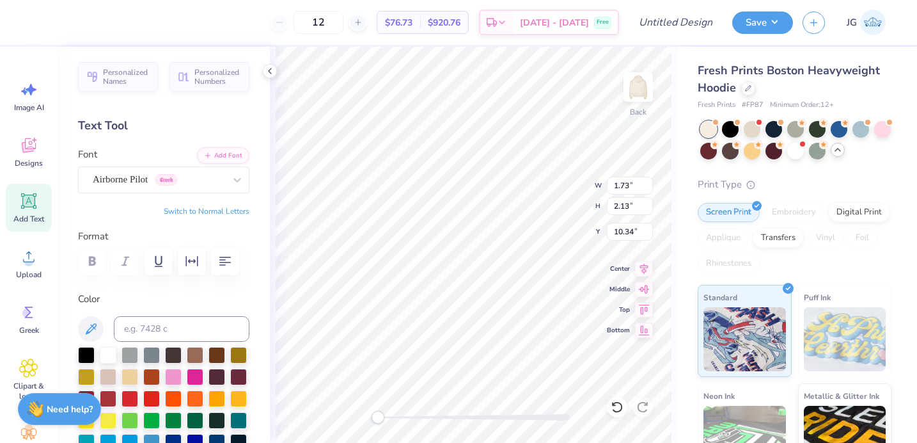
type input "10.34"
type textarea "ο"
type input "1.73"
type input "9.34"
type input "1.54"
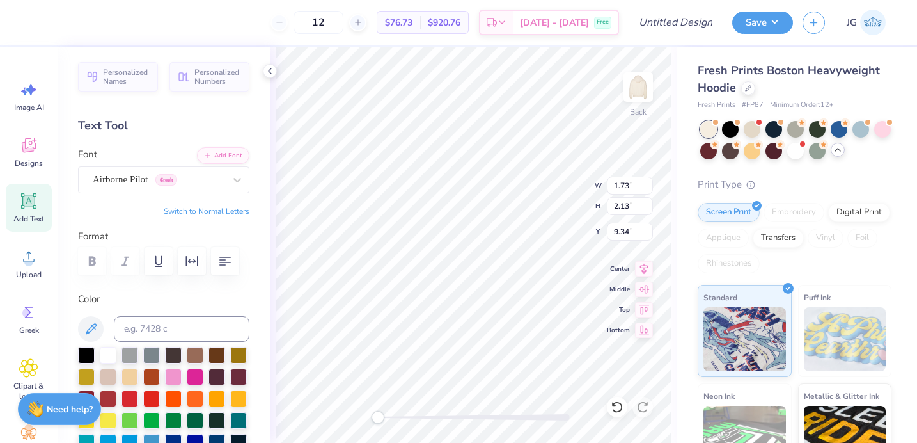
type input "9.92"
type textarea "Π"
click at [522, 422] on div at bounding box center [474, 417] width 192 height 13
type input "10.50"
click at [349, 415] on div "Back W 1.54 1.54 " H 2.13 2.13 " Y 10.50 10.50 " Center Middle Top Bottom" at bounding box center [474, 245] width 408 height 396
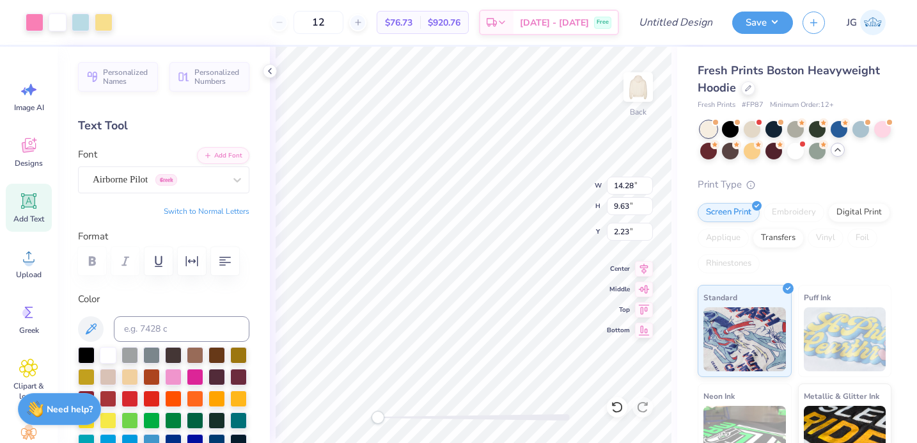
type input "2.28"
type input "2.02"
type input "3.36"
type input "3.33"
type input "12.80"
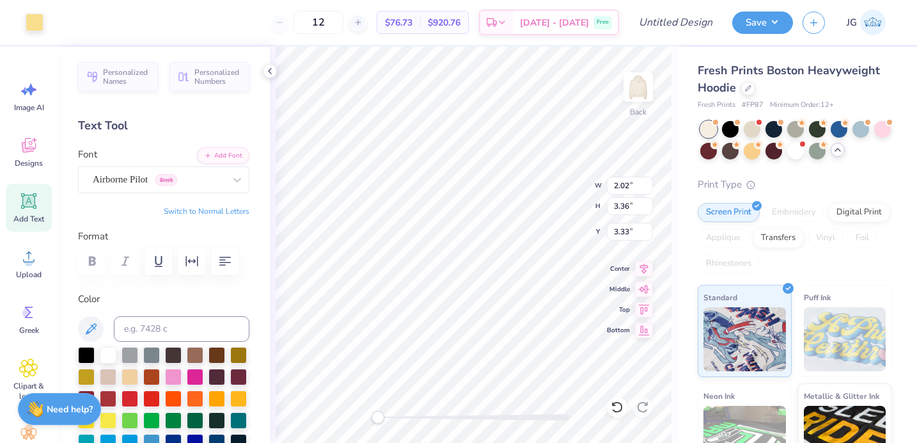
type input "6.51"
type input "3.69"
click at [614, 407] on icon at bounding box center [617, 406] width 13 height 13
type input "2.02"
type input "3.36"
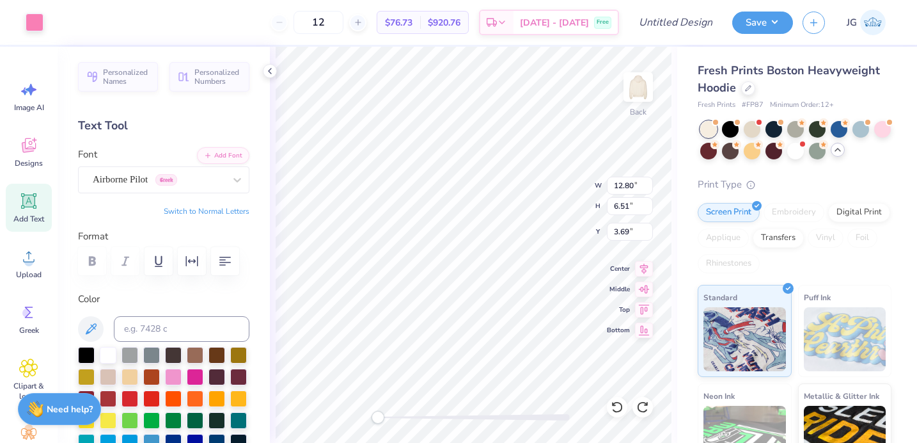
type input "3.33"
type input "3.81"
type input "3.13"
type input "9.08"
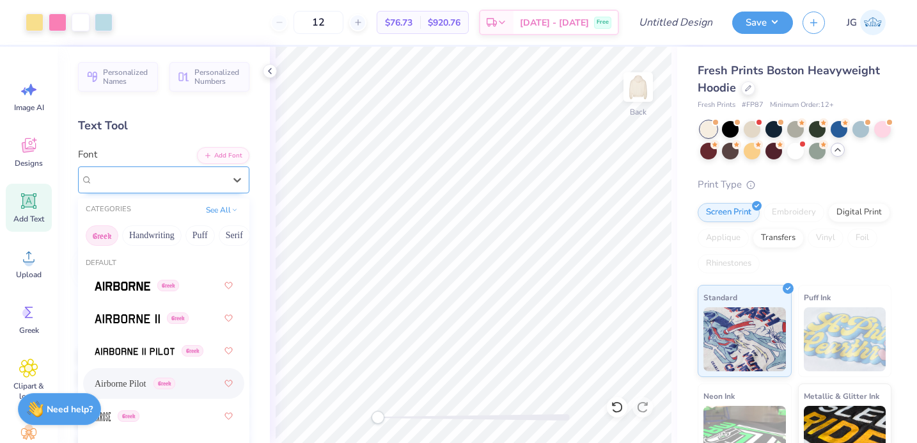
click at [199, 179] on div "Airborne Pilot Greek" at bounding box center [158, 180] width 134 height 20
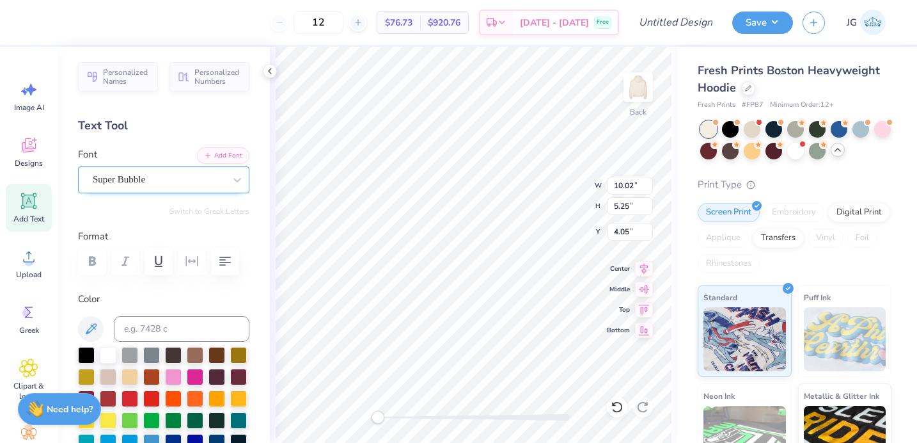
click at [191, 181] on div "Super Bubble" at bounding box center [158, 180] width 134 height 20
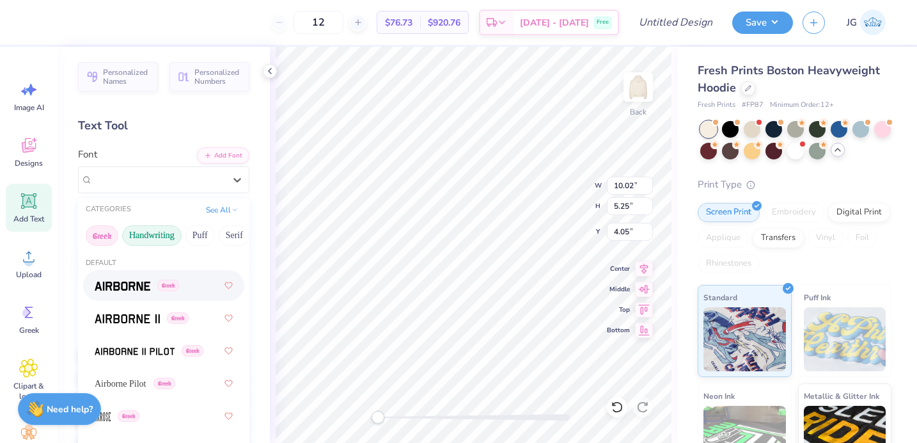
click at [148, 235] on button "Handwriting" at bounding box center [151, 235] width 59 height 20
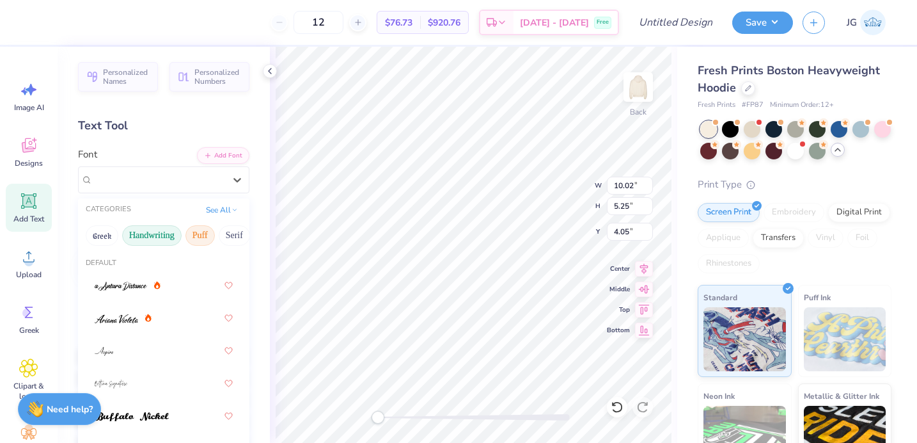
type input "1.27"
type input "1.76"
type input "9.83"
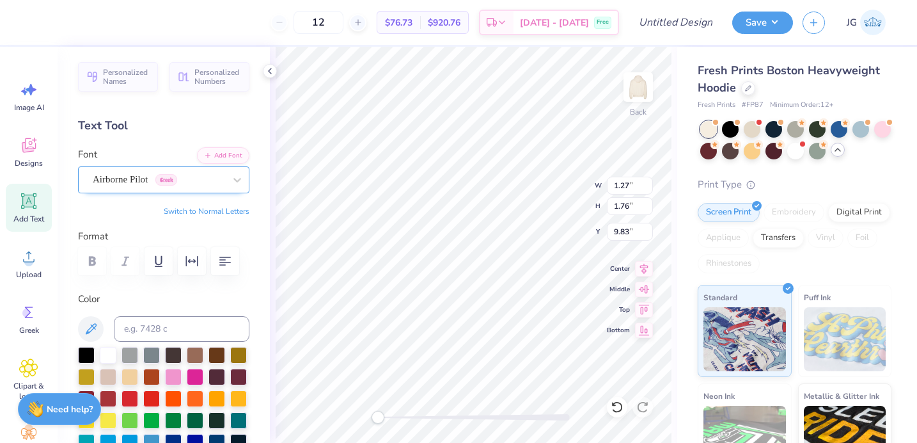
click at [187, 177] on div "Airborne Pilot Greek" at bounding box center [158, 180] width 134 height 20
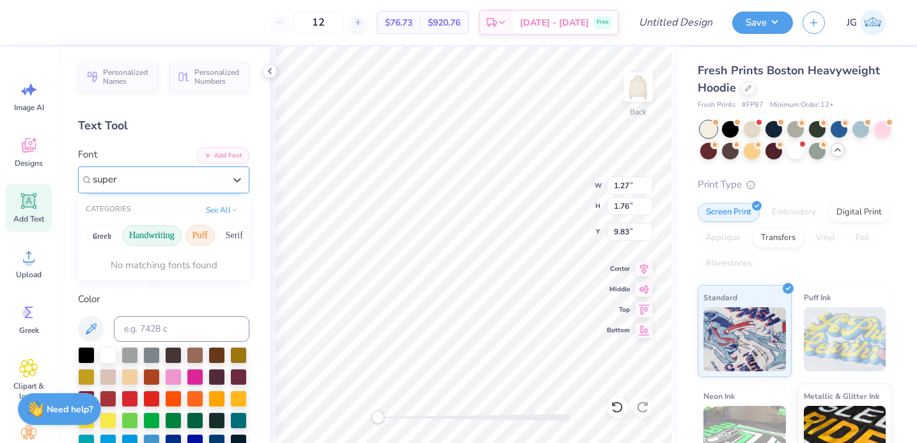
click at [202, 235] on button "Puff" at bounding box center [200, 235] width 29 height 20
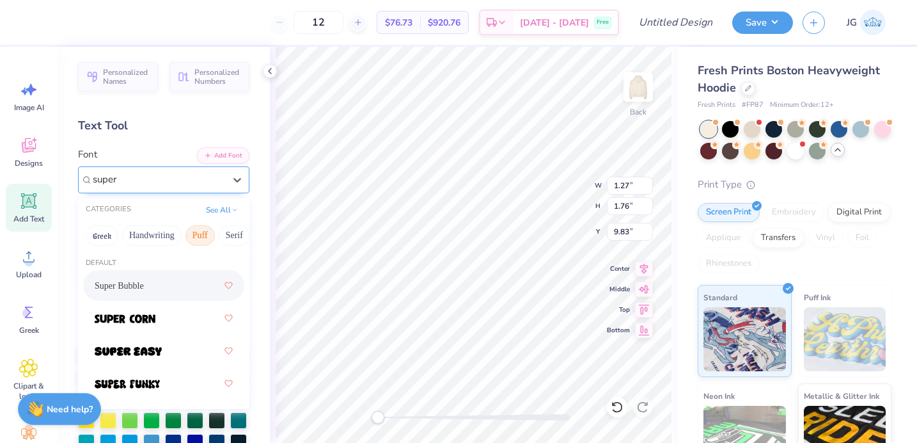
click at [144, 283] on span "Super Bubble" at bounding box center [119, 285] width 49 height 13
type input "super"
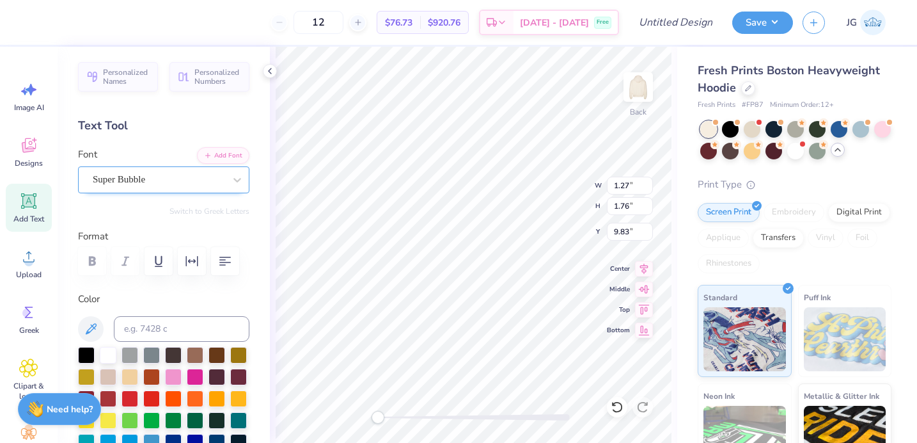
type input "1.43"
type input "9.08"
click at [137, 181] on div "Airborne Pilot Greek" at bounding box center [158, 180] width 134 height 20
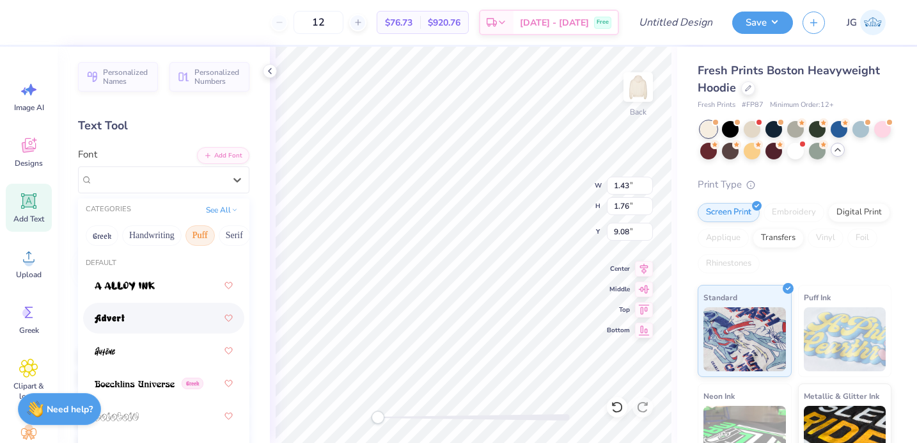
click at [135, 315] on div at bounding box center [164, 317] width 138 height 23
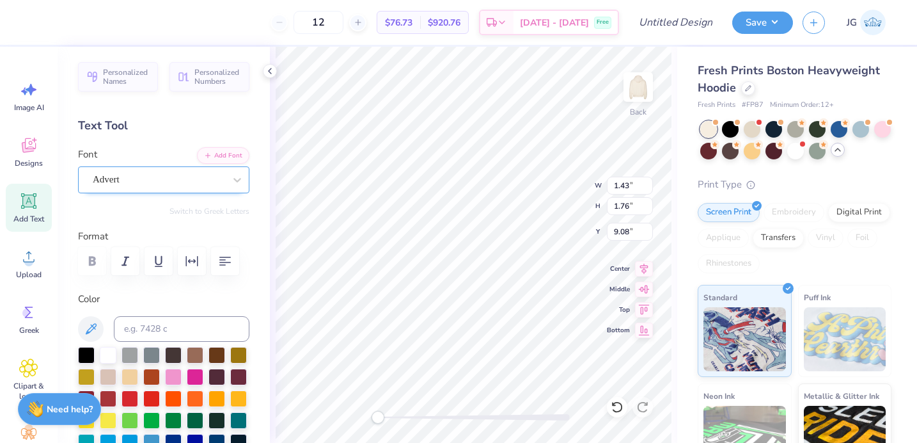
click at [191, 184] on div "Advert" at bounding box center [158, 180] width 134 height 20
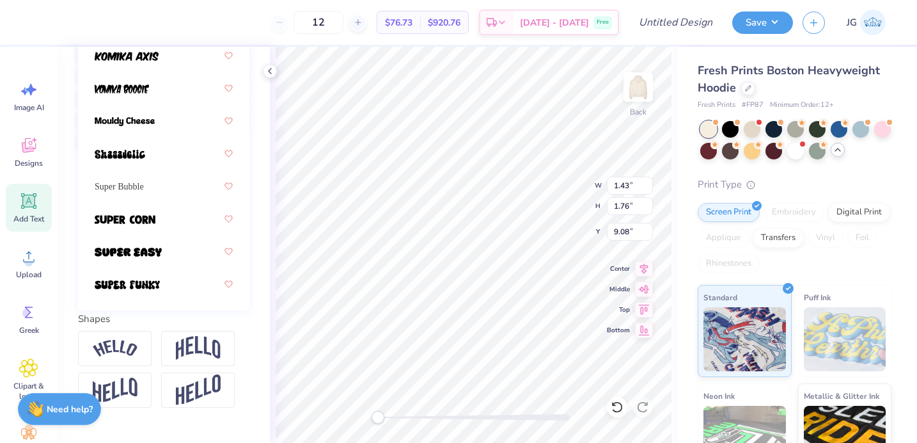
scroll to position [351, 0]
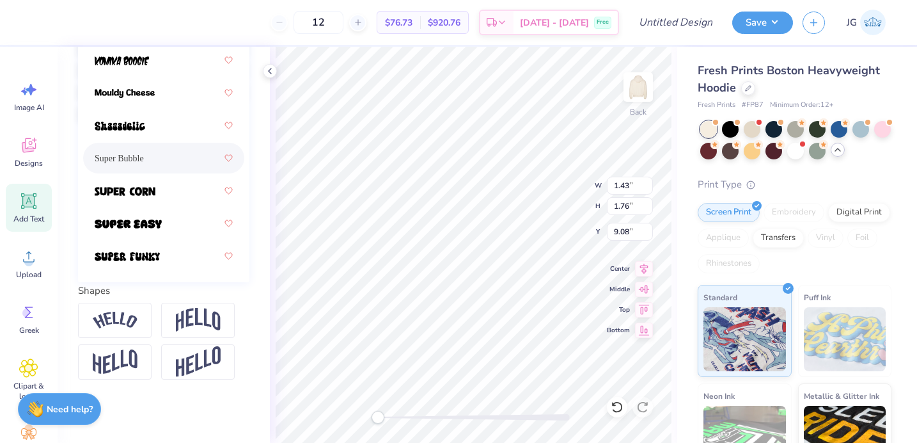
click at [144, 161] on span "Super Bubble" at bounding box center [119, 158] width 49 height 13
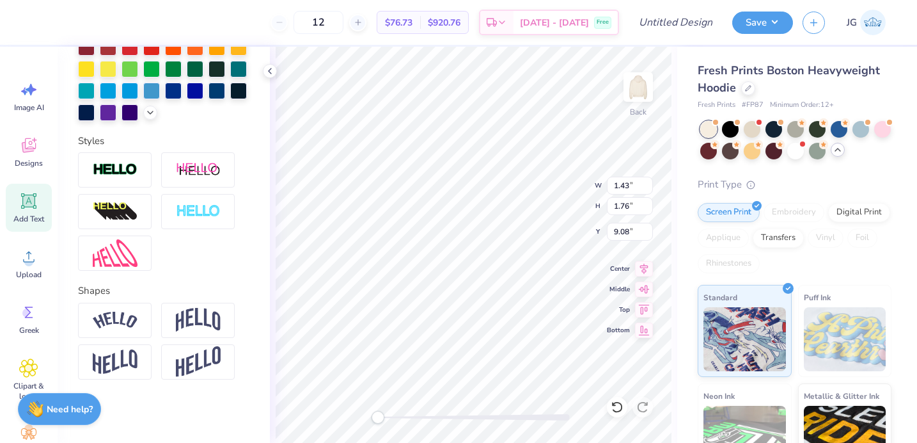
type input "1.27"
type input "10.45"
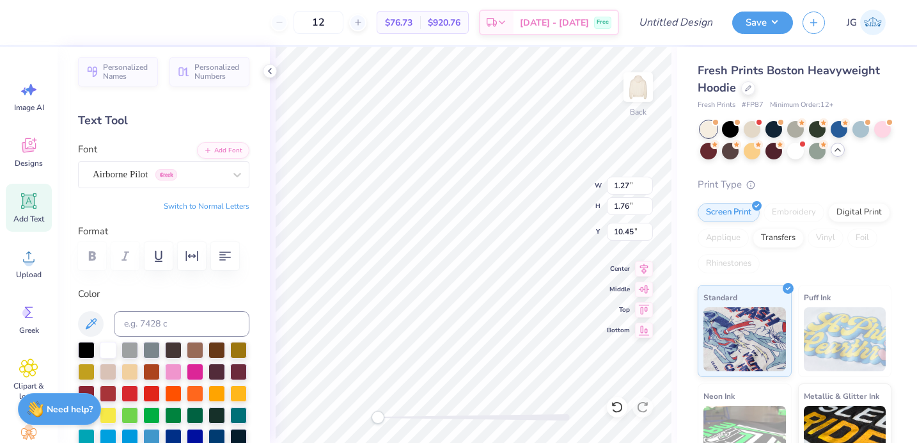
scroll to position [0, 0]
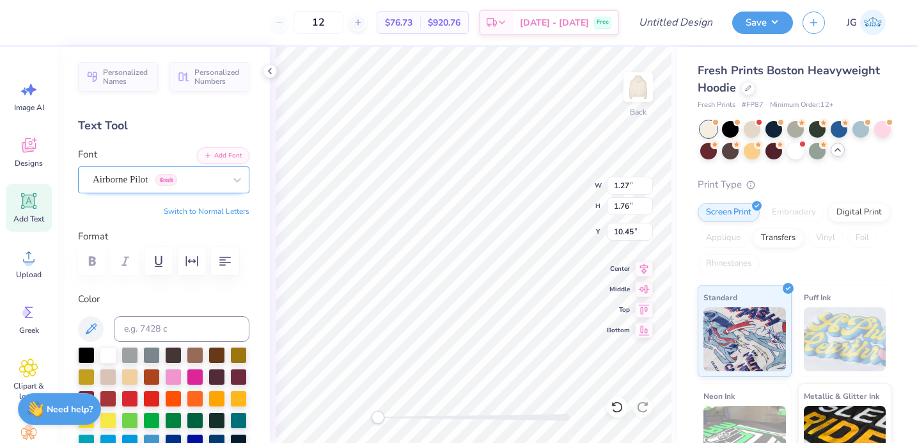
click at [161, 180] on div "Airborne Pilot Greek" at bounding box center [158, 180] width 134 height 20
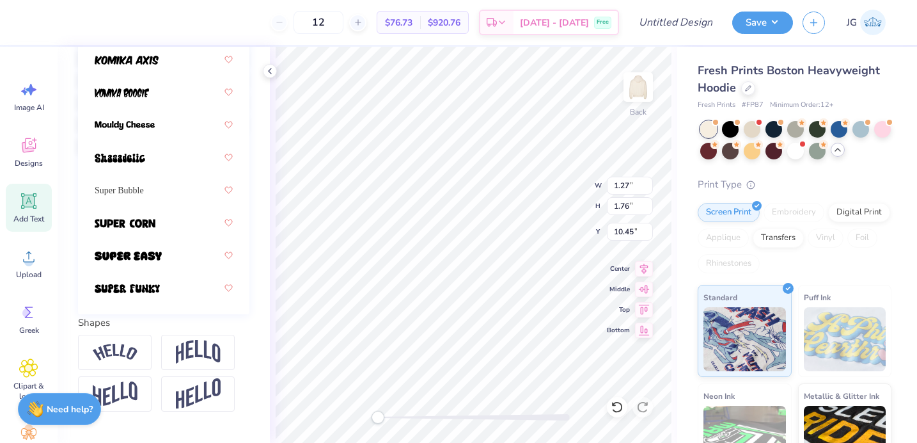
scroll to position [351, 0]
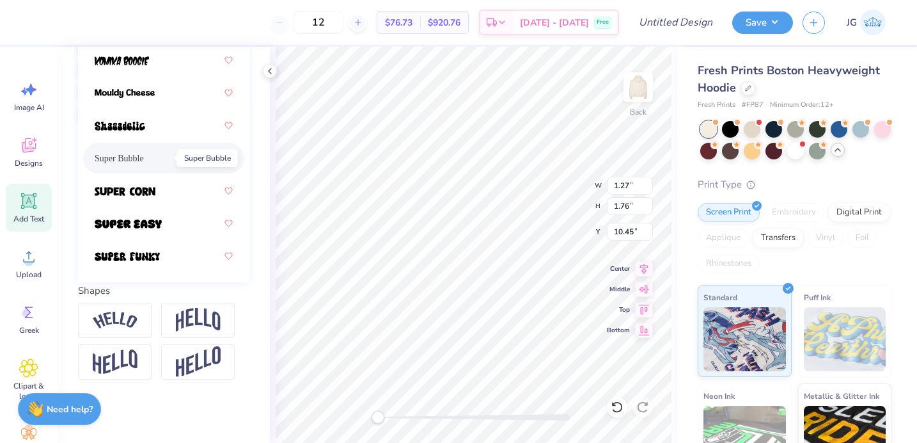
click at [144, 162] on span "Super Bubble" at bounding box center [119, 158] width 49 height 13
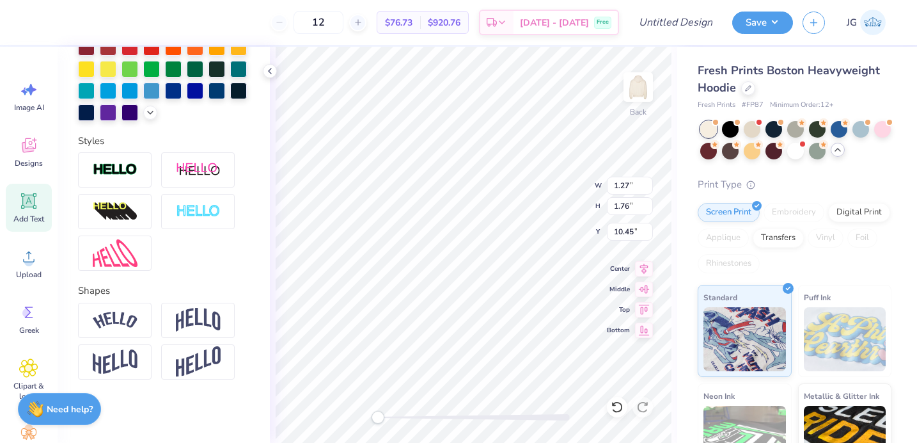
type textarea "II"
type input "1.87"
type input "2.03"
type input "10.58"
type input "1.90"
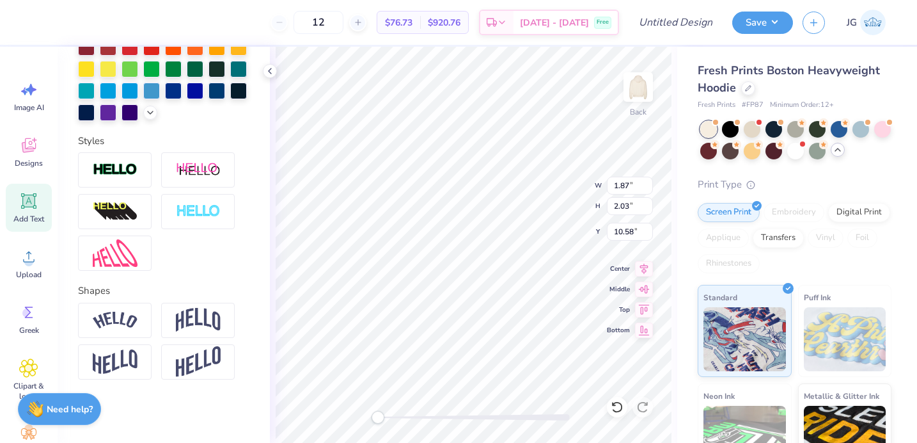
type input "1.86"
type input "9.78"
type input "1.87"
type input "2.03"
type input "10.97"
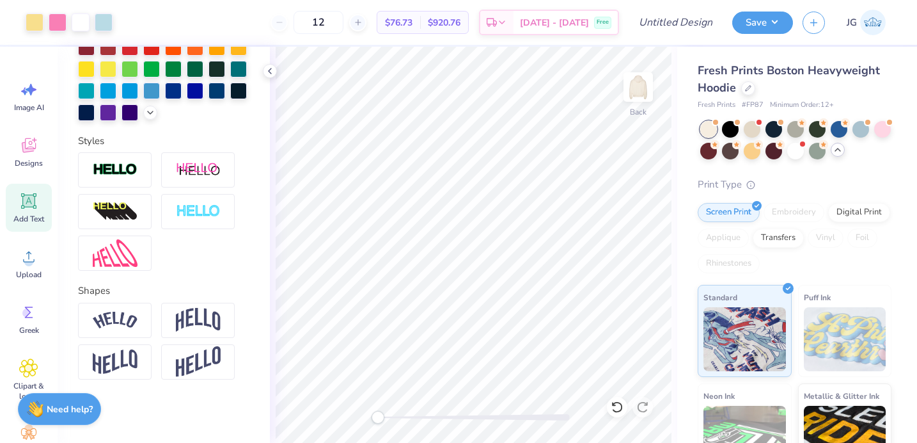
click at [494, 418] on div at bounding box center [474, 417] width 192 height 6
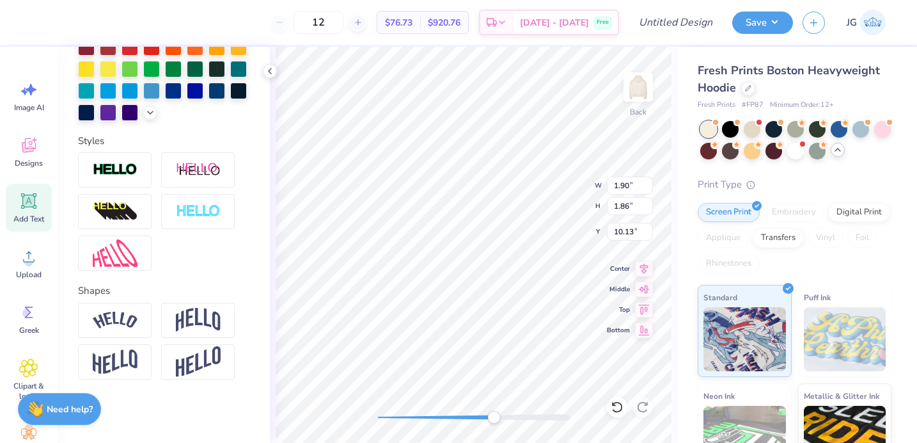
type input "1.87"
type input "2.03"
type input "10.55"
drag, startPoint x: 496, startPoint y: 420, endPoint x: 419, endPoint y: 422, distance: 77.4
click at [420, 422] on div "Accessibility label" at bounding box center [421, 417] width 13 height 13
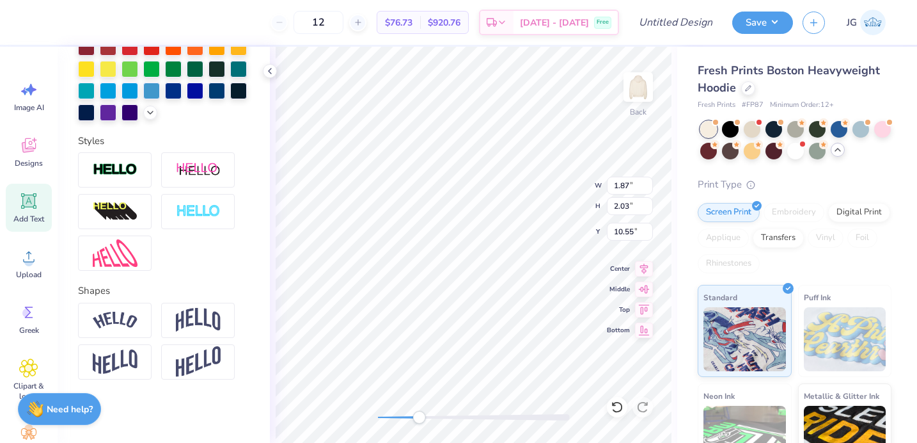
click at [419, 422] on div "Accessibility label" at bounding box center [419, 417] width 13 height 13
click at [335, 415] on div "Back" at bounding box center [474, 245] width 408 height 396
click at [747, 84] on icon at bounding box center [748, 87] width 6 height 6
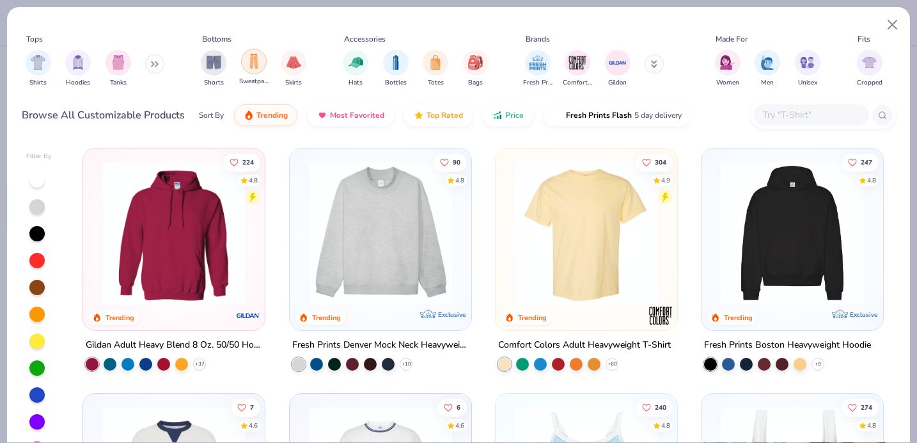
click at [252, 71] on div "filter for Sweatpants" at bounding box center [254, 62] width 26 height 26
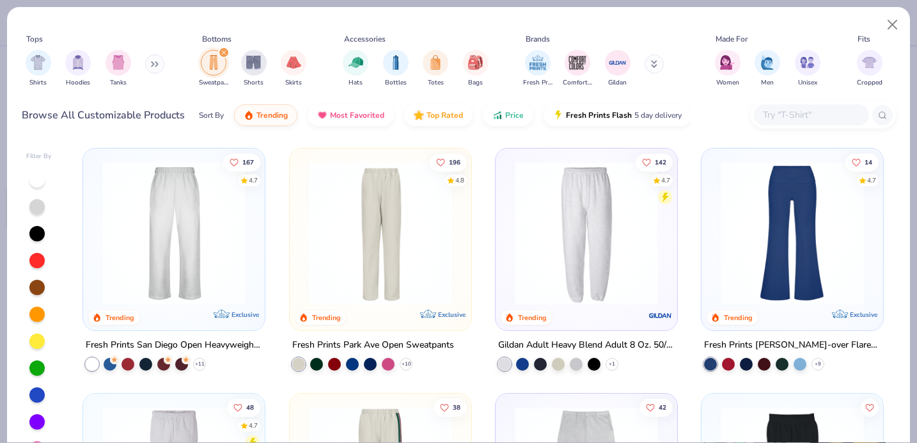
click at [228, 277] on img at bounding box center [174, 232] width 156 height 143
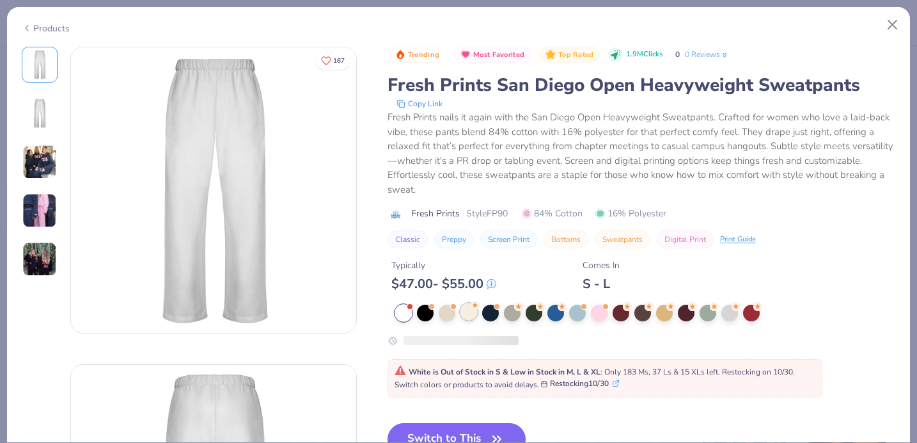
click at [467, 310] on div at bounding box center [469, 311] width 17 height 17
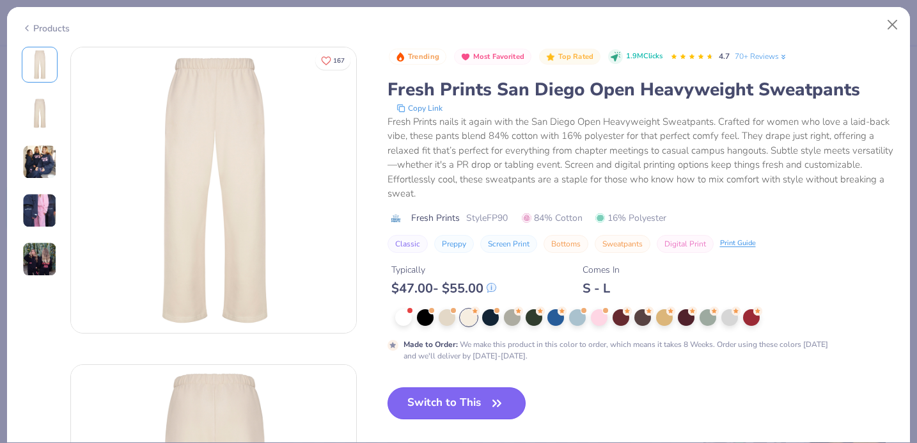
click at [460, 406] on button "Switch to This" at bounding box center [457, 403] width 139 height 32
type input "50"
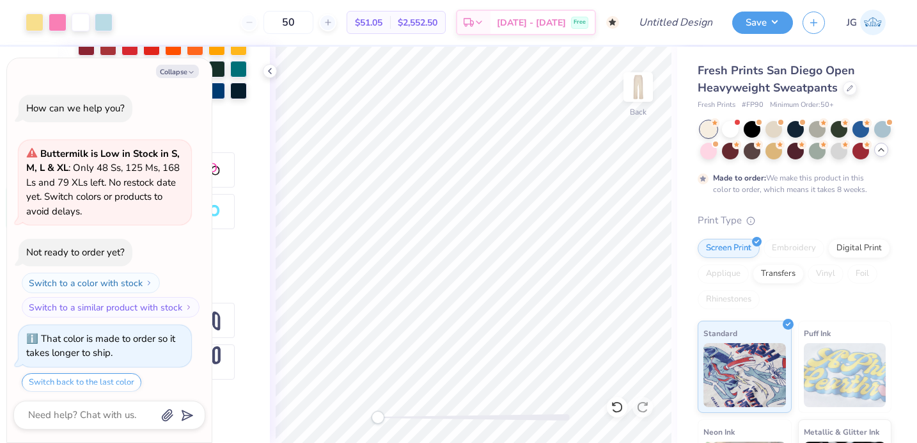
scroll to position [39, 0]
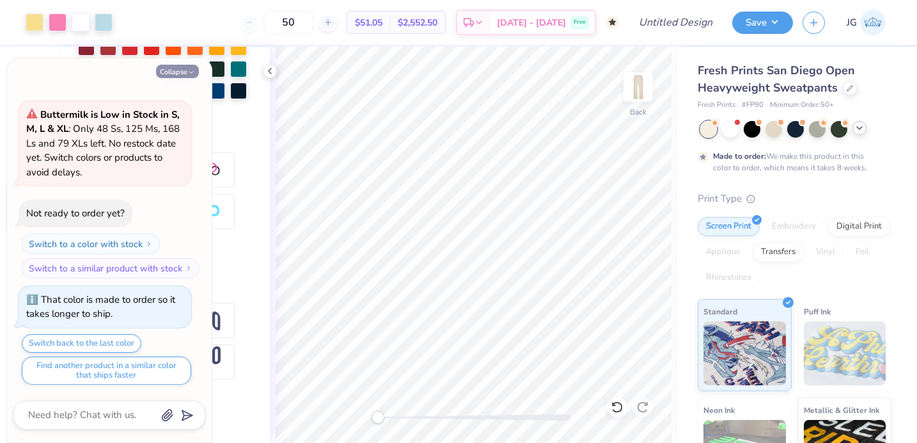
click at [177, 68] on button "Collapse" at bounding box center [177, 71] width 43 height 13
type textarea "x"
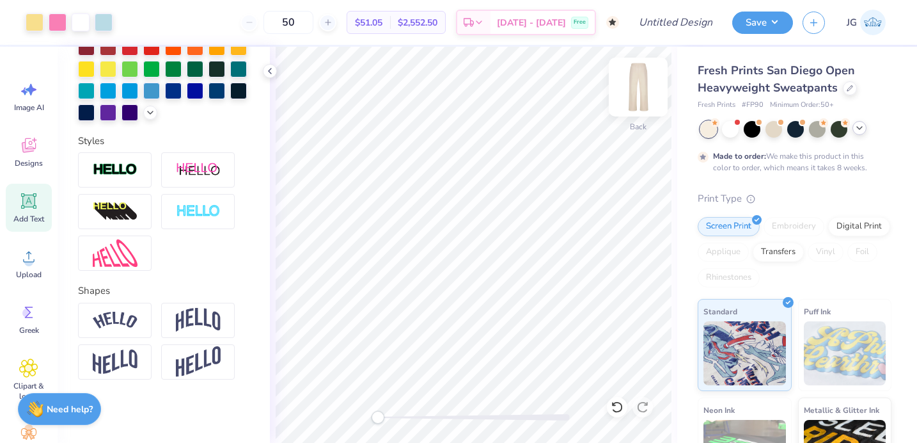
click at [635, 86] on img at bounding box center [638, 86] width 51 height 51
click at [600, 278] on div "Front" at bounding box center [474, 245] width 408 height 396
click at [646, 79] on img at bounding box center [638, 86] width 51 height 51
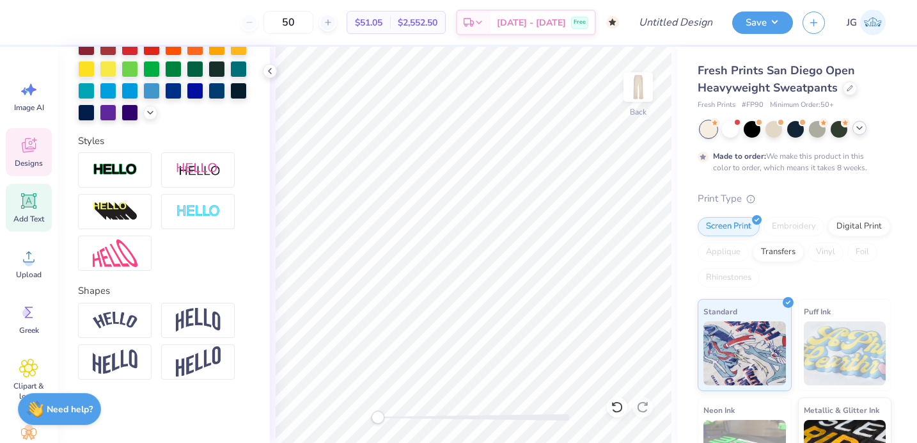
click at [31, 141] on icon at bounding box center [29, 145] width 14 height 15
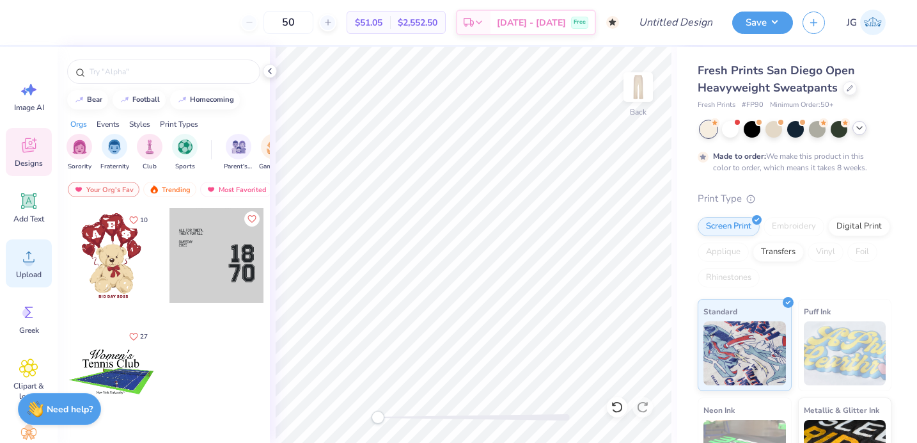
click at [20, 258] on icon at bounding box center [28, 256] width 19 height 19
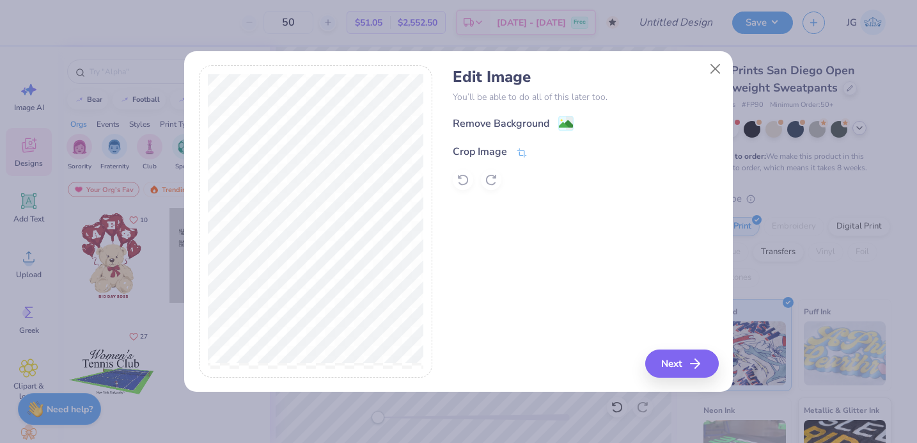
click at [527, 148] on icon at bounding box center [522, 153] width 12 height 12
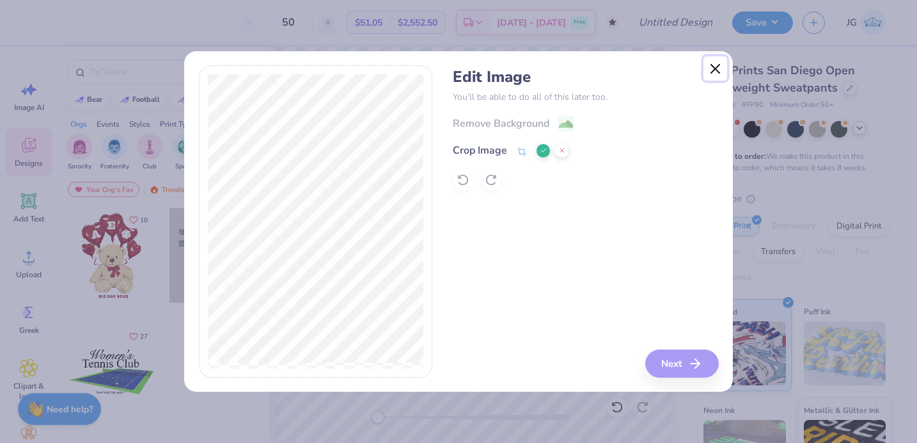
click at [711, 63] on button "Close" at bounding box center [716, 68] width 24 height 24
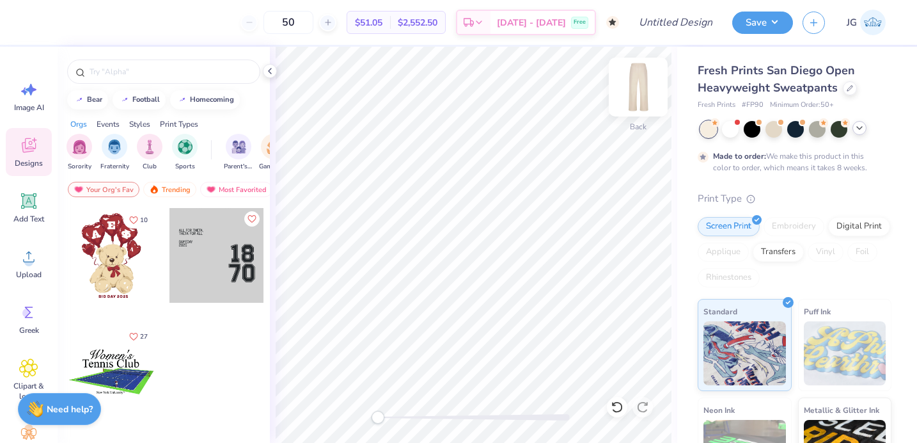
click at [649, 90] on img at bounding box center [638, 86] width 51 height 51
click at [630, 95] on img at bounding box center [638, 86] width 51 height 51
click at [638, 88] on img at bounding box center [638, 86] width 51 height 51
click at [638, 88] on img at bounding box center [639, 87] width 26 height 26
click at [149, 67] on input "text" at bounding box center [170, 71] width 164 height 13
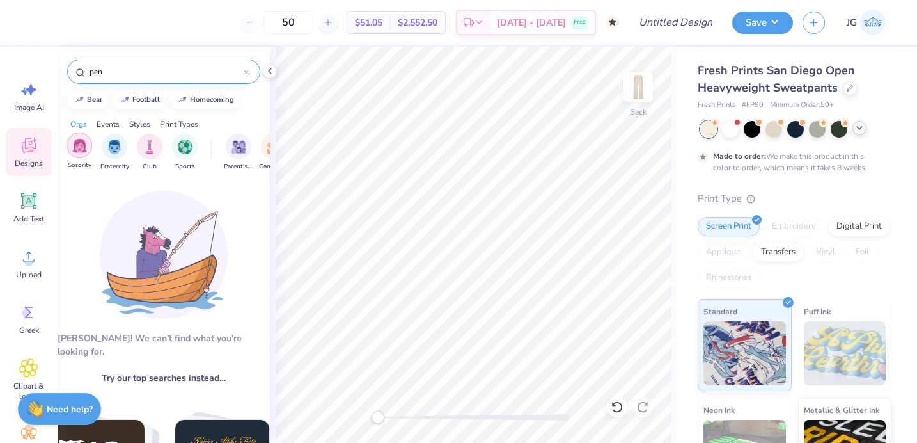
type input "pen"
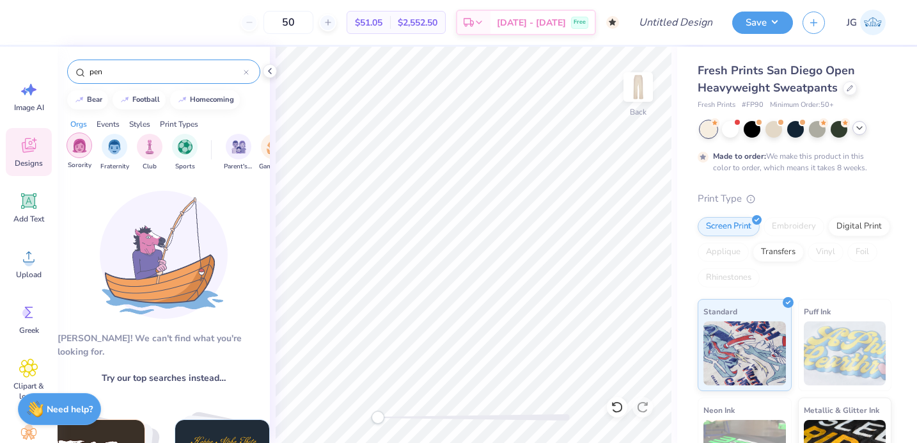
click at [80, 143] on img "filter for Sorority" at bounding box center [79, 145] width 15 height 15
click at [88, 134] on icon "filter for Sorority" at bounding box center [89, 136] width 5 height 5
click at [250, 74] on div "pen" at bounding box center [163, 71] width 193 height 24
click at [248, 74] on icon at bounding box center [246, 72] width 4 height 4
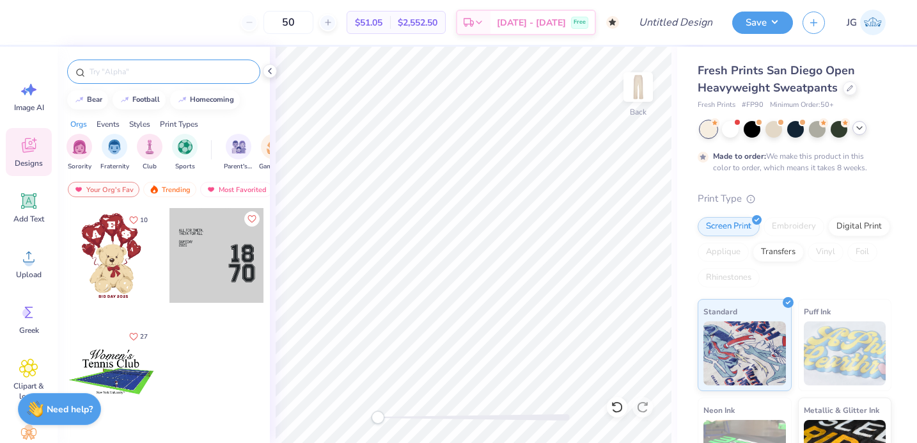
click at [157, 367] on div at bounding box center [111, 371] width 95 height 95
click at [168, 184] on div "Trending" at bounding box center [169, 189] width 53 height 15
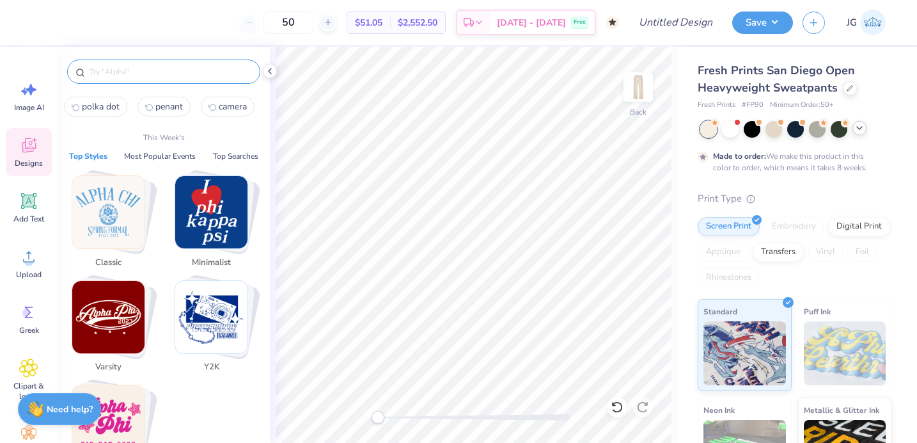
click at [168, 70] on input "text" at bounding box center [170, 71] width 164 height 13
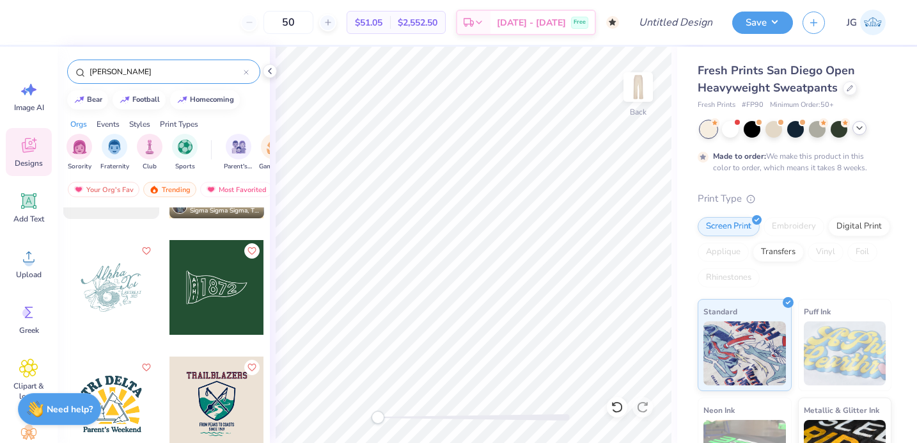
scroll to position [1018, 0]
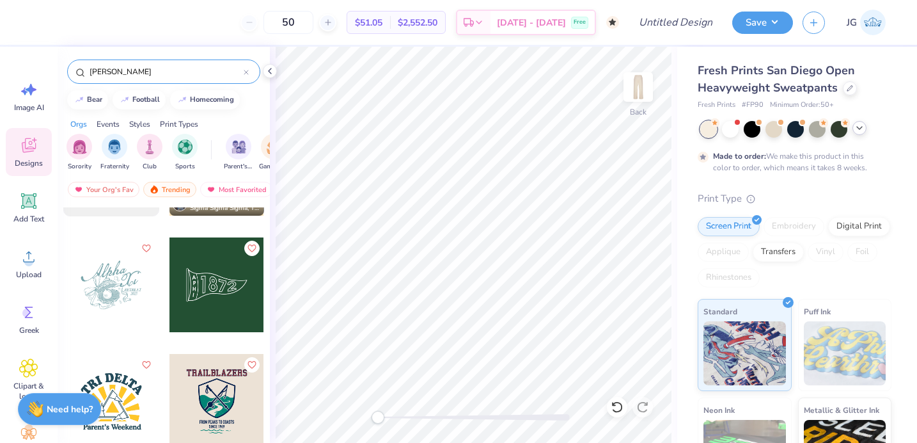
type input "[PERSON_NAME]"
click at [201, 295] on div at bounding box center [217, 284] width 95 height 95
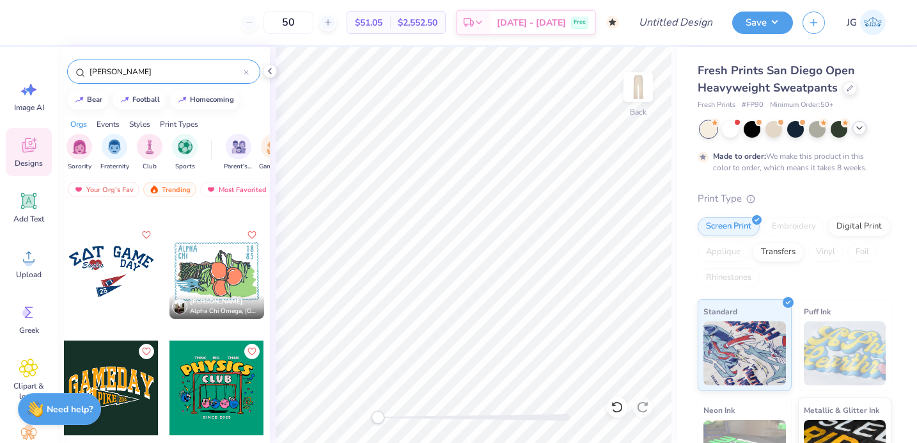
scroll to position [1960, 0]
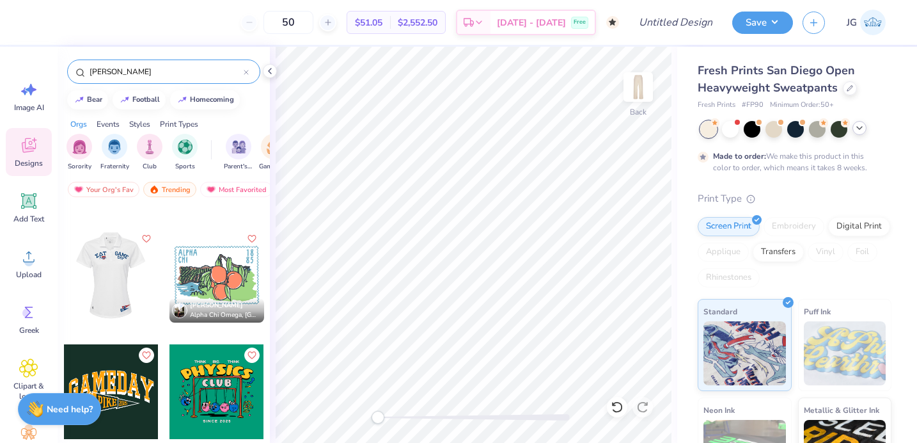
click at [139, 270] on div at bounding box center [110, 275] width 95 height 95
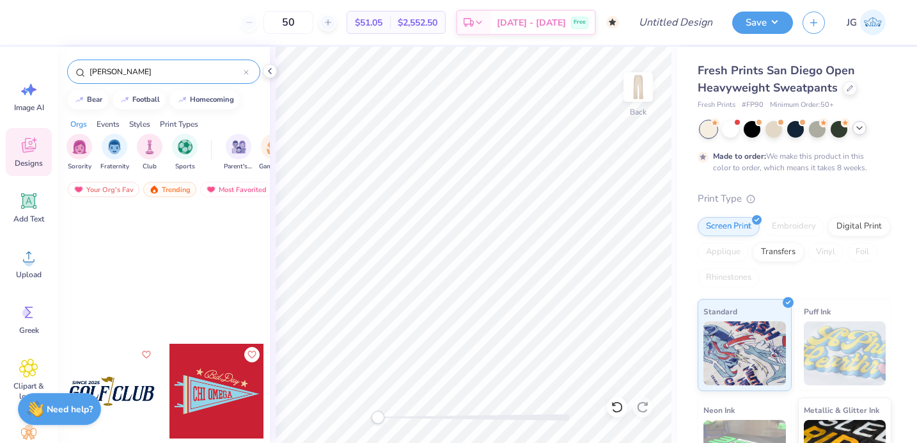
scroll to position [1514, 0]
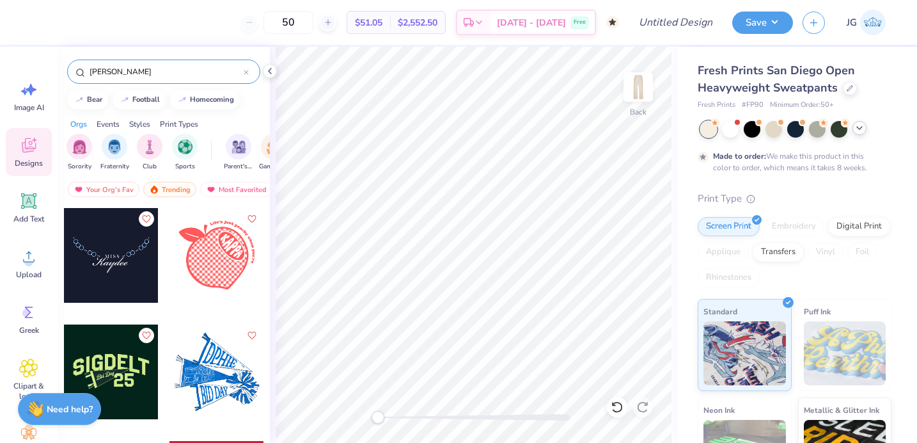
click at [200, 310] on div at bounding box center [217, 265] width 96 height 116
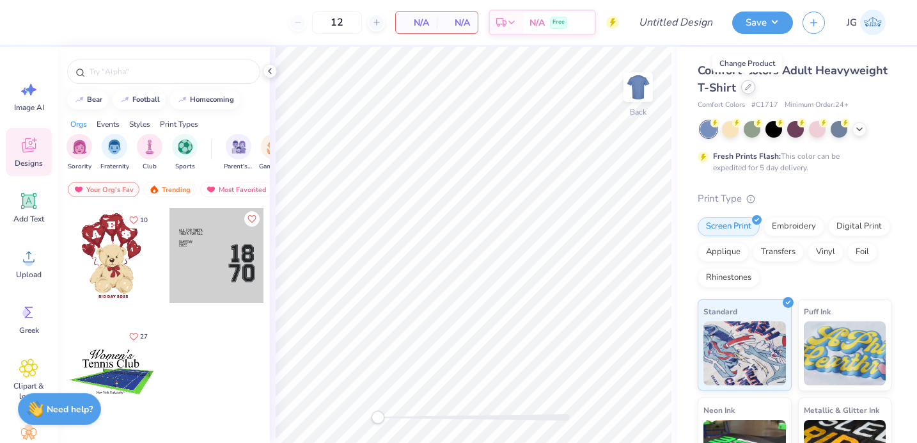
click at [751, 86] on div at bounding box center [748, 87] width 14 height 14
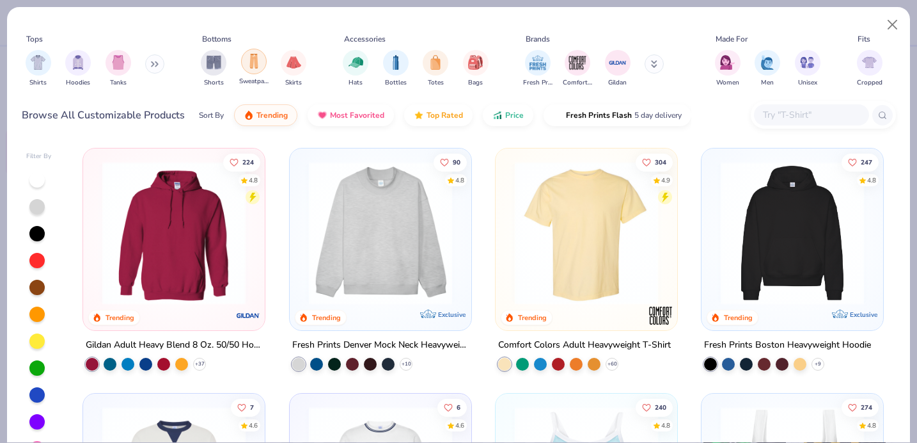
click at [258, 63] on img "filter for Sweatpants" at bounding box center [254, 61] width 14 height 15
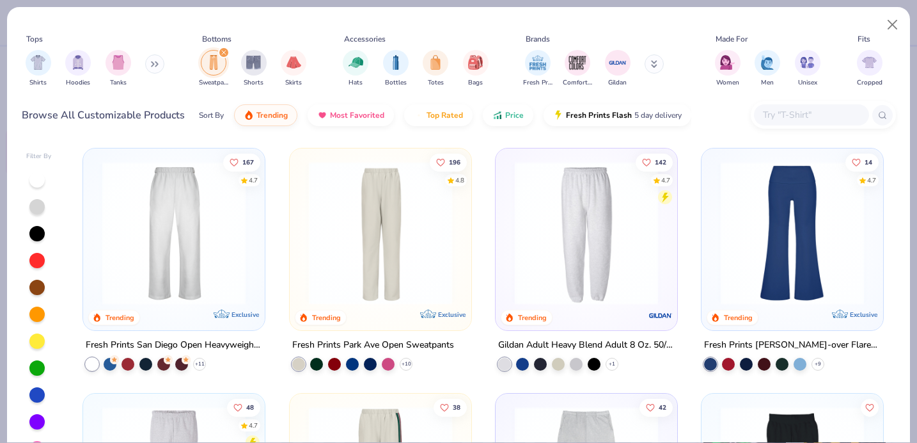
click at [210, 244] on img at bounding box center [174, 232] width 156 height 143
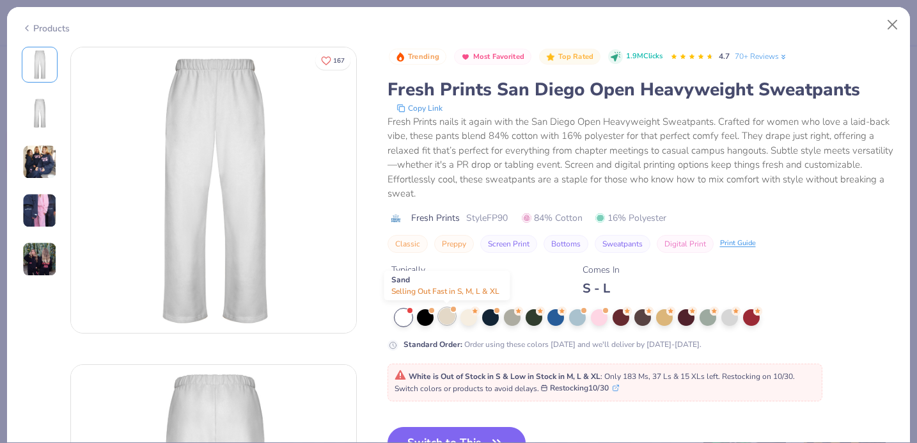
drag, startPoint x: 463, startPoint y: 316, endPoint x: 450, endPoint y: 319, distance: 13.2
click at [450, 319] on div at bounding box center [645, 317] width 501 height 17
click at [472, 318] on div at bounding box center [469, 316] width 17 height 17
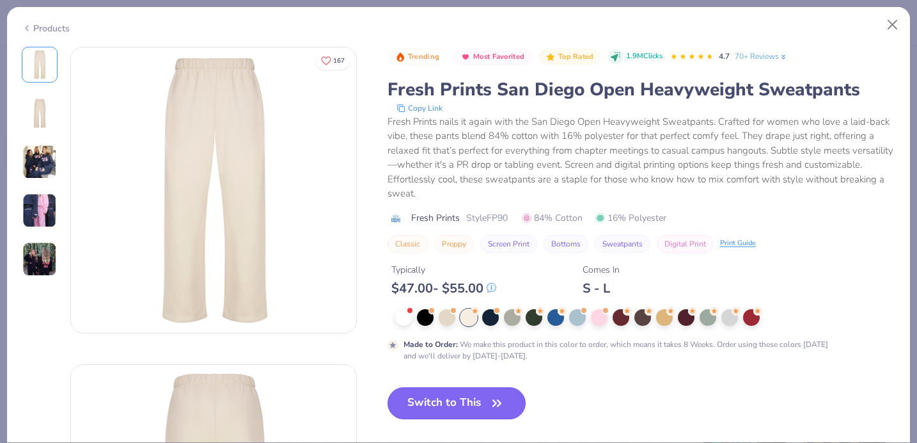
click at [442, 395] on button "Switch to This" at bounding box center [457, 403] width 139 height 32
type input "50"
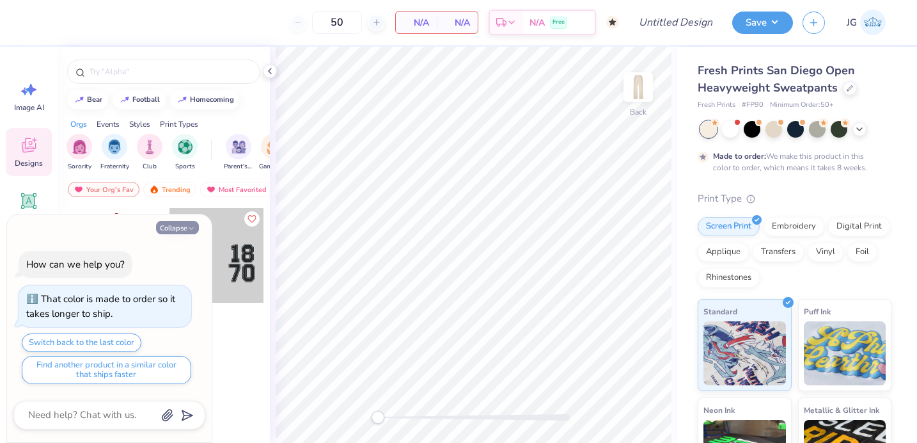
click at [190, 225] on icon "button" at bounding box center [191, 229] width 8 height 8
type textarea "x"
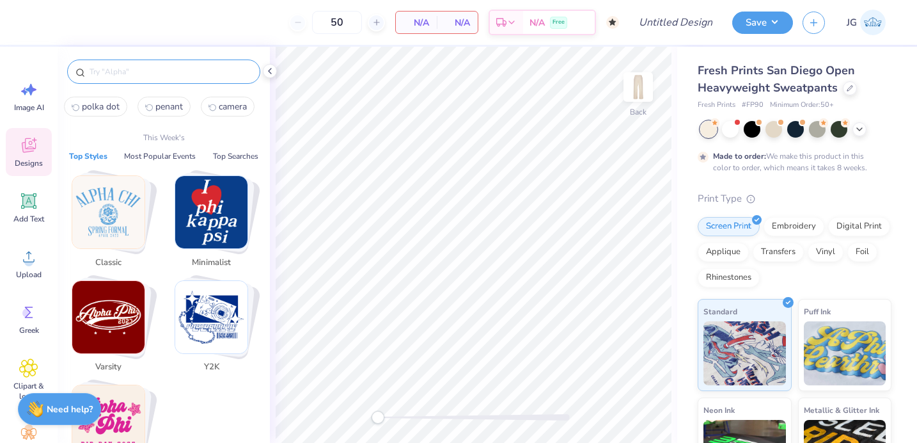
click at [170, 75] on input "text" at bounding box center [170, 71] width 164 height 13
type input "p"
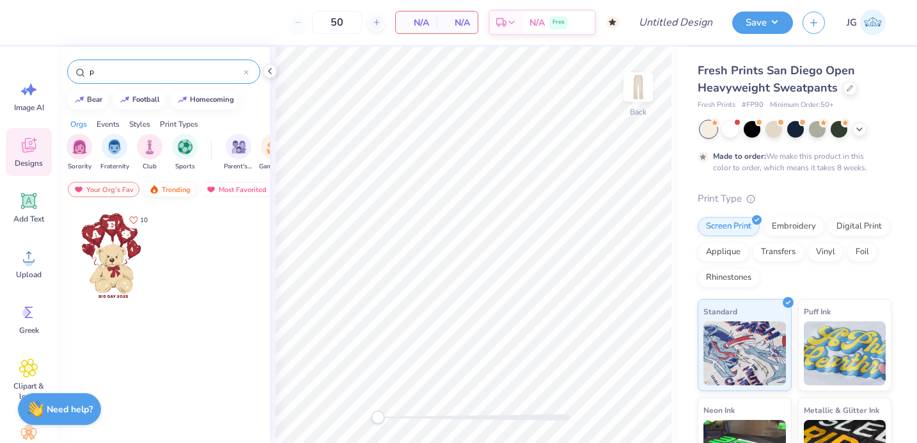
click at [169, 187] on div "Trending" at bounding box center [169, 189] width 53 height 15
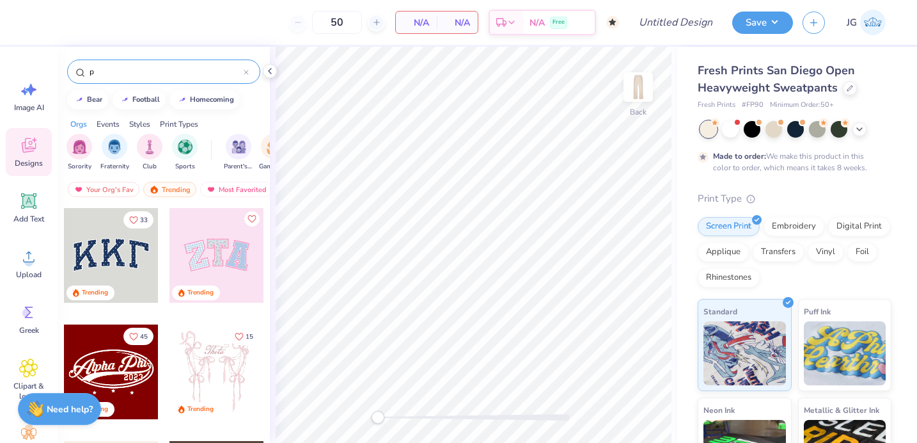
click at [155, 78] on div "p" at bounding box center [163, 71] width 193 height 24
click at [145, 67] on input "p" at bounding box center [165, 71] width 155 height 13
type input "penant"
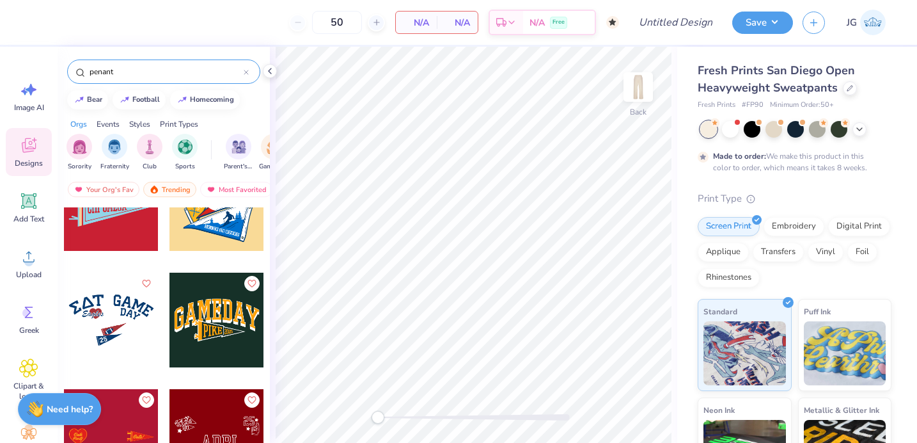
scroll to position [1123, 0]
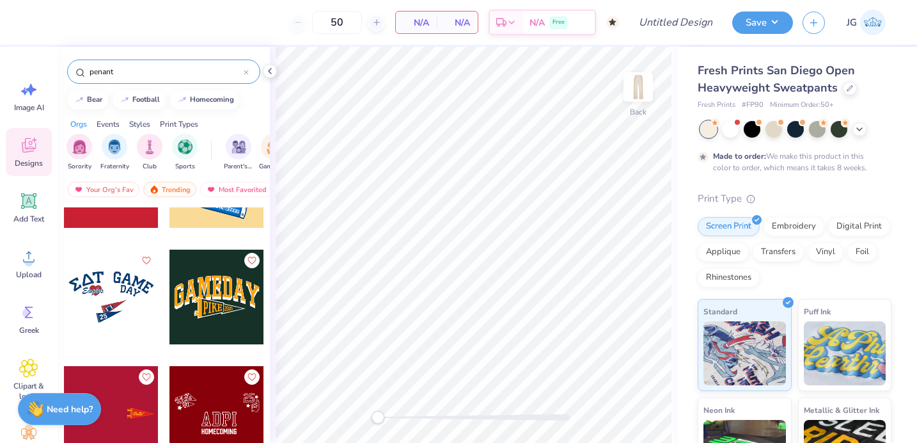
click at [115, 296] on div at bounding box center [111, 297] width 95 height 95
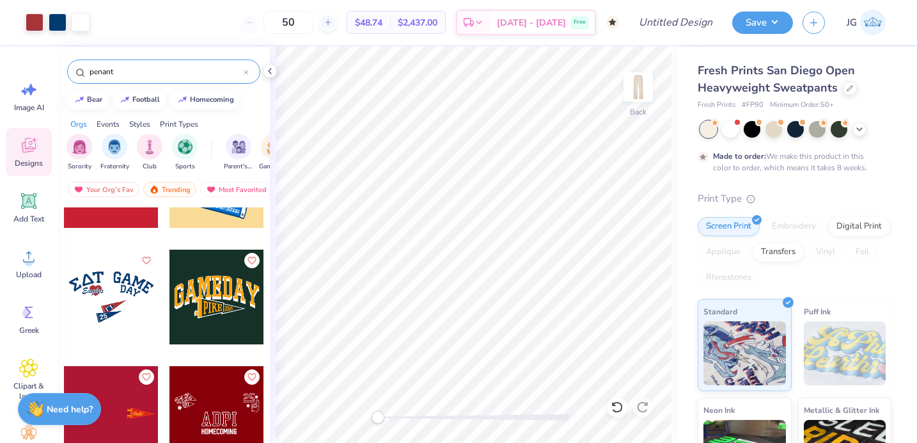
click at [474, 416] on div at bounding box center [474, 417] width 192 height 6
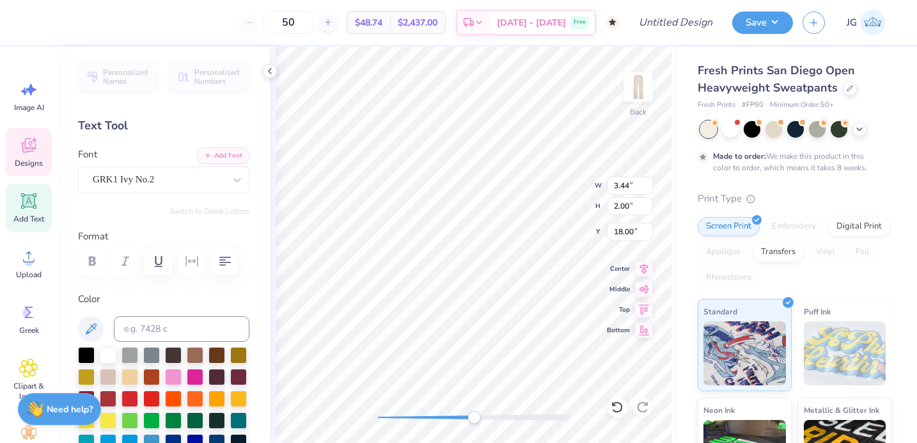
type textarea "AoDT"
type textarea "AoII"
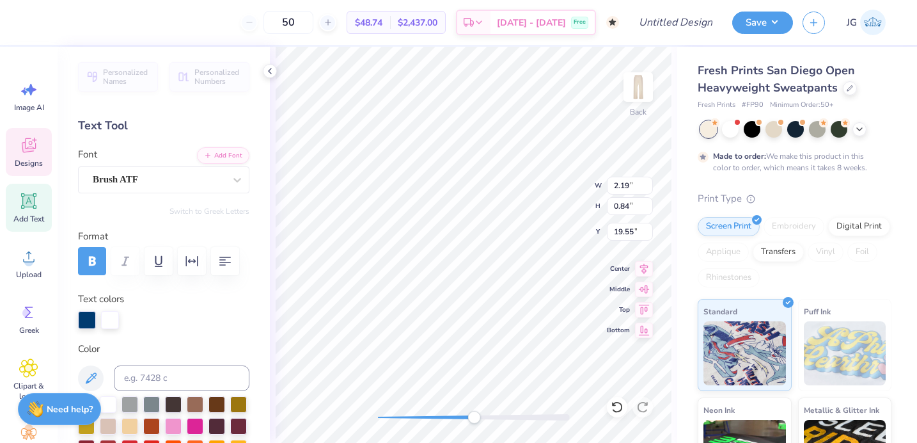
type textarea "1897"
click at [378, 397] on div "Back W 3.06 3.06 " H 2.49 2.49 " Y 17.92 17.92 " Center Middle Top Bottom" at bounding box center [474, 245] width 408 height 396
type input "5.94"
type input "4.82"
type input "1.77"
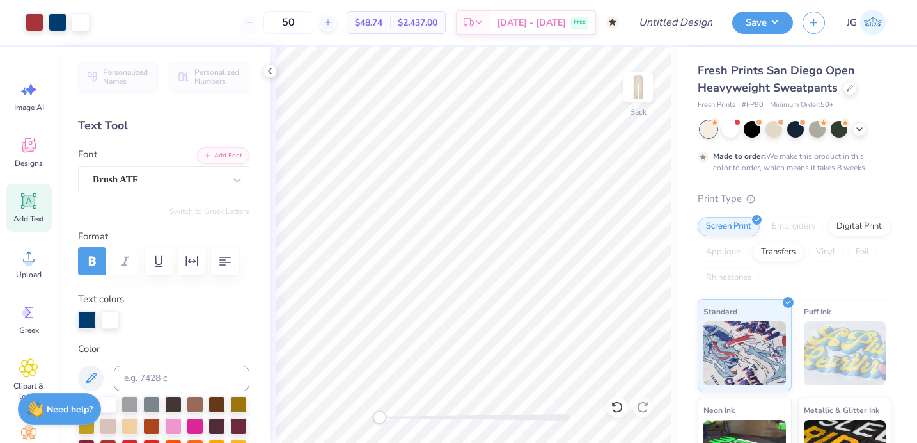
click at [472, 418] on div at bounding box center [474, 417] width 192 height 6
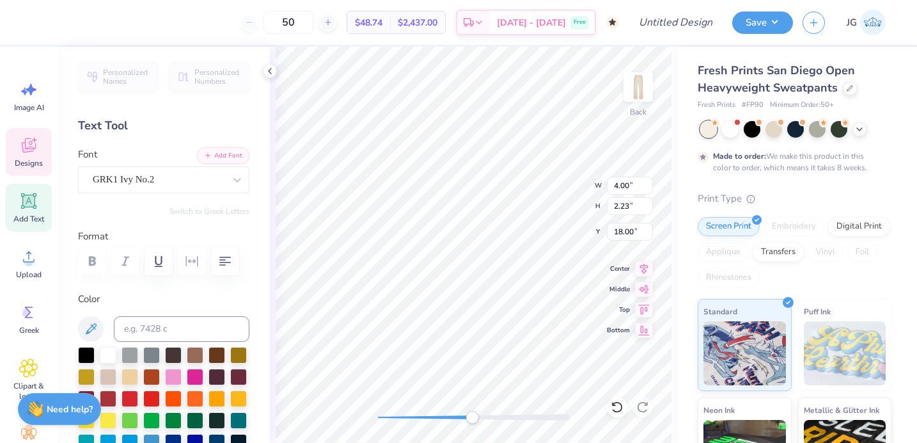
type textarea "L"
type textarea "lambda"
type input "1.99"
type input "1.15"
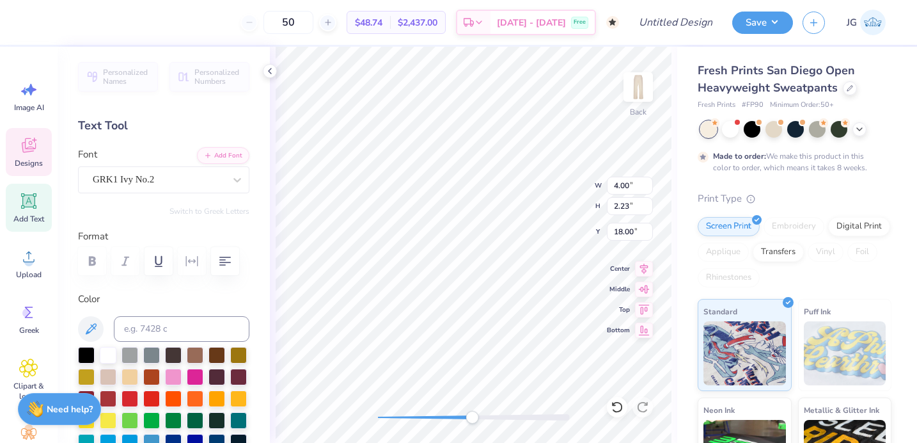
type input "19.34"
type textarea "iota"
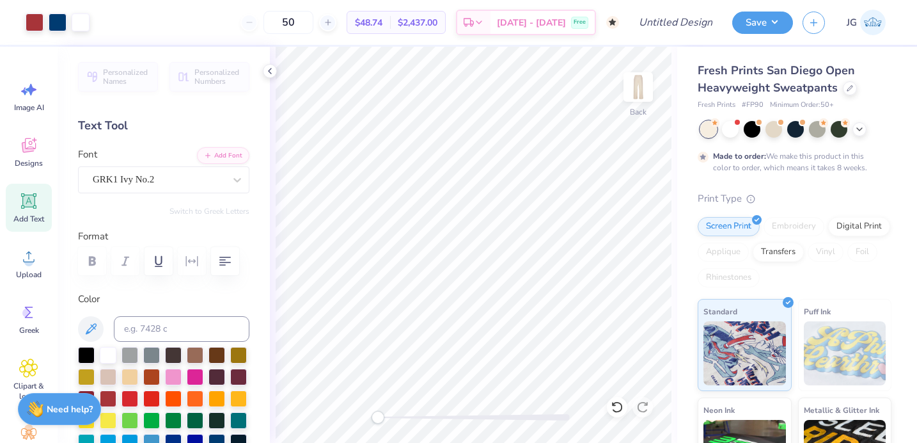
click at [348, 398] on div "Back" at bounding box center [474, 245] width 408 height 396
type input "1.77"
click at [408, 418] on div at bounding box center [474, 417] width 192 height 6
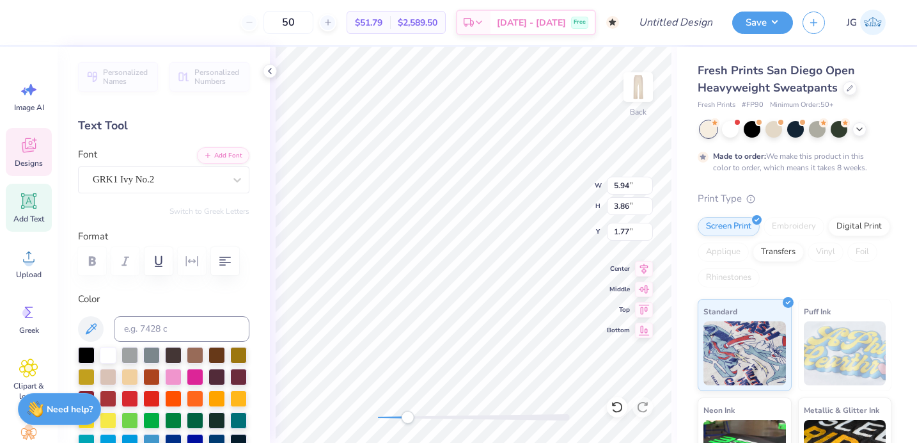
type textarea "AoP"
type input "3.56"
type input "2.87"
type input "1.03"
type input "3.05"
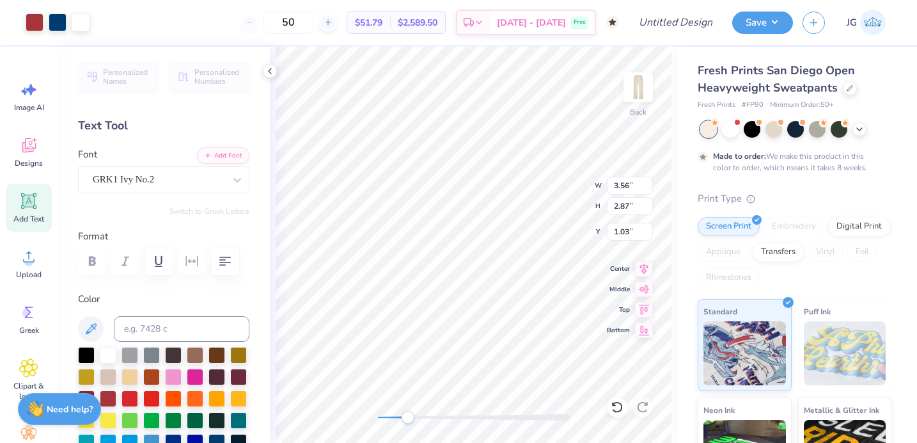
type input "2.46"
type input "1.80"
drag, startPoint x: 407, startPoint y: 416, endPoint x: 380, endPoint y: 416, distance: 26.9
click at [379, 416] on div "Accessibility label" at bounding box center [379, 417] width 13 height 13
type input "1.56"
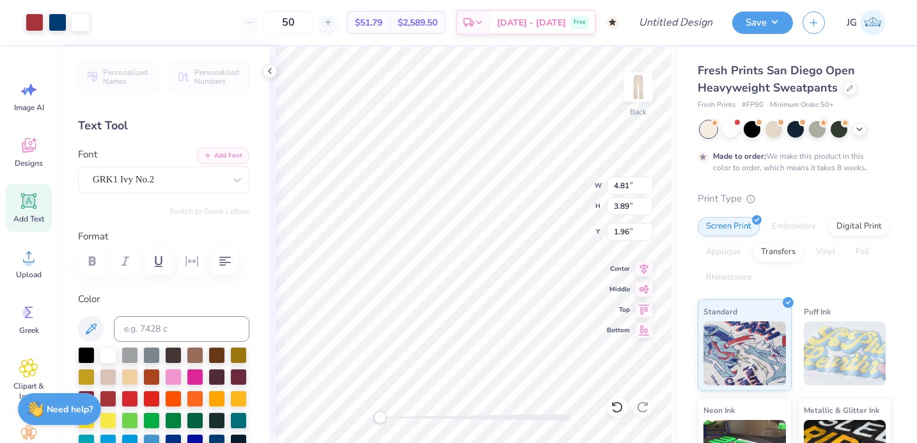
type input "4.81"
type input "3.89"
type input "1.96"
type input "5.10"
type input "3.40"
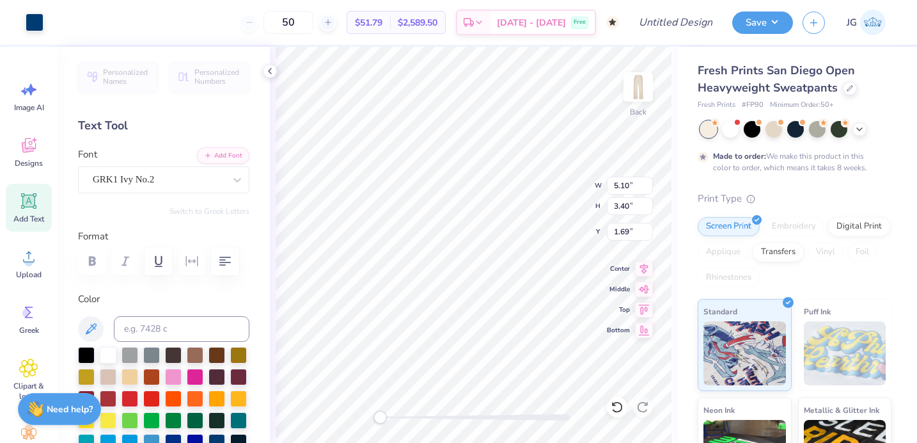
type input "2.13"
click at [542, 196] on div "Back W 5.10 5.10 " H 3.40 3.40 " Y 2.13 2.13 " Center Middle Top Bottom" at bounding box center [474, 245] width 408 height 396
type input "2.27"
type input "3.26"
type input "33.49"
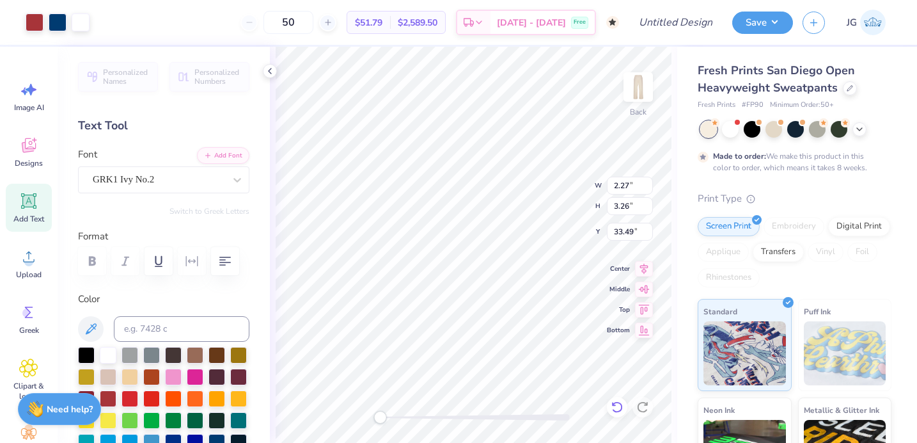
click at [618, 406] on icon at bounding box center [617, 406] width 13 height 13
type input "3.00"
type input "2.25"
type input "33.75"
type input "5.71"
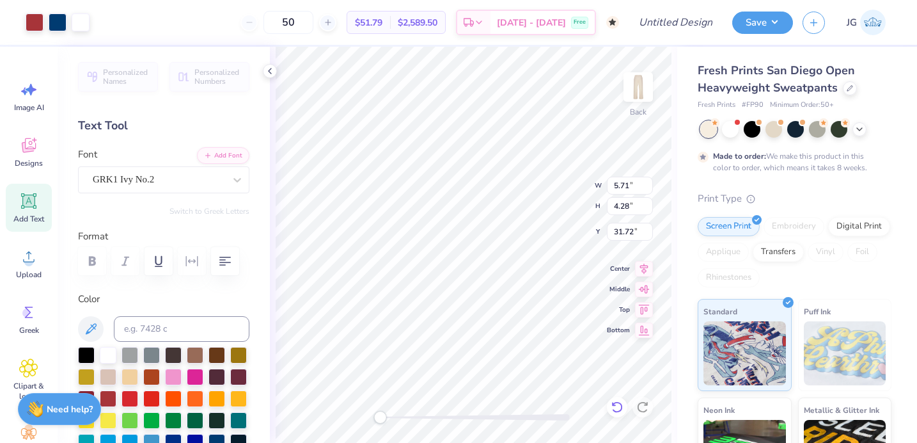
type input "4.28"
type input "31.72"
type input "5.88"
type input "3.66"
type input "49.03"
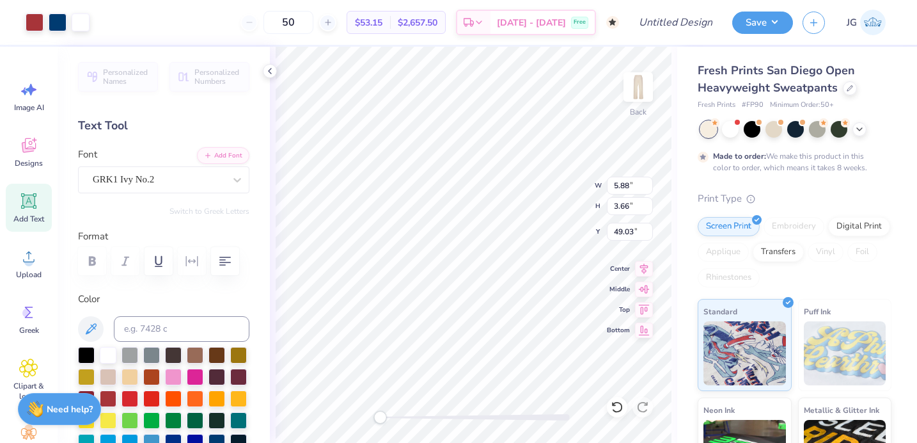
click at [539, 417] on div at bounding box center [474, 417] width 192 height 6
click at [344, 409] on div "Back W 5.88 5.88 " H 3.66 3.66 " Y 49.03 49.03 " Center Middle Top Bottom" at bounding box center [474, 245] width 408 height 396
click at [524, 414] on div at bounding box center [474, 417] width 192 height 6
type textarea "S"
type textarea "s"
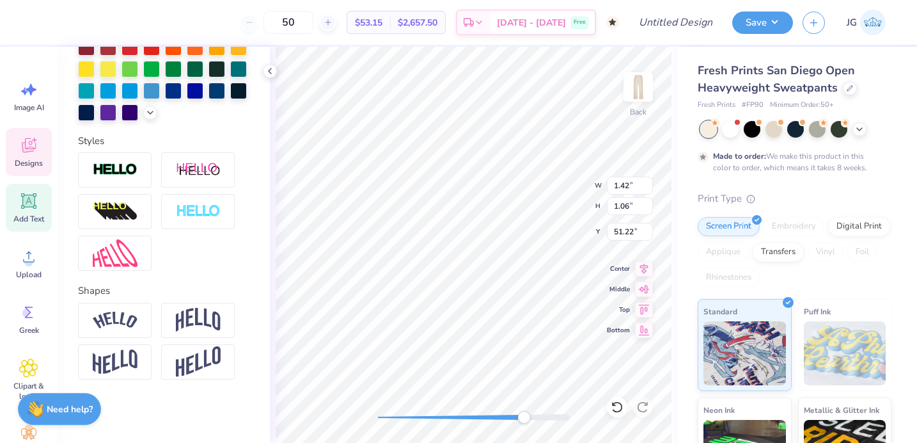
scroll to position [348, 0]
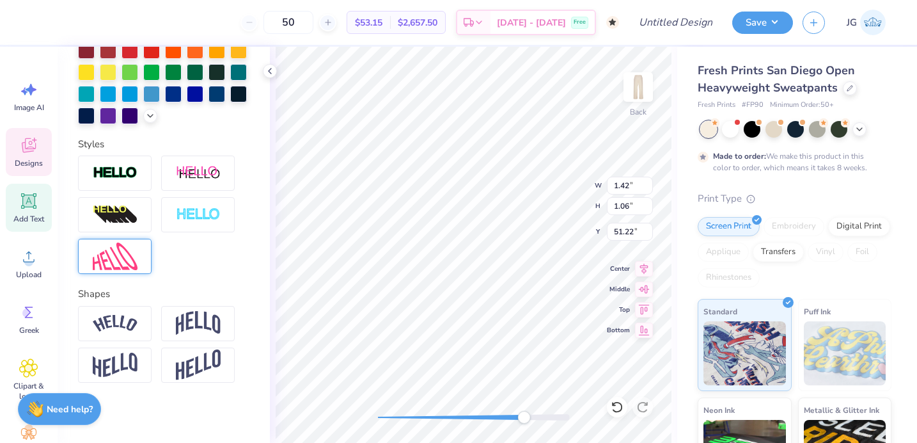
type textarea "diego"
click at [113, 256] on img at bounding box center [115, 256] width 45 height 28
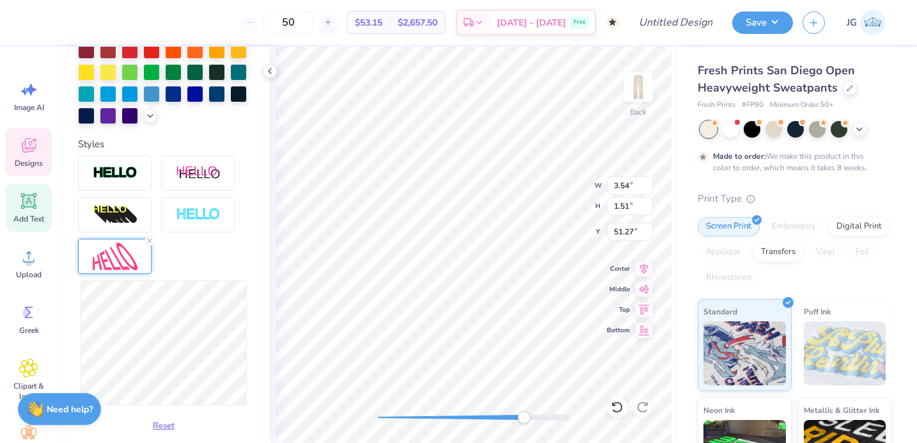
type input "3.33"
type input "1.45"
type input "51.07"
type input "4.93"
type input "1.98"
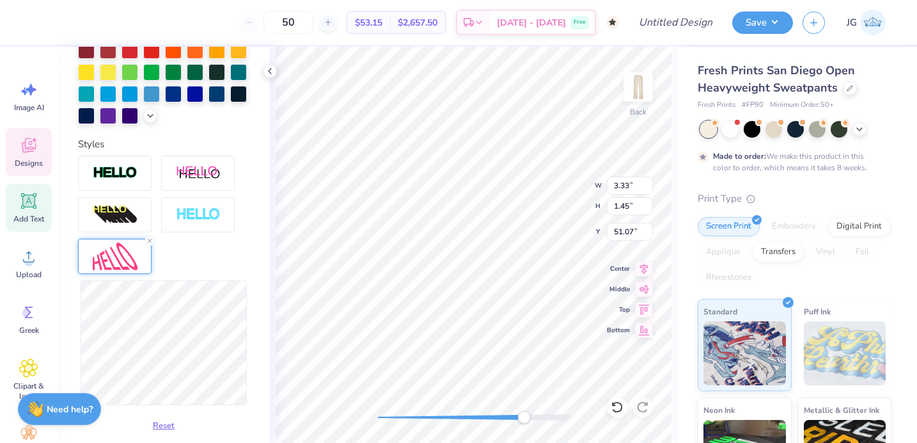
type input "50.85"
type input "51.11"
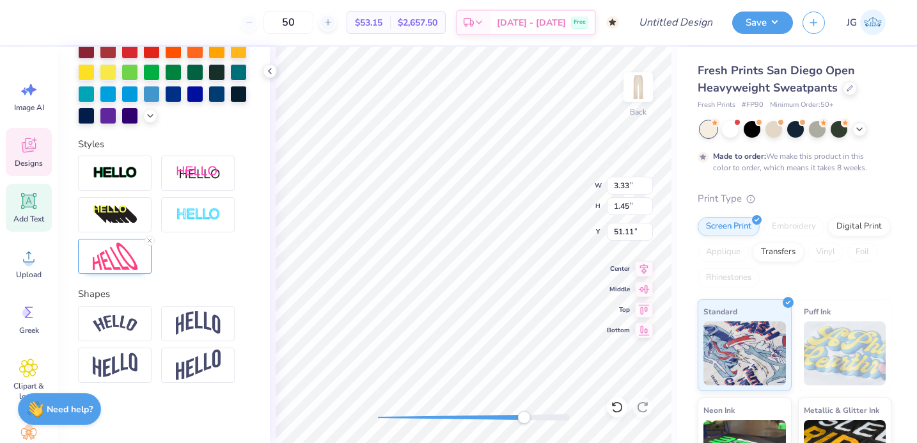
type textarea "S"
type textarea "san"
type input "4.93"
type input "1.98"
type input "50.85"
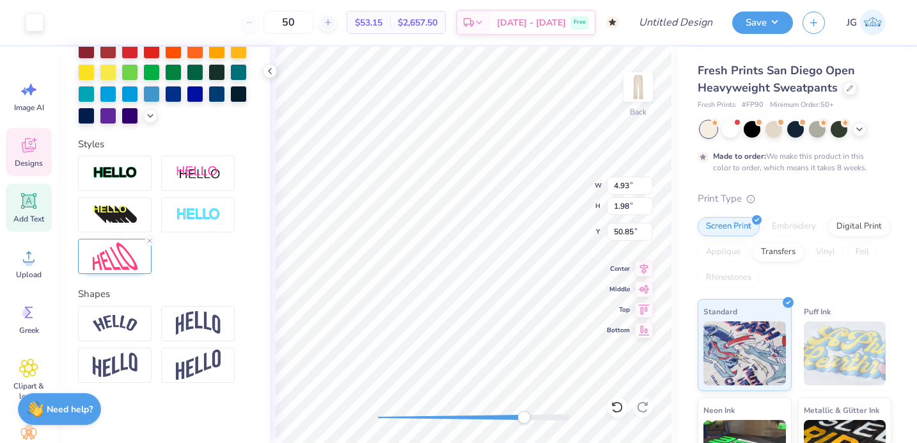
type input "3.29"
type input "1.40"
type input "49.19"
type input "2.60"
type input "1.10"
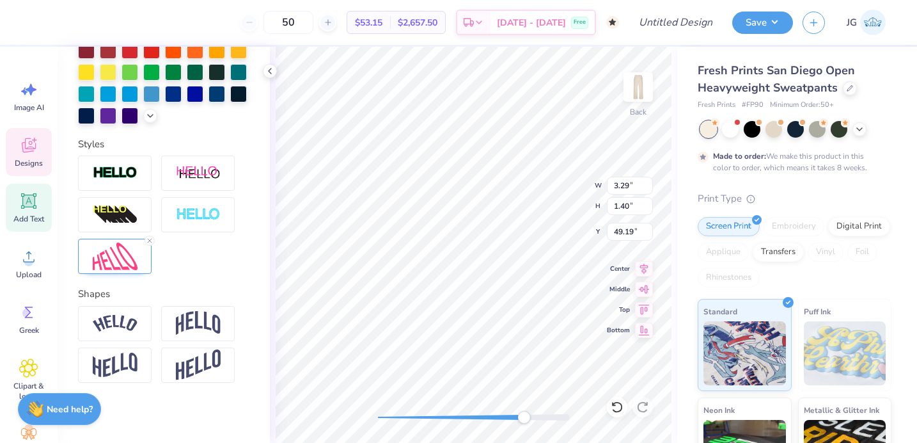
type input "49.39"
type input "2.85"
type input "1.71"
type input "49.29"
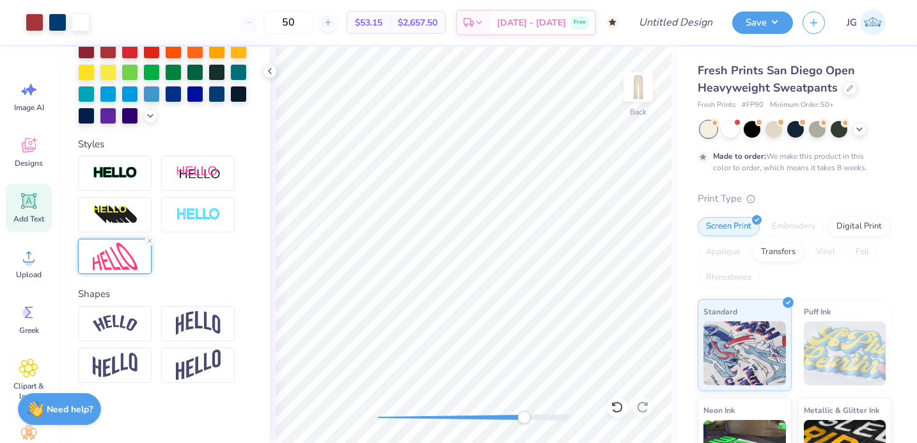
click at [126, 253] on img at bounding box center [115, 256] width 45 height 28
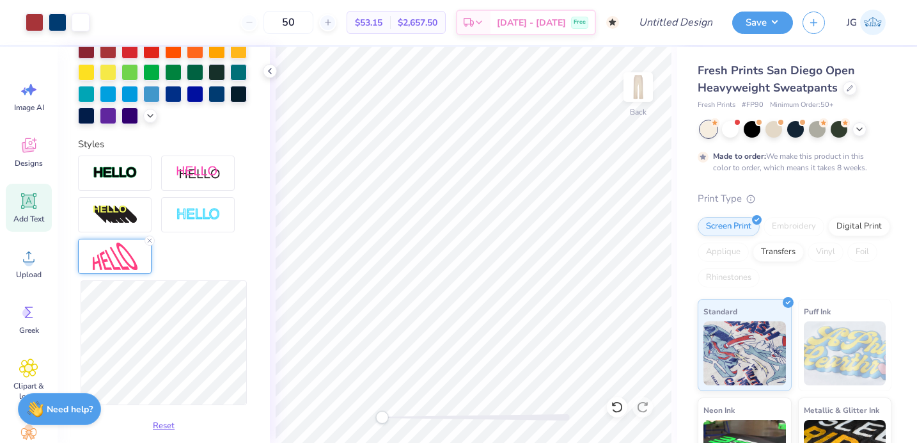
drag, startPoint x: 518, startPoint y: 416, endPoint x: 383, endPoint y: 411, distance: 135.1
click at [382, 411] on div "Accessibility label" at bounding box center [382, 417] width 13 height 13
type input "6.70"
type input "4.50"
type input "48.28"
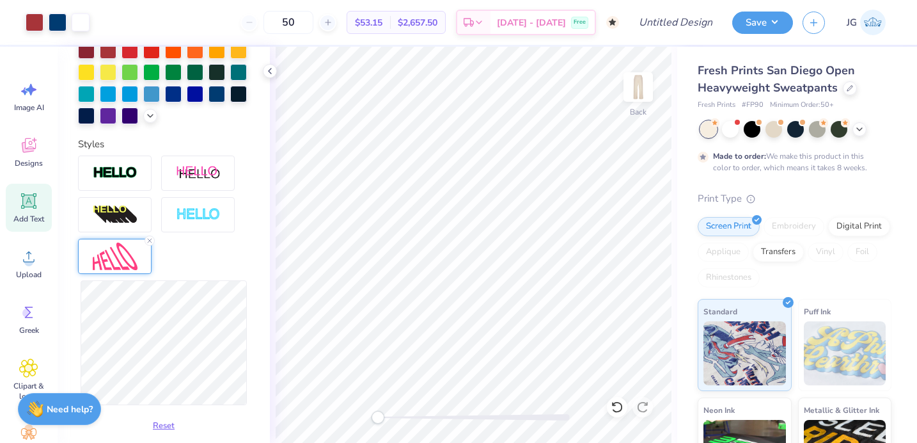
click at [321, 414] on div "Back" at bounding box center [474, 245] width 408 height 396
drag, startPoint x: 383, startPoint y: 415, endPoint x: 685, endPoint y: 455, distance: 304.6
click at [685, 442] on html "Art colors 50 $53.15 Per Item $2,657.50 Total Est. Delivery [DATE] - [DATE] Fre…" at bounding box center [458, 221] width 917 height 443
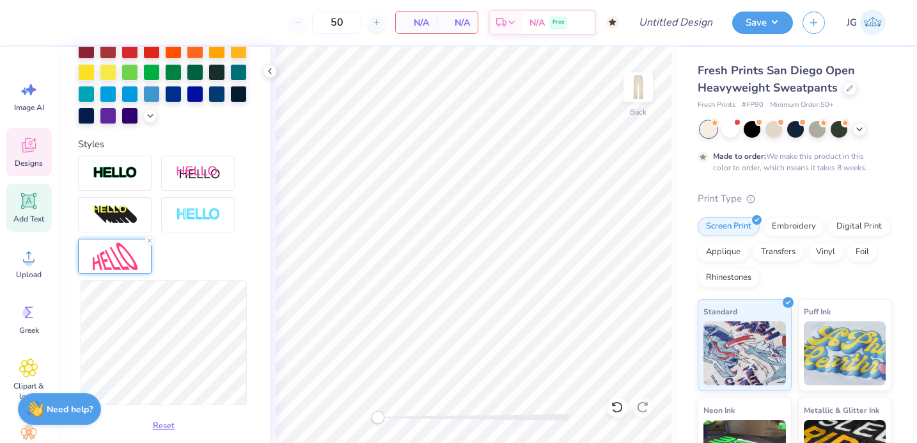
click at [23, 153] on icon at bounding box center [28, 145] width 19 height 19
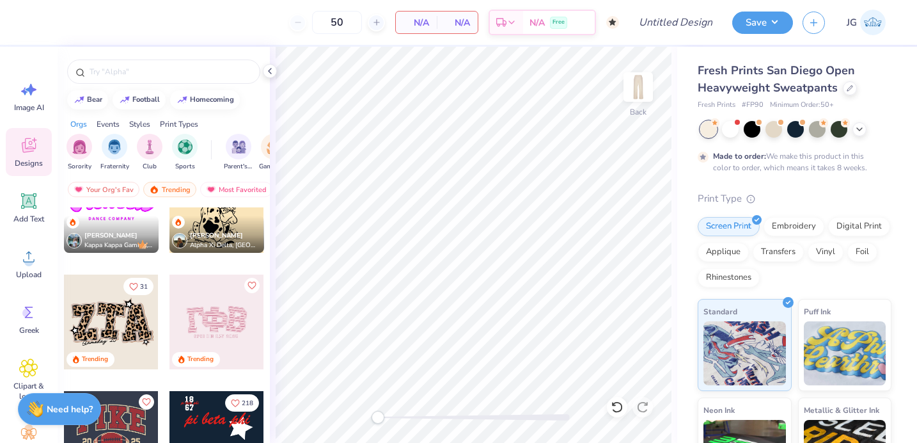
scroll to position [1216, 0]
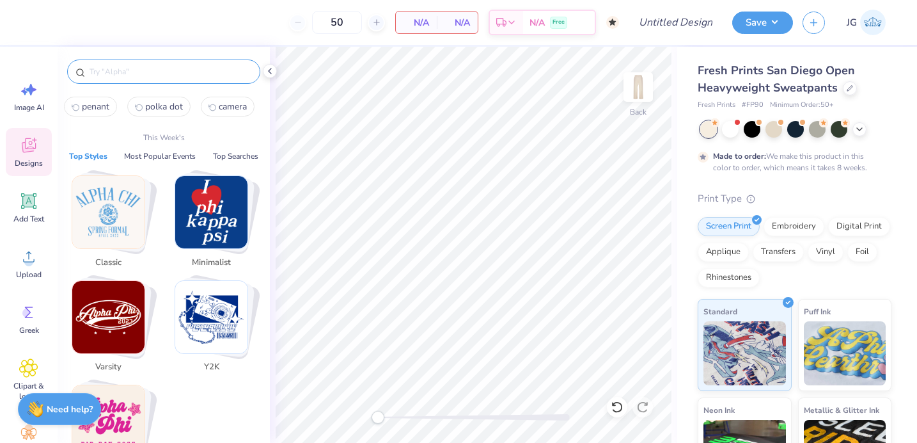
click at [151, 77] on input "text" at bounding box center [170, 71] width 164 height 13
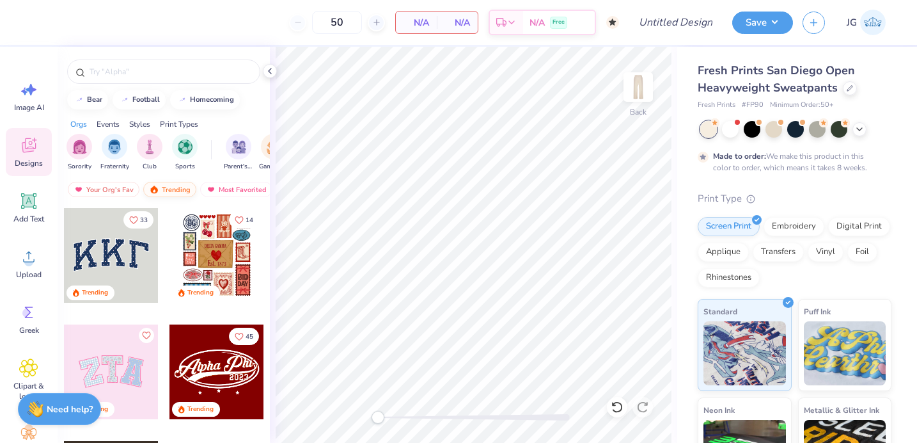
click at [163, 186] on div "Trending" at bounding box center [169, 189] width 53 height 15
click at [175, 189] on div "Trending" at bounding box center [169, 189] width 53 height 15
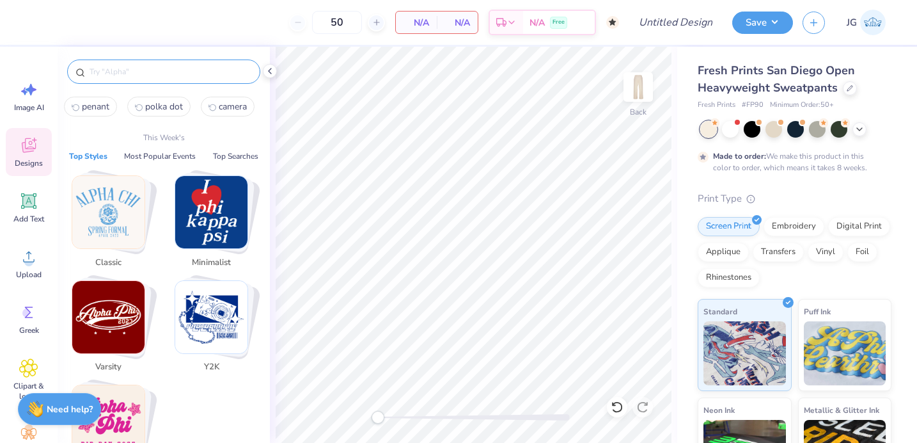
click at [170, 72] on input "text" at bounding box center [170, 71] width 164 height 13
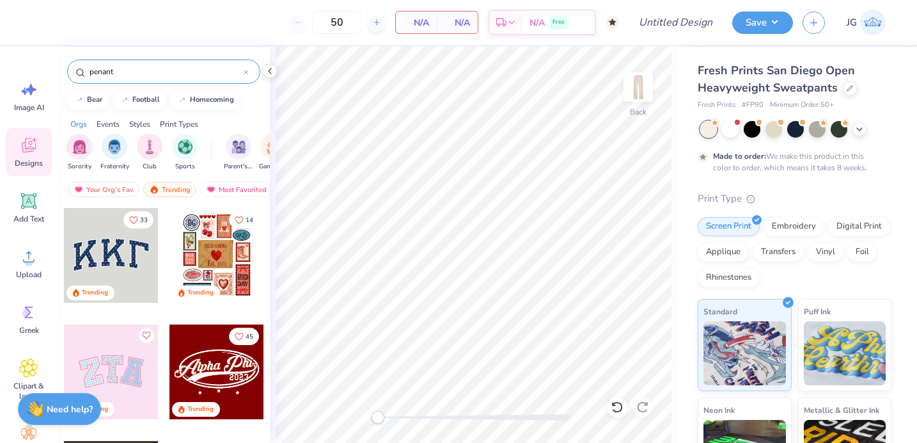
type input "penant"
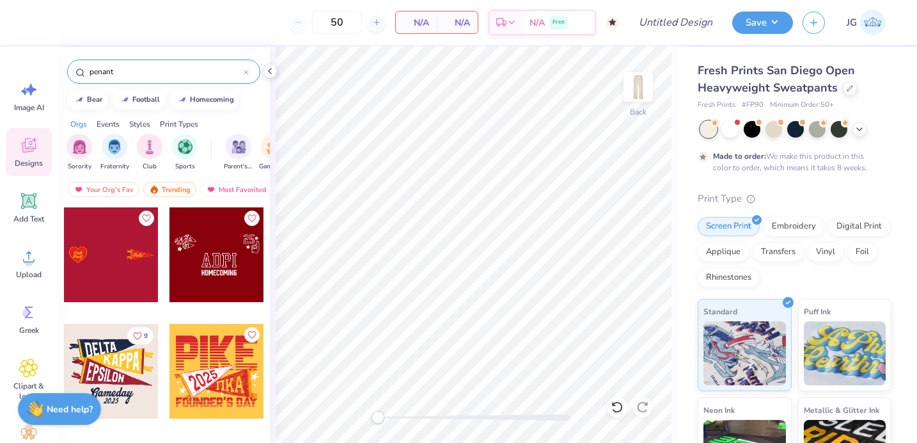
scroll to position [1292, 0]
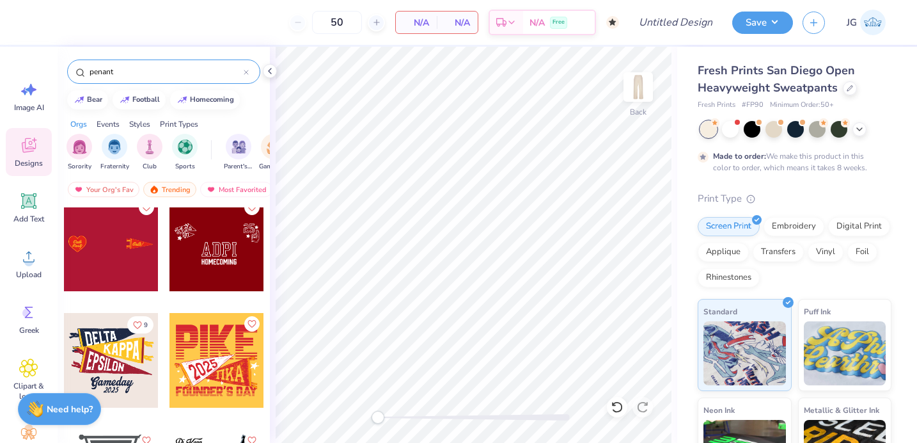
click at [125, 257] on div at bounding box center [16, 243] width 284 height 95
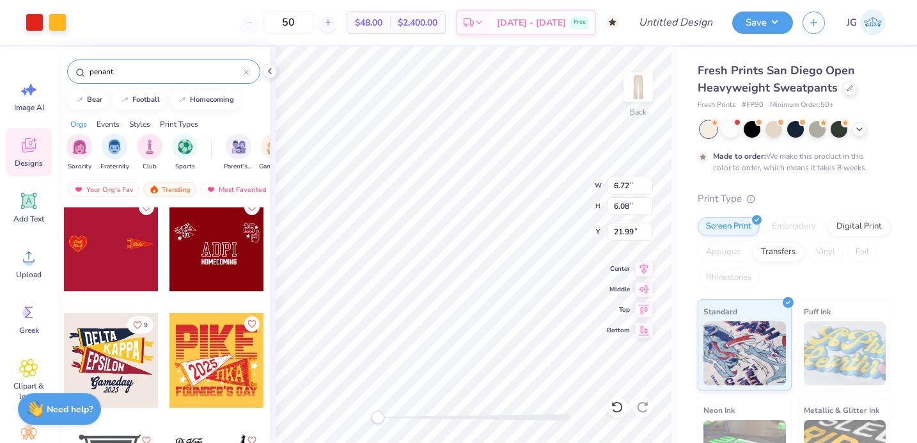
type input "6.72"
type input "6.08"
type input "2.28"
type input "5.58"
type input "5.04"
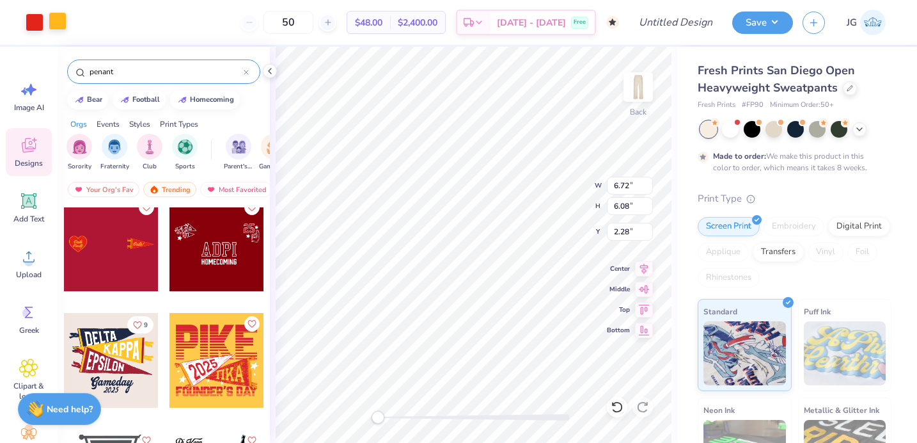
type input "3.31"
click at [61, 33] on div "Art colors" at bounding box center [33, 22] width 67 height 45
click at [58, 25] on div at bounding box center [58, 21] width 18 height 18
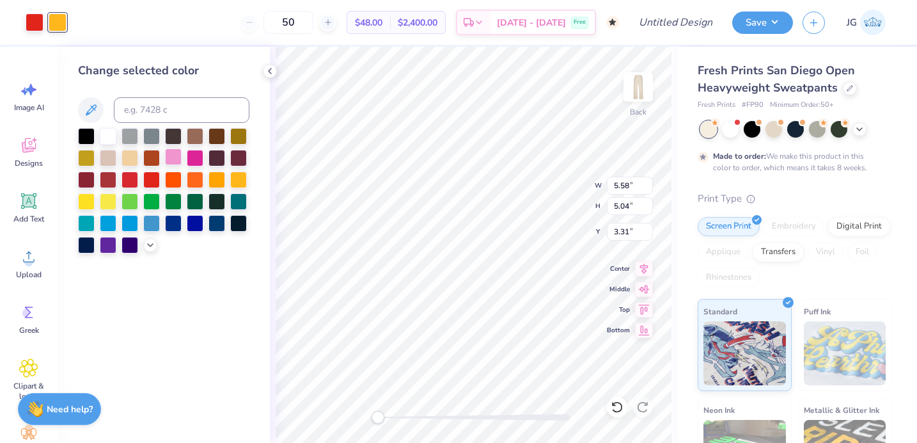
click at [175, 148] on div at bounding box center [173, 156] width 17 height 17
click at [149, 248] on icon at bounding box center [150, 244] width 10 height 10
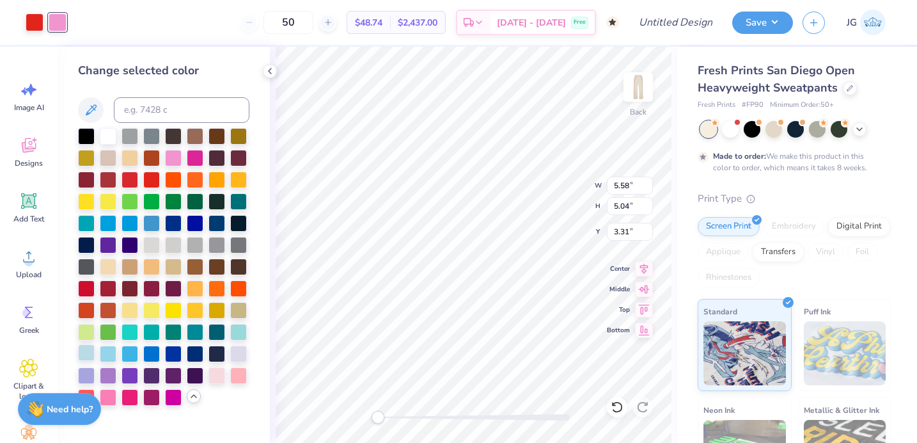
click at [88, 353] on div at bounding box center [86, 352] width 17 height 17
click at [38, 19] on div at bounding box center [35, 21] width 18 height 18
click at [215, 375] on div at bounding box center [217, 374] width 17 height 17
click at [244, 374] on div at bounding box center [238, 374] width 17 height 17
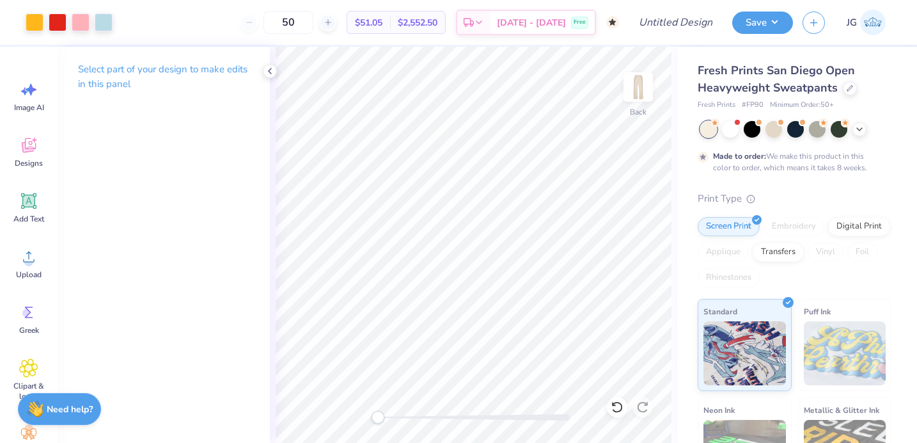
click at [422, 419] on div at bounding box center [474, 417] width 192 height 6
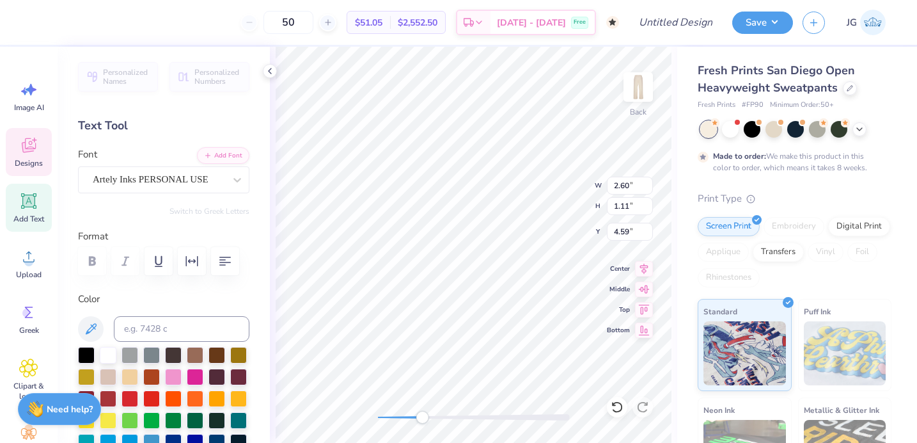
type textarea "Alpha"
type input "2.99"
type input "1.56"
type input "5.79"
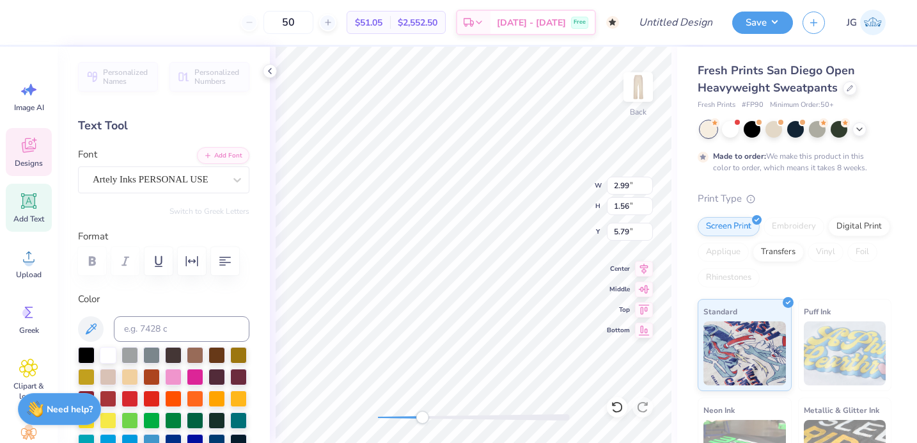
type textarea "O"
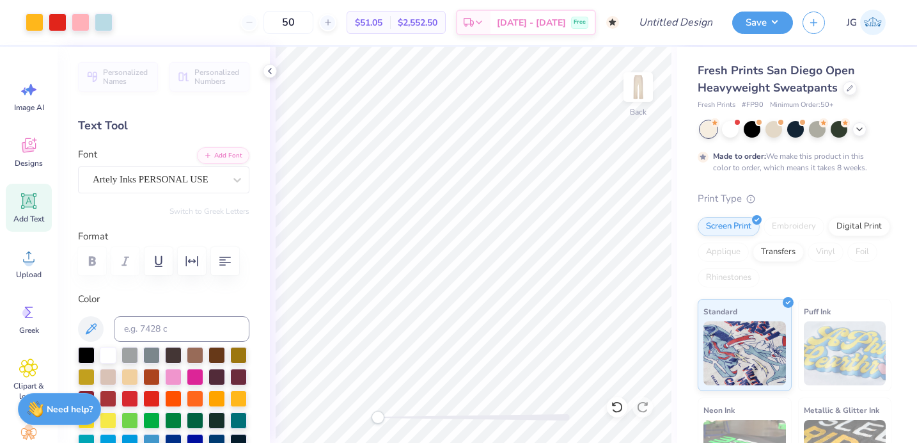
click at [329, 417] on div "Back" at bounding box center [474, 245] width 408 height 396
click at [636, 82] on img at bounding box center [638, 86] width 51 height 51
click at [644, 74] on img at bounding box center [638, 86] width 51 height 51
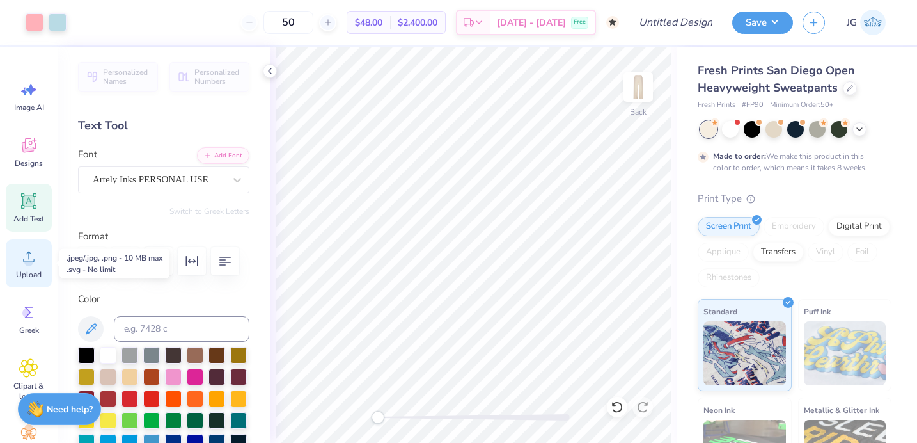
click at [26, 262] on circle at bounding box center [28, 261] width 9 height 9
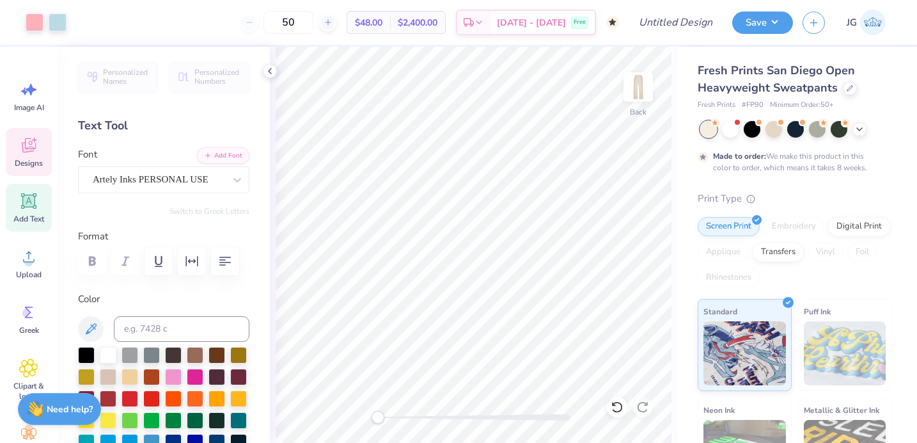
click at [28, 163] on span "Designs" at bounding box center [29, 163] width 28 height 10
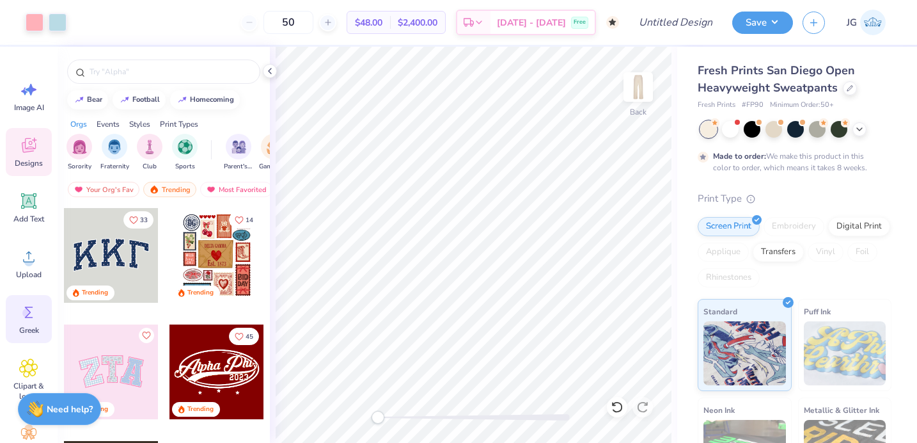
click at [28, 313] on circle at bounding box center [26, 312] width 9 height 9
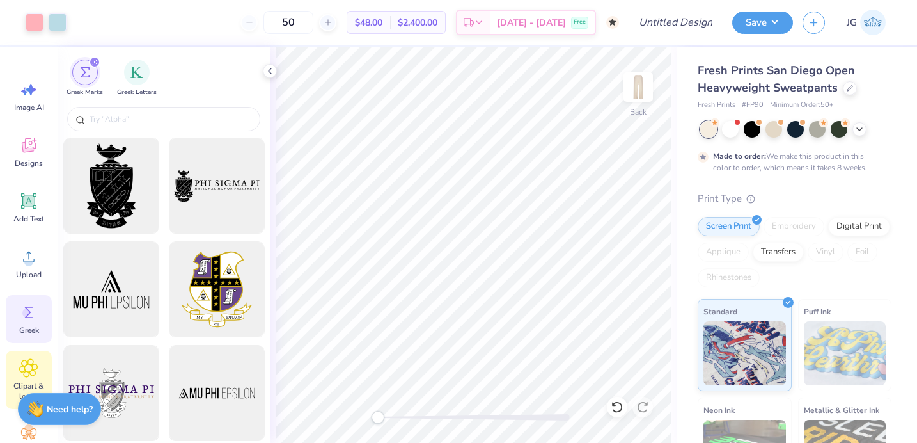
click at [28, 373] on icon at bounding box center [28, 367] width 19 height 19
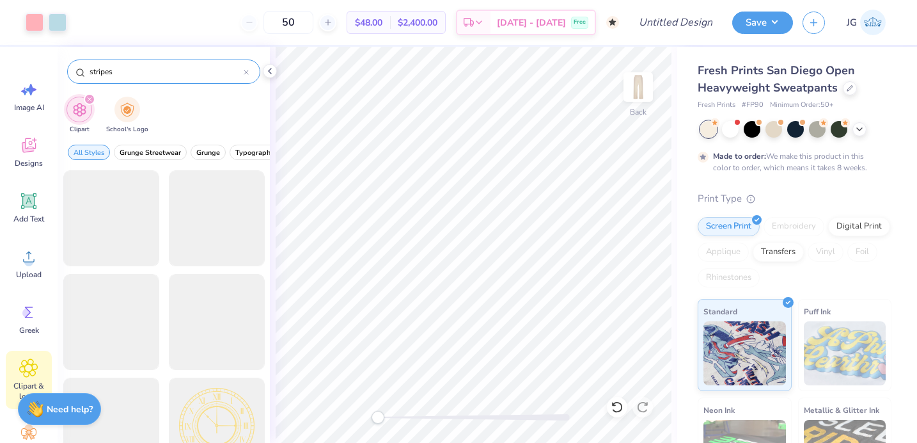
type input "stripes"
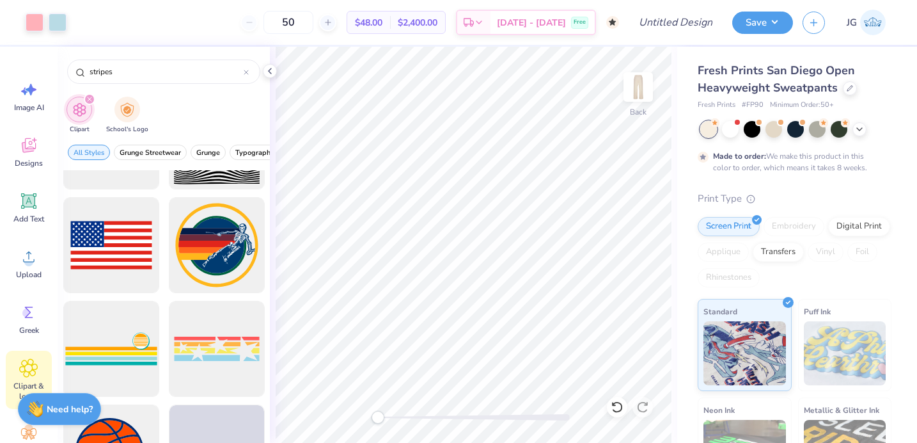
scroll to position [104, 0]
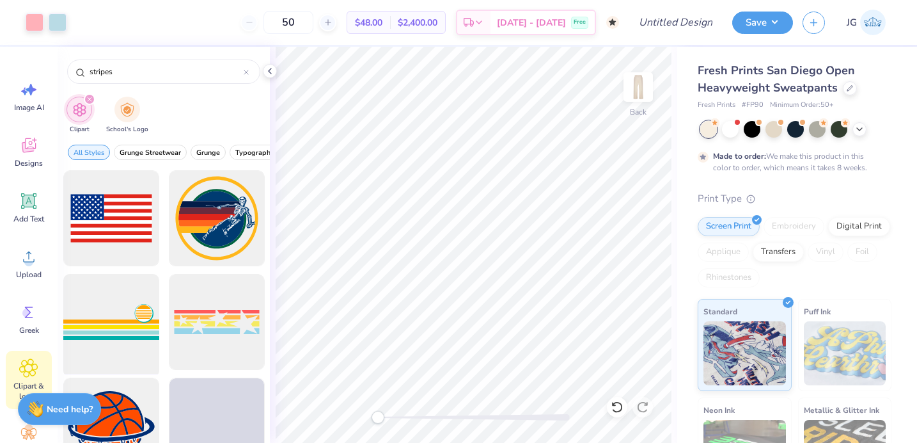
click at [138, 322] on div at bounding box center [111, 322] width 106 height 106
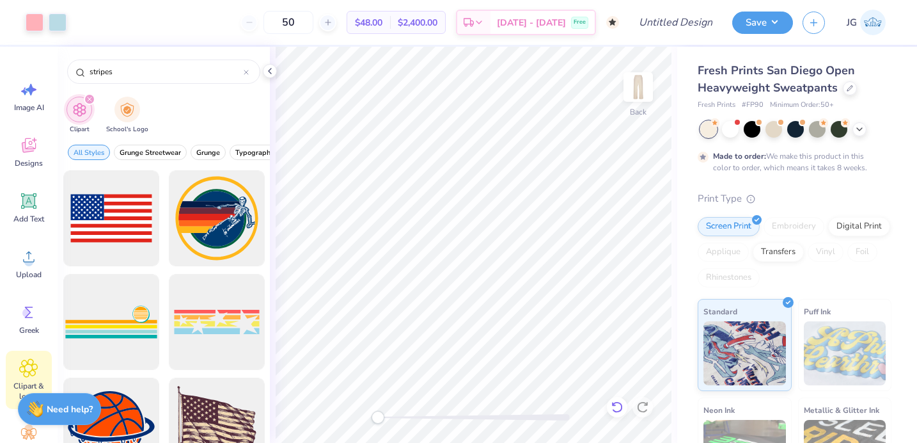
click at [615, 400] on icon at bounding box center [617, 406] width 13 height 13
click at [611, 409] on icon at bounding box center [617, 406] width 13 height 13
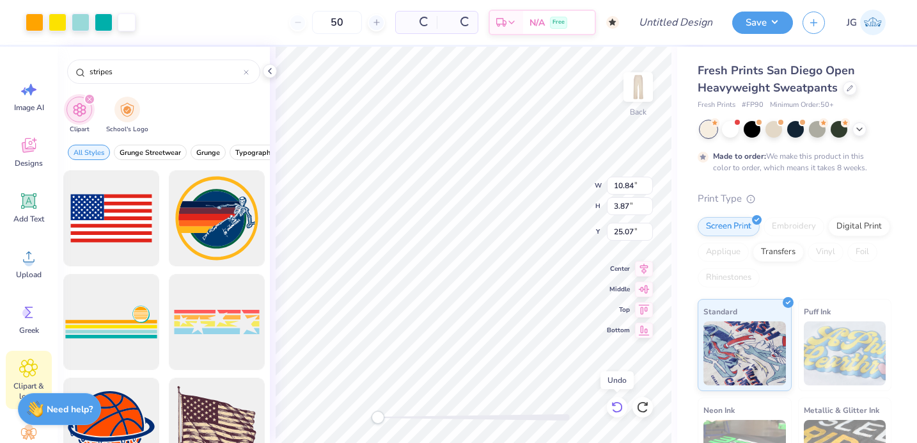
type input "10.84"
type input "3.87"
type input "25.07"
type input "0.42"
type input "27.34"
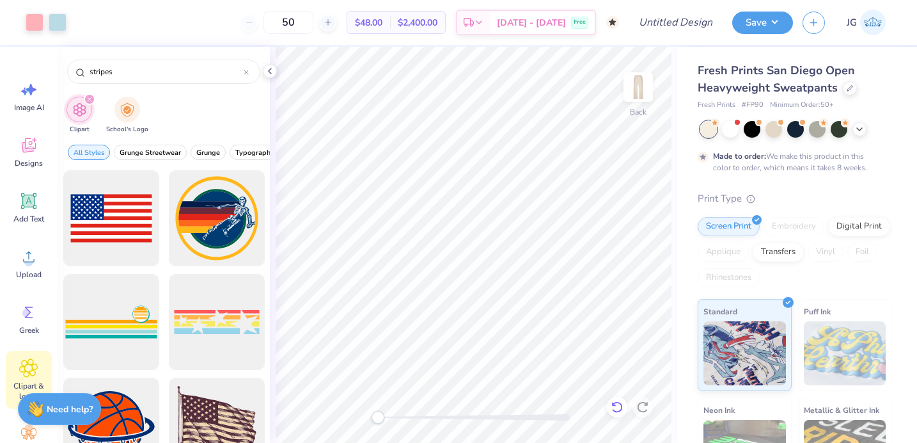
click at [619, 404] on icon at bounding box center [617, 406] width 13 height 13
type input "6.09"
type input "0.24"
type input "28.11"
type input "0.51"
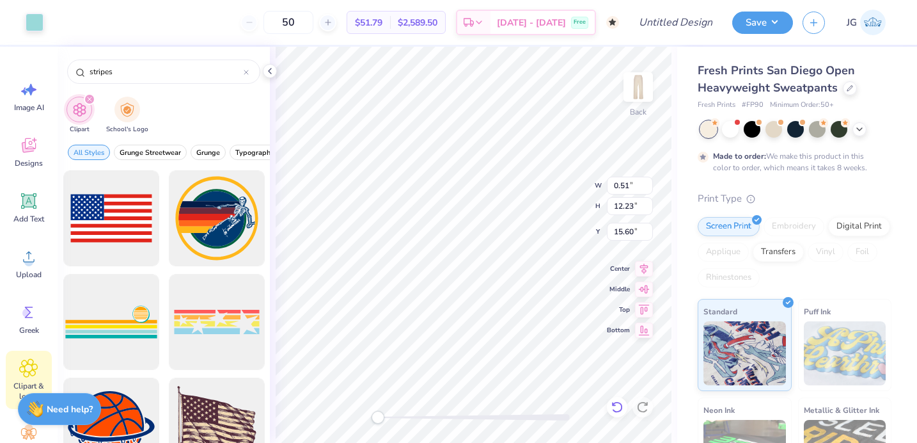
type input "12.23"
type input "15.60"
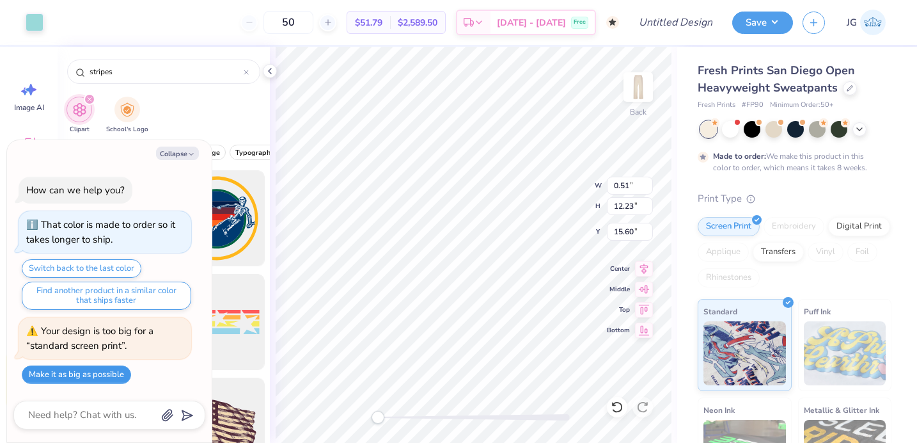
click at [81, 379] on button "Make it as big as possible" at bounding box center [76, 374] width 109 height 19
type textarea "x"
type input "0.76"
type input "18.00"
type input "0.88"
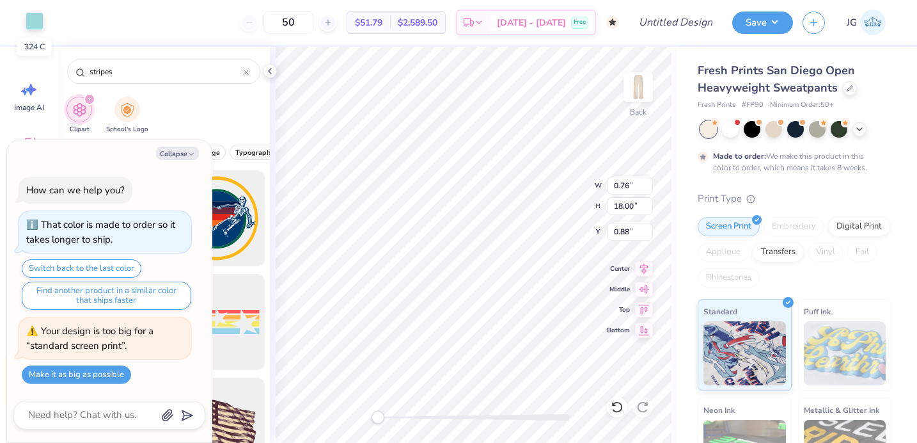
click at [32, 28] on div at bounding box center [35, 21] width 18 height 18
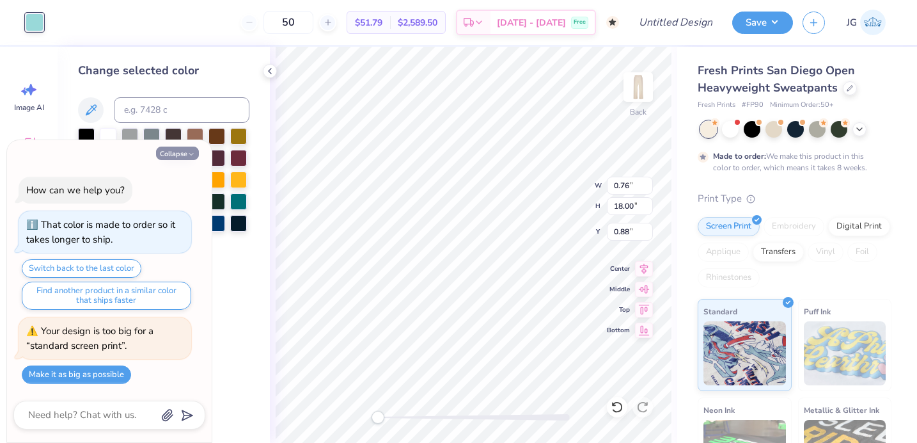
click at [185, 152] on button "Collapse" at bounding box center [177, 153] width 43 height 13
type textarea "x"
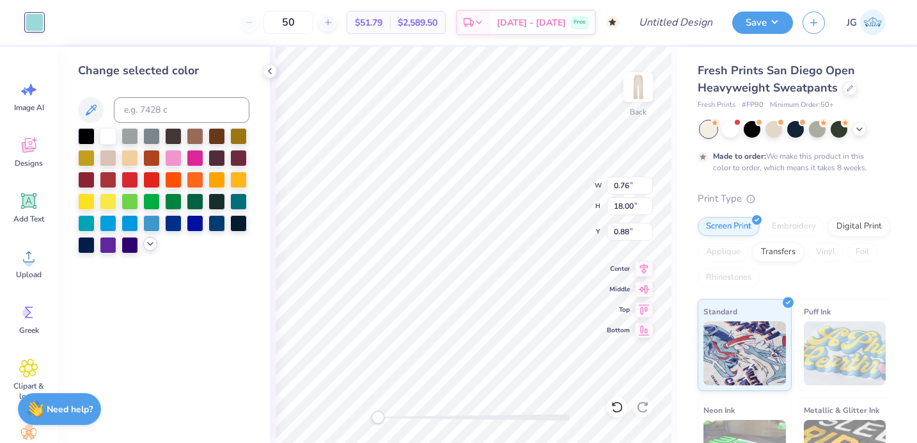
click at [151, 246] on icon at bounding box center [150, 244] width 10 height 10
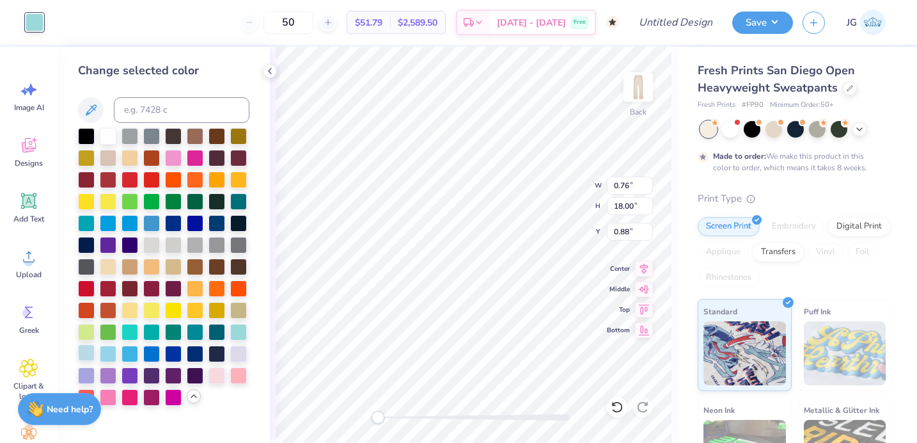
click at [90, 357] on div at bounding box center [86, 352] width 17 height 17
type input "0.50"
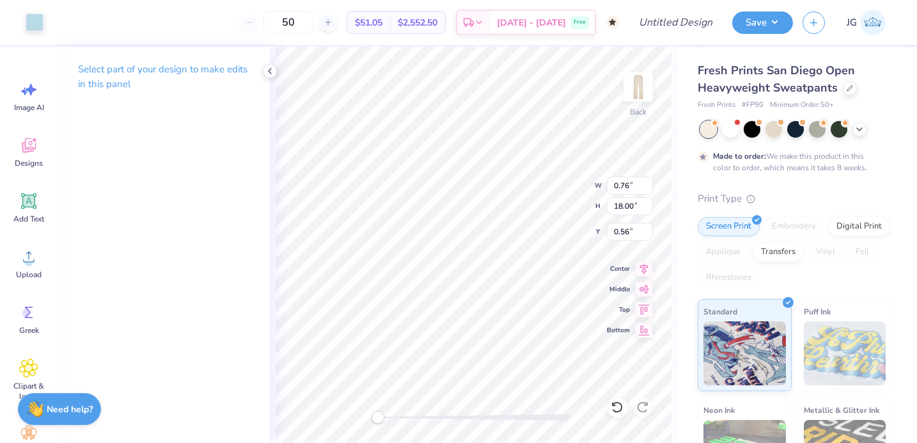
type input "18.00"
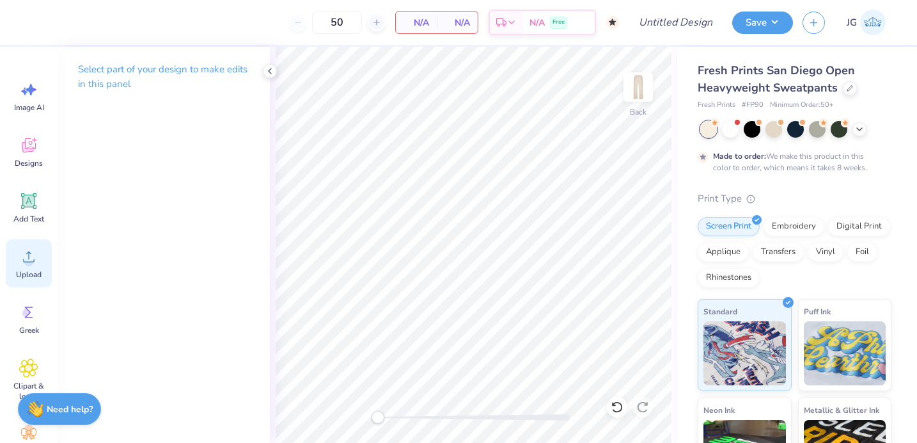
click at [24, 260] on icon at bounding box center [28, 256] width 19 height 19
click at [36, 166] on span "Designs" at bounding box center [29, 163] width 28 height 10
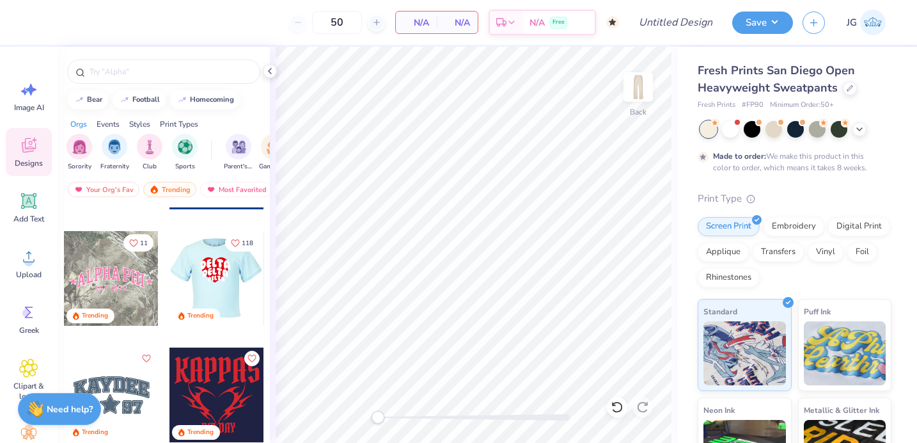
scroll to position [2363, 0]
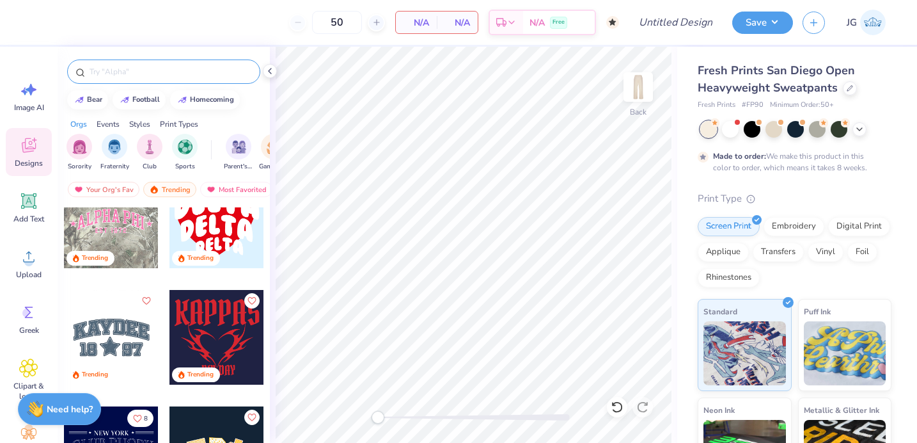
click at [204, 74] on input "text" at bounding box center [170, 71] width 164 height 13
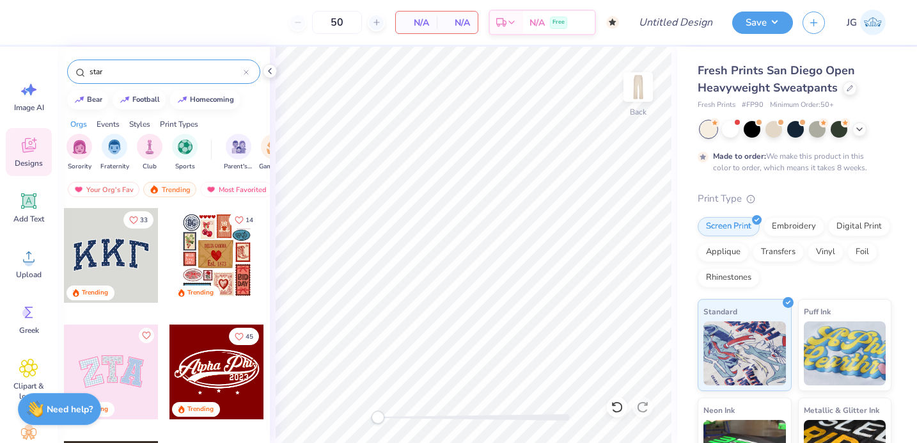
type input "star"
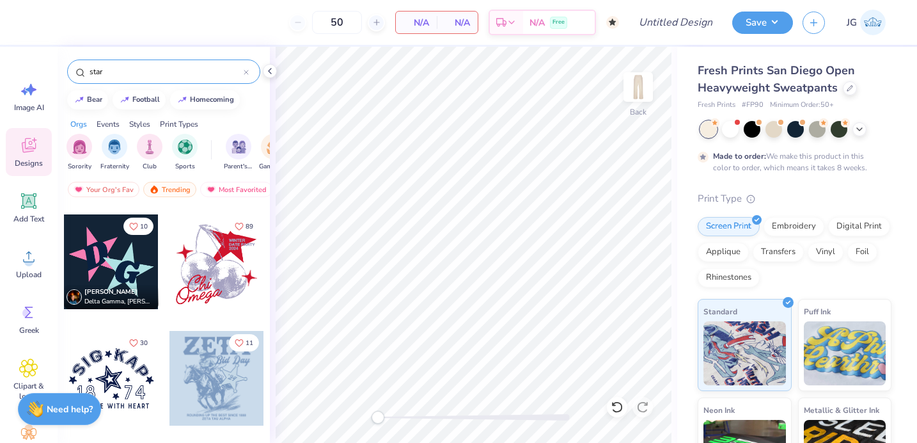
scroll to position [3997, 0]
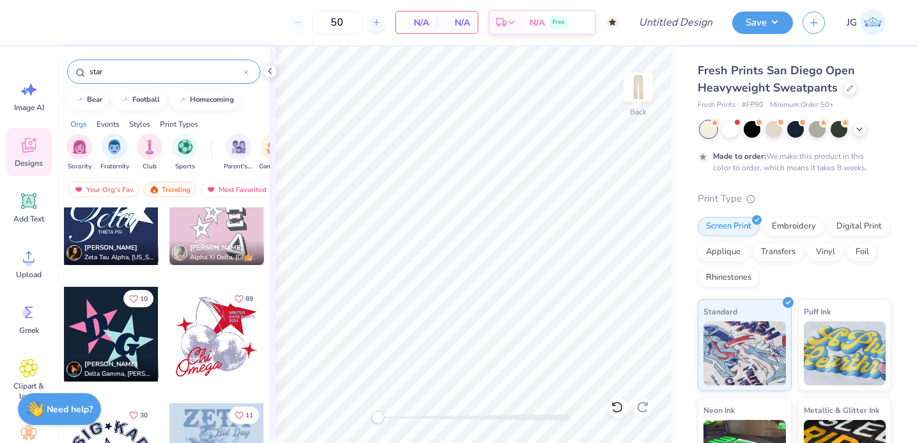
click at [101, 315] on div at bounding box center [111, 334] width 95 height 95
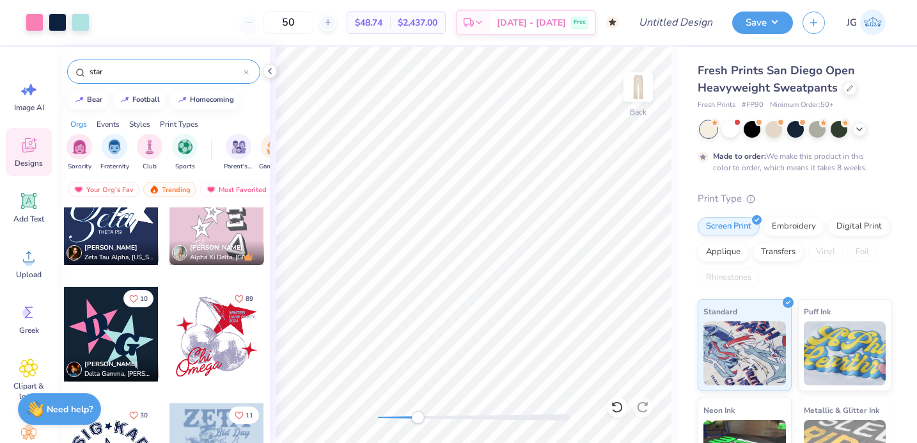
click at [418, 413] on div at bounding box center [474, 417] width 192 height 13
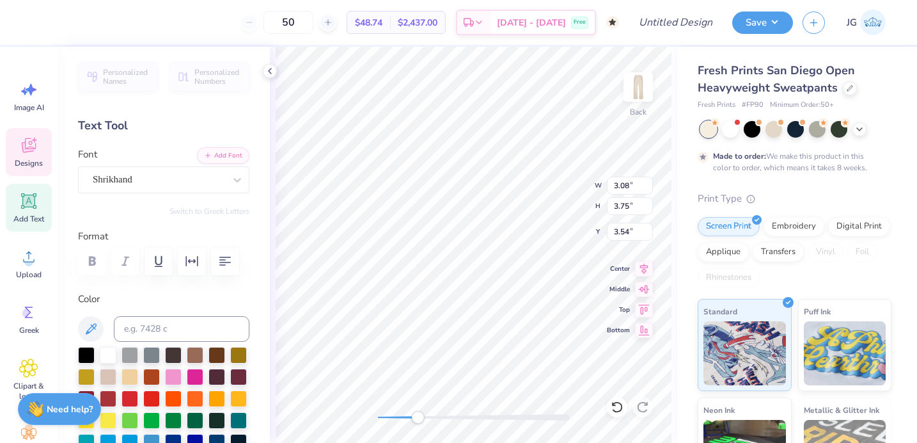
type textarea "A"
type input "3.19"
type input "2.90"
type input "6.00"
type textarea "O"
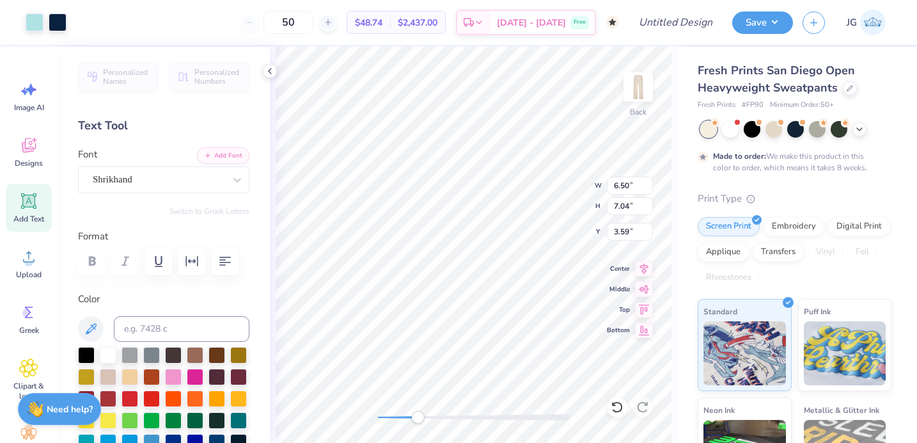
type input "7.11"
click at [614, 405] on icon at bounding box center [614, 403] width 3 height 3
type textarea "P"
type textarea "II"
type input "3.47"
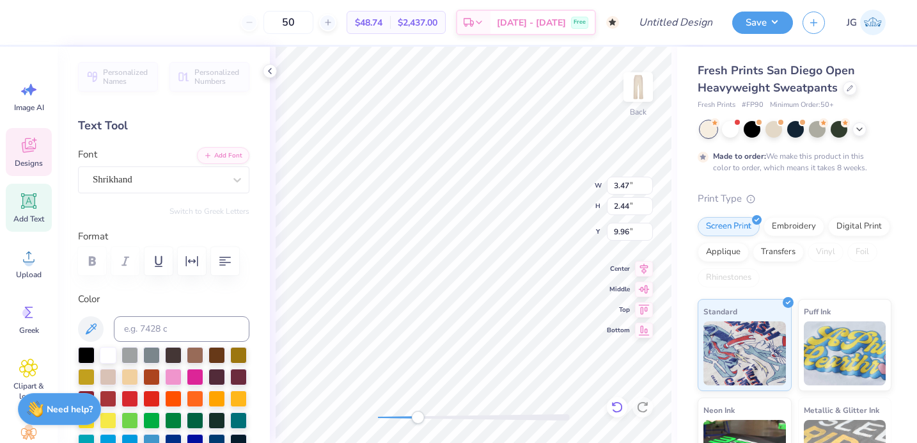
type input "2.44"
type input "9.96"
type input "3.98"
type input "2.80"
type input "9.62"
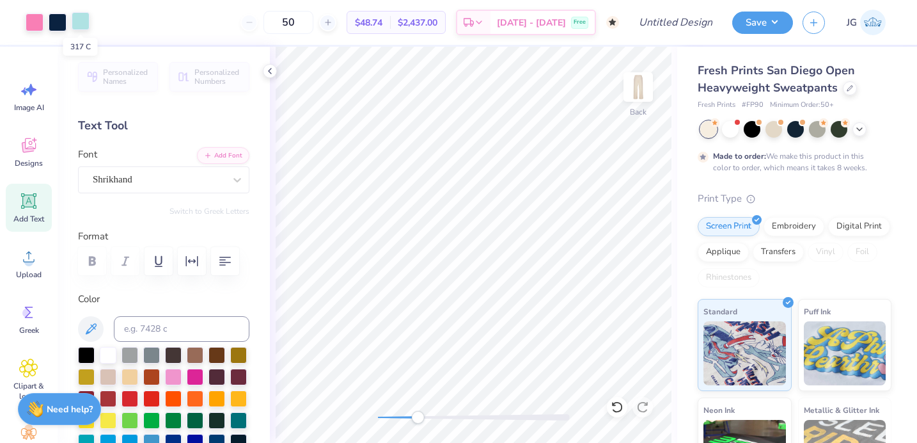
click at [76, 23] on div at bounding box center [81, 21] width 18 height 18
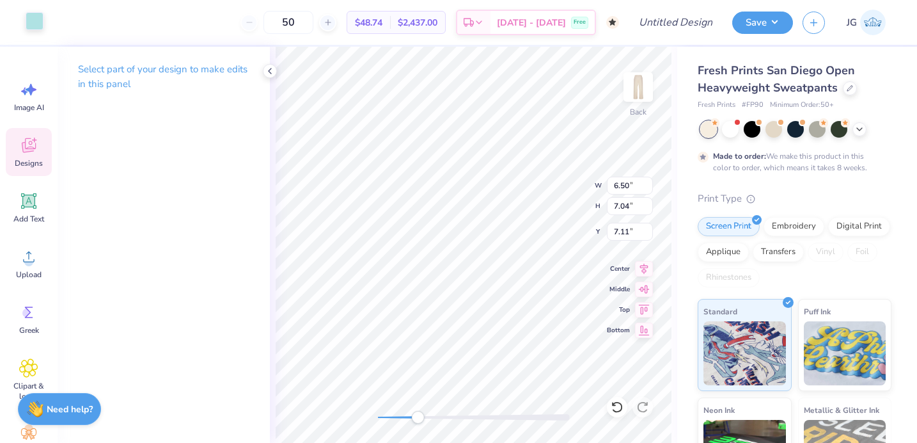
click at [38, 29] on div at bounding box center [35, 21] width 18 height 18
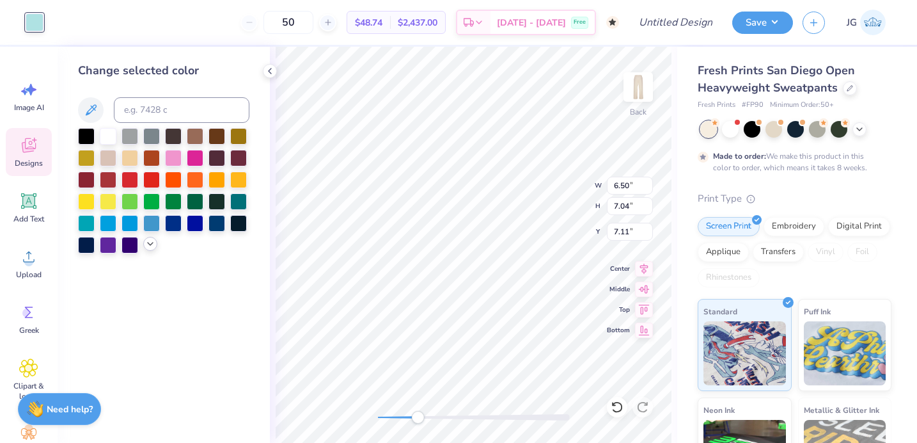
click at [148, 246] on icon at bounding box center [150, 244] width 10 height 10
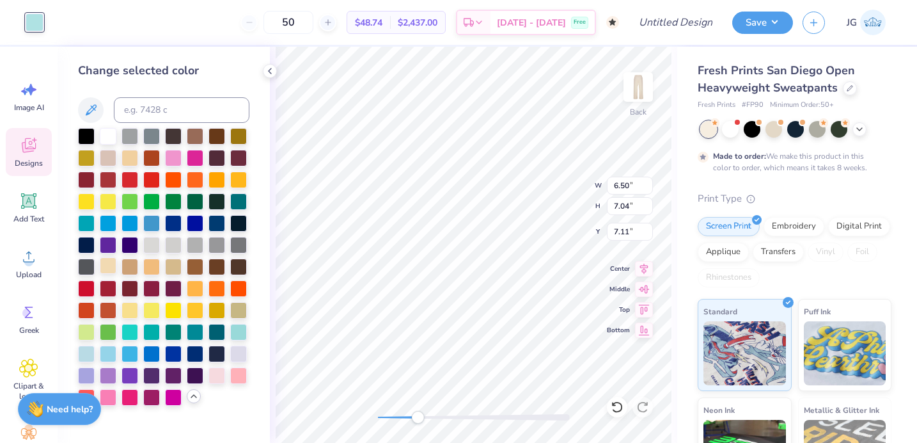
click at [105, 264] on div at bounding box center [108, 265] width 17 height 17
click at [251, 205] on div "Change selected color" at bounding box center [164, 245] width 212 height 396
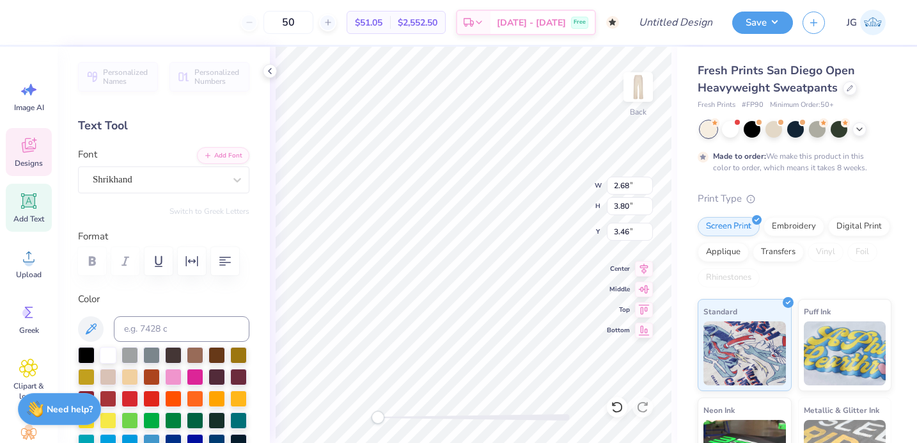
drag, startPoint x: 415, startPoint y: 417, endPoint x: 372, endPoint y: 417, distance: 43.5
click at [372, 417] on div "Accessibility label" at bounding box center [378, 417] width 13 height 13
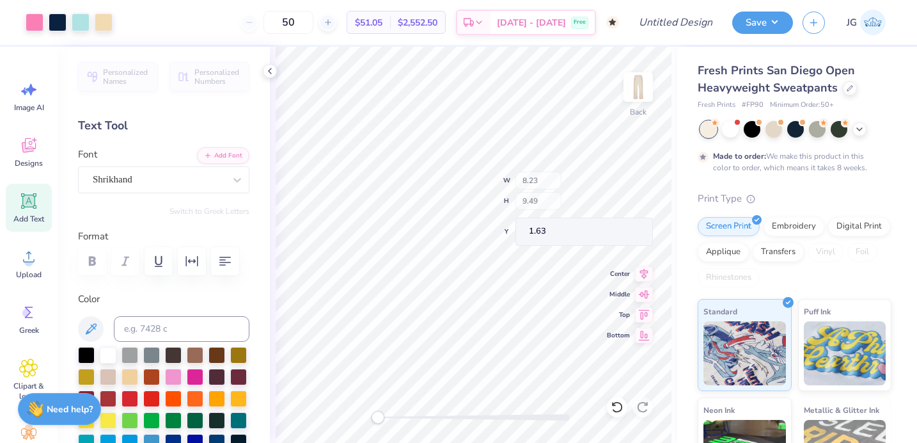
type input "8.23"
type input "9.49"
click at [104, 24] on div at bounding box center [104, 21] width 18 height 18
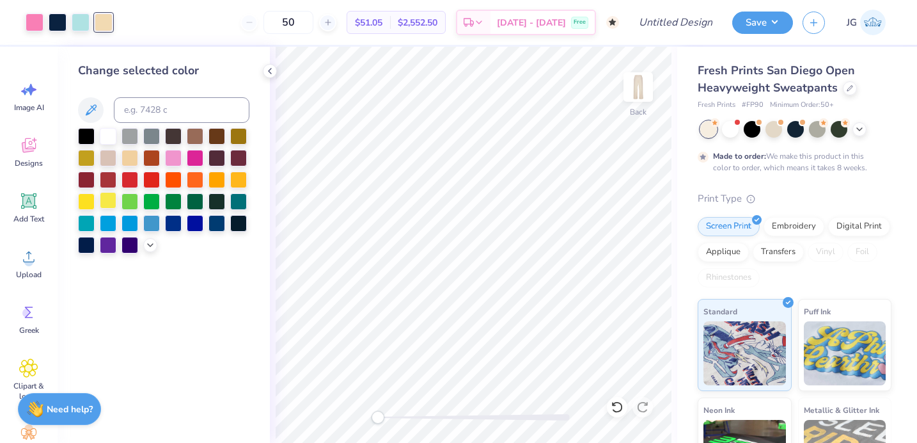
click at [109, 200] on div at bounding box center [108, 200] width 17 height 17
